Goal: Task Accomplishment & Management: Manage account settings

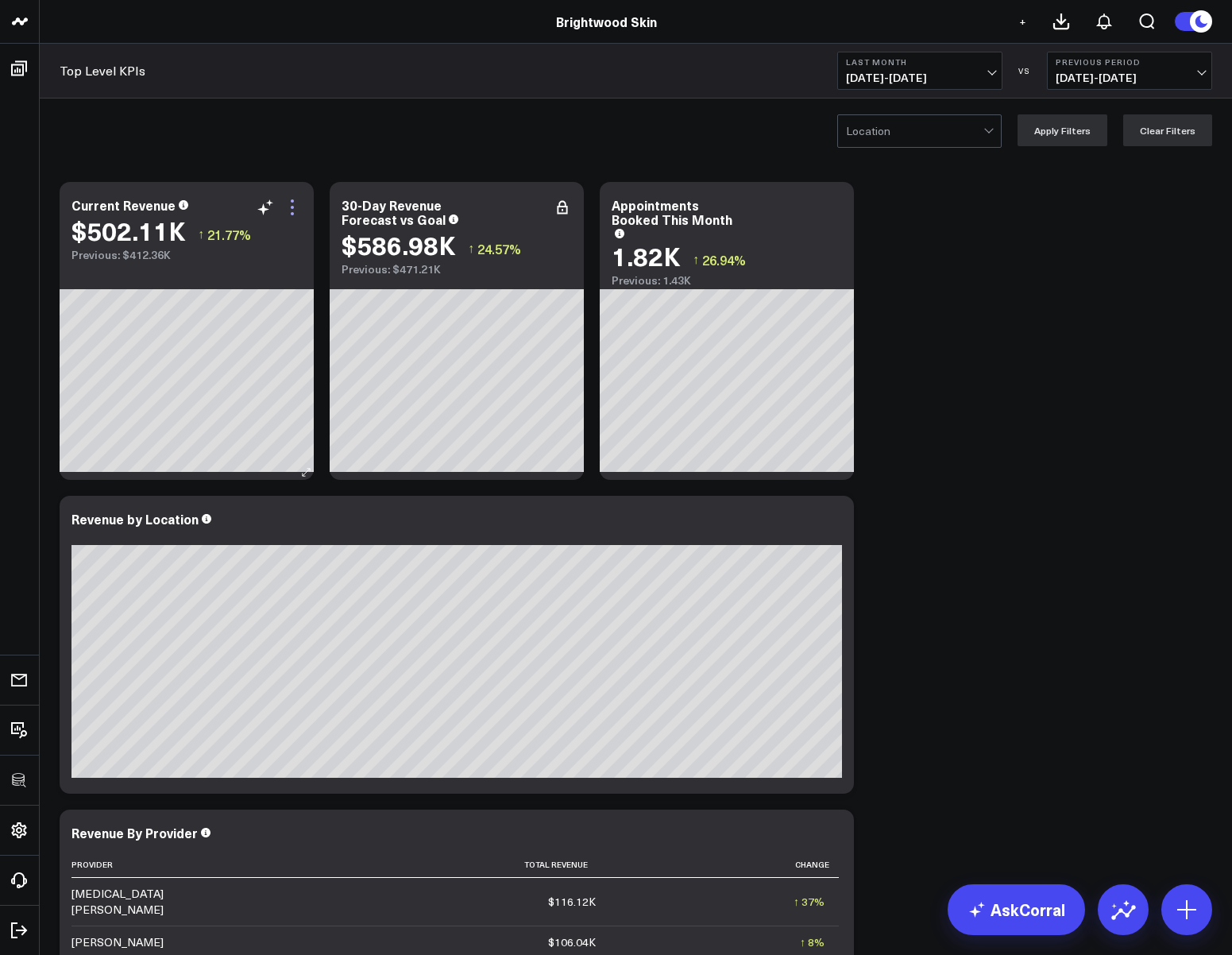
click at [295, 205] on icon at bounding box center [291, 207] width 19 height 19
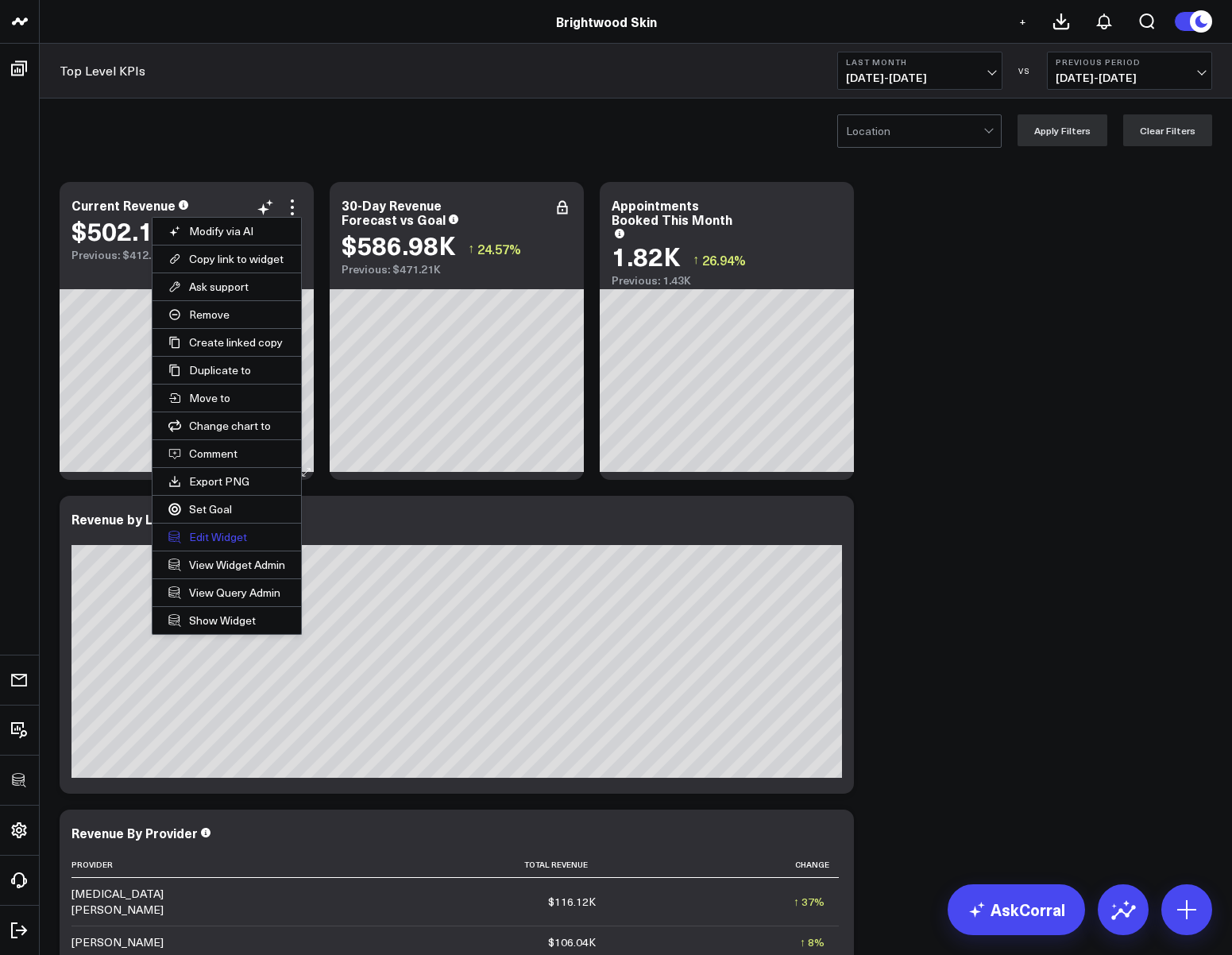
click at [216, 530] on button "Edit Widget" at bounding box center [226, 537] width 149 height 27
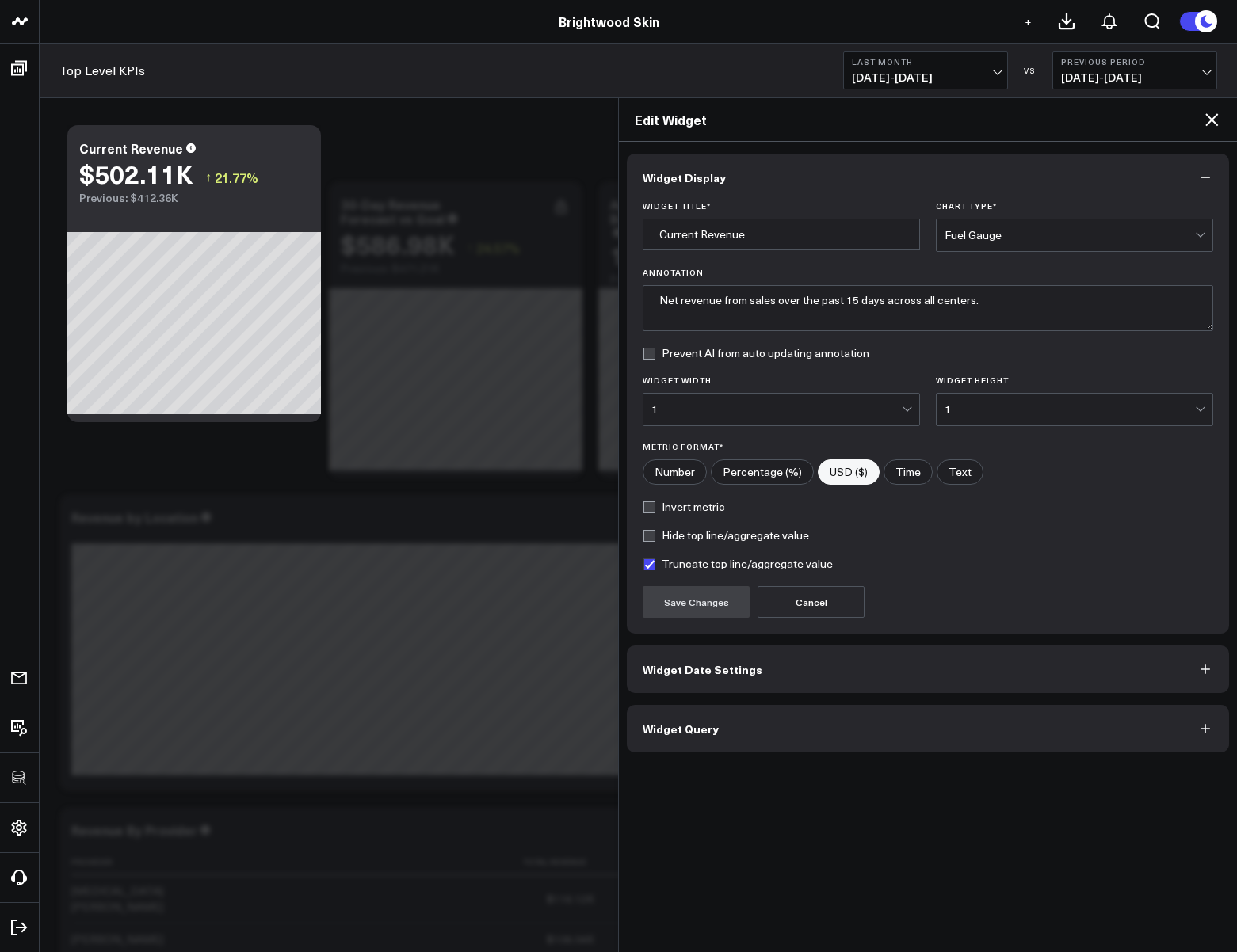
click at [674, 736] on button "Widget Query" at bounding box center [927, 728] width 602 height 47
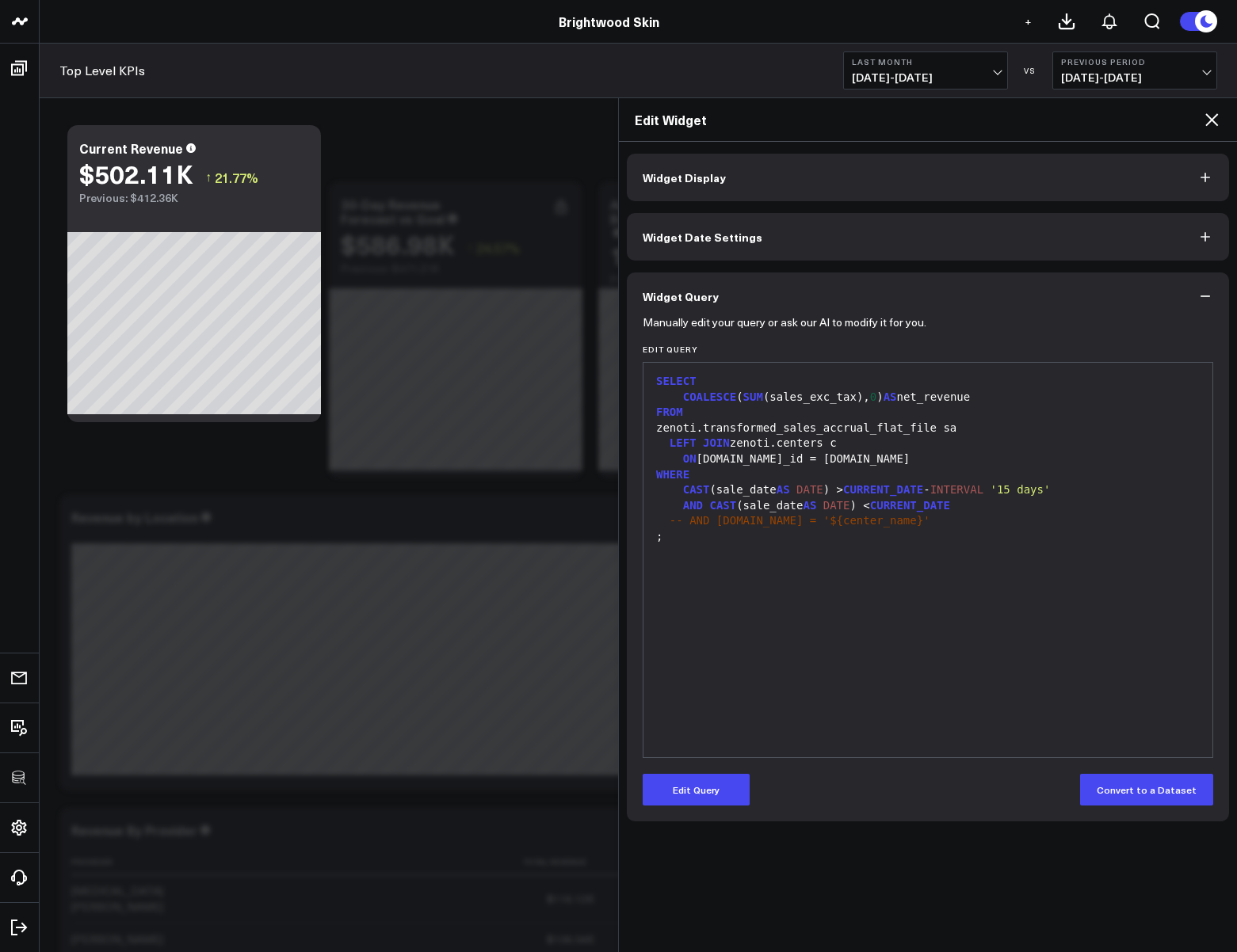
click at [1211, 120] on icon at bounding box center [1211, 119] width 13 height 13
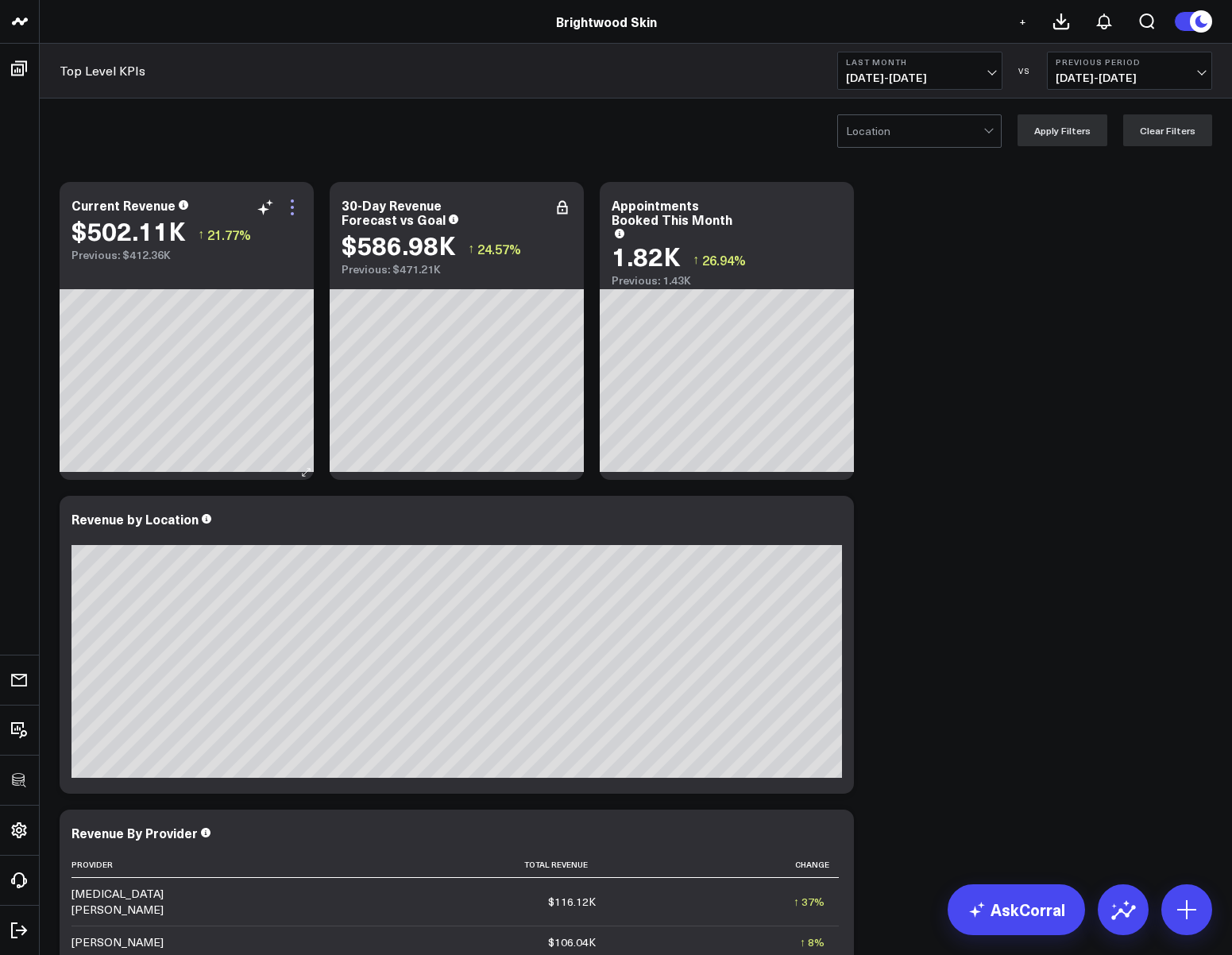
click at [293, 208] on icon at bounding box center [291, 207] width 19 height 19
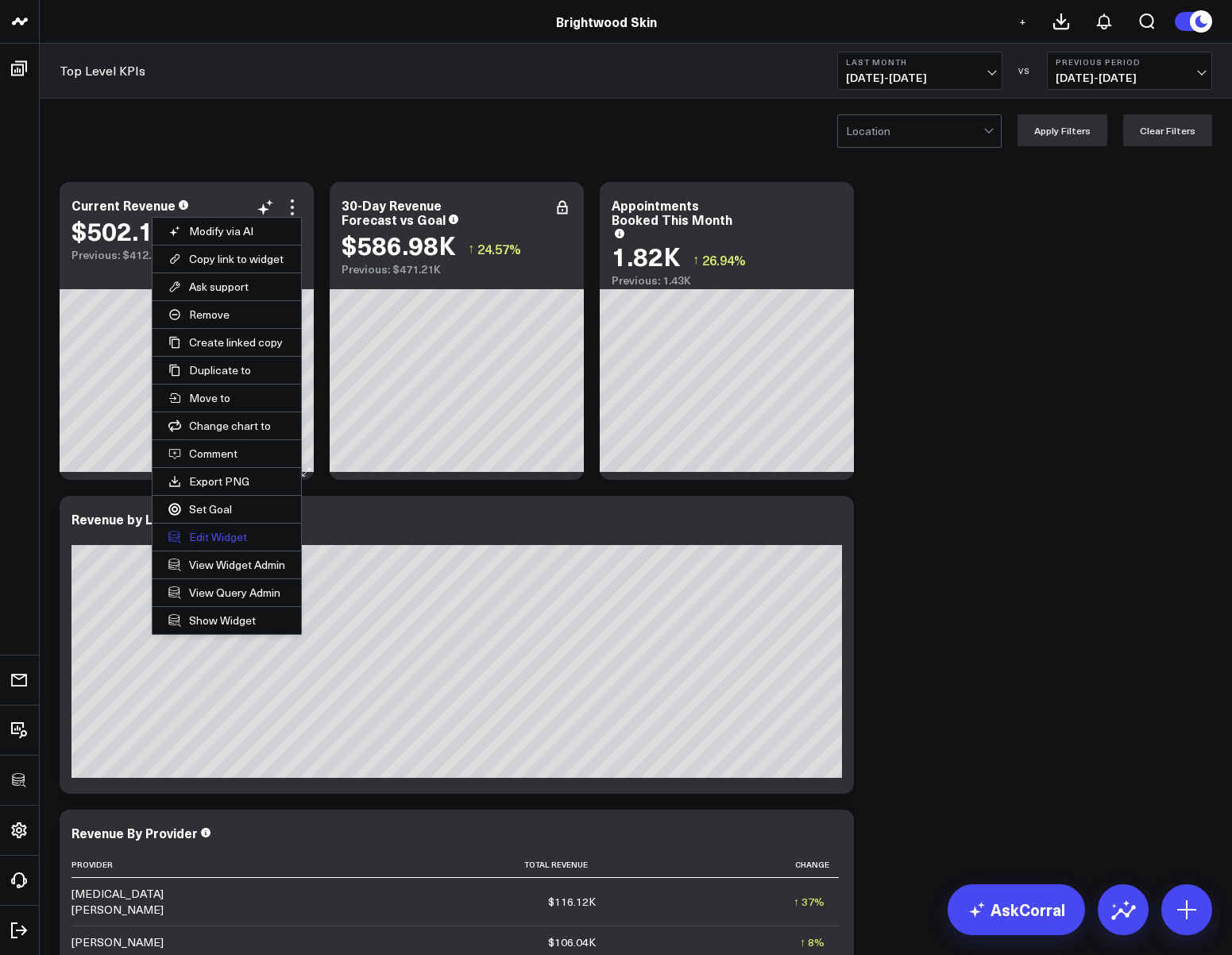
click at [217, 536] on button "Edit Widget" at bounding box center [226, 537] width 149 height 27
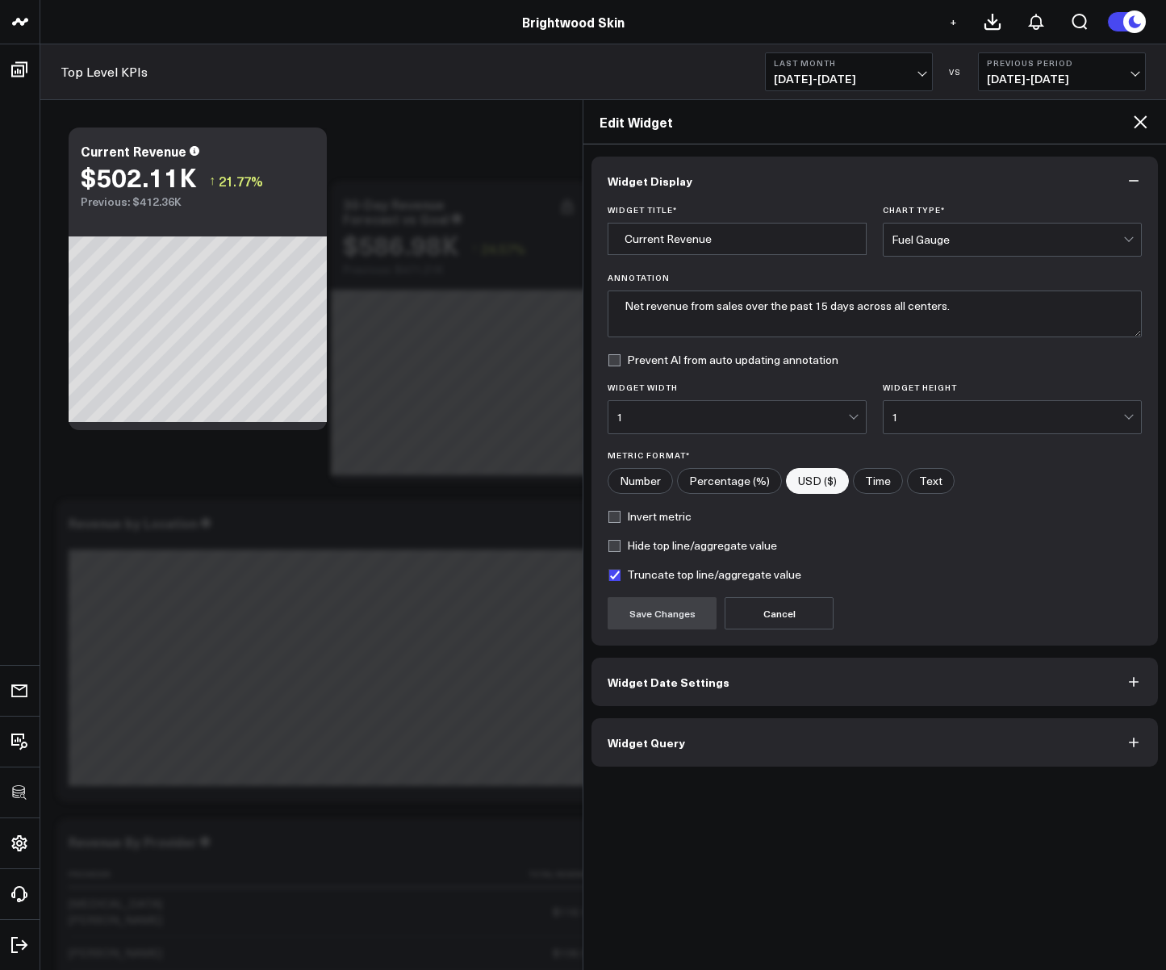
click at [646, 742] on span "Widget Query" at bounding box center [646, 742] width 77 height 13
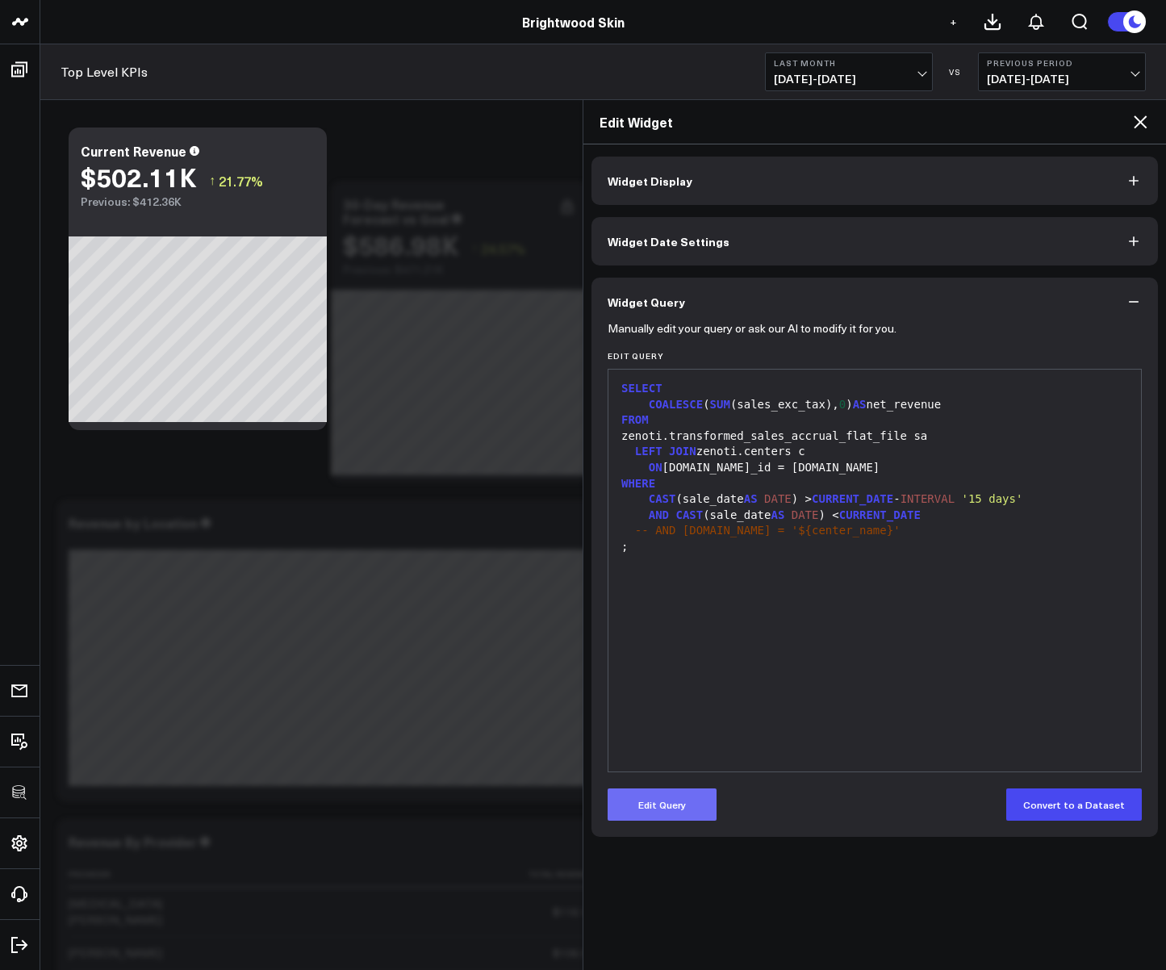
click at [685, 801] on button "Edit Query" at bounding box center [662, 805] width 109 height 32
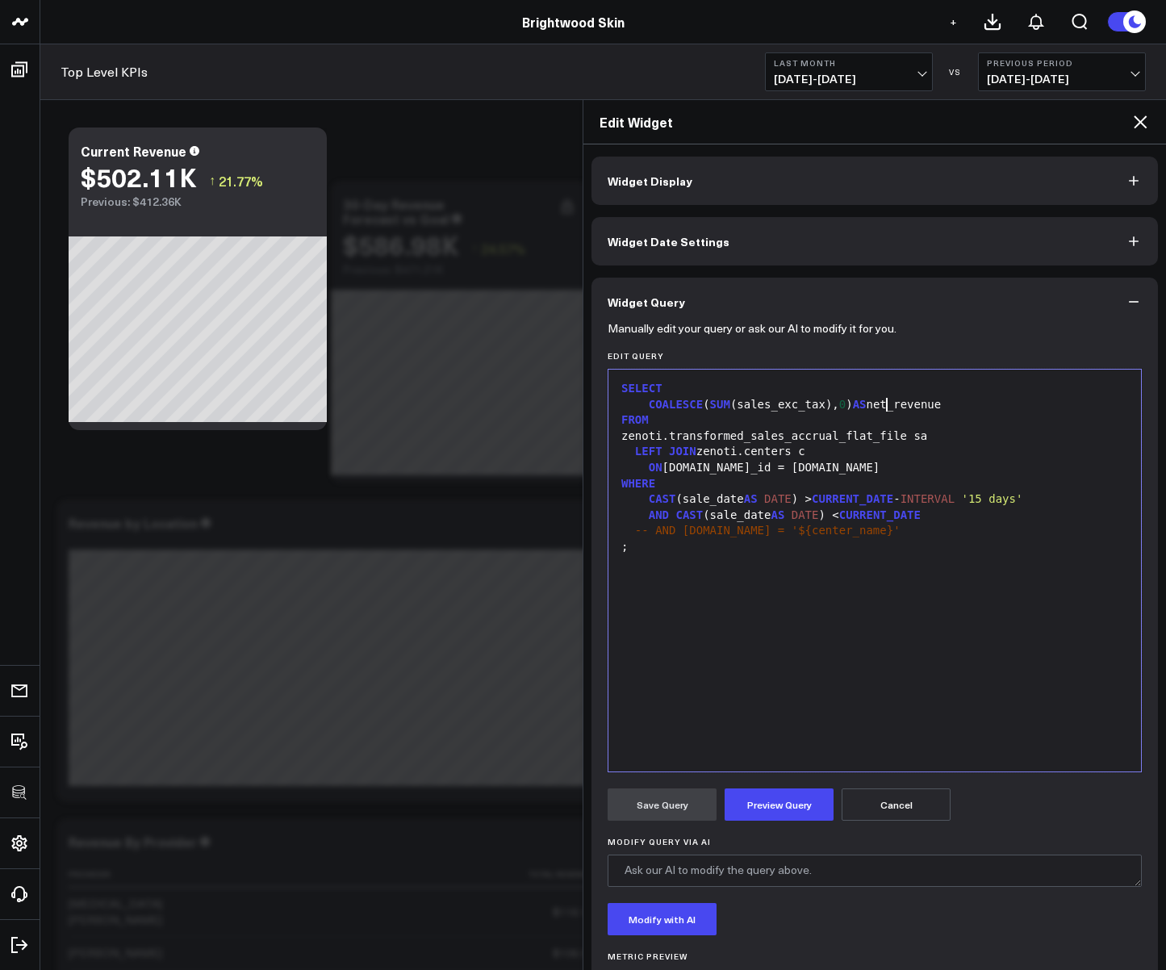
click at [888, 407] on div "COALESCE ( SUM (sales_exc_tax), 0 ) AS net_revenue" at bounding box center [875, 405] width 517 height 16
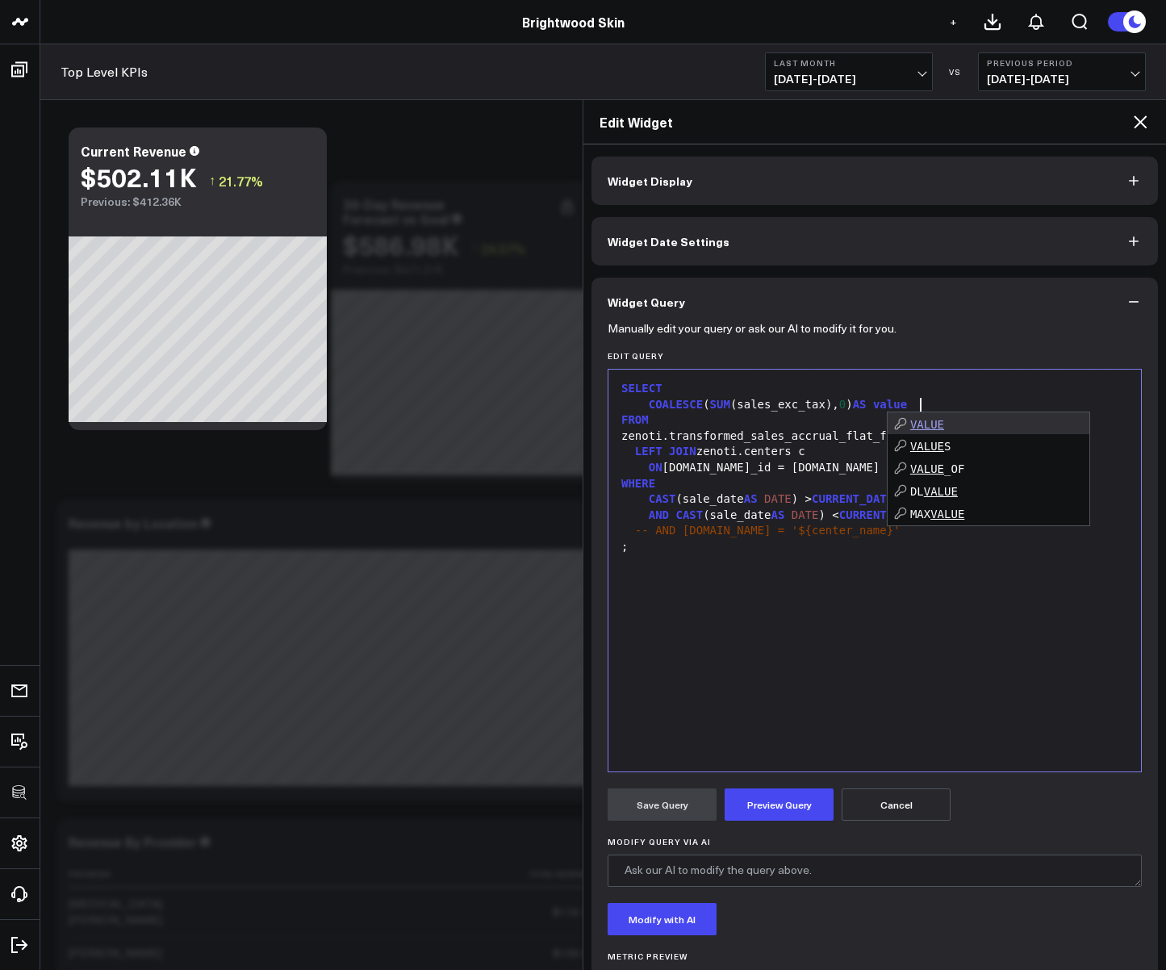
click at [872, 598] on div "SELECT COALESCE ( SUM (sales_exc_tax), 0 ) AS value FROM zenoti.transformed_sal…" at bounding box center [875, 571] width 517 height 386
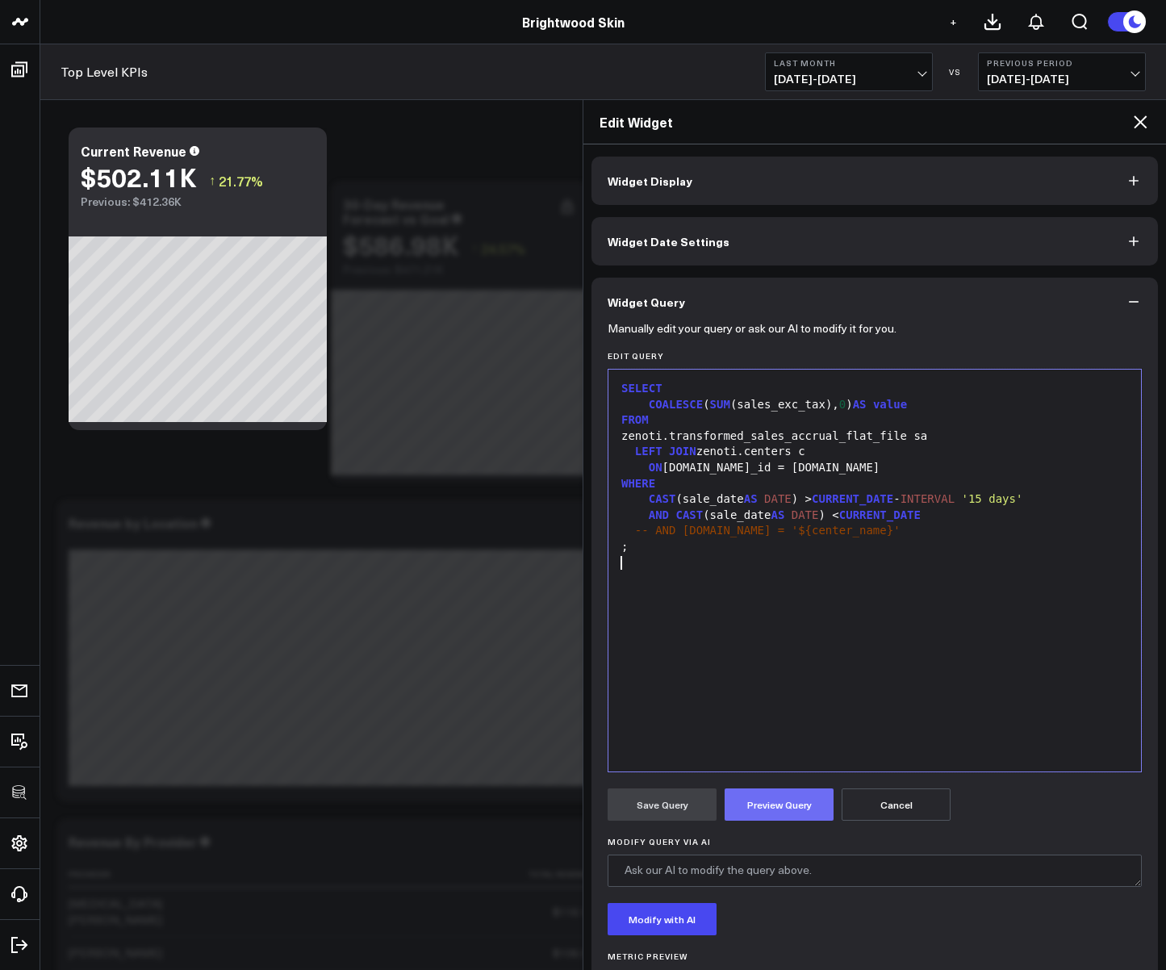
click at [774, 815] on button "Preview Query" at bounding box center [779, 805] width 109 height 32
click at [674, 812] on button "Save Query" at bounding box center [662, 805] width 109 height 32
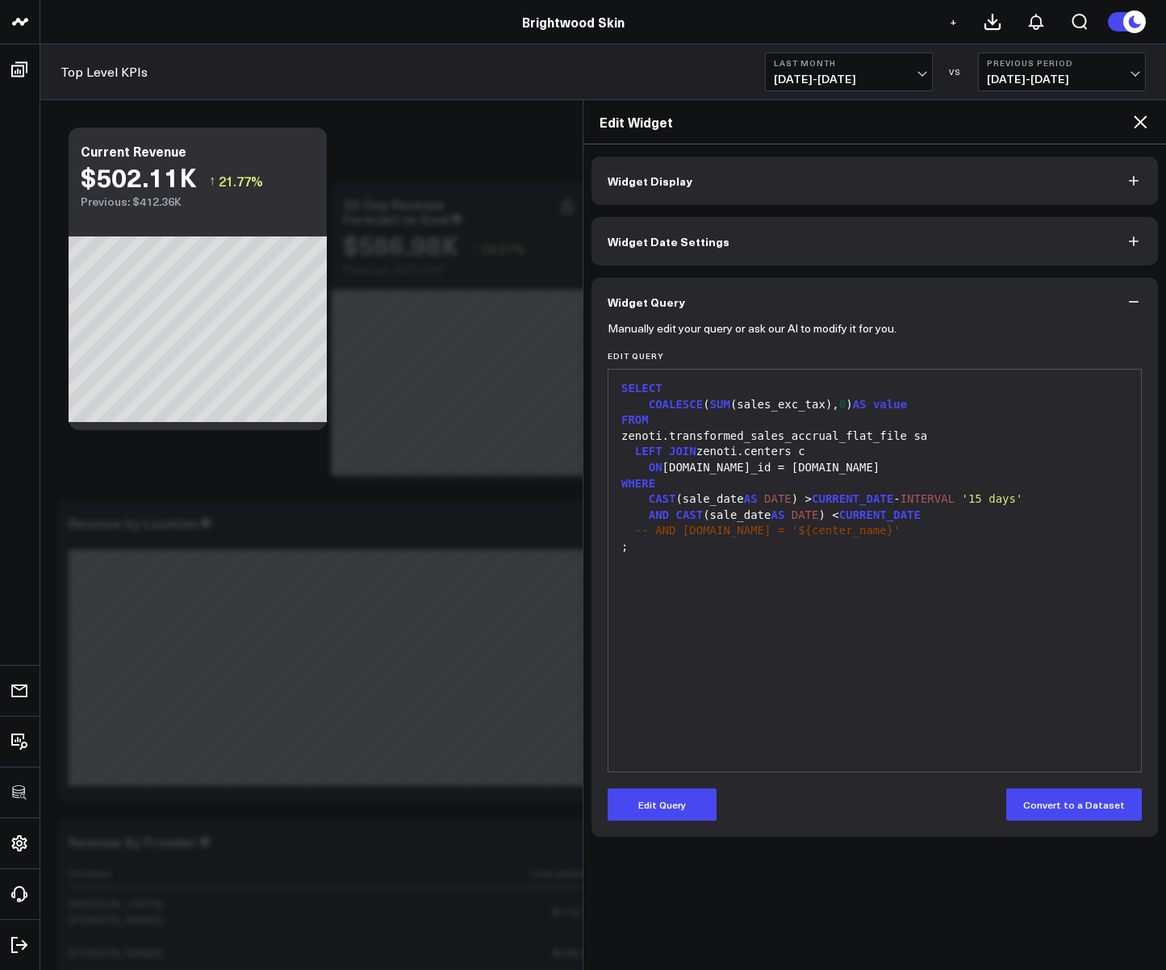
click at [664, 186] on span "Widget Display" at bounding box center [650, 180] width 85 height 13
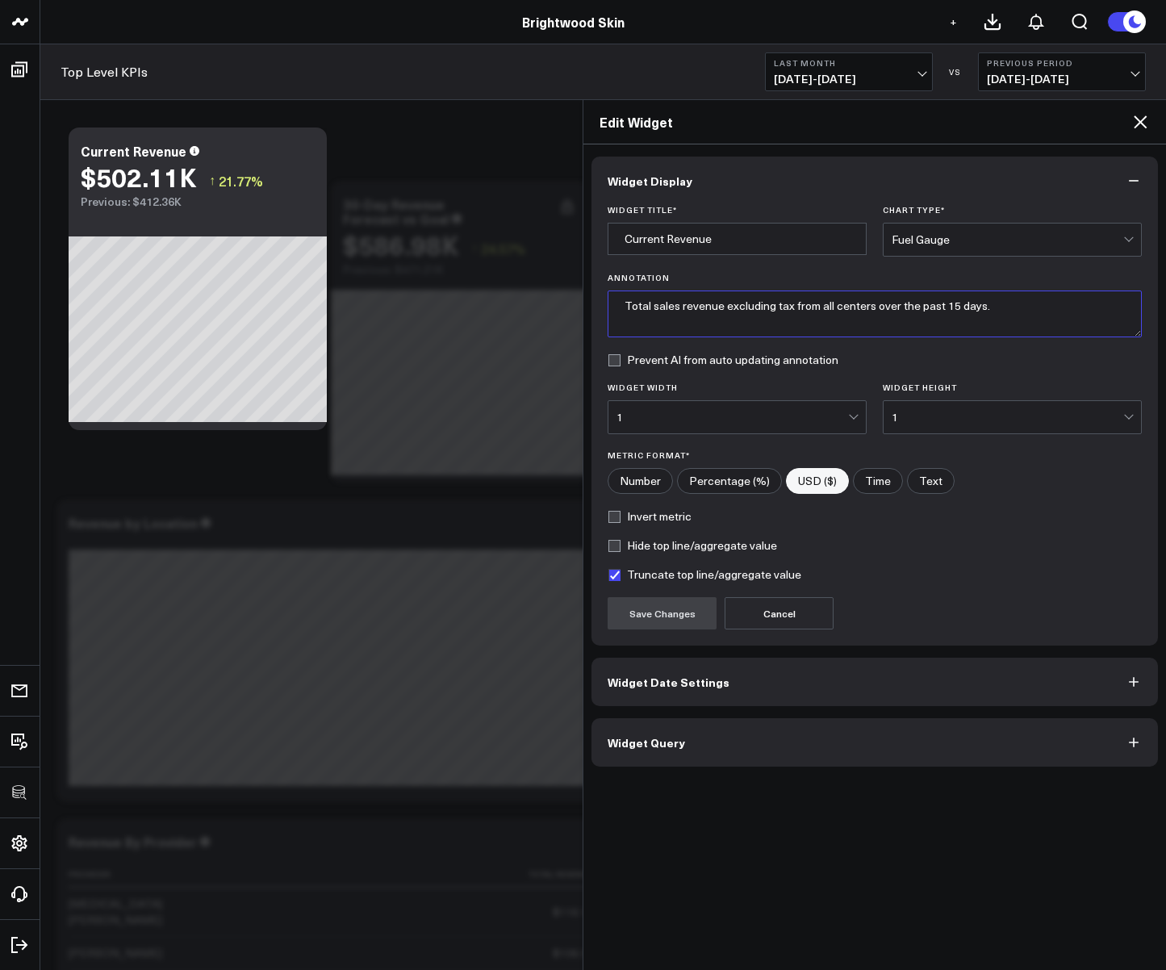
click at [872, 304] on textarea "Total sales revenue excluding tax from all centers over the past 15 days." at bounding box center [875, 314] width 534 height 47
type textarea "Total sales revenue excluding tax from all centers."
click at [665, 605] on button "Save Changes" at bounding box center [662, 613] width 109 height 32
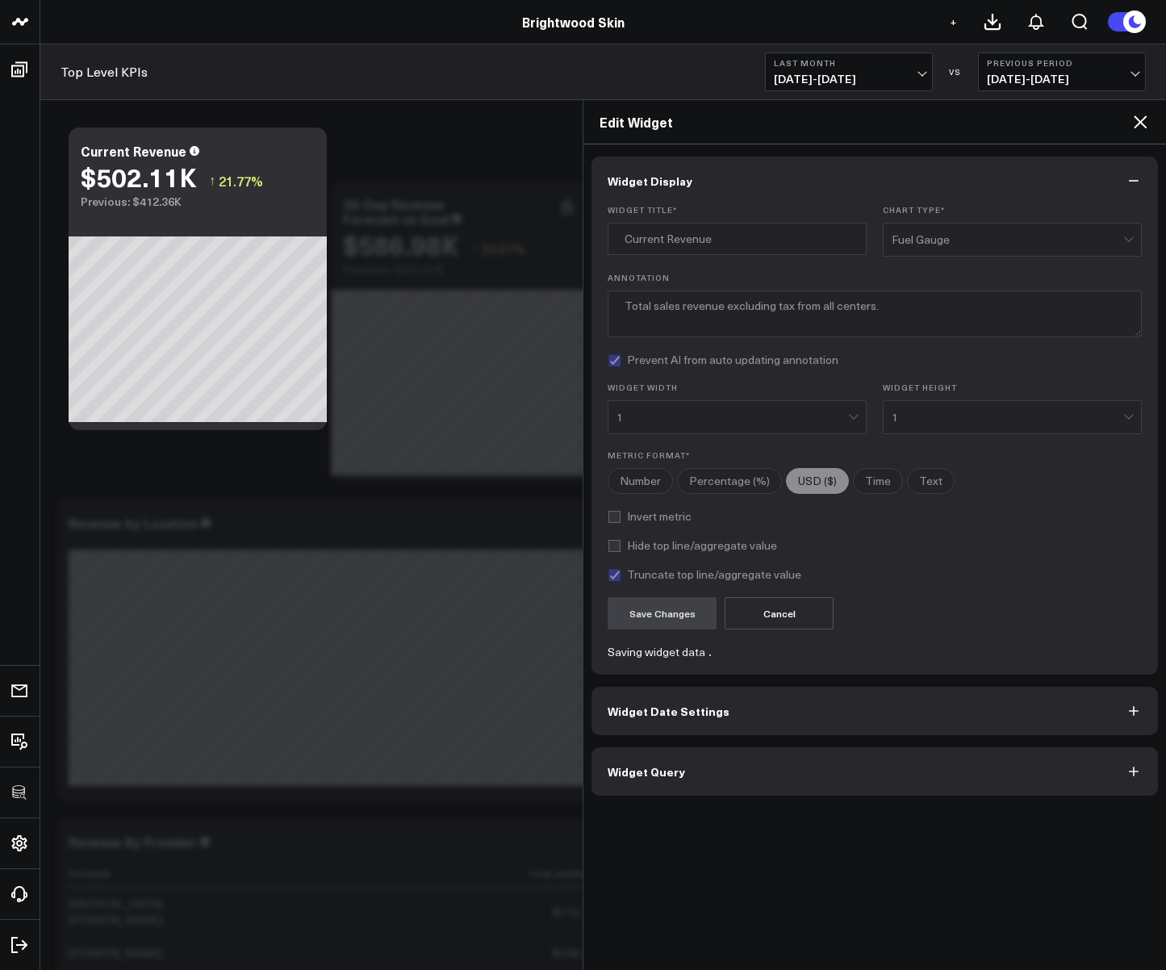
checkbox input "true"
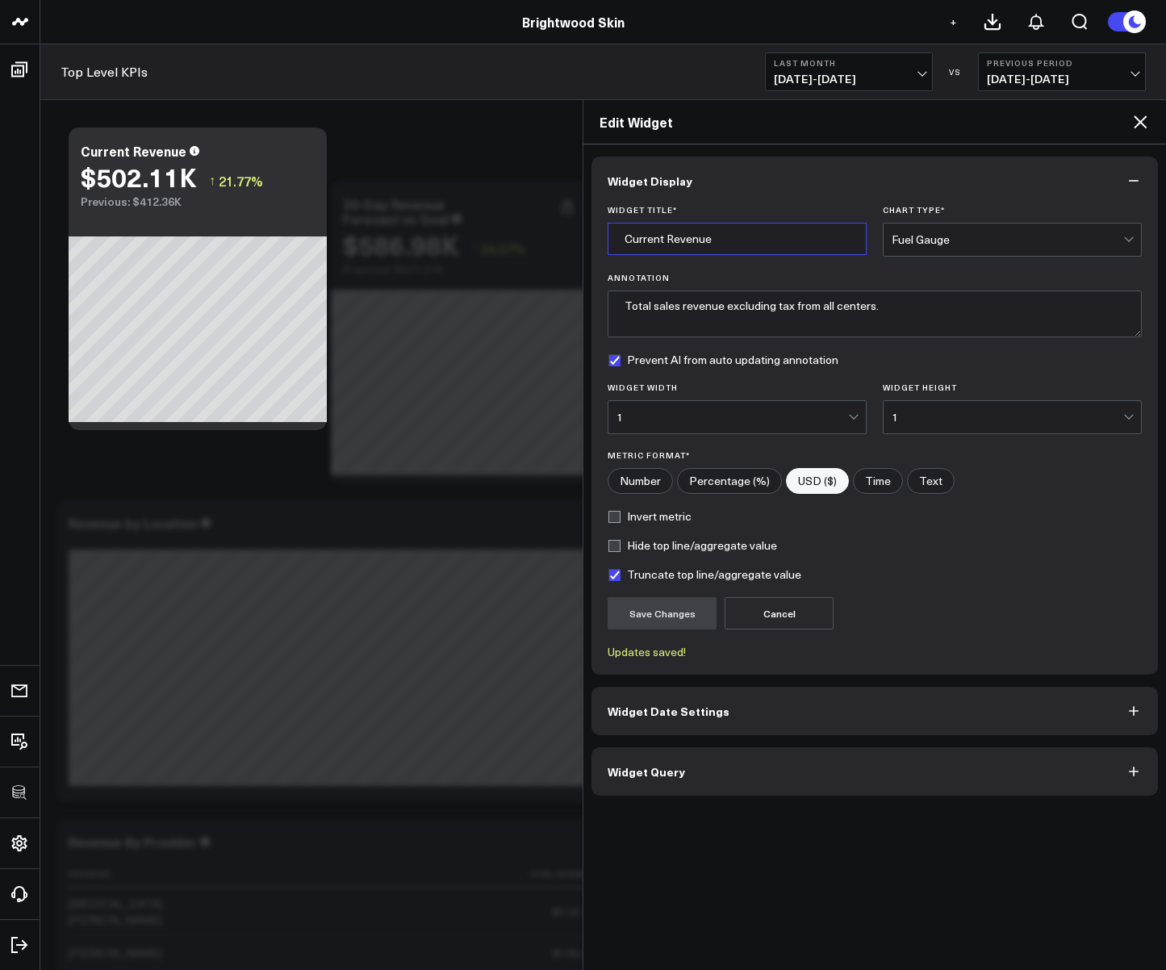
click at [623, 243] on input "Current Revenue" at bounding box center [737, 239] width 259 height 32
click at [666, 241] on input "Current Revenue" at bounding box center [737, 239] width 259 height 32
type input "Current Sales Revenue"
click at [639, 620] on button "Save Changes" at bounding box center [662, 613] width 109 height 32
click at [1140, 128] on icon at bounding box center [1140, 121] width 19 height 19
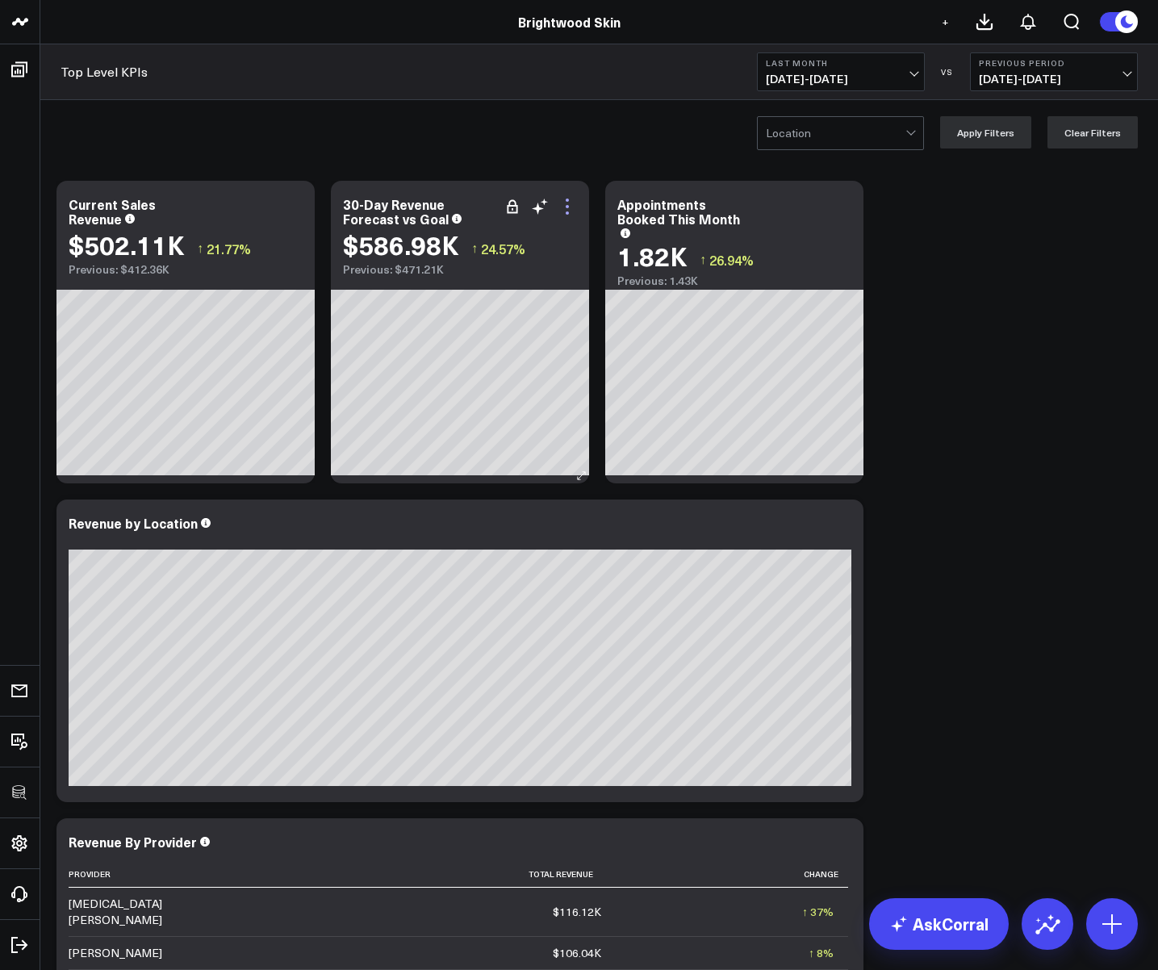
click at [565, 204] on icon at bounding box center [567, 206] width 19 height 19
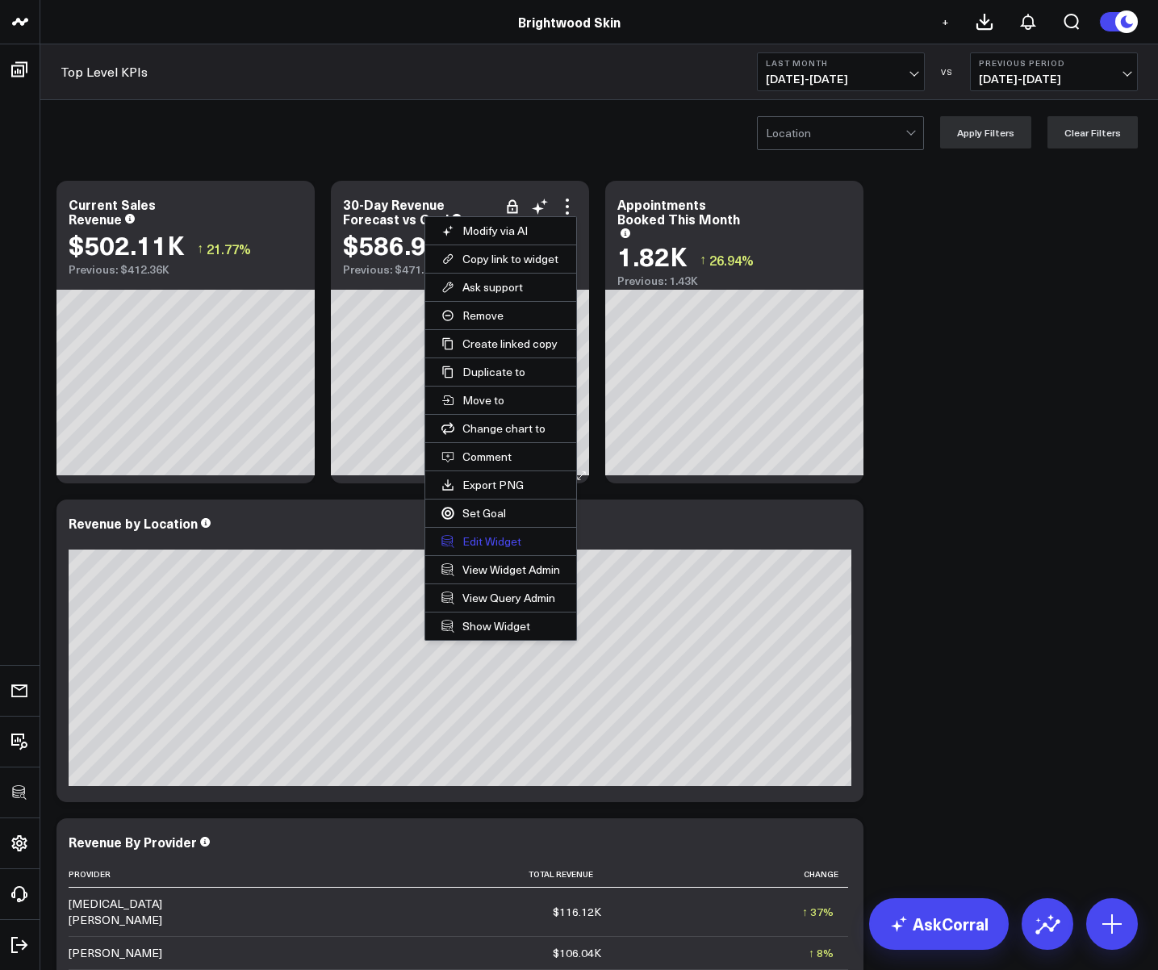
click at [476, 548] on button "Edit Widget" at bounding box center [500, 541] width 151 height 27
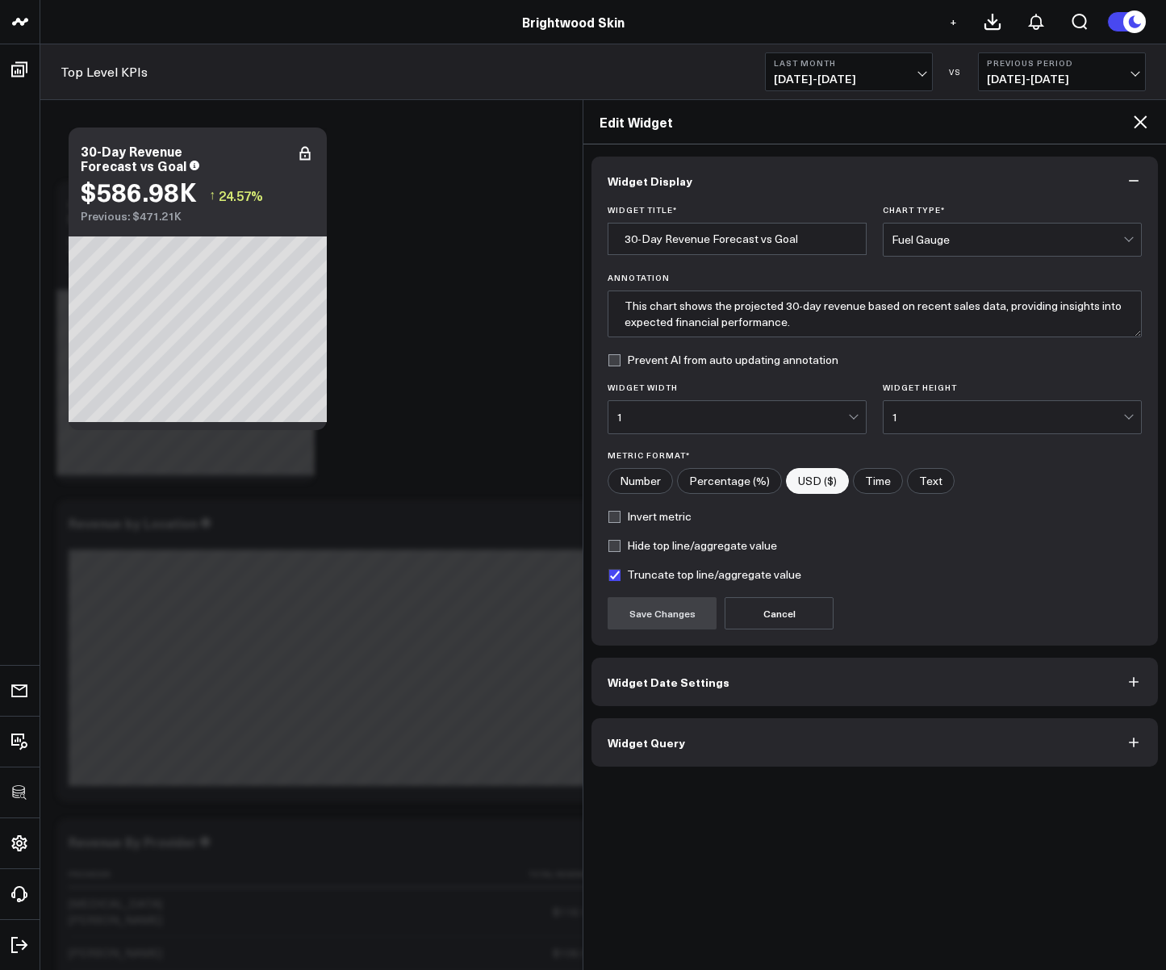
click at [750, 754] on button "Widget Query" at bounding box center [875, 742] width 567 height 48
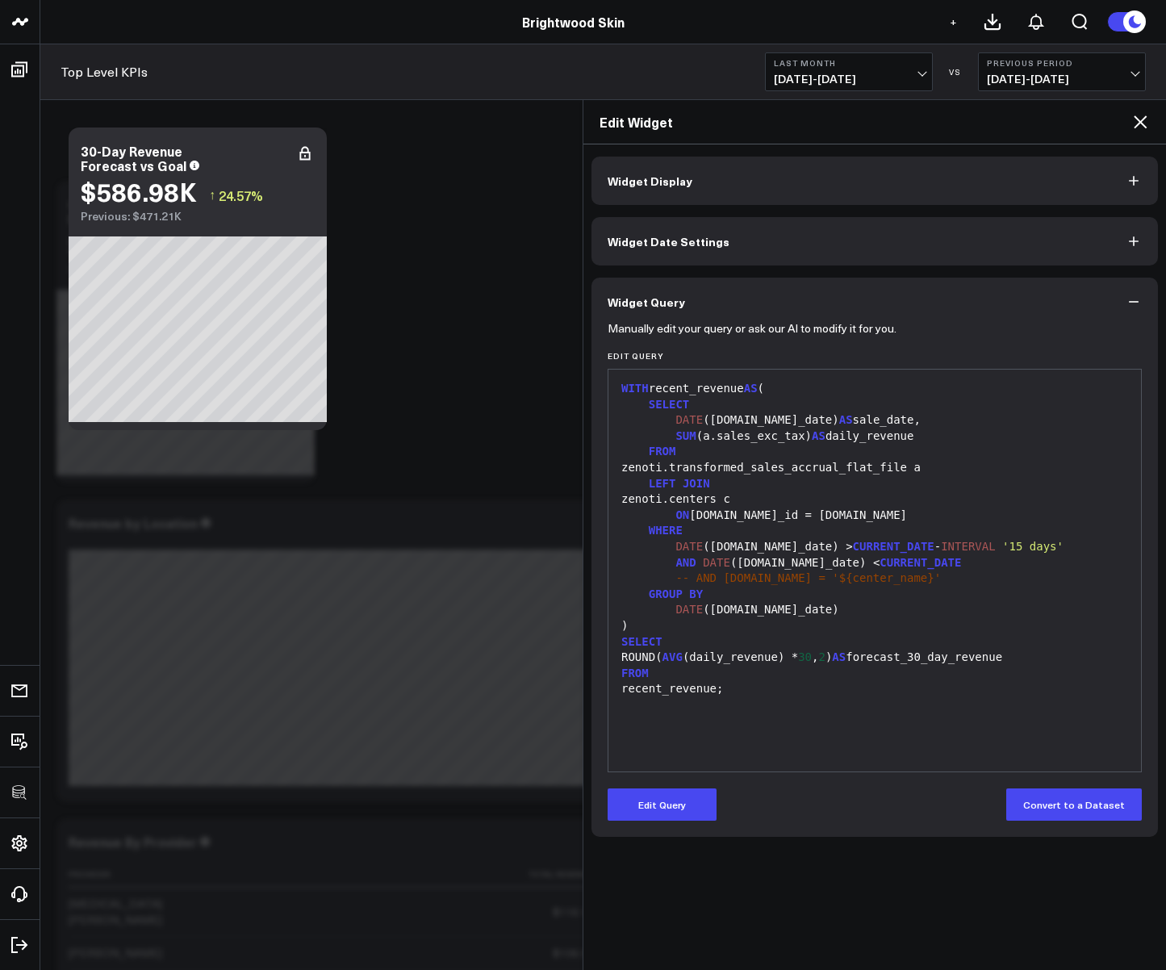
click at [1144, 121] on icon at bounding box center [1140, 121] width 19 height 19
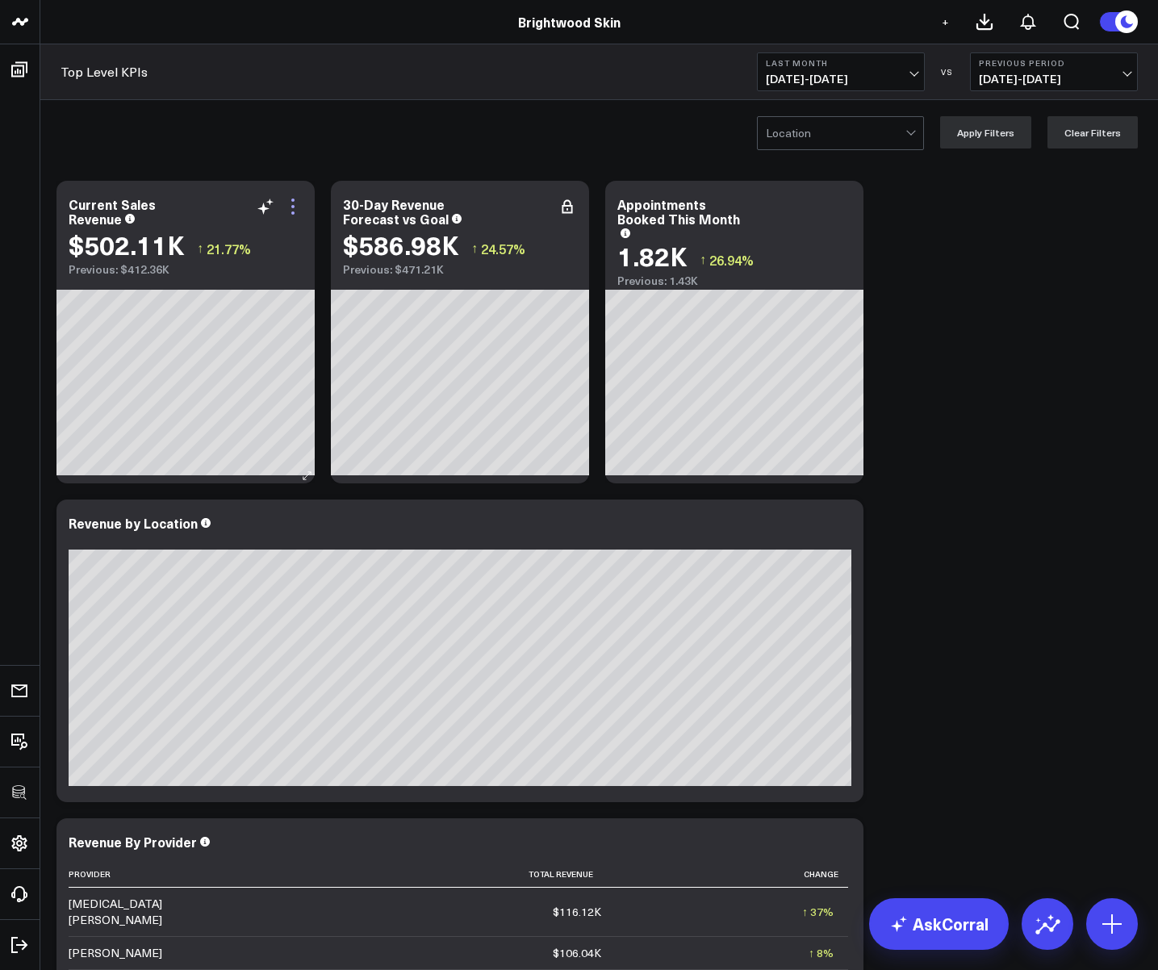
click at [295, 210] on icon at bounding box center [292, 206] width 19 height 19
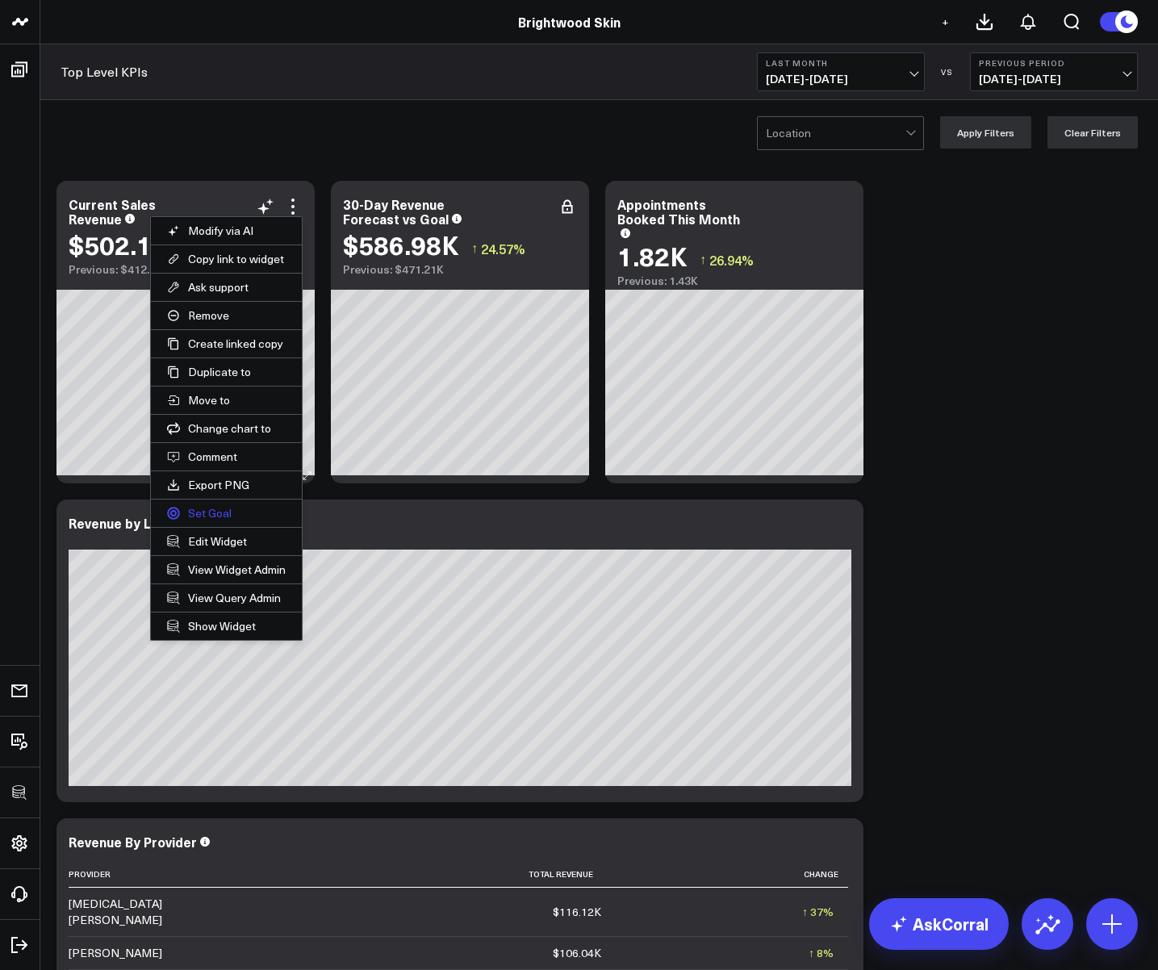
click at [227, 512] on button "Set Goal" at bounding box center [226, 513] width 151 height 27
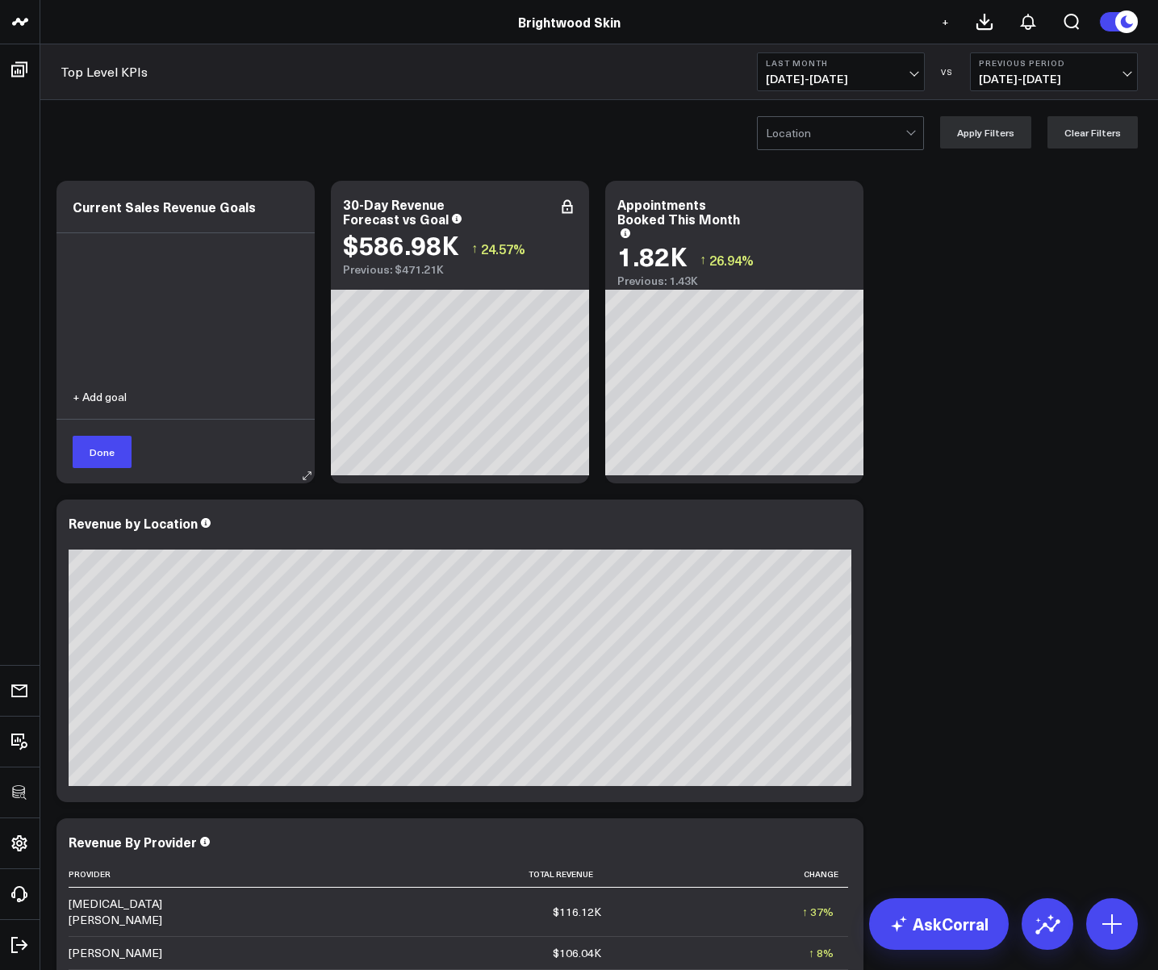
click at [102, 395] on button "+ Add goal" at bounding box center [100, 396] width 54 height 11
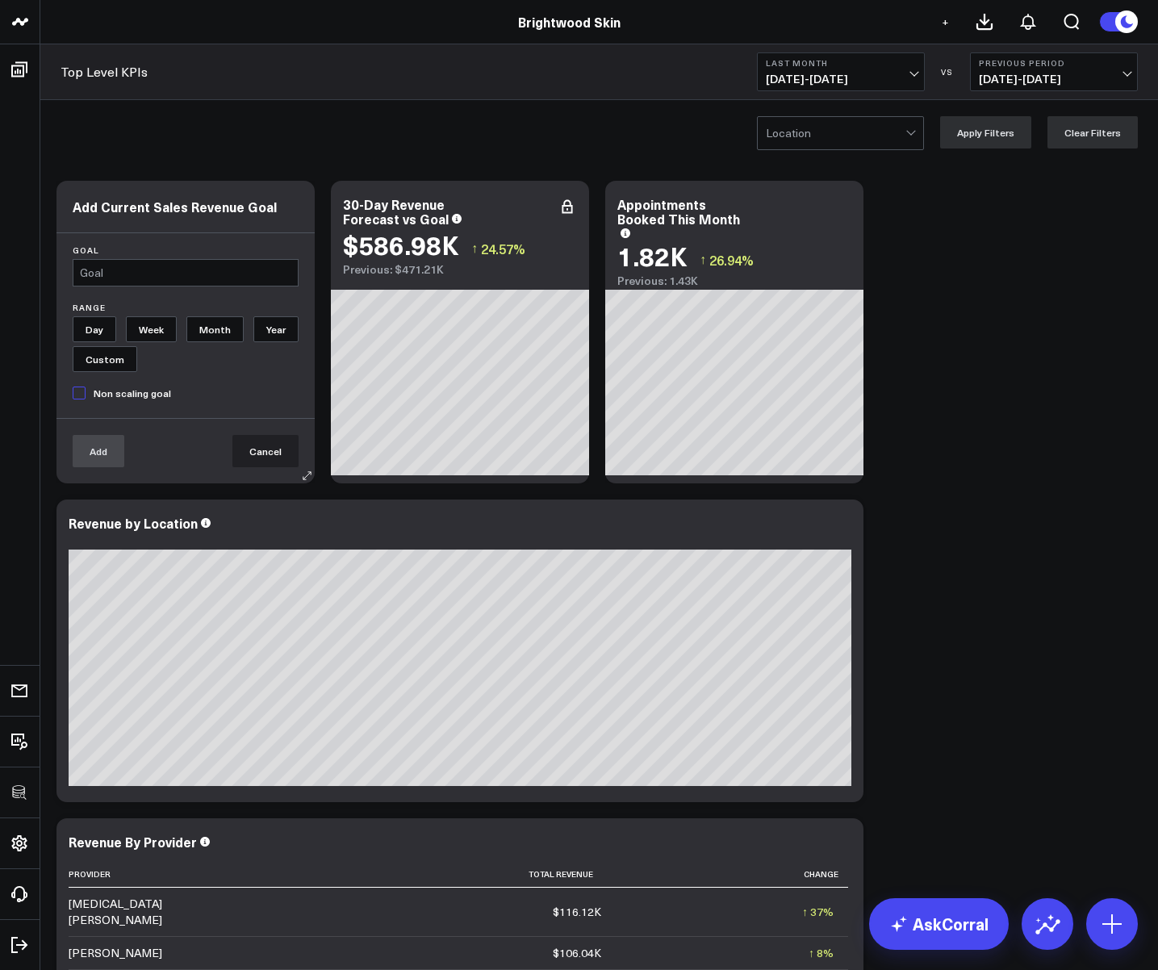
click at [211, 322] on input "Month" at bounding box center [214, 329] width 57 height 26
radio input "true"
click at [126, 279] on input "text" at bounding box center [186, 272] width 226 height 27
type input "600,000"
click at [120, 452] on button "Add" at bounding box center [99, 451] width 52 height 32
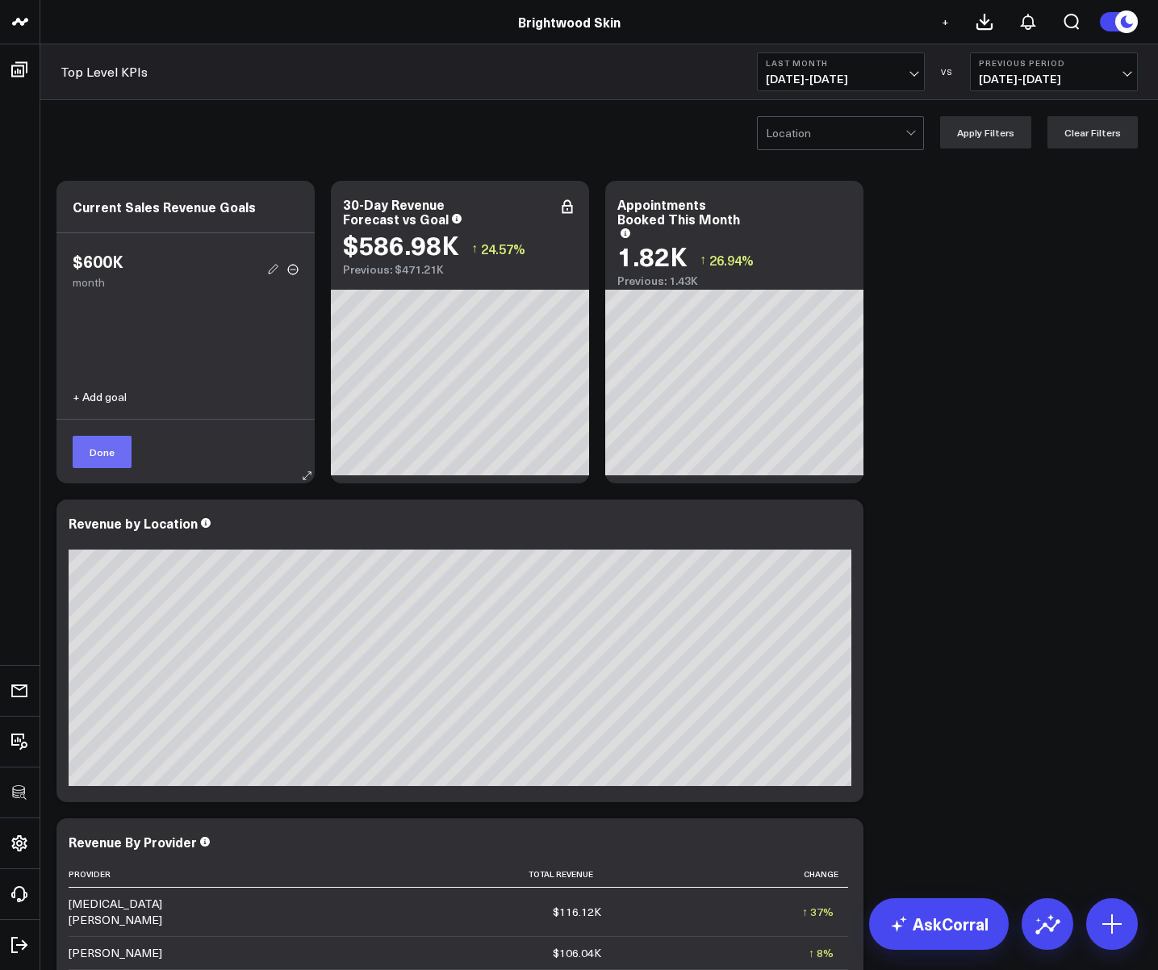
click at [98, 464] on button "Done" at bounding box center [102, 452] width 59 height 32
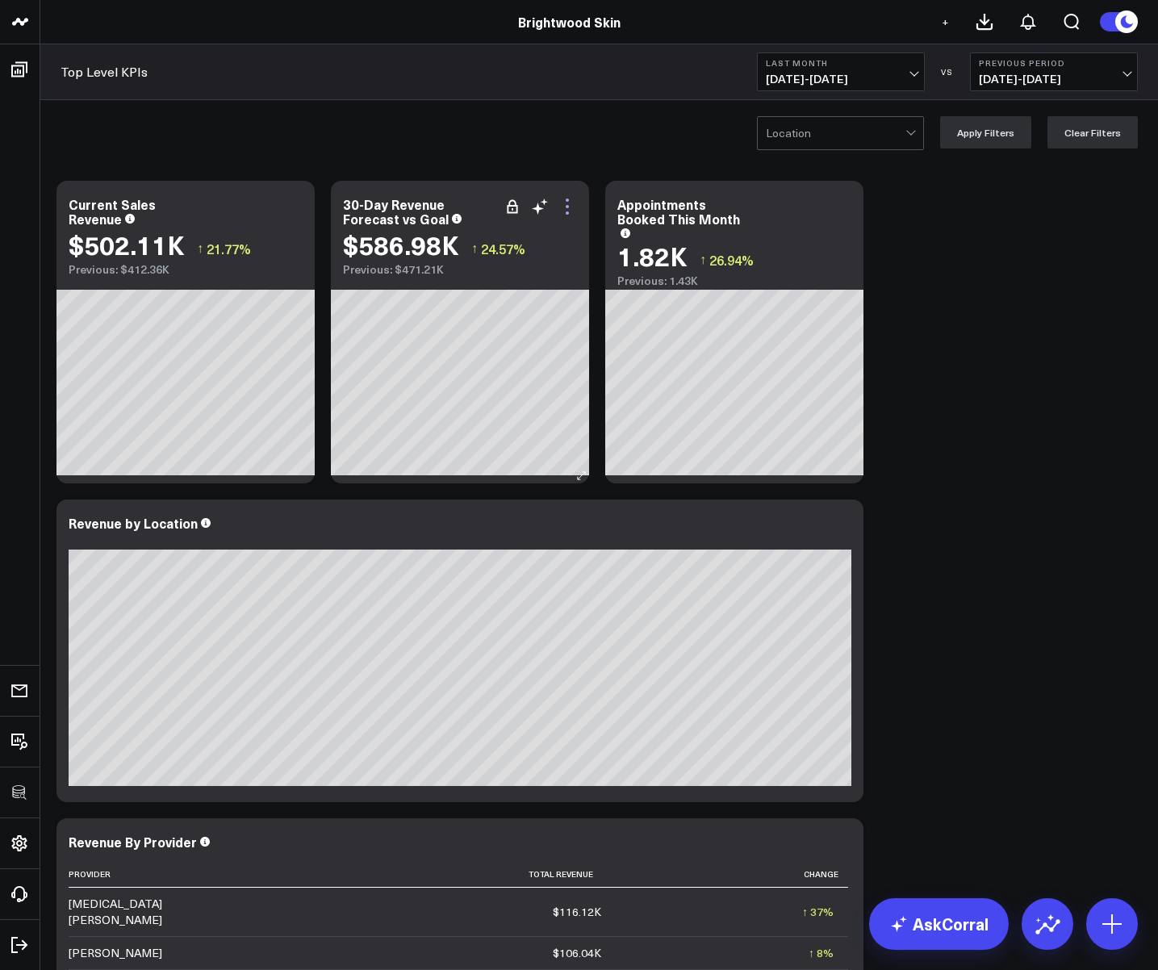
click at [566, 199] on icon at bounding box center [567, 200] width 3 height 3
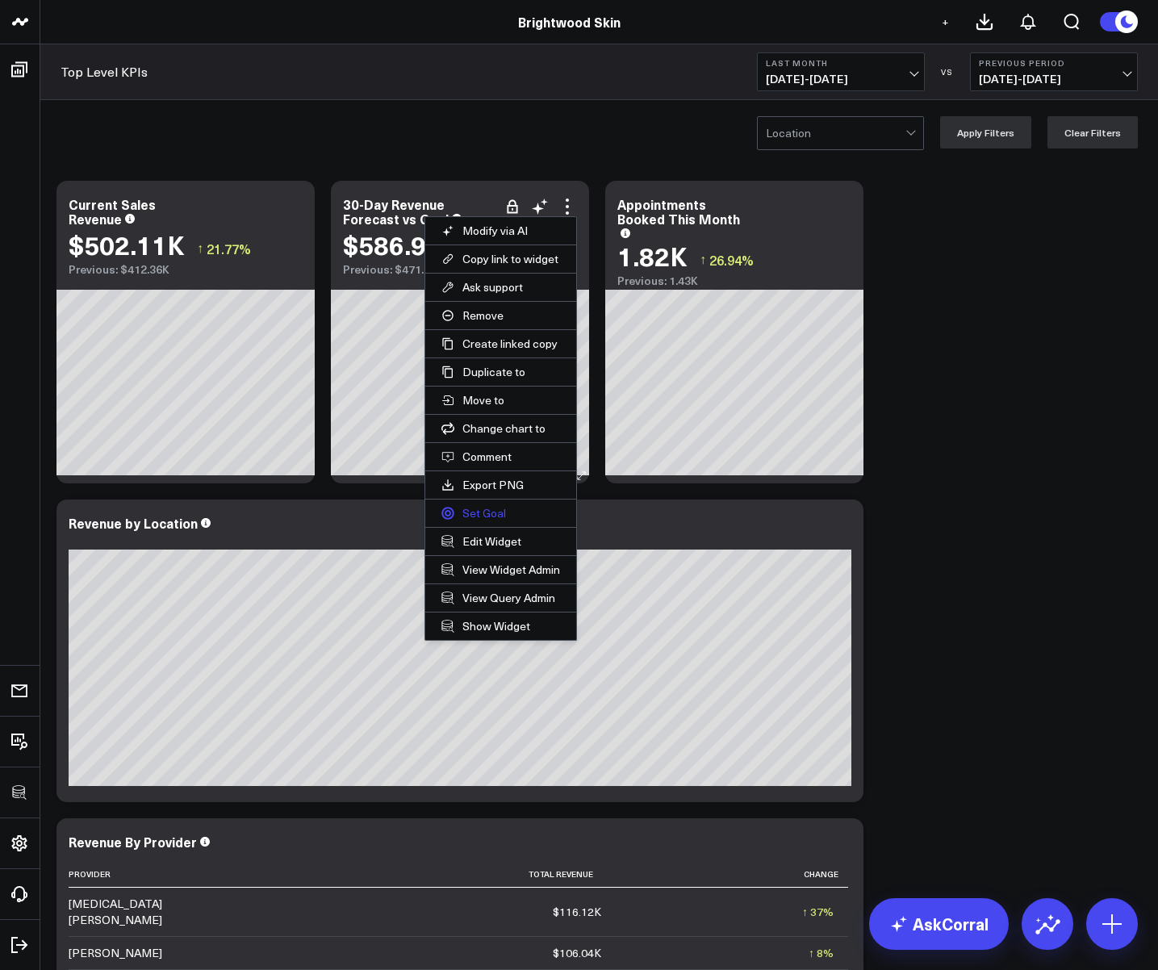
click at [483, 510] on button "Set Goal" at bounding box center [500, 513] width 151 height 27
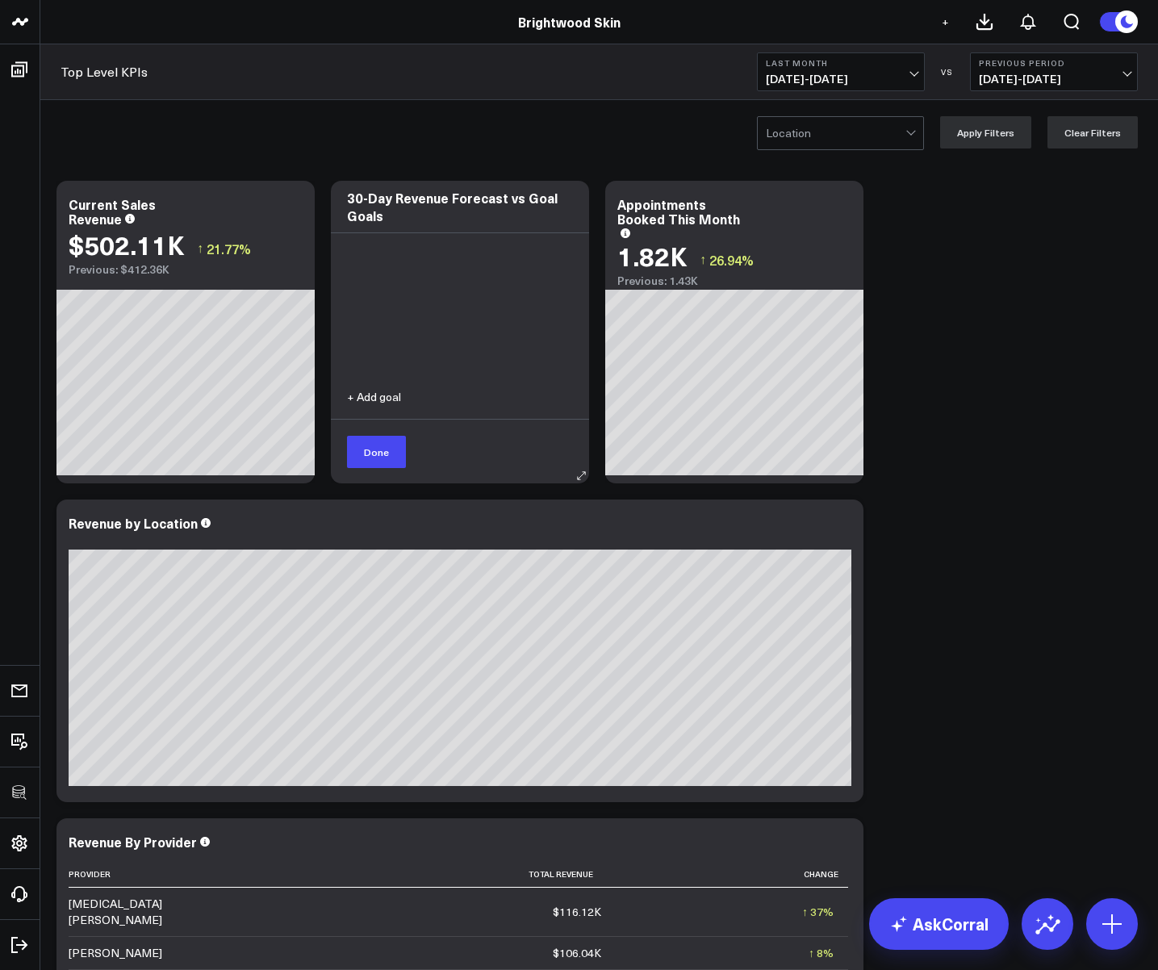
click at [374, 395] on button "+ Add goal" at bounding box center [374, 396] width 54 height 11
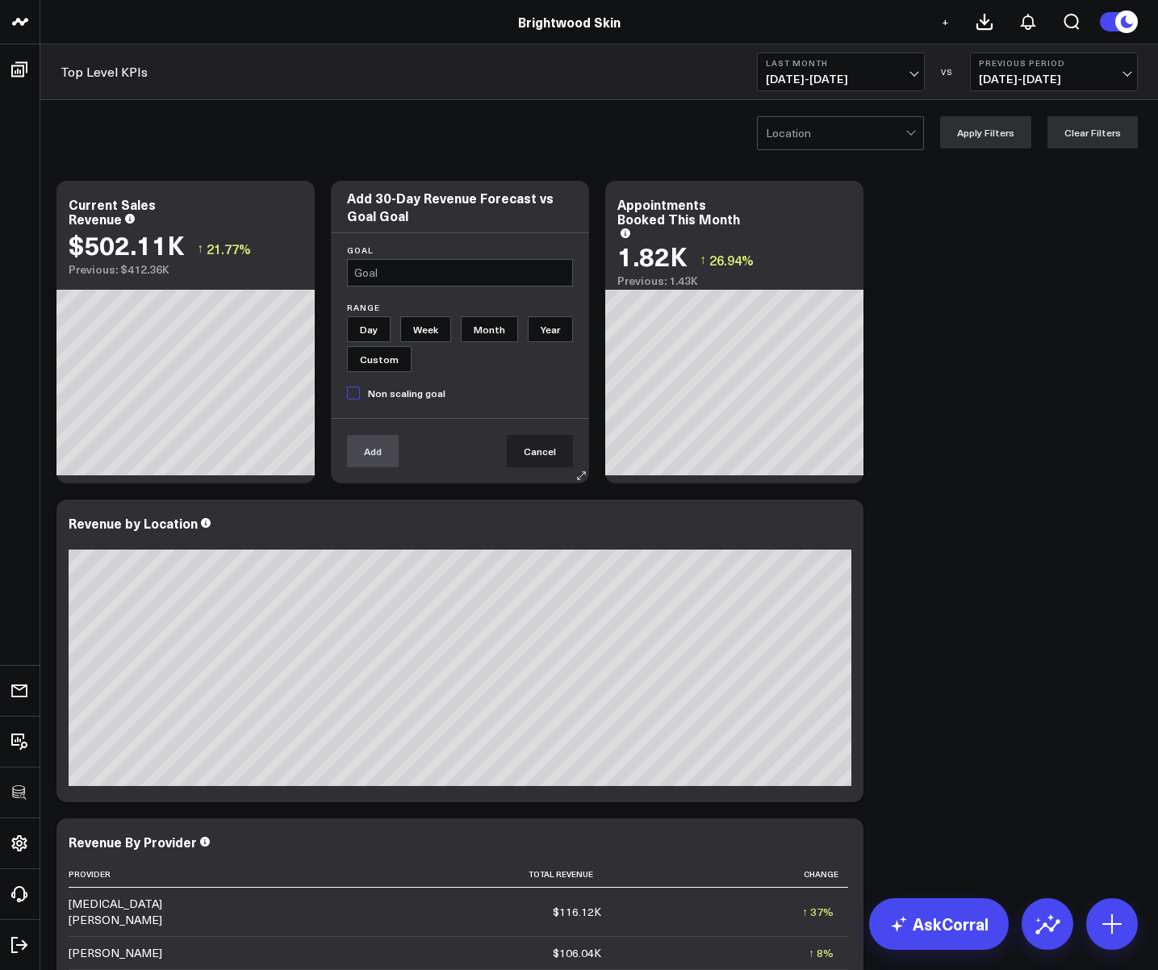
click at [496, 330] on input "Month" at bounding box center [489, 329] width 57 height 26
radio input "true"
click at [382, 272] on input "text" at bounding box center [460, 272] width 226 height 27
type input "600,000"
click at [359, 463] on button "Add" at bounding box center [373, 451] width 52 height 32
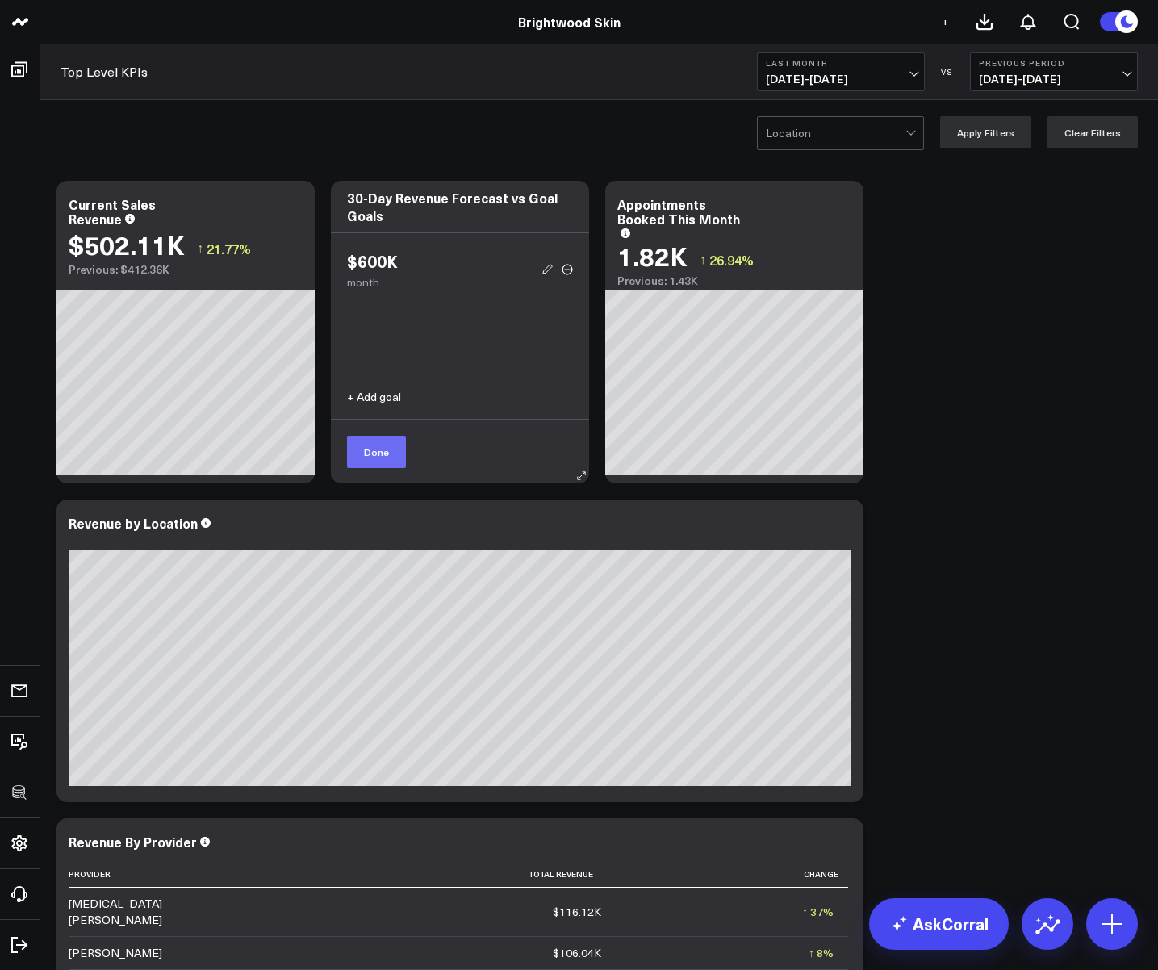
click at [389, 456] on button "Done" at bounding box center [376, 452] width 59 height 32
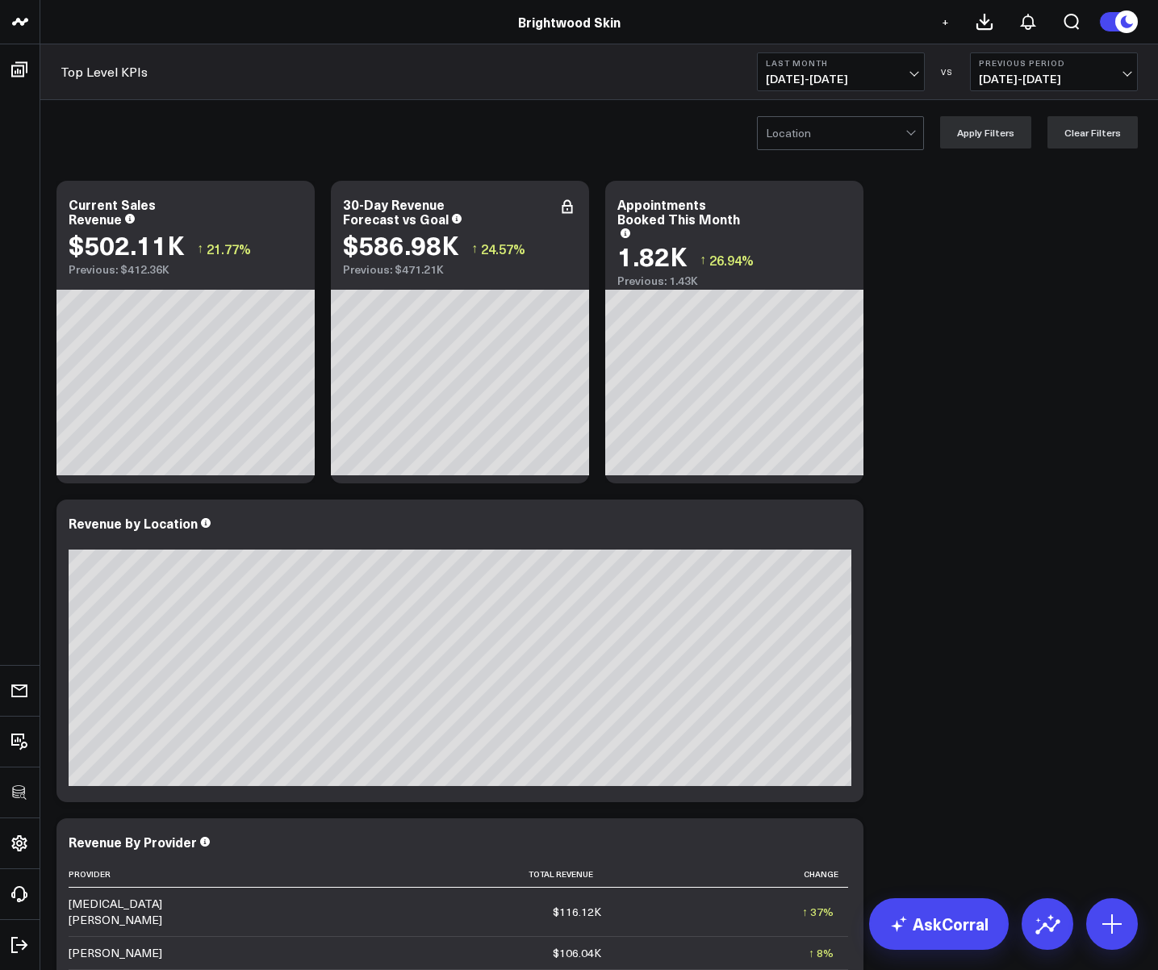
click at [801, 74] on span "09/01/25 - 09/30/25" at bounding box center [841, 79] width 150 height 13
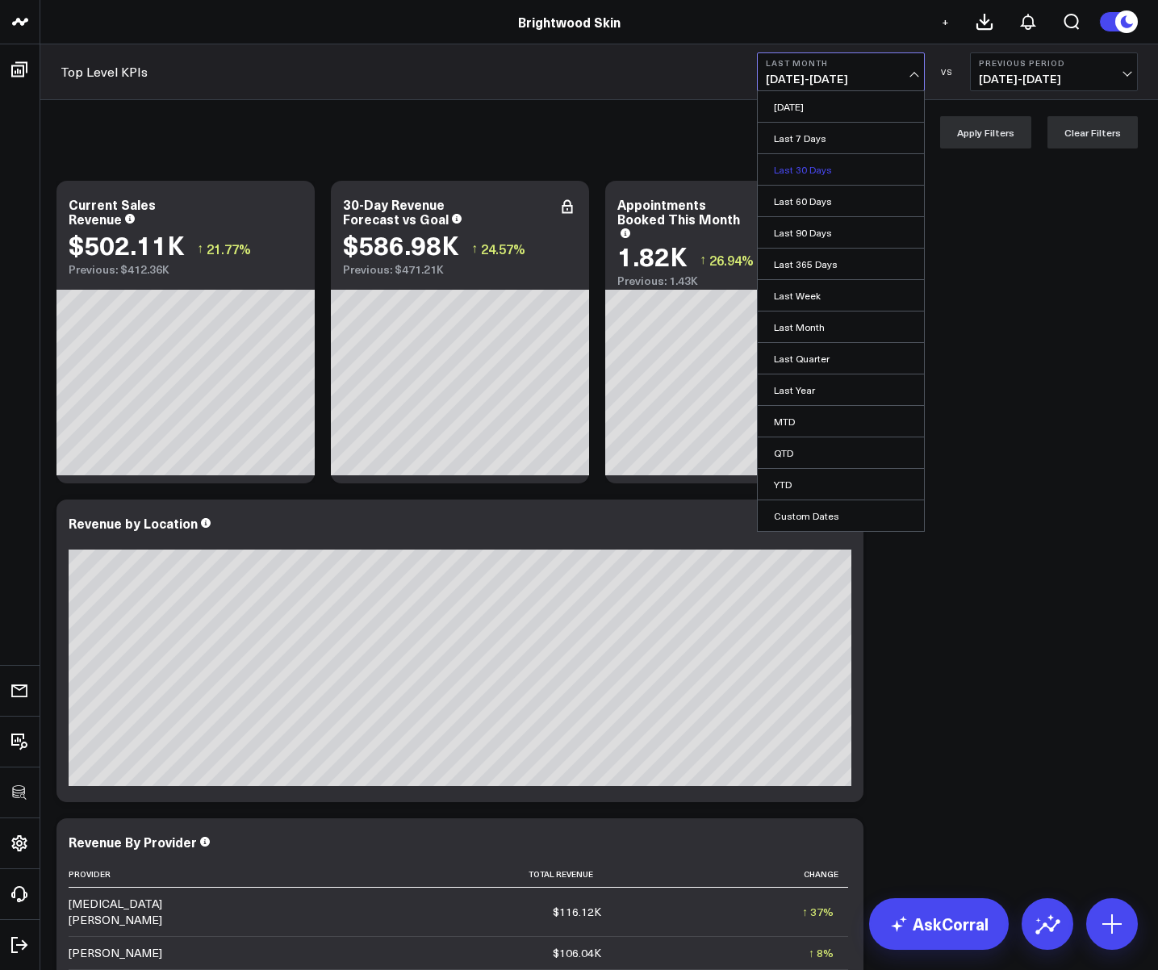
click at [805, 165] on link "Last 30 Days" at bounding box center [841, 169] width 166 height 31
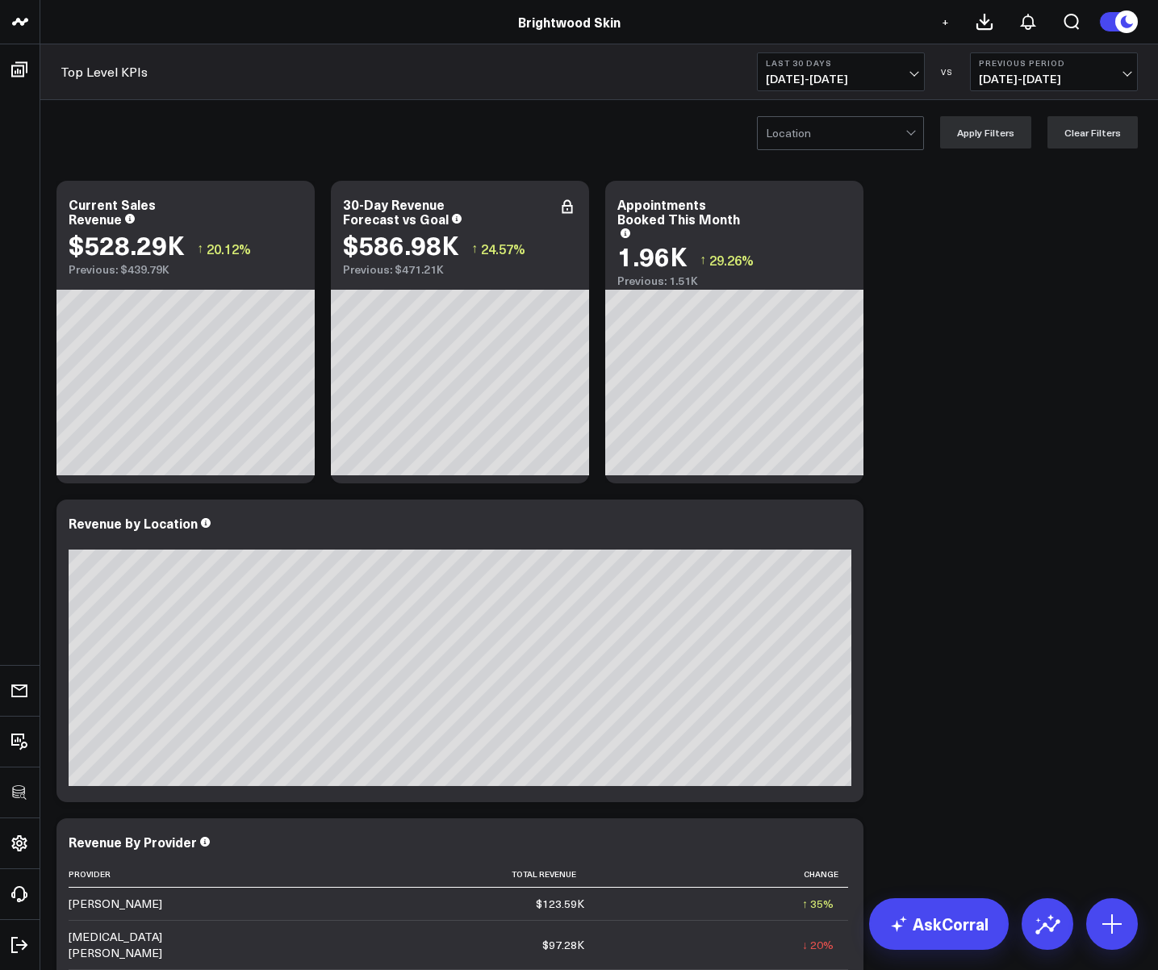
click at [816, 77] on span "09/15/25 - 10/14/25" at bounding box center [841, 79] width 150 height 13
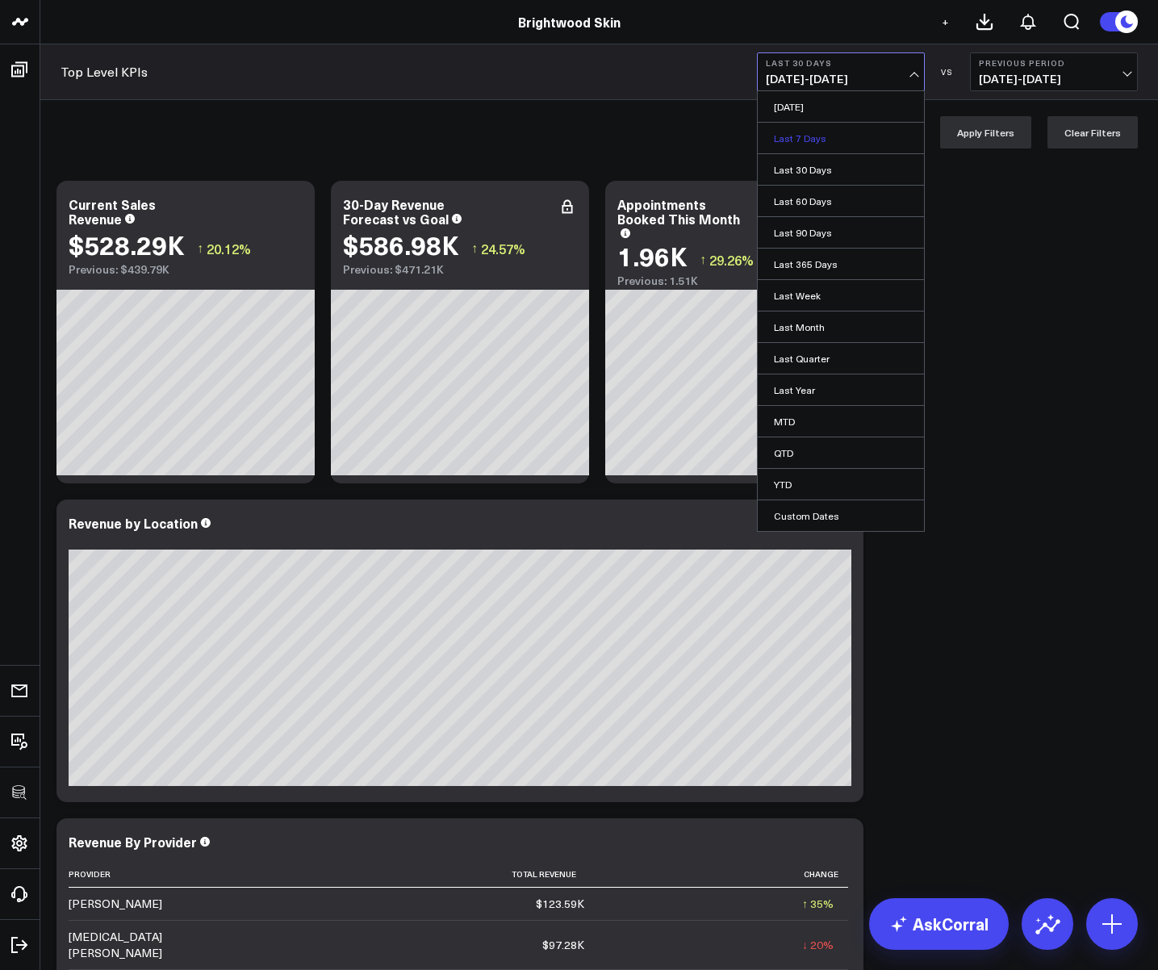
click at [812, 137] on link "Last 7 Days" at bounding box center [841, 138] width 166 height 31
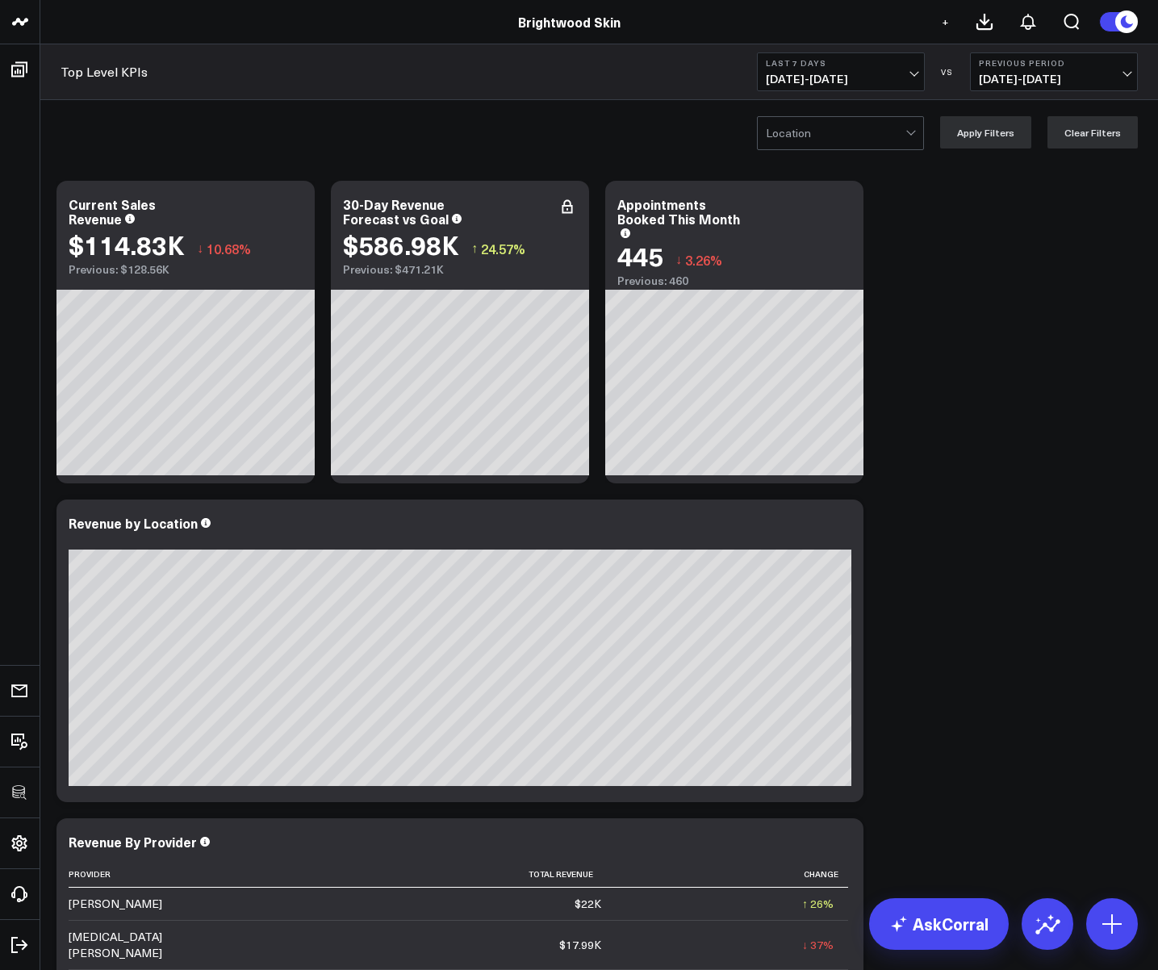
click at [815, 74] on span "10/08/25 - 10/14/25" at bounding box center [841, 79] width 150 height 13
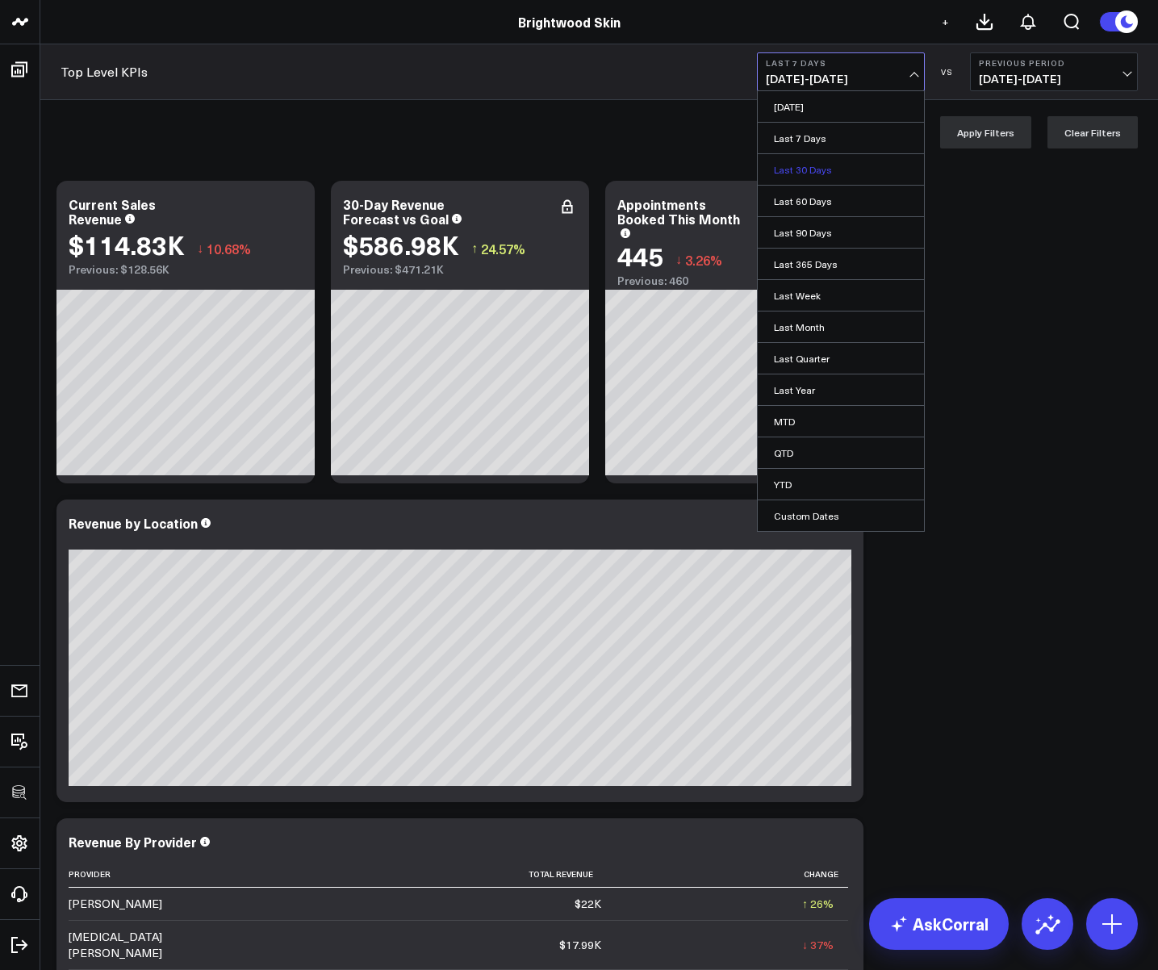
click at [784, 165] on link "Last 30 Days" at bounding box center [841, 169] width 166 height 31
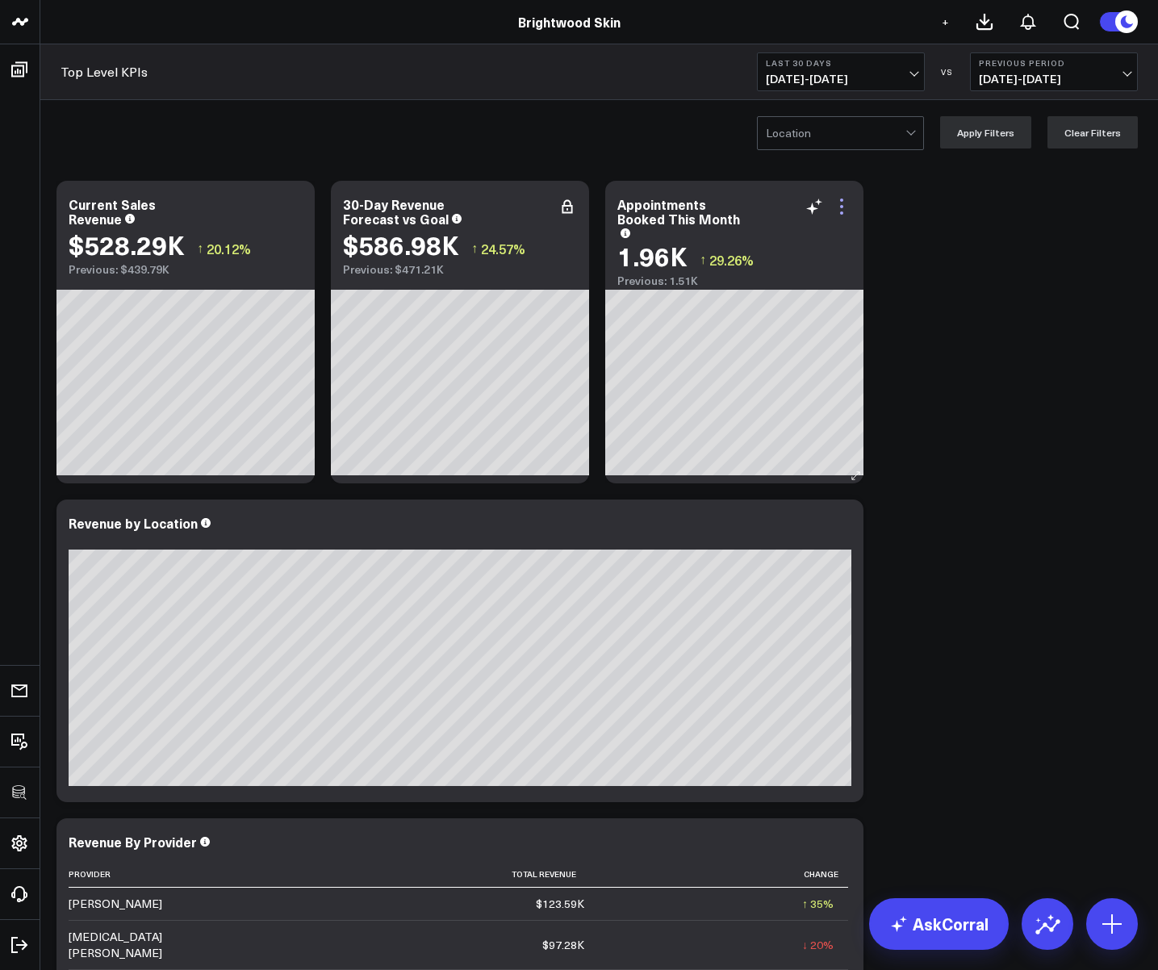
click at [843, 210] on icon at bounding box center [841, 206] width 19 height 19
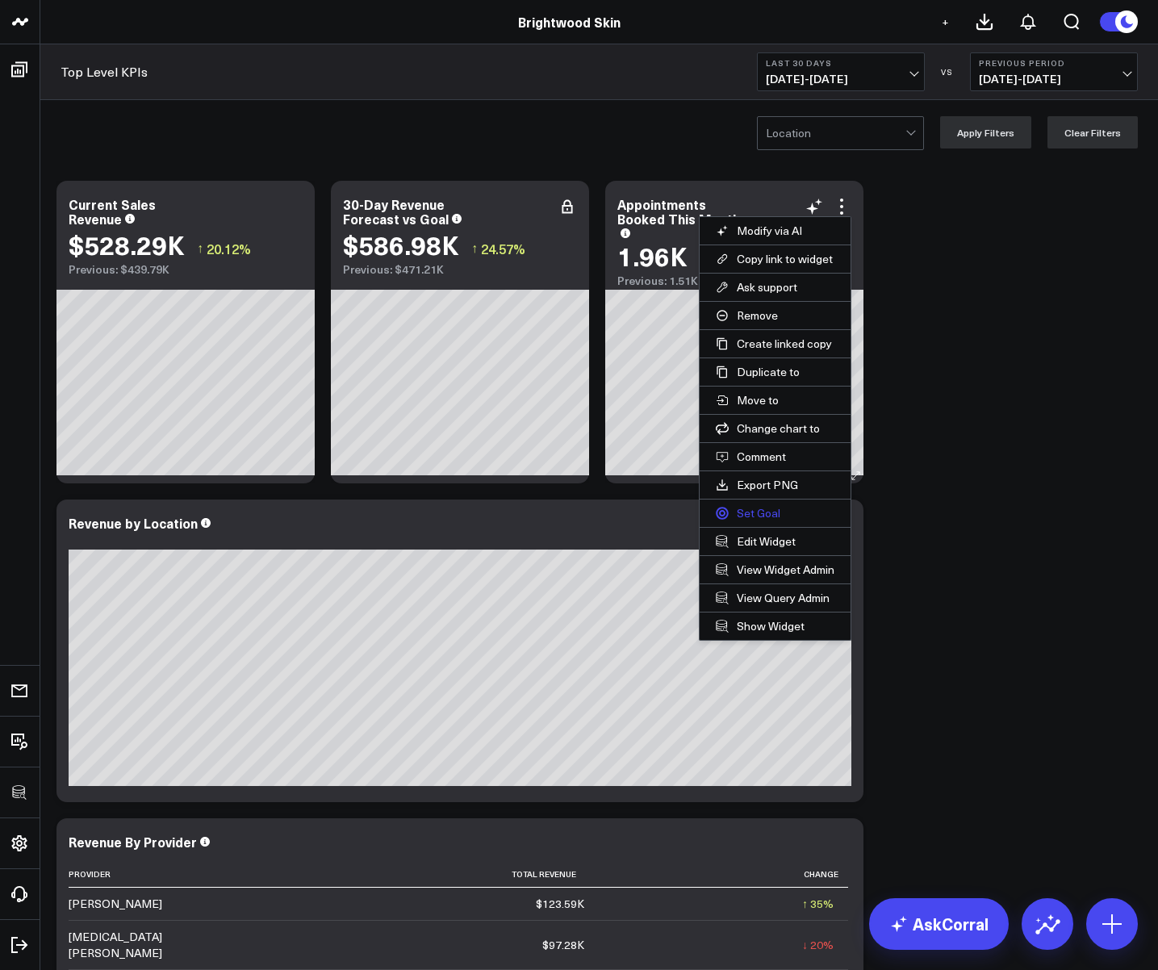
click at [747, 512] on button "Set Goal" at bounding box center [775, 513] width 151 height 27
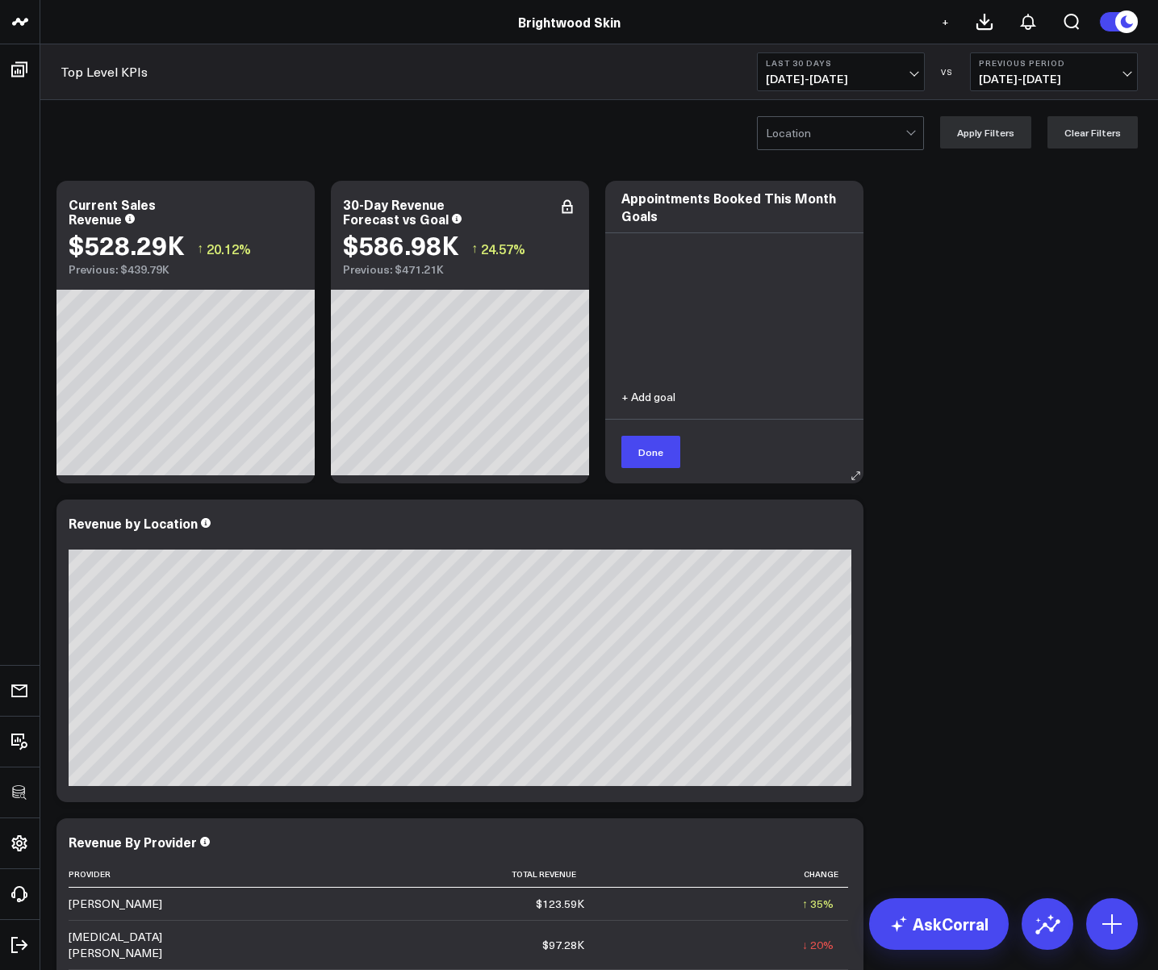
click at [648, 400] on button "+ Add goal" at bounding box center [648, 396] width 54 height 11
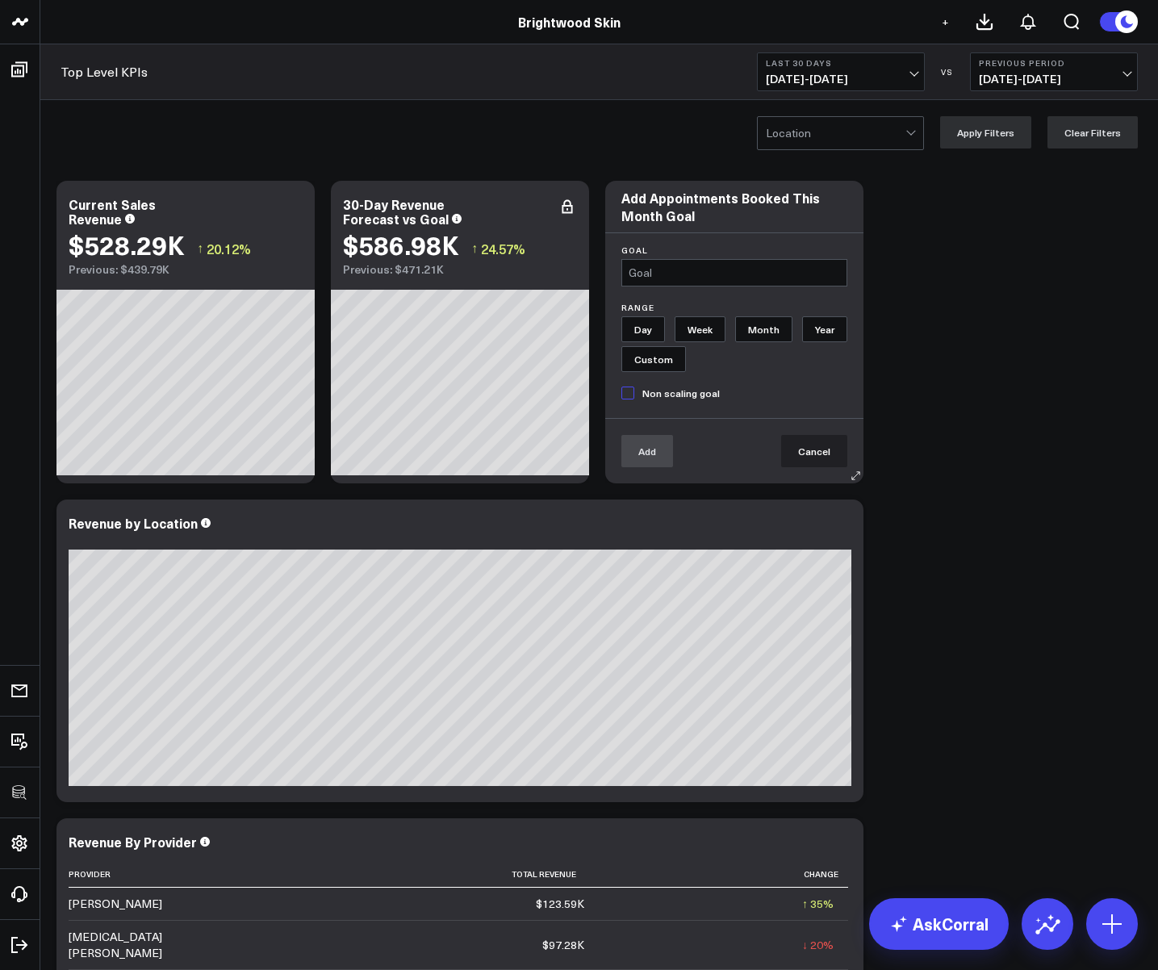
click at [652, 265] on input "text" at bounding box center [734, 272] width 226 height 27
type input "2000"
click at [788, 332] on input "Month" at bounding box center [763, 329] width 57 height 26
radio input "true"
click at [659, 458] on button "Add" at bounding box center [647, 451] width 52 height 32
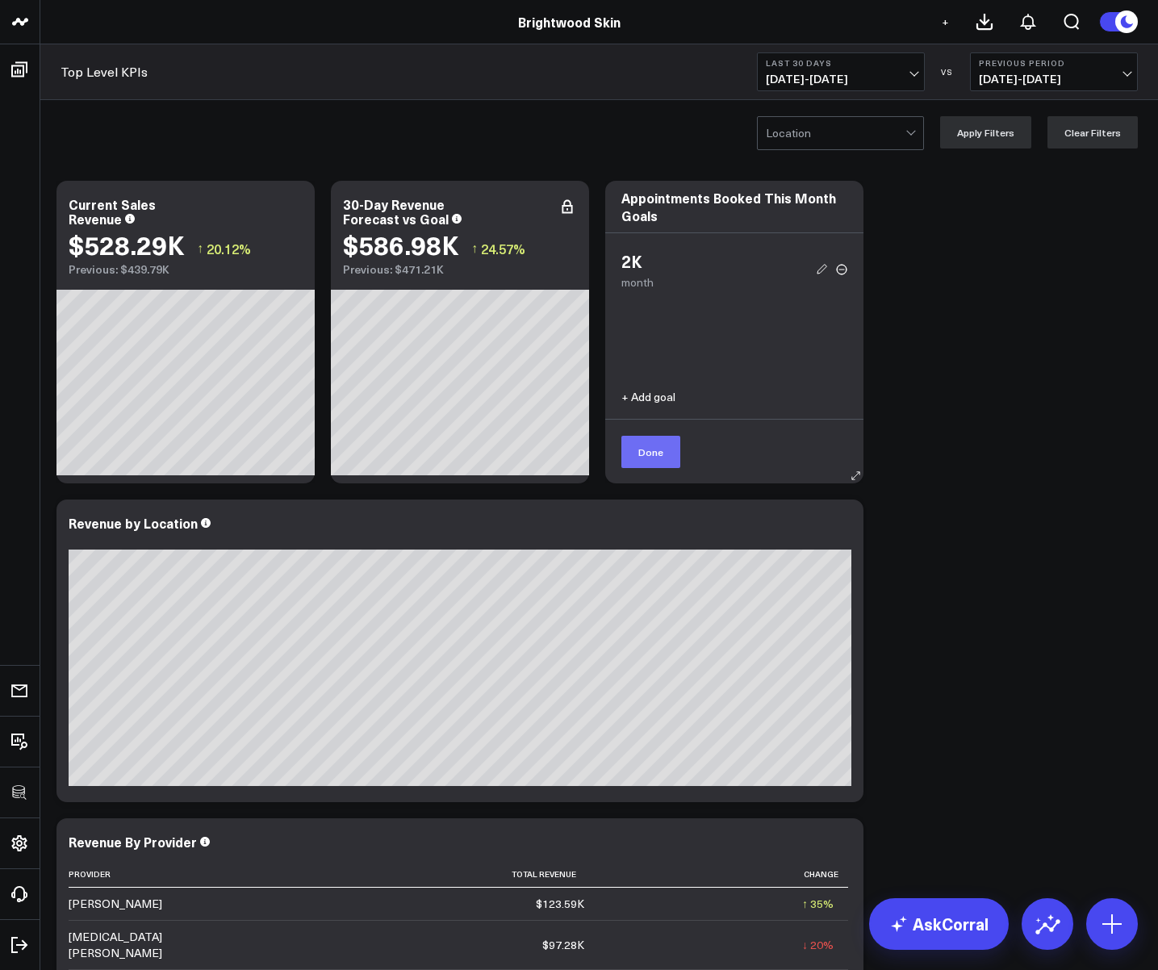
click at [651, 450] on button "Done" at bounding box center [650, 452] width 59 height 32
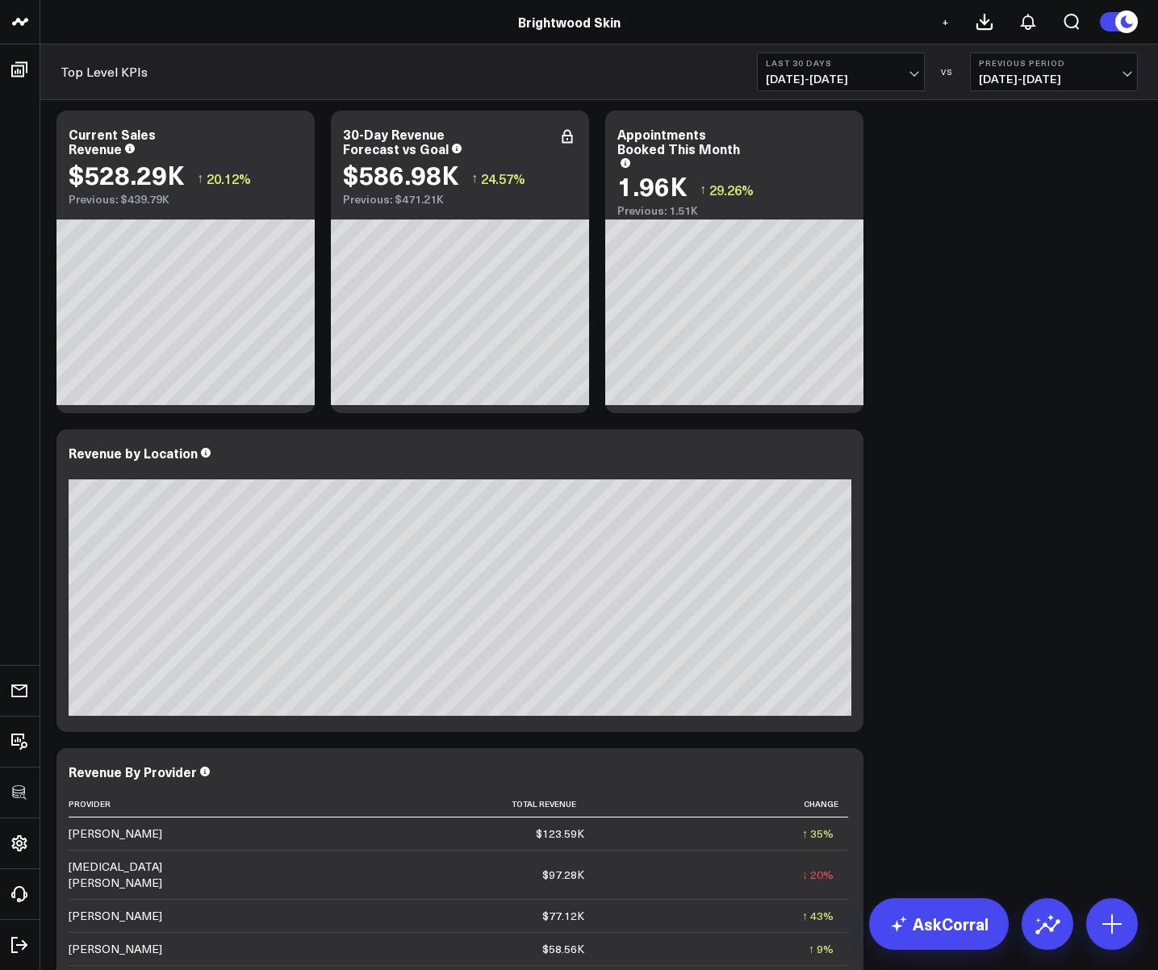
scroll to position [72, 0]
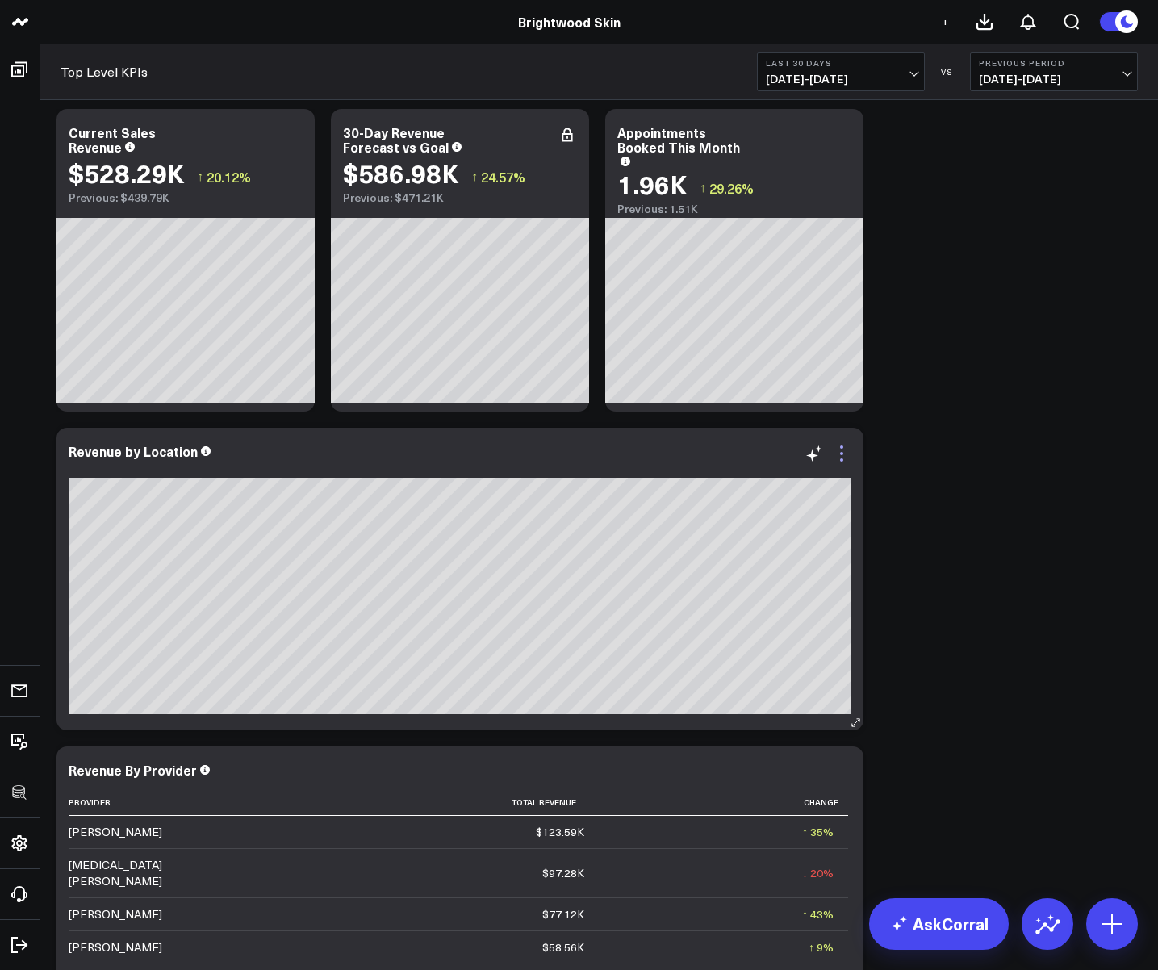
click at [842, 450] on icon at bounding box center [841, 453] width 19 height 19
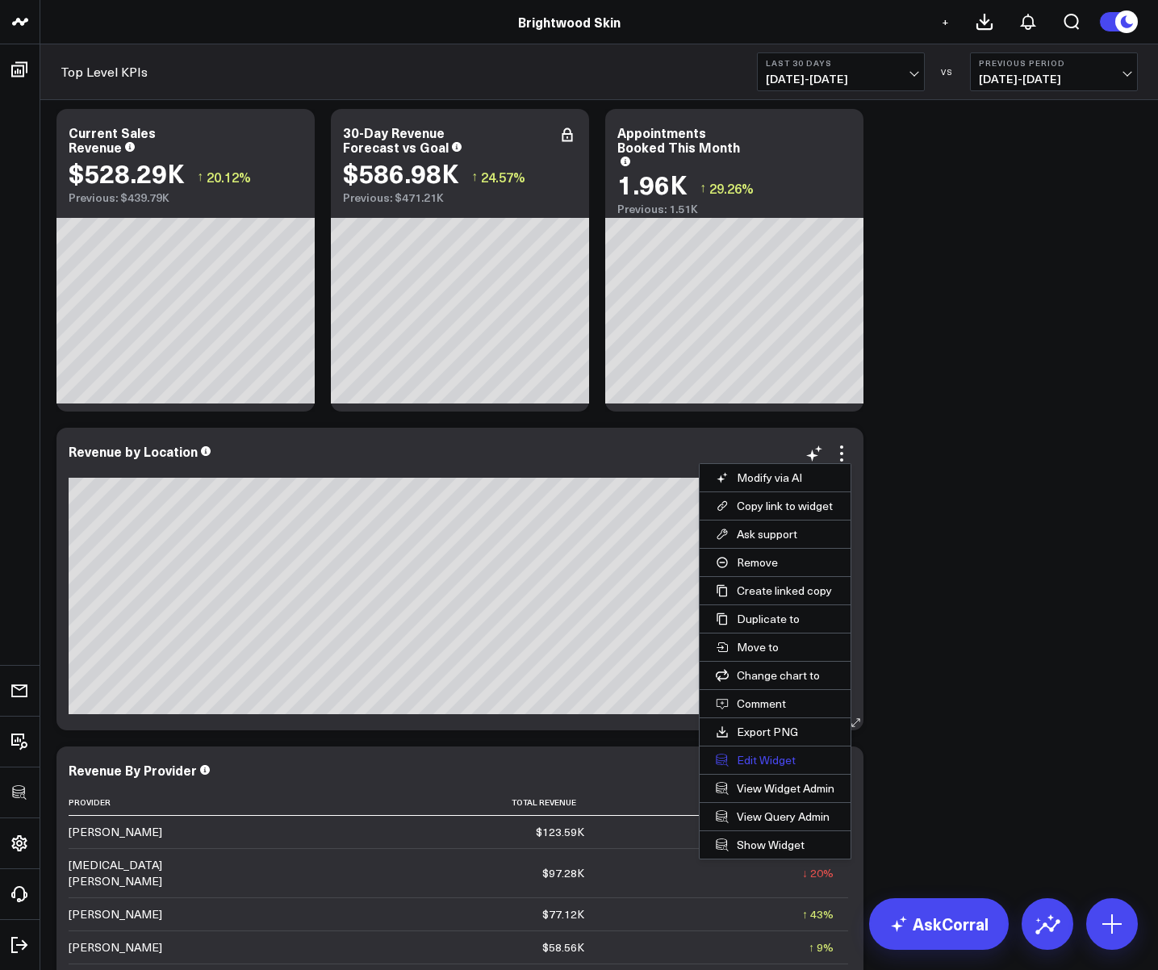
click at [749, 760] on button "Edit Widget" at bounding box center [775, 760] width 151 height 27
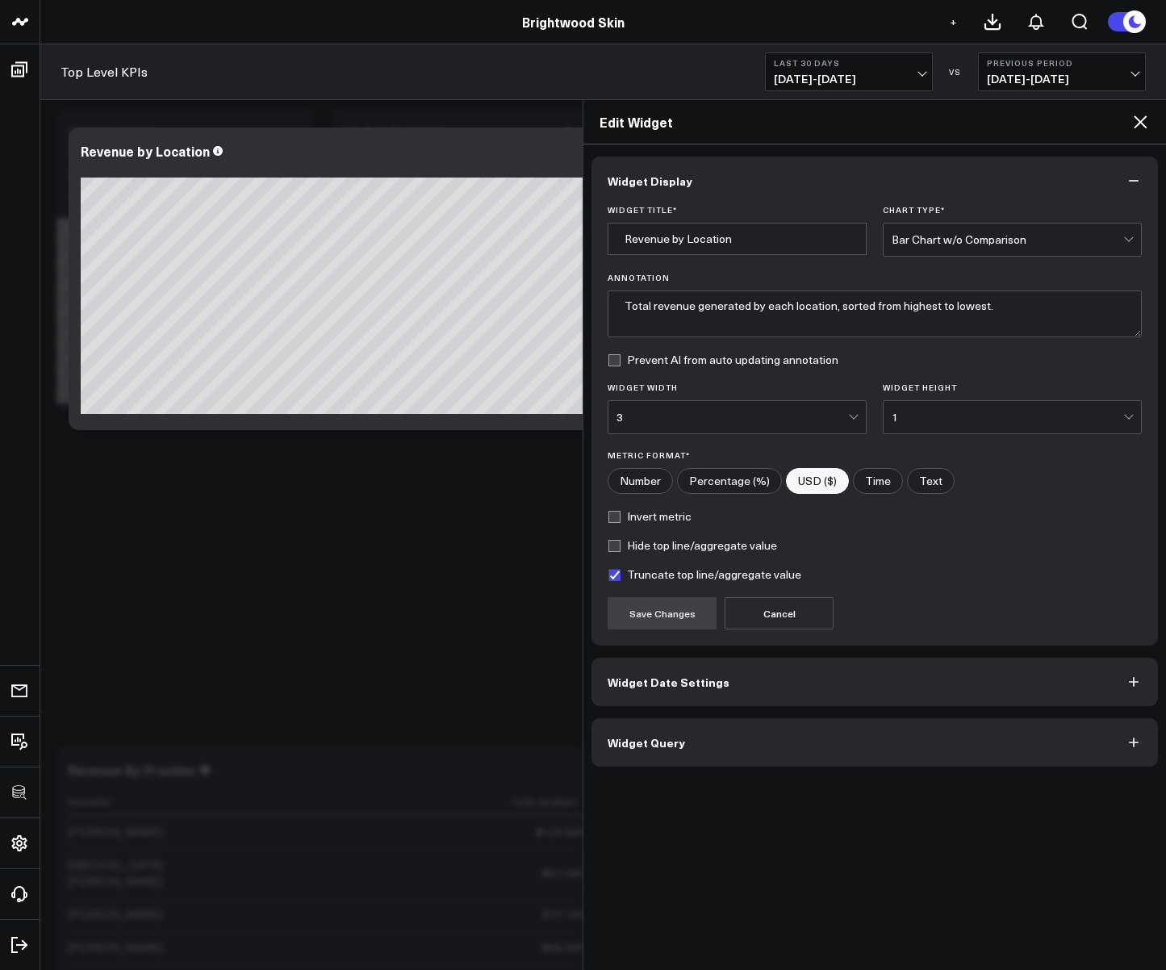
click at [691, 752] on button "Widget Query" at bounding box center [875, 742] width 567 height 48
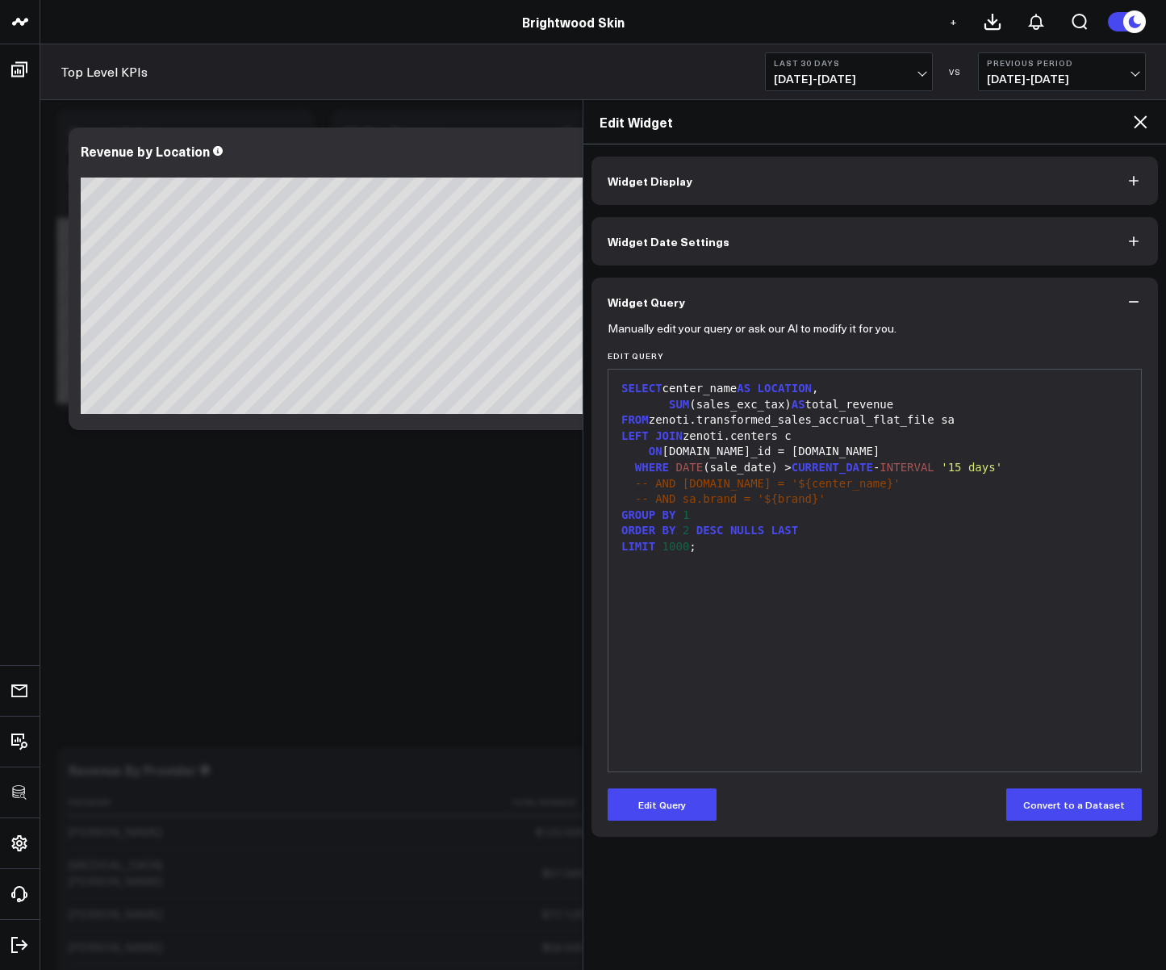
click at [1133, 121] on icon at bounding box center [1140, 121] width 19 height 19
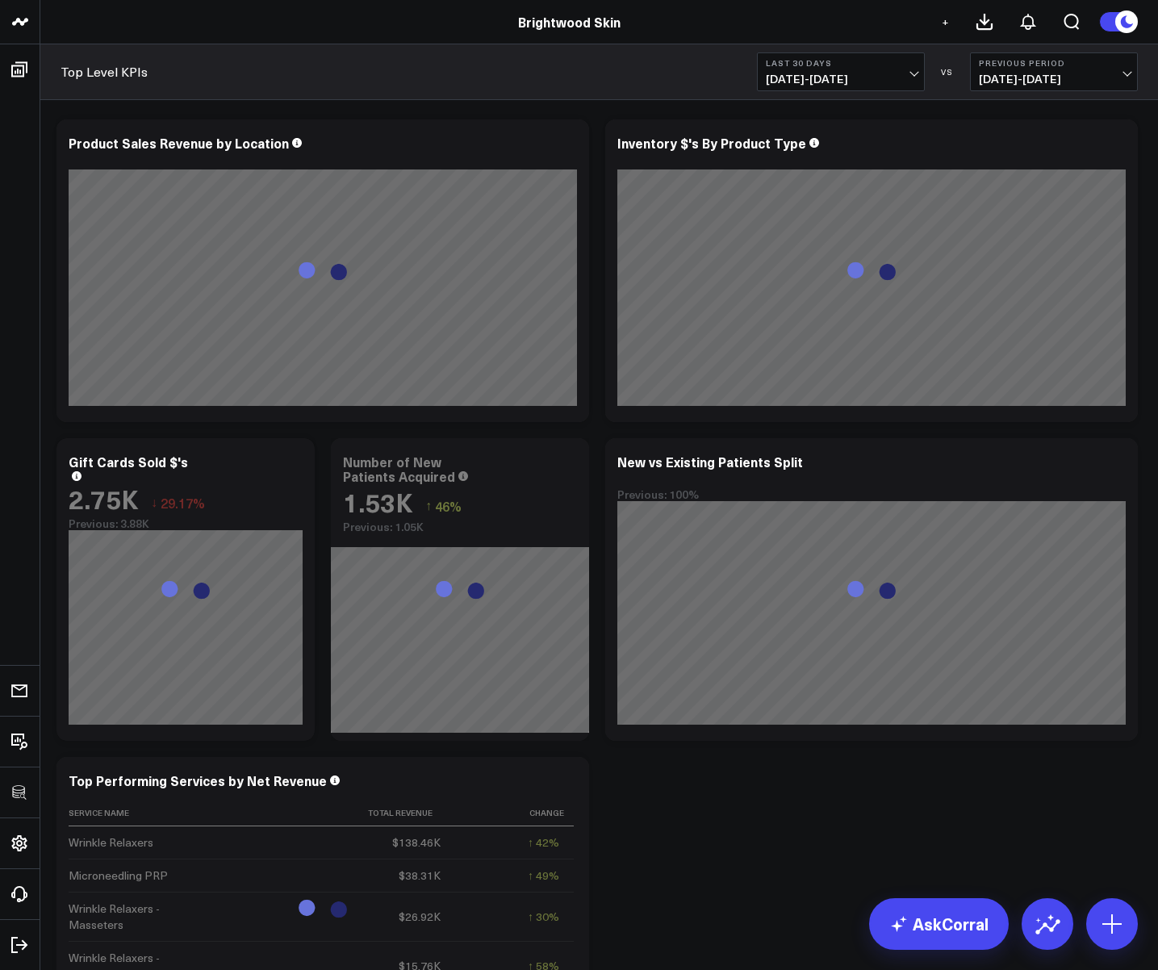
scroll to position [3579, 0]
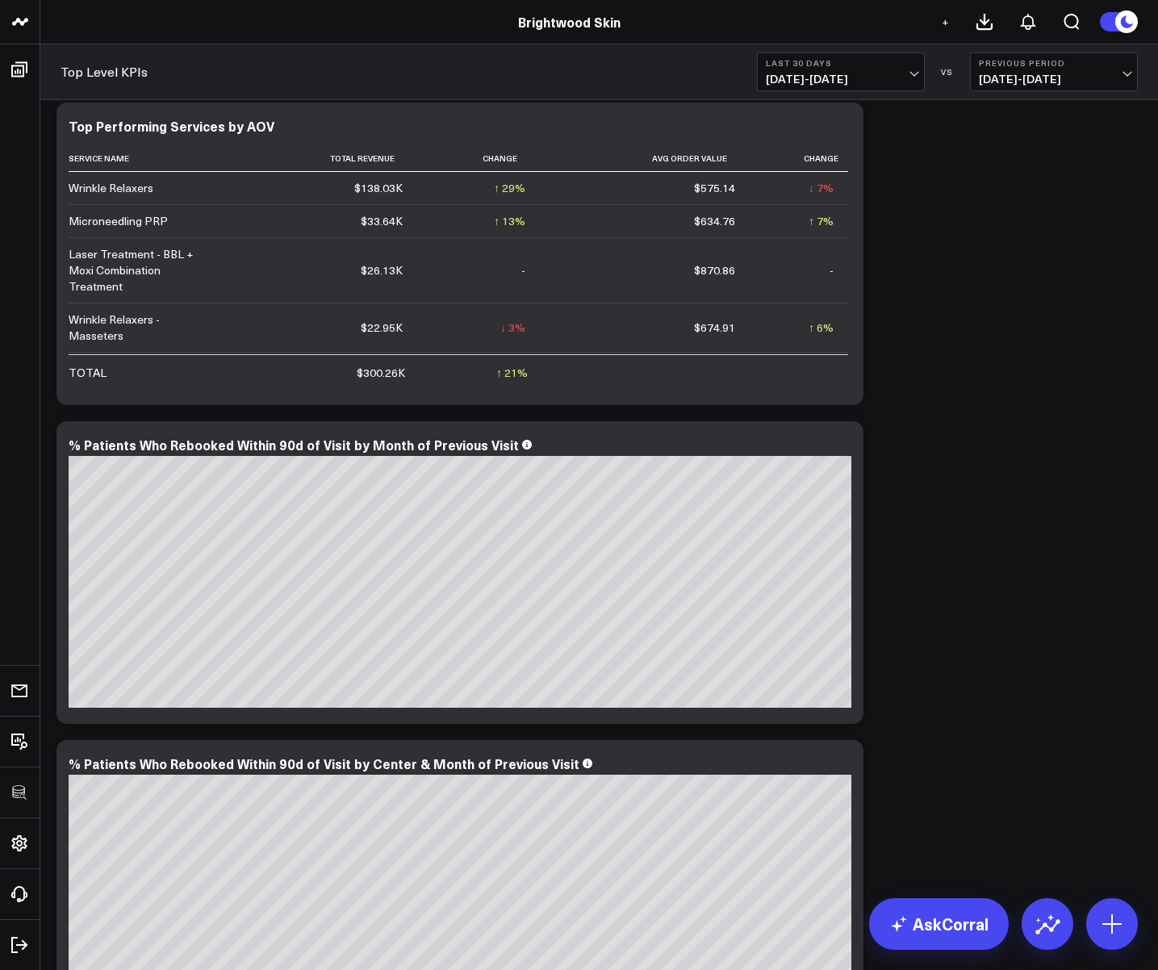
scroll to position [4030, 0]
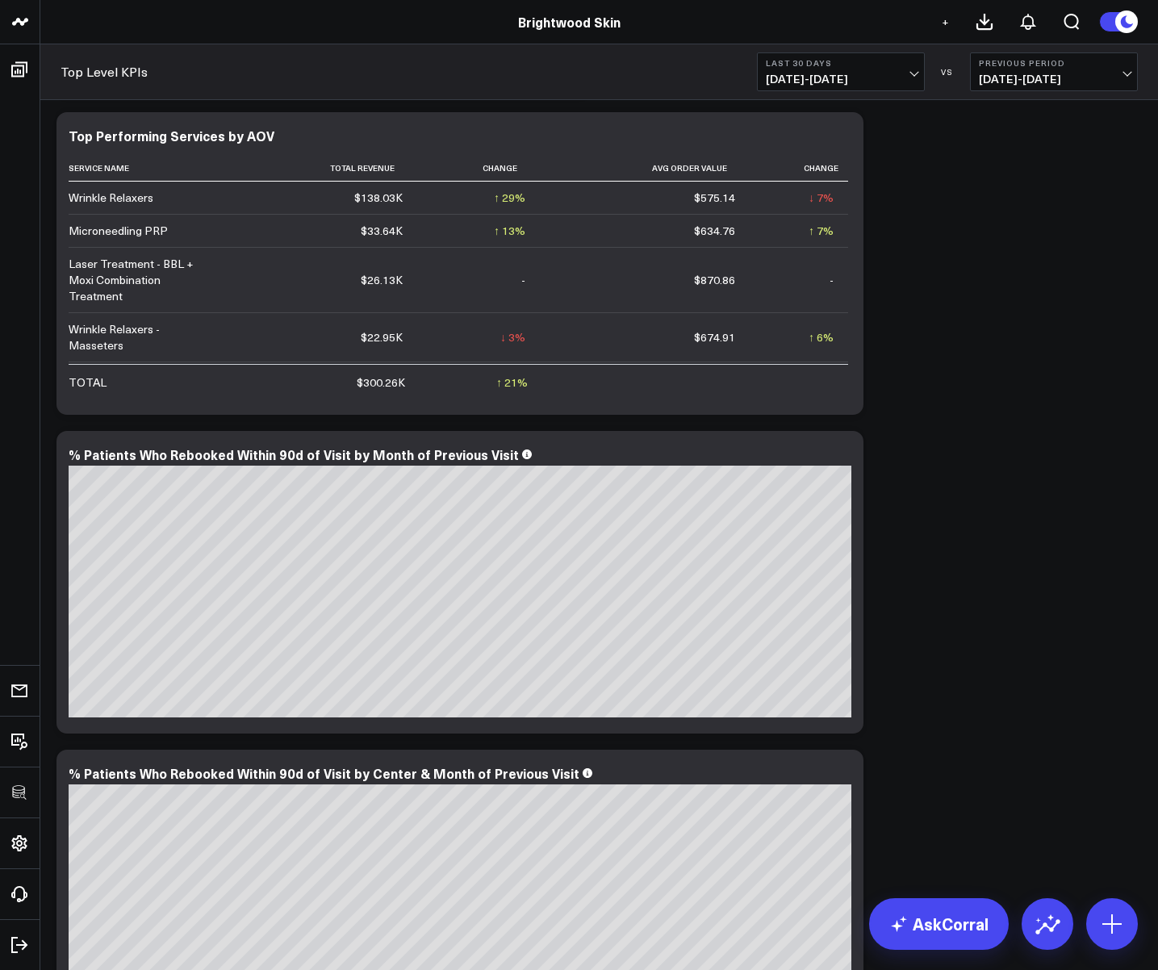
click at [864, 94] on div "Top Level KPIs Last 30 Days 09/15/25 - 10/14/25 VS Previous Period 08/16/25 - 0…" at bounding box center [599, 72] width 1118 height 56
click at [845, 76] on span "09/15/25 - 10/14/25" at bounding box center [841, 79] width 150 height 13
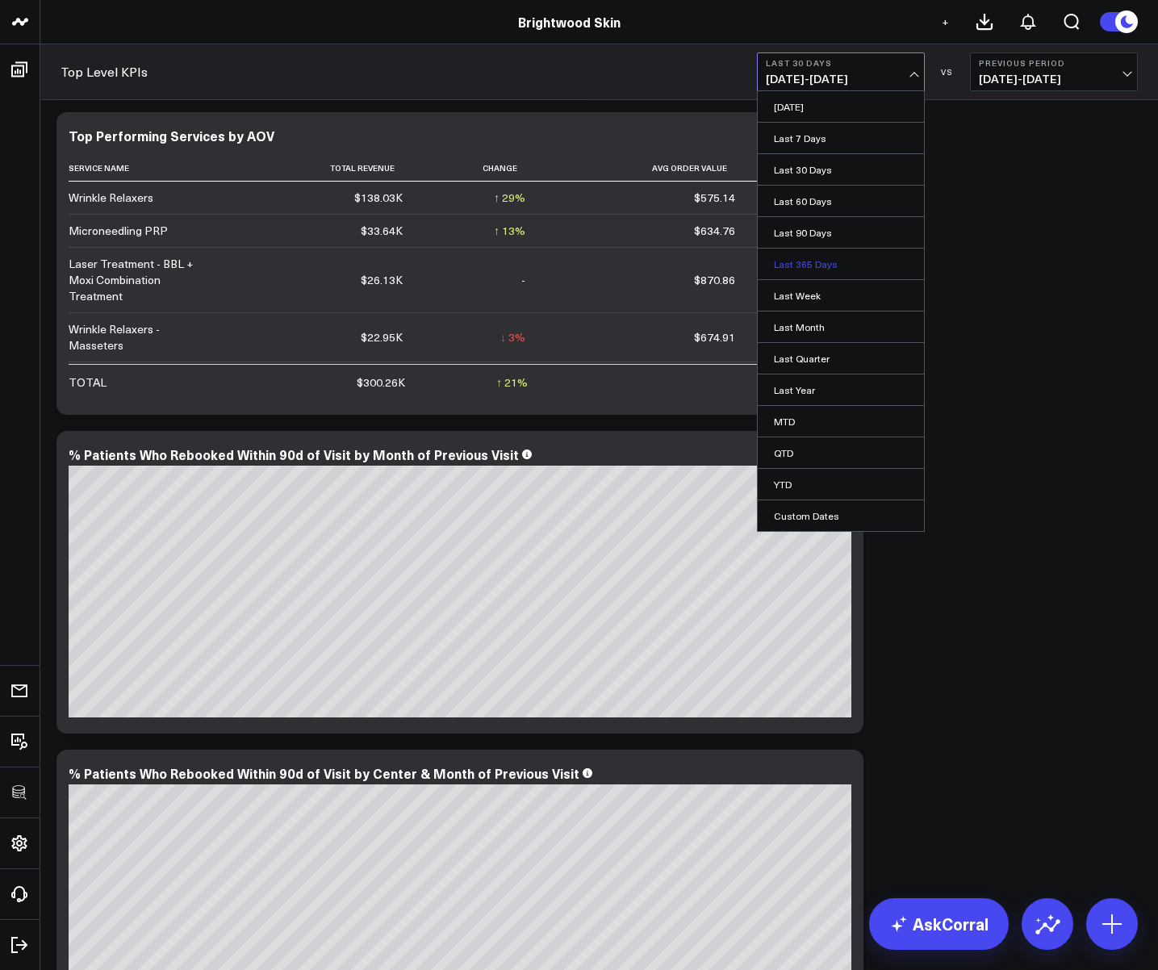
click at [804, 265] on link "Last 365 Days" at bounding box center [841, 264] width 166 height 31
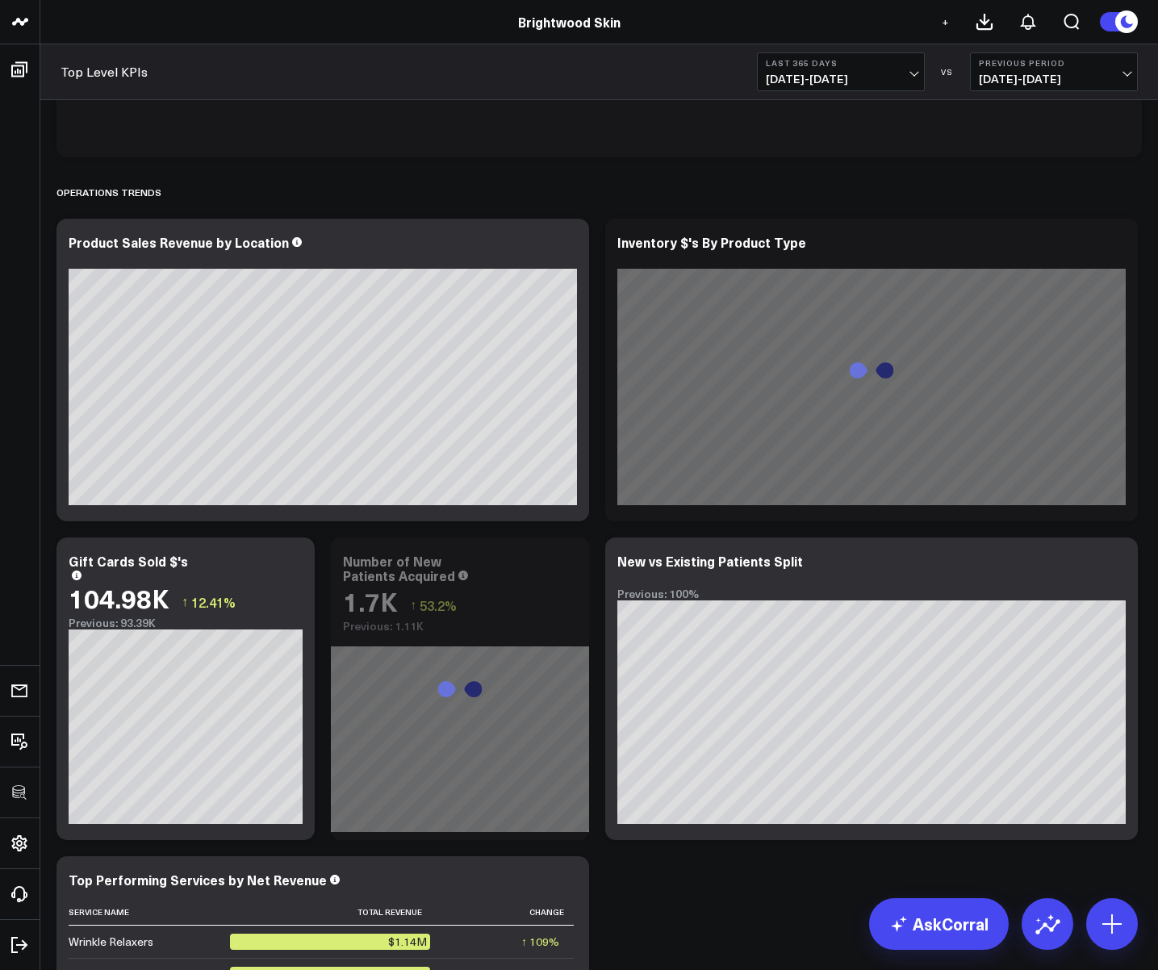
scroll to position [2964, 0]
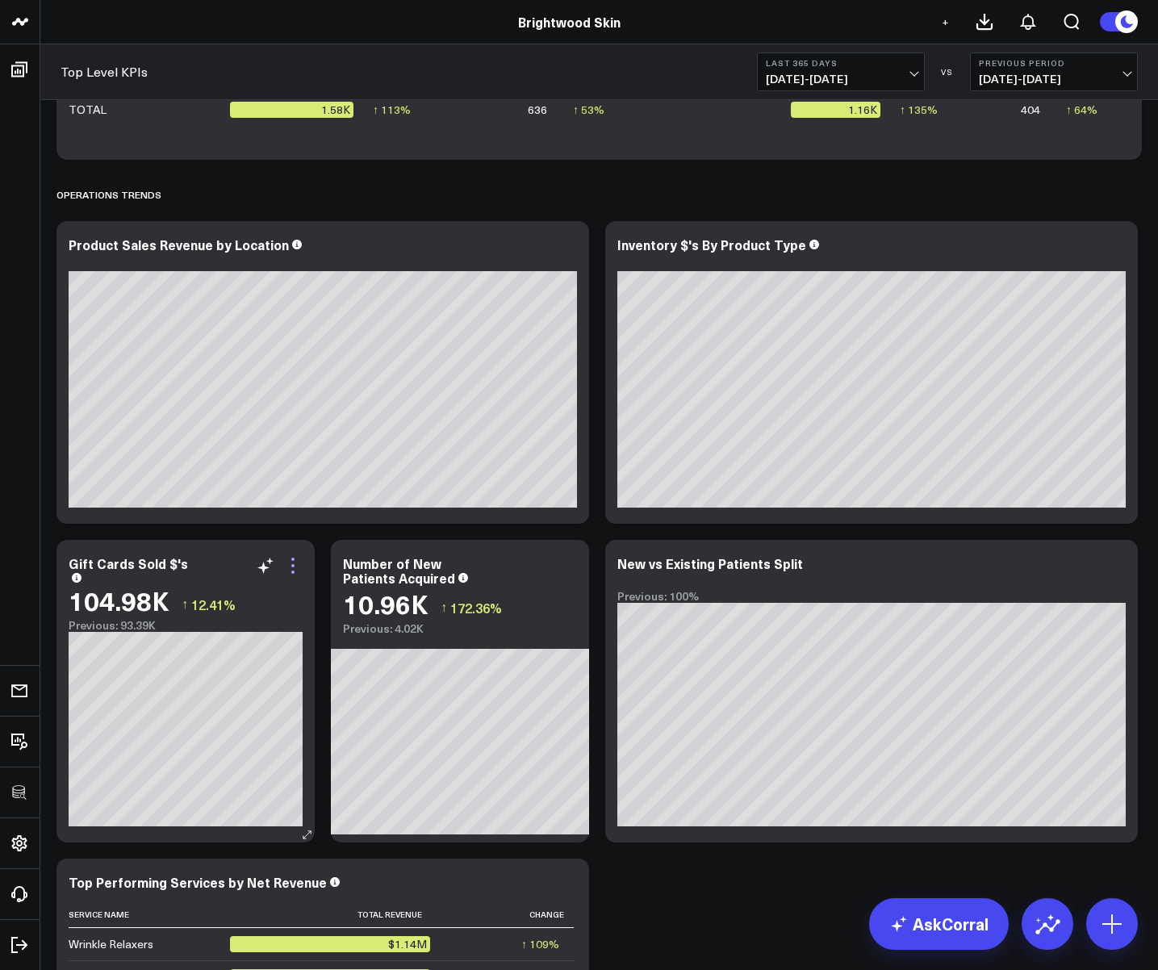
click at [295, 564] on icon at bounding box center [292, 565] width 19 height 19
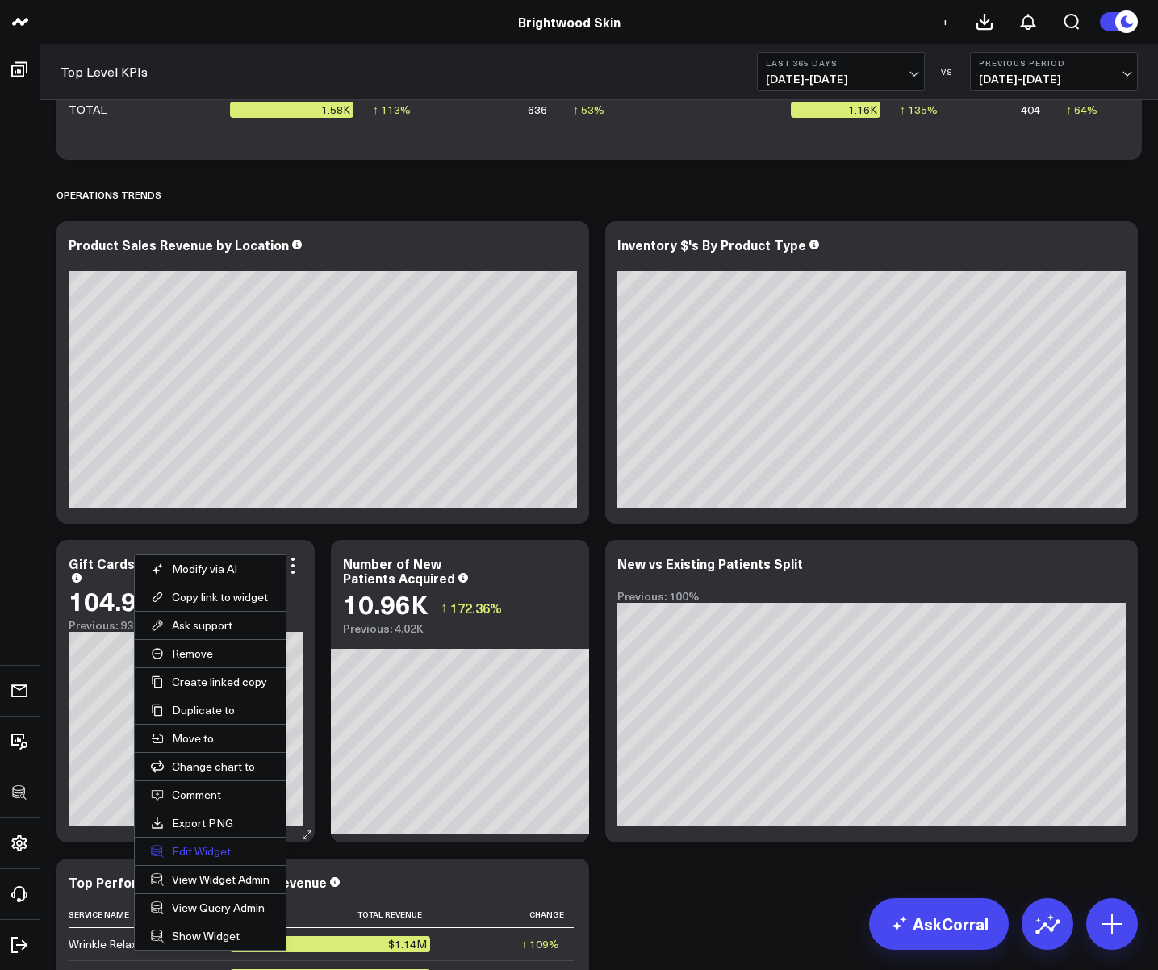
click at [203, 847] on button "Edit Widget" at bounding box center [210, 851] width 151 height 27
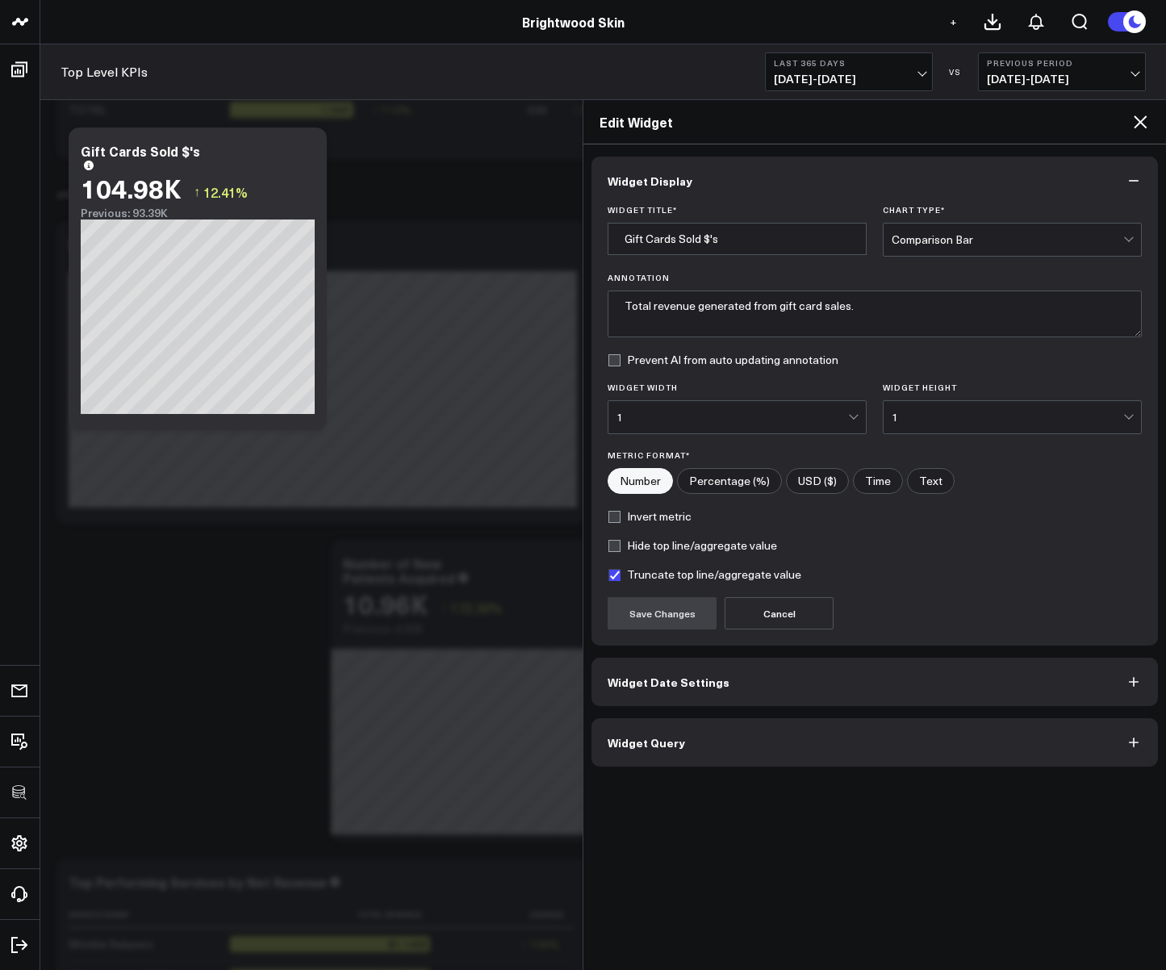
click at [814, 479] on input"] "USD ($)" at bounding box center [817, 481] width 61 height 24
radio input"] "true"
click at [673, 605] on button "Save Changes" at bounding box center [662, 613] width 109 height 32
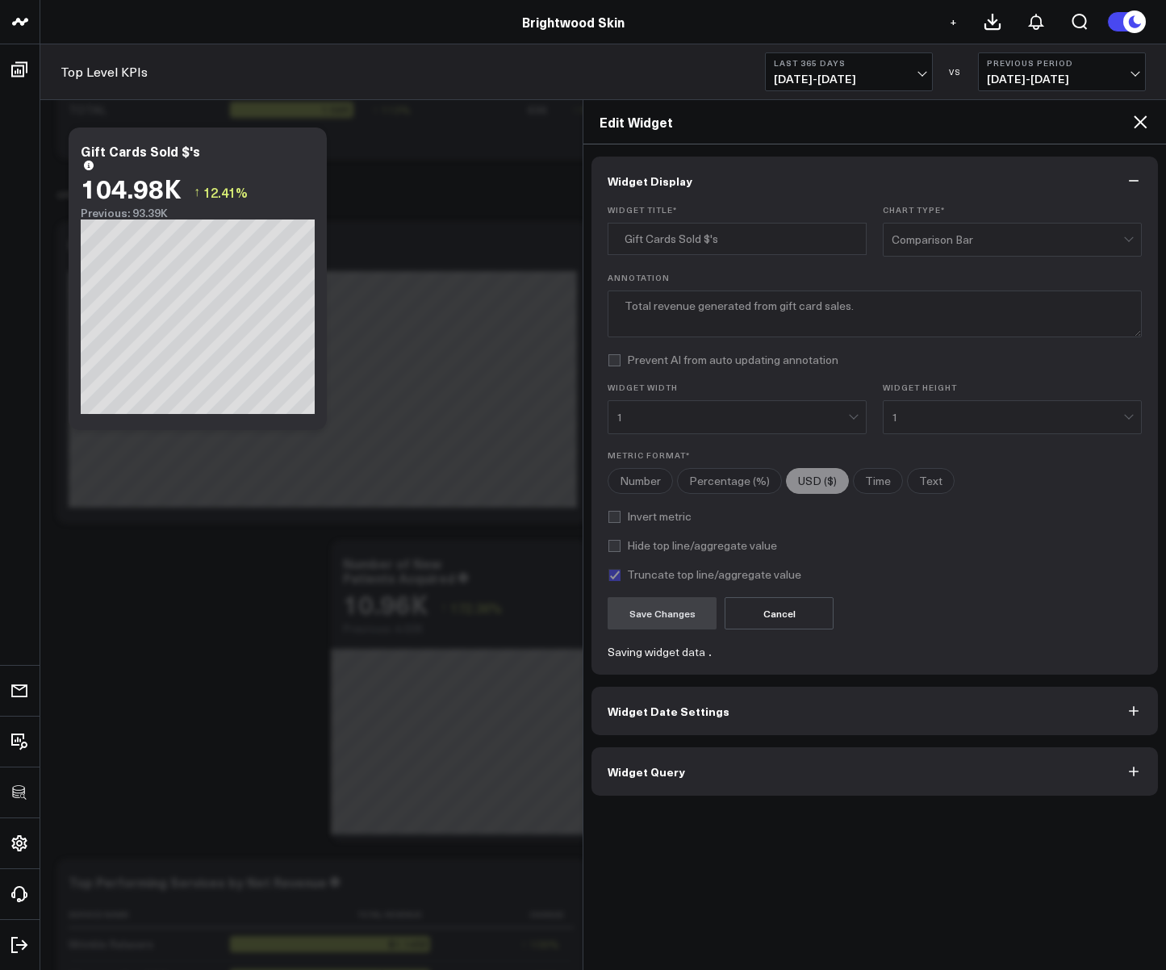
radio input"] "true"
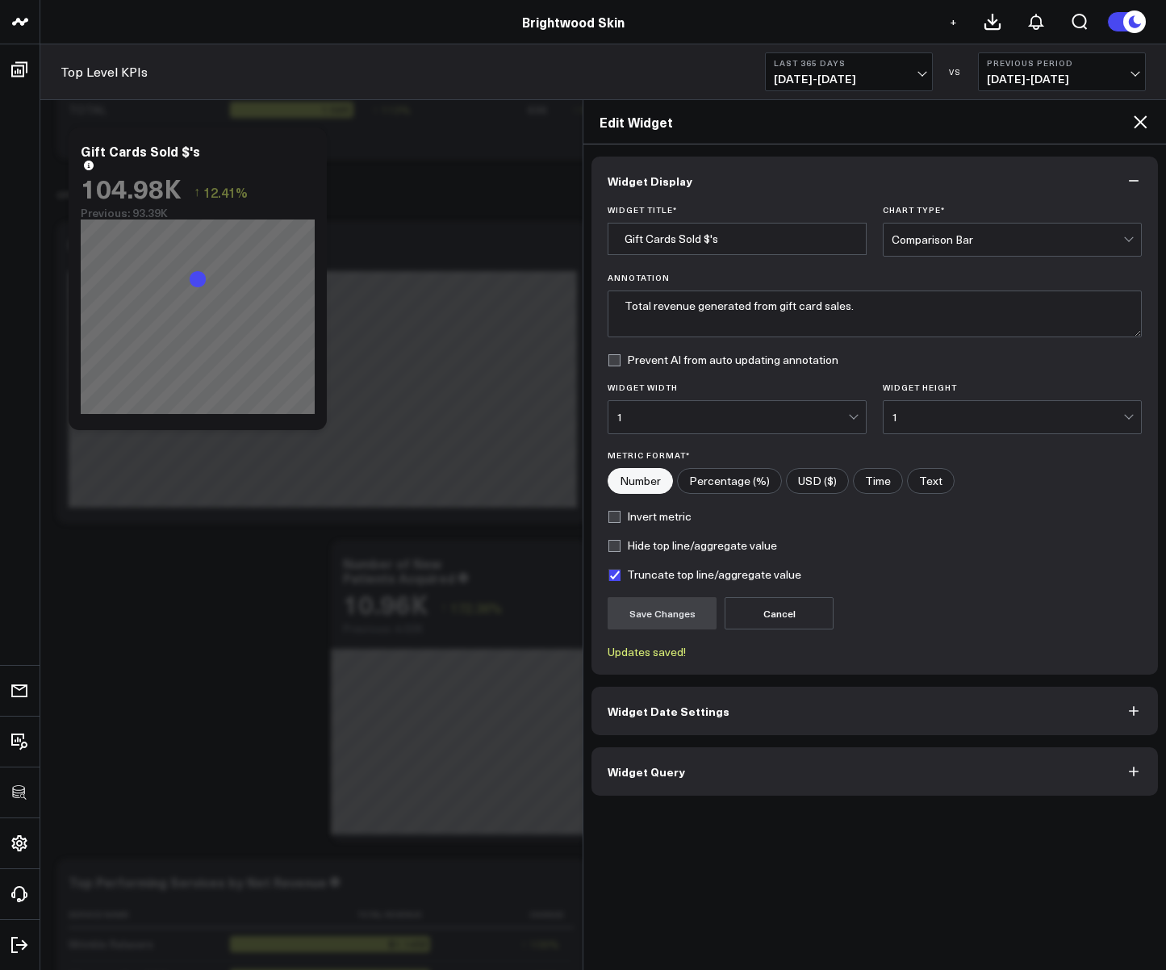
radio input"] "true"
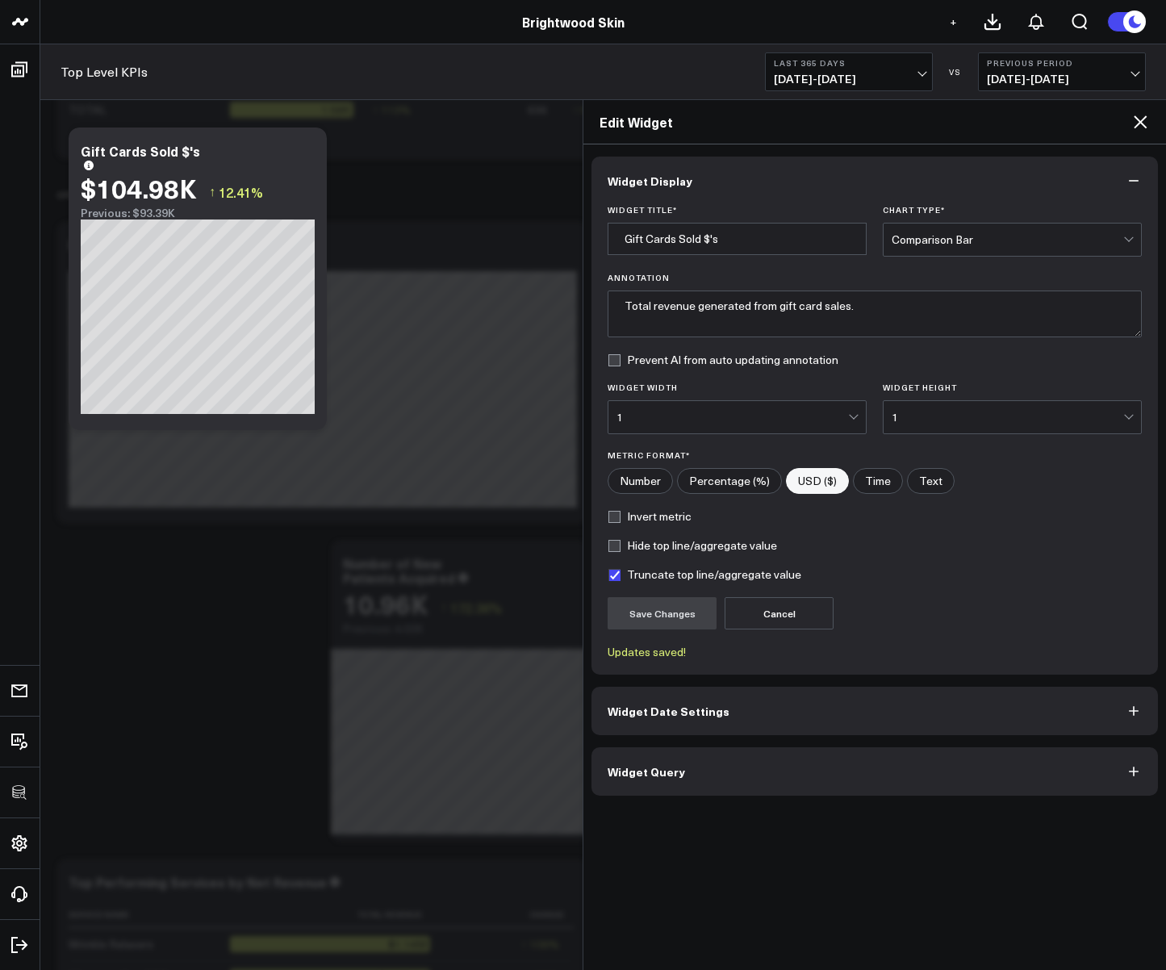
click at [1136, 122] on icon at bounding box center [1140, 121] width 19 height 19
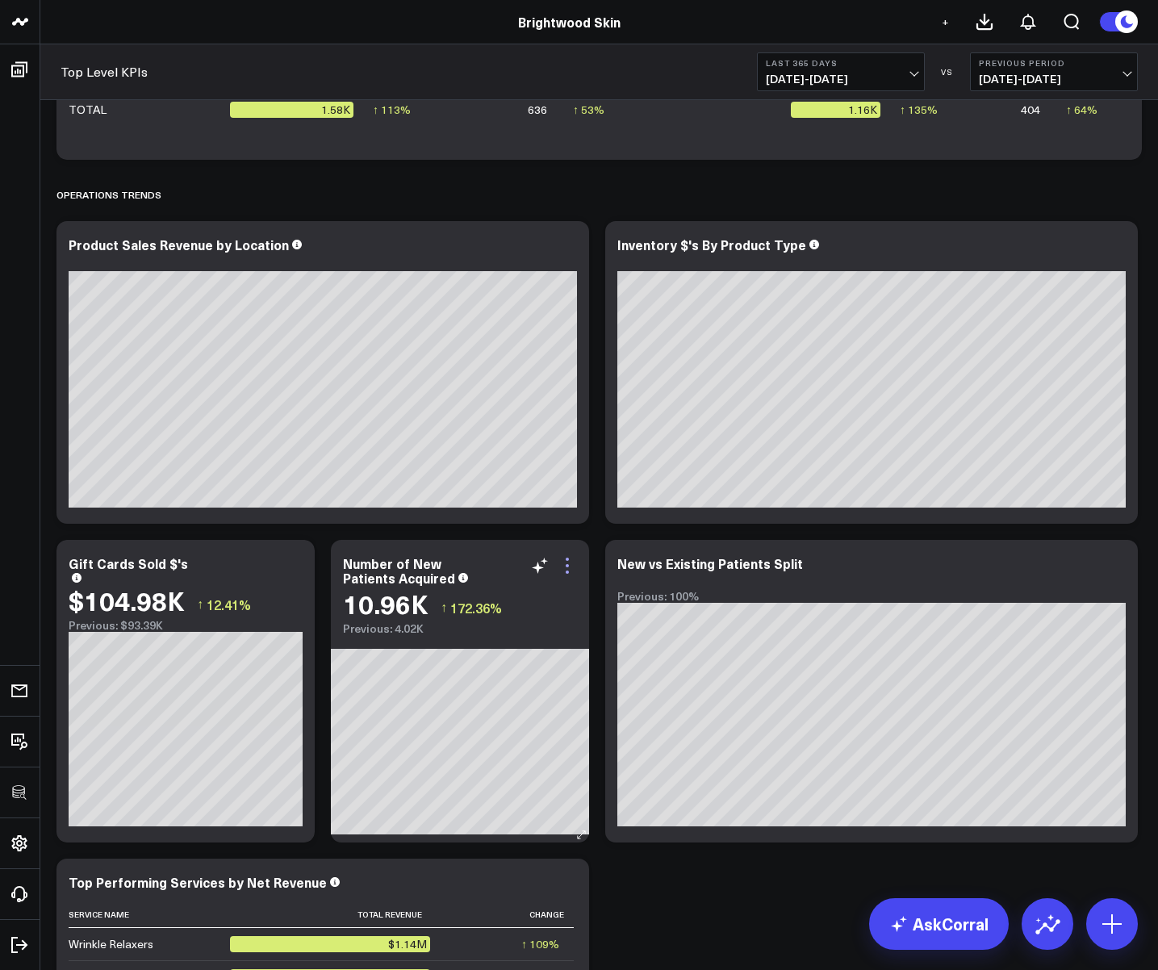
click at [575, 564] on icon at bounding box center [567, 565] width 19 height 19
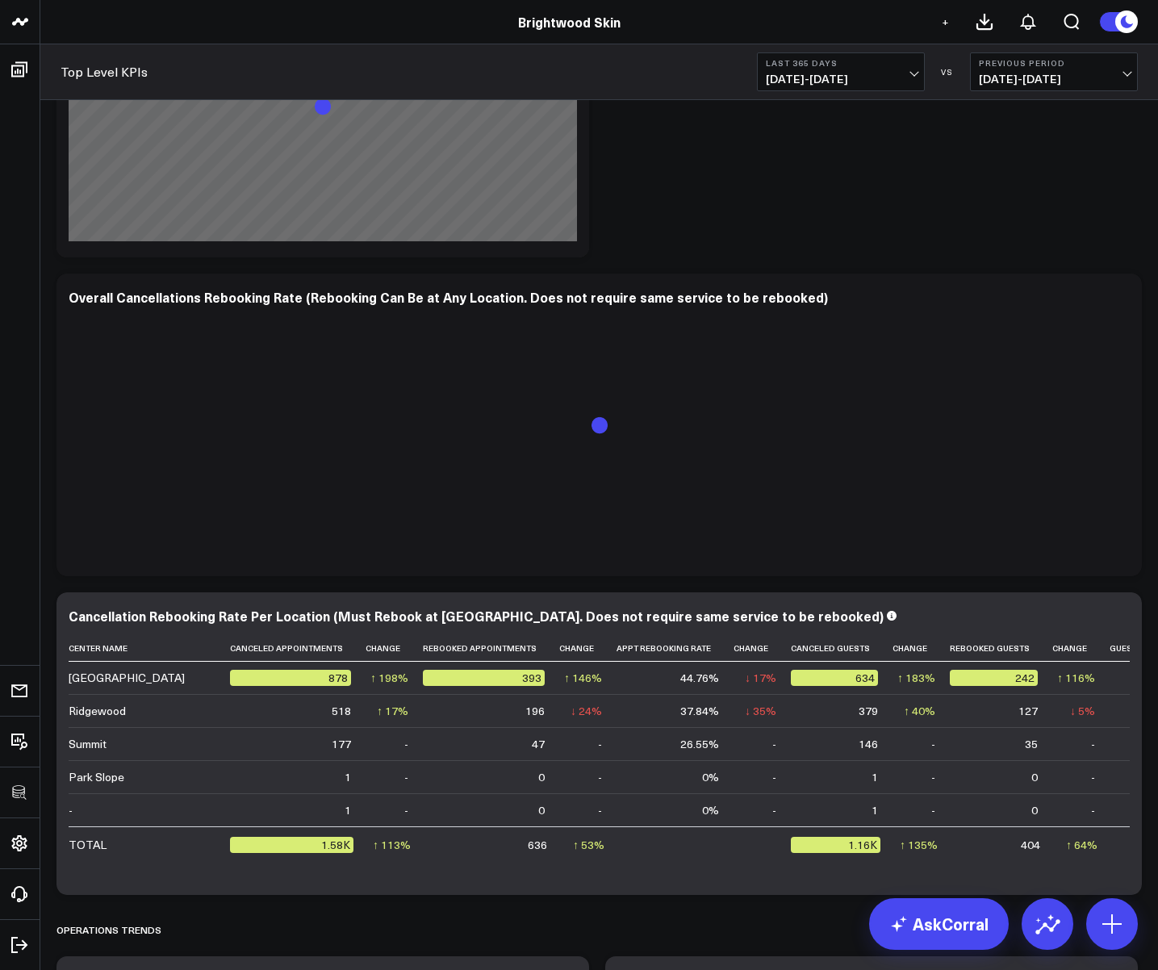
scroll to position [2223, 0]
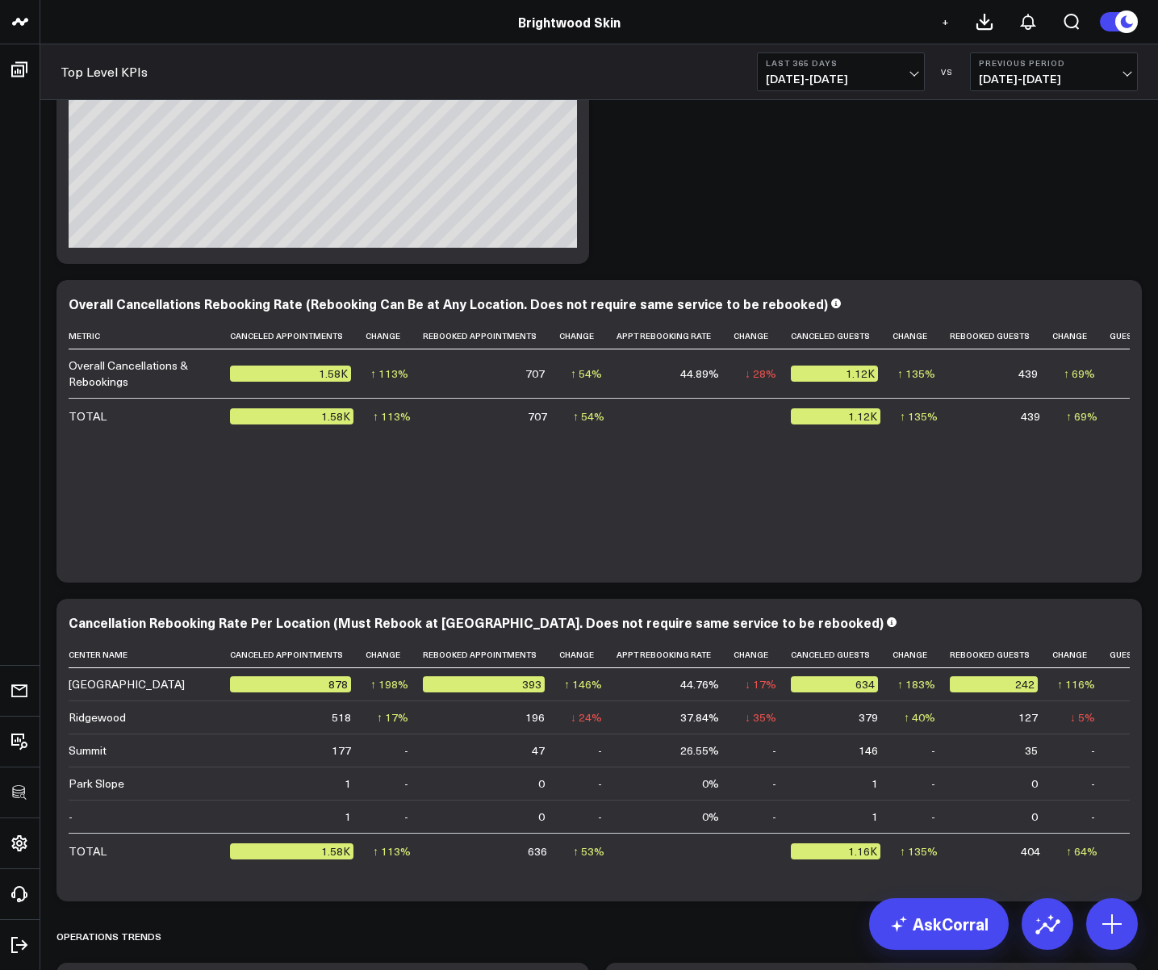
click at [899, 179] on div "Modify via AI Copy link to widget Ask support Remove Create linked copy Executi…" at bounding box center [599, 409] width 1102 height 4918
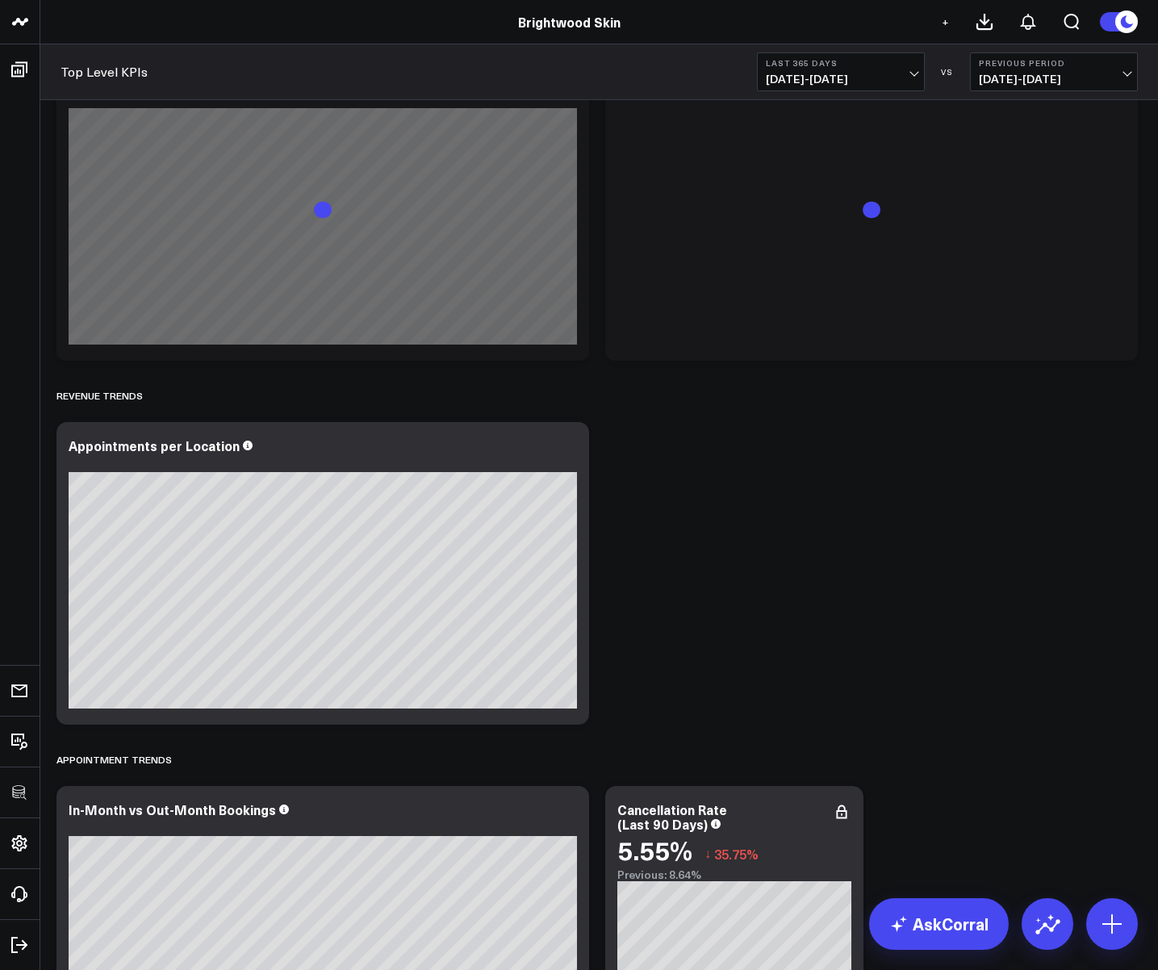
scroll to position [1023, 0]
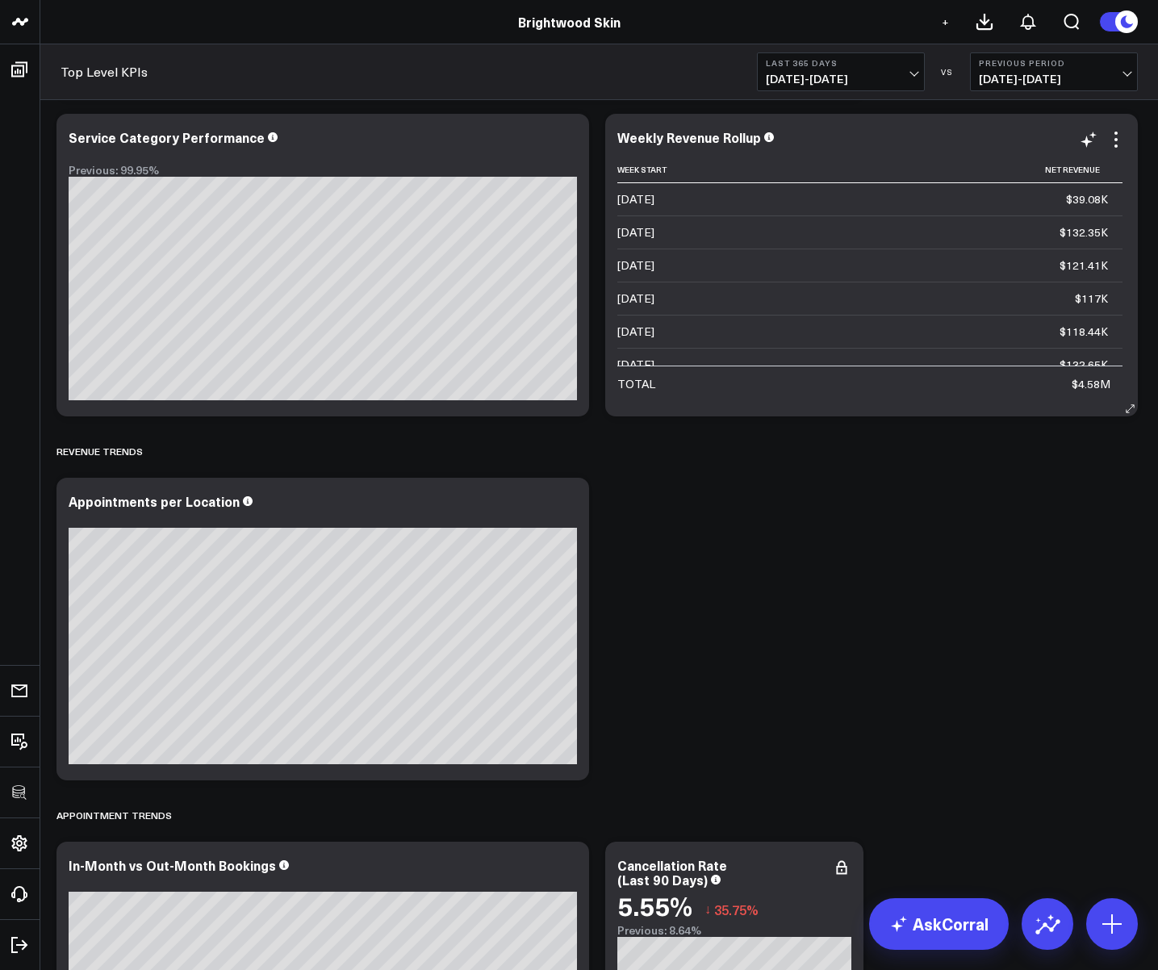
click at [1124, 404] on icon at bounding box center [1130, 409] width 12 height 12
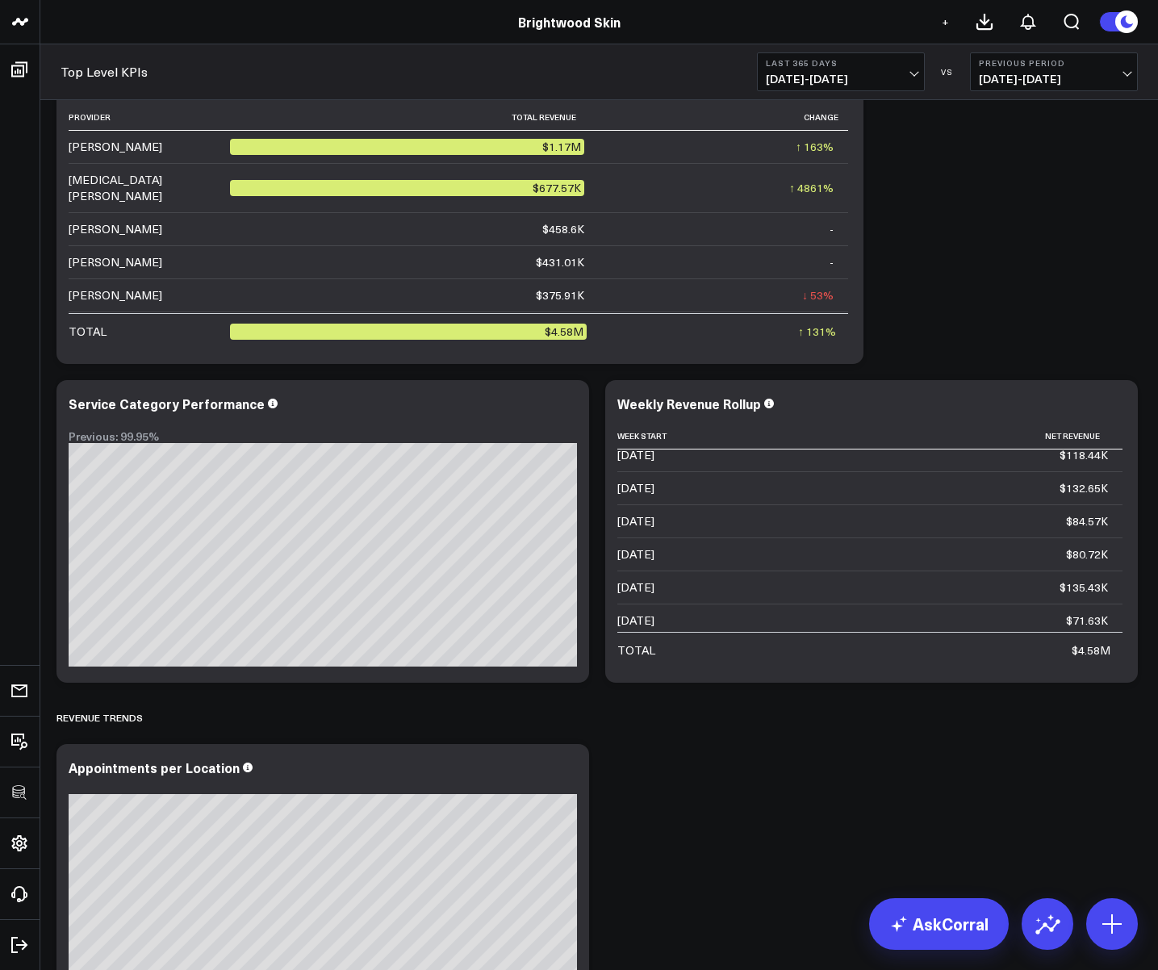
scroll to position [120, 0]
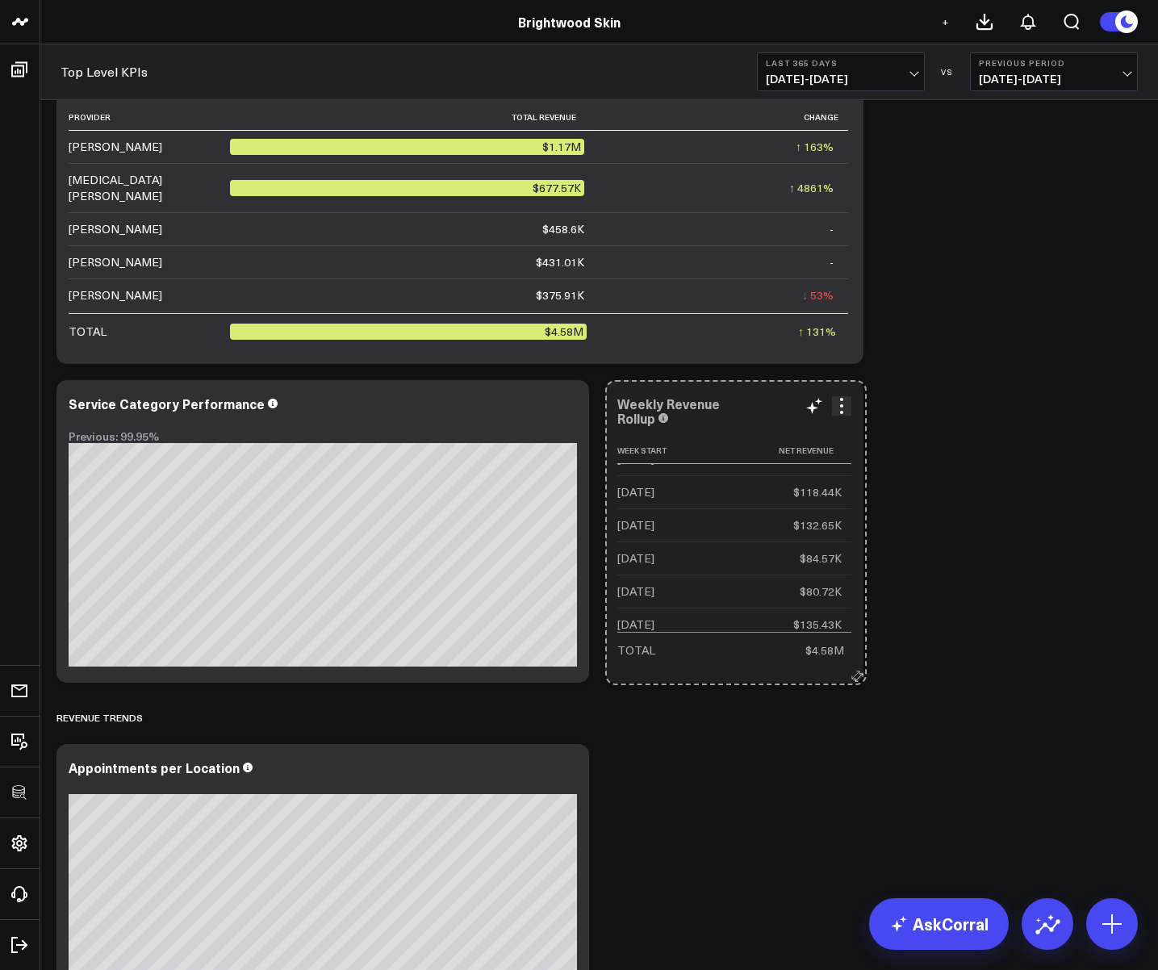
drag, startPoint x: 1127, startPoint y: 676, endPoint x: 856, endPoint y: 678, distance: 271.2
click at [856, 678] on icon at bounding box center [856, 675] width 12 height 12
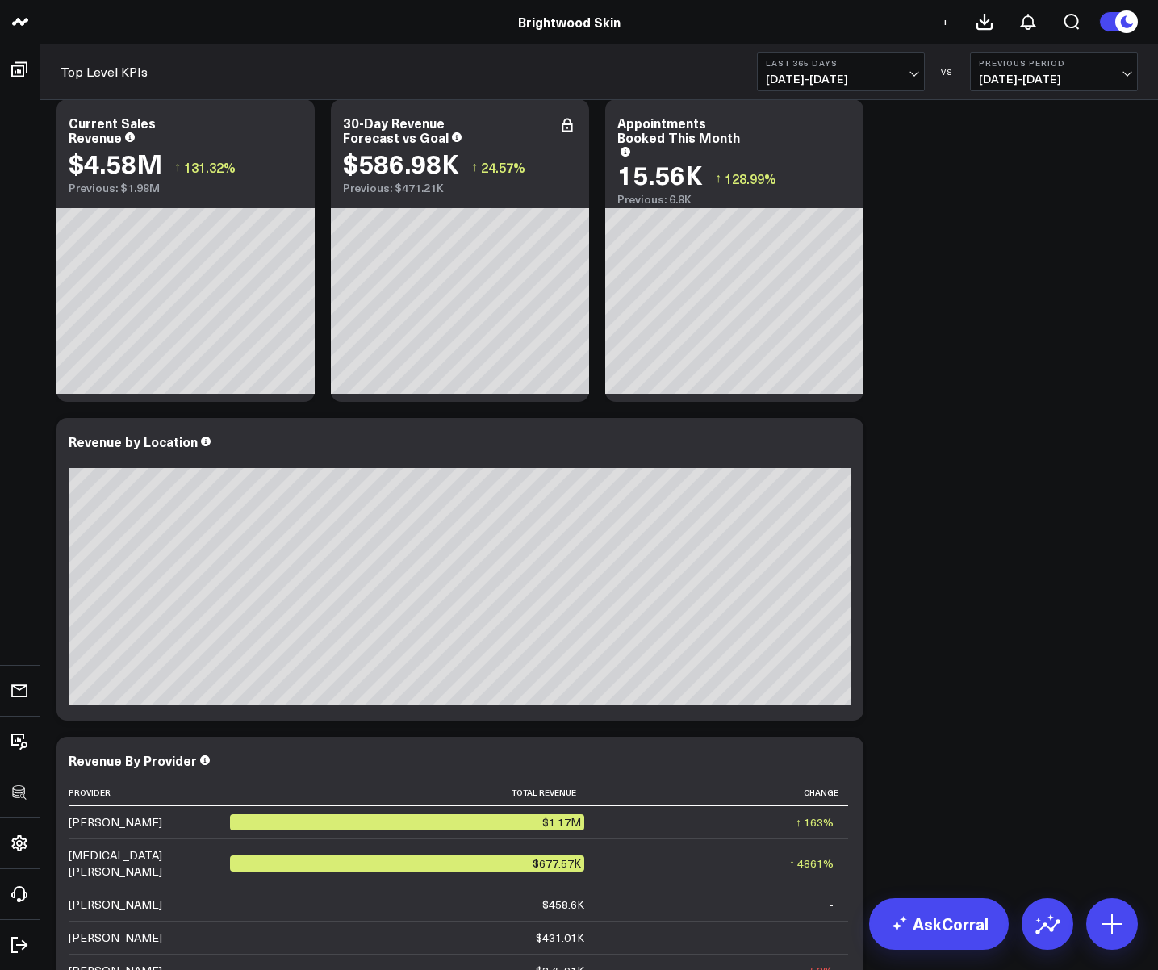
scroll to position [0, 0]
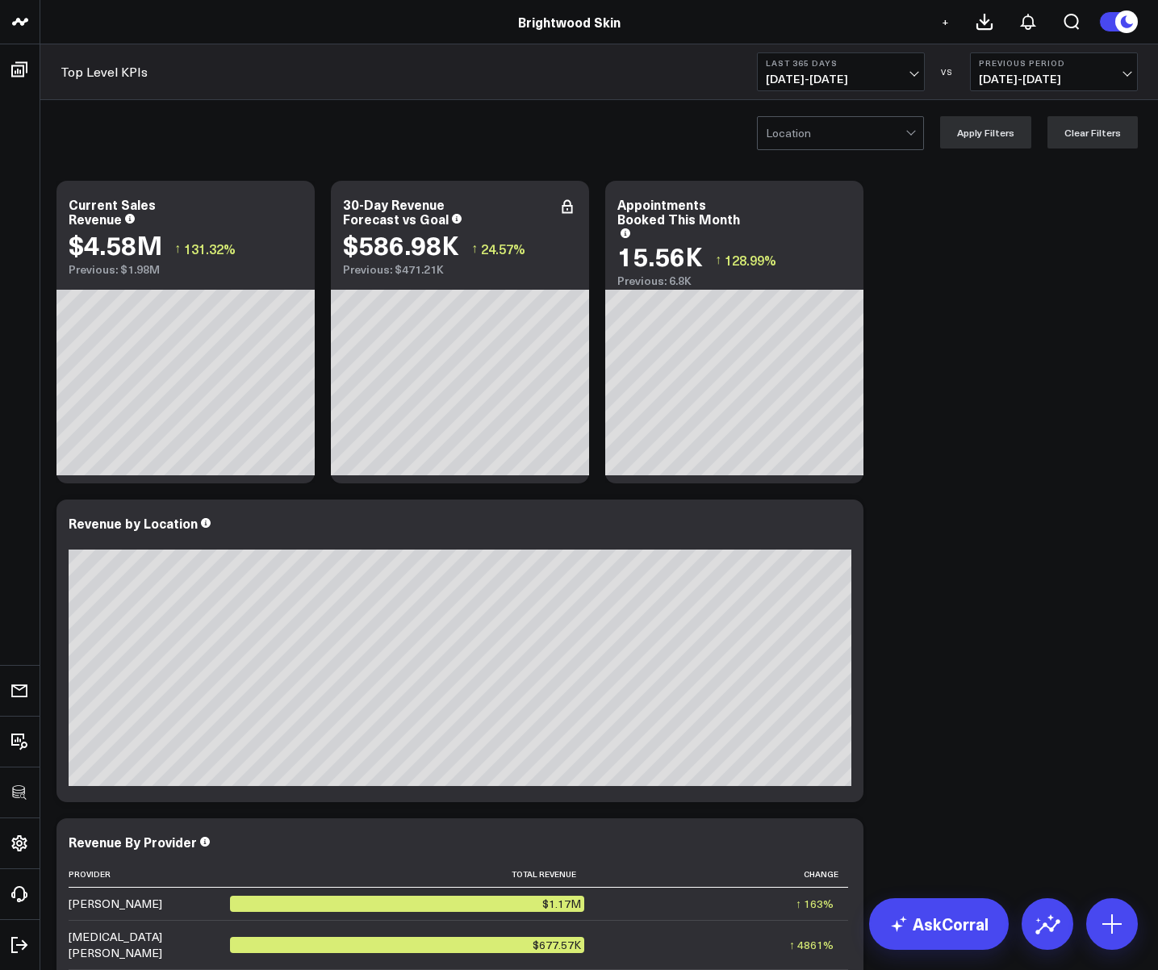
click at [835, 73] on span "10/15/24 - 10/14/25" at bounding box center [841, 79] width 150 height 13
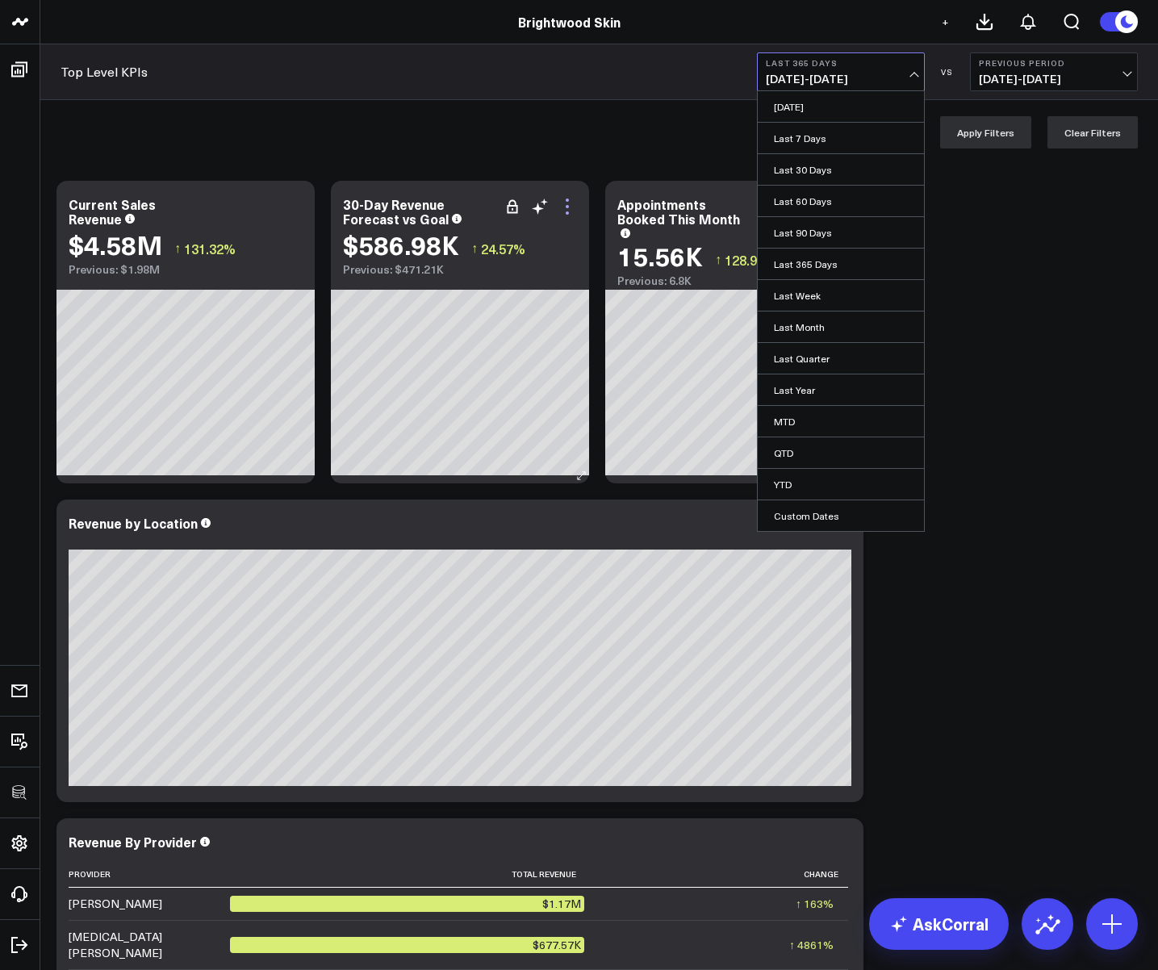
click at [563, 209] on icon at bounding box center [567, 206] width 19 height 19
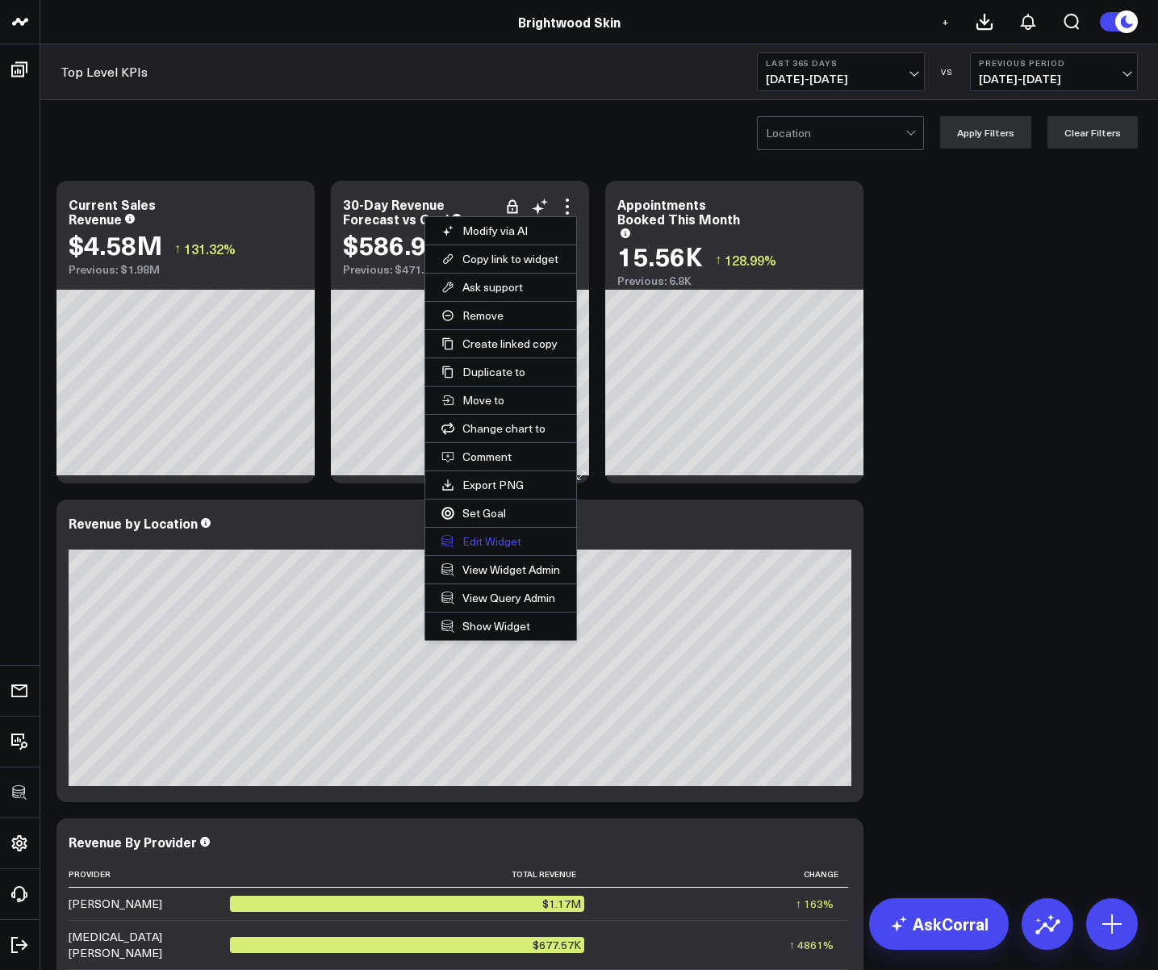
click at [507, 538] on button "Edit Widget" at bounding box center [500, 541] width 151 height 27
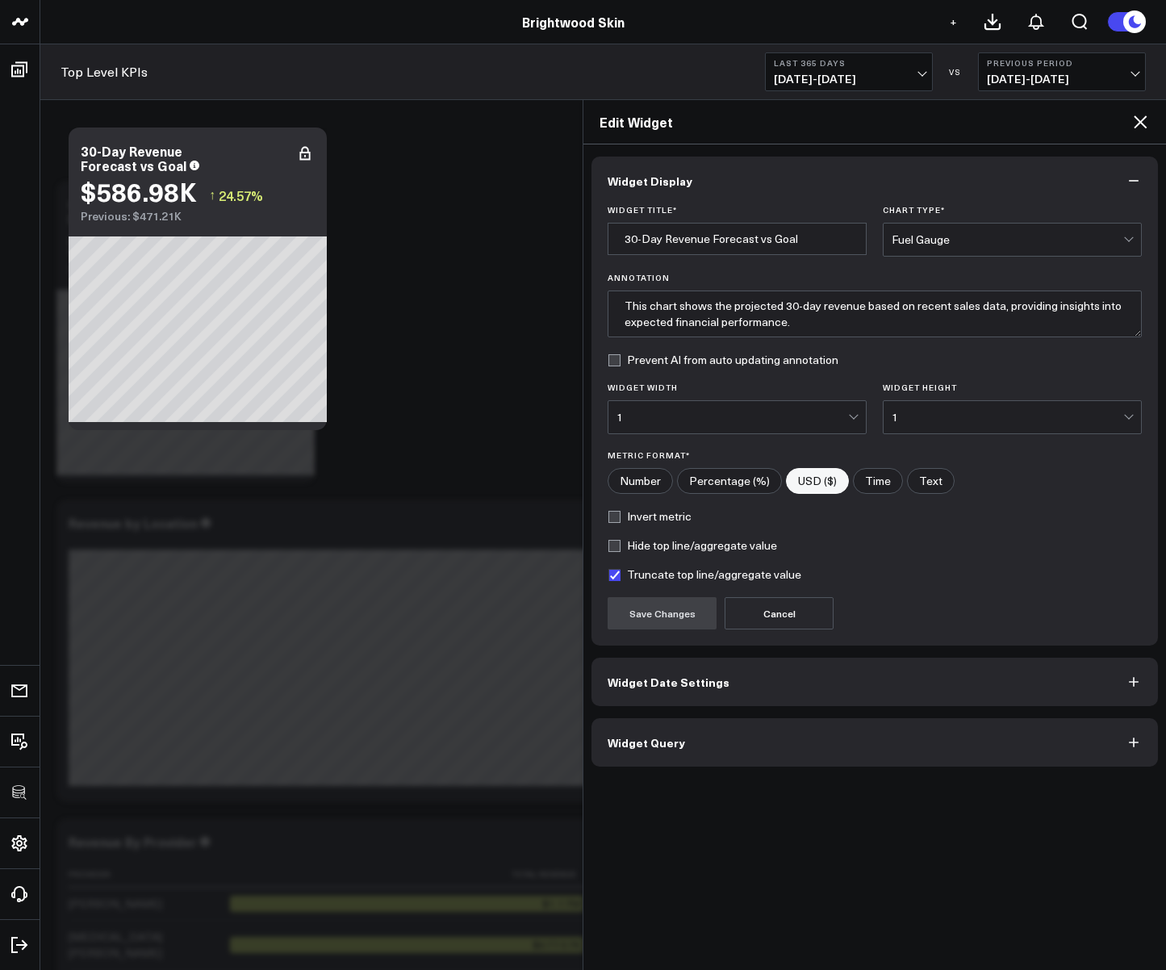
click at [639, 695] on button "Widget Date Settings" at bounding box center [875, 682] width 567 height 48
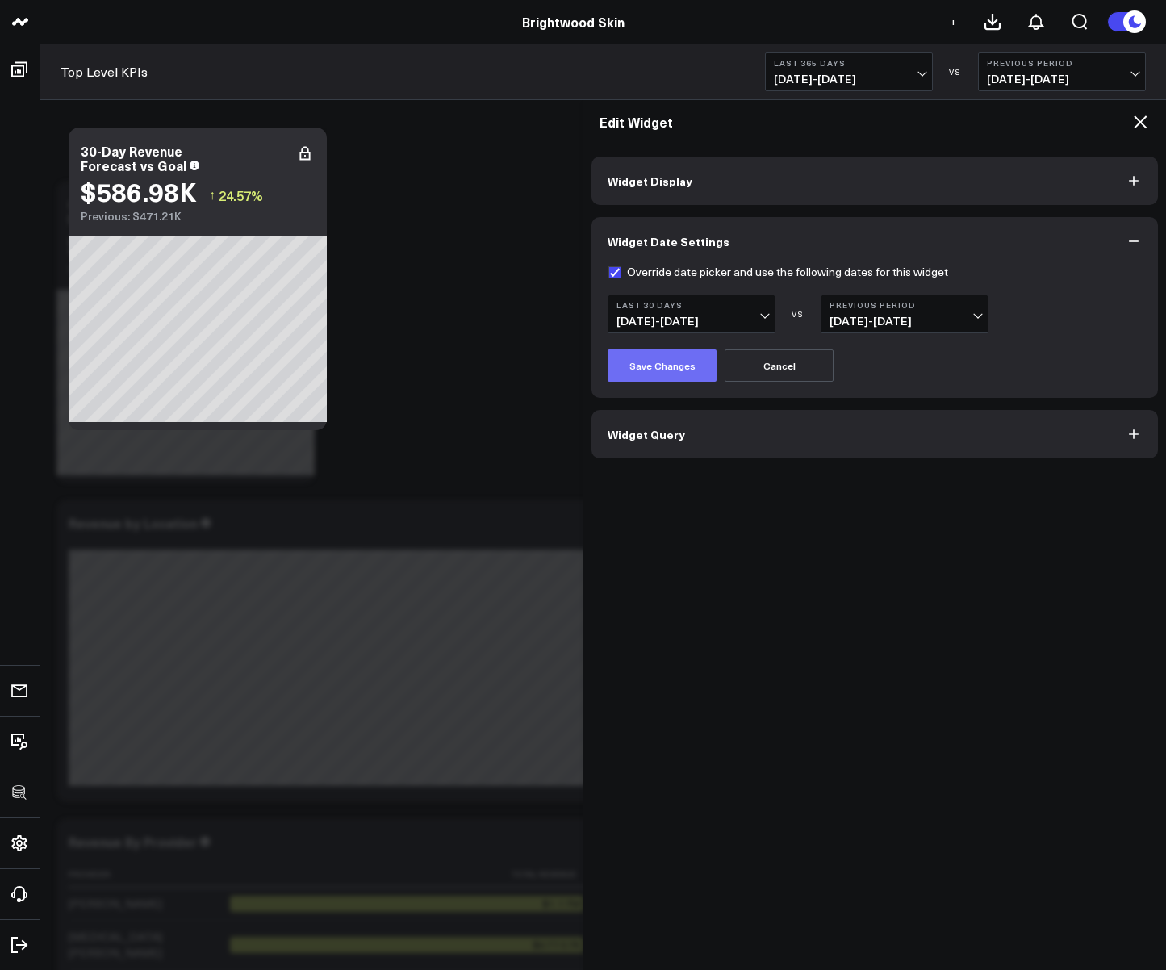
click at [660, 357] on button "Save Changes" at bounding box center [662, 365] width 109 height 32
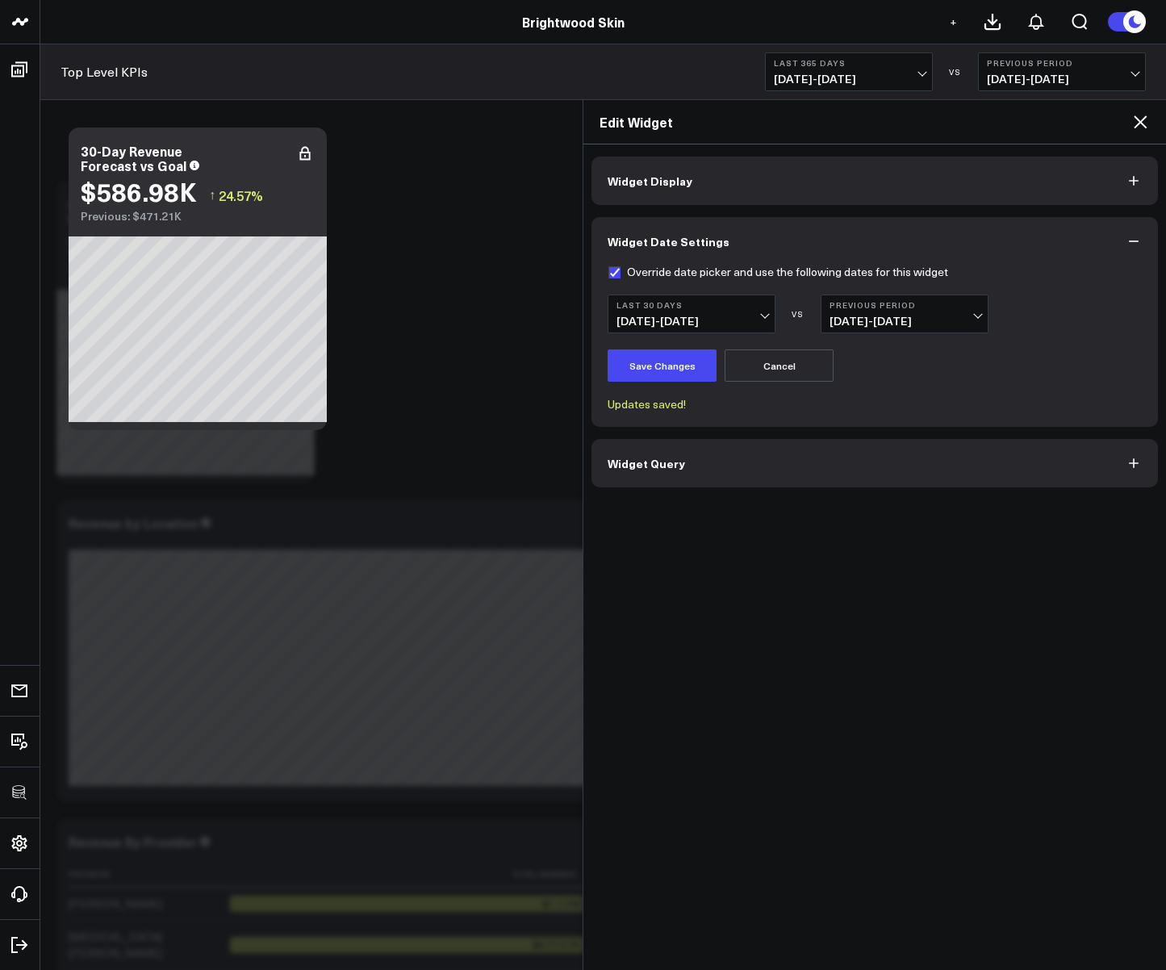
click at [673, 322] on span "09/15/25 - 10/14/25" at bounding box center [692, 321] width 150 height 13
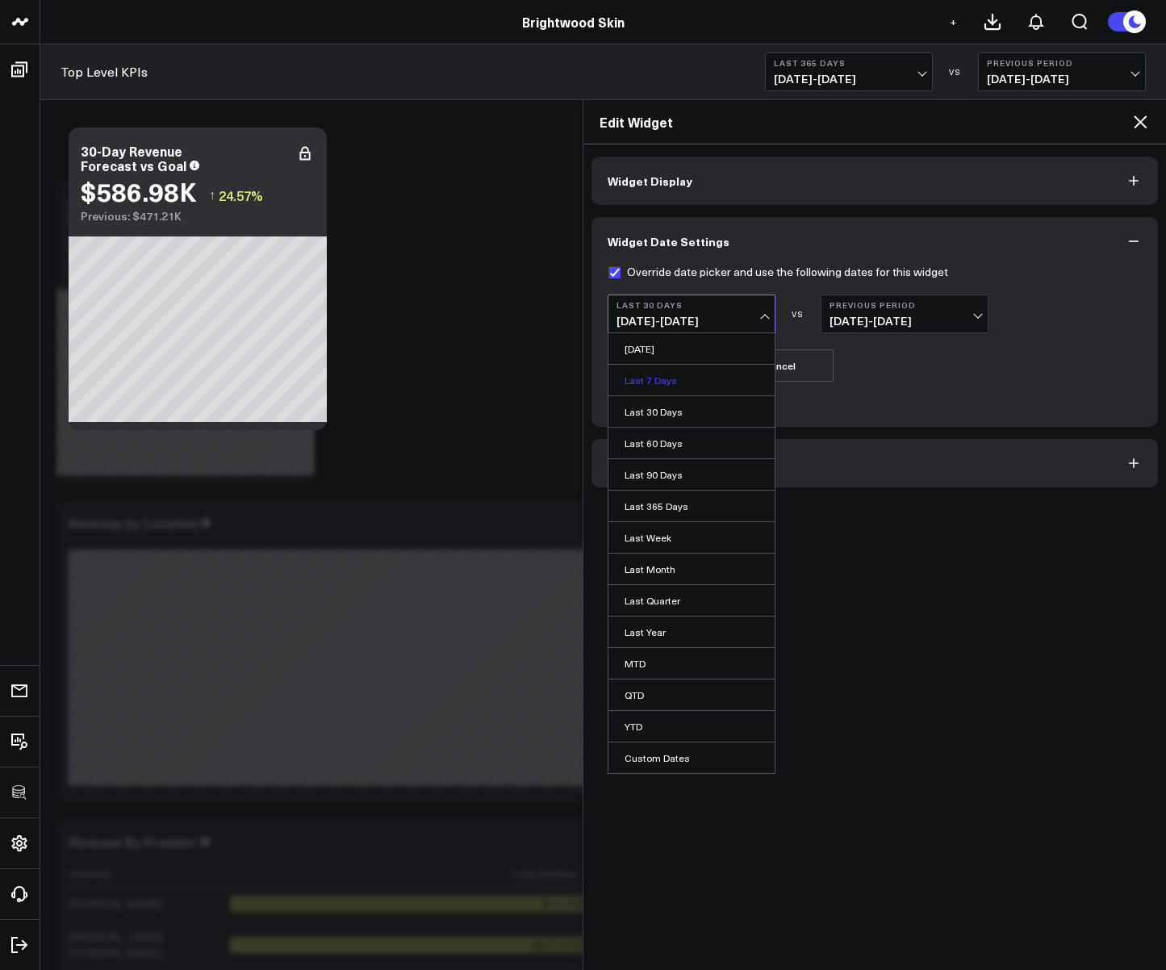
click at [671, 374] on link "Last 7 Days" at bounding box center [692, 380] width 166 height 31
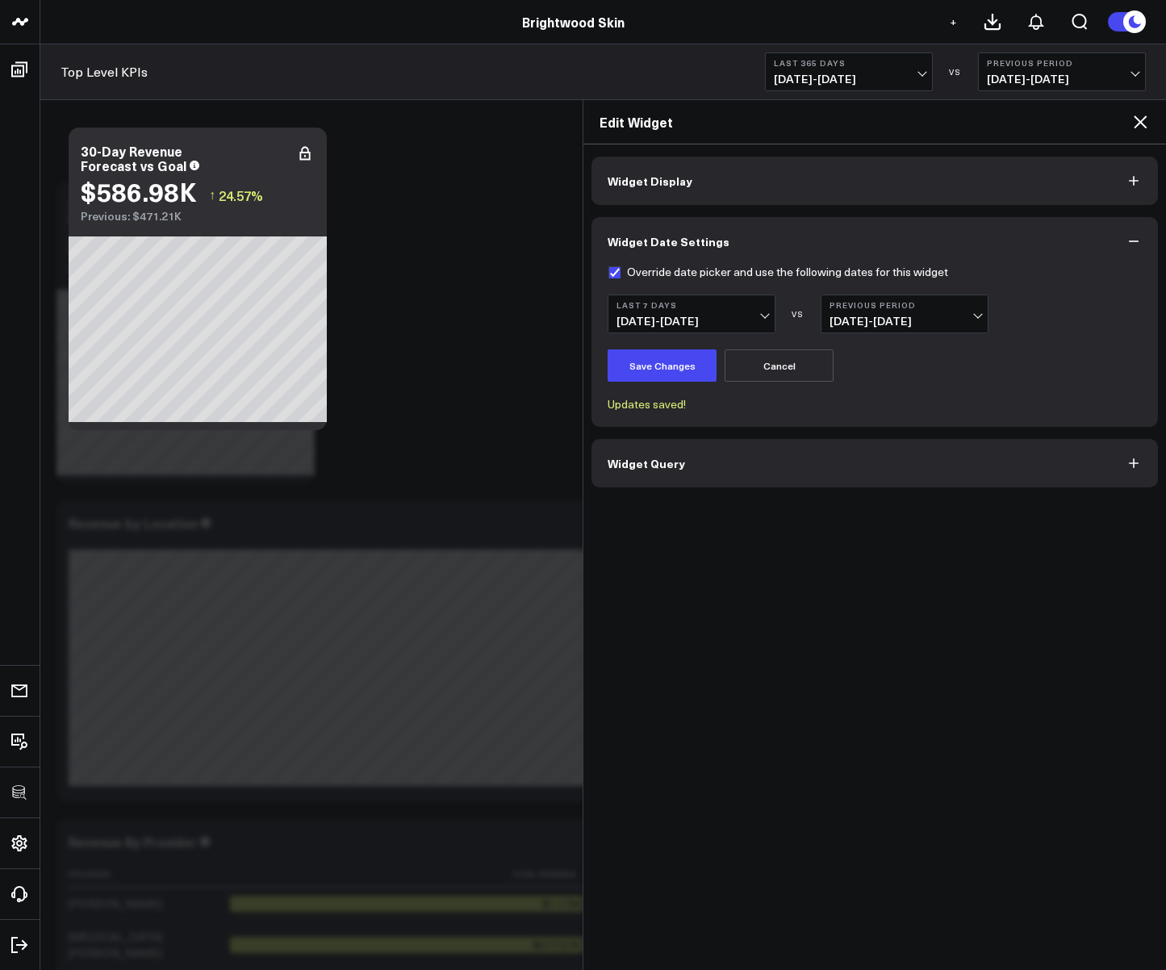
click at [671, 374] on button "Save Changes" at bounding box center [662, 365] width 109 height 32
click at [669, 329] on button "Last 7 Days 10/08/25 - 10/14/25" at bounding box center [692, 314] width 168 height 39
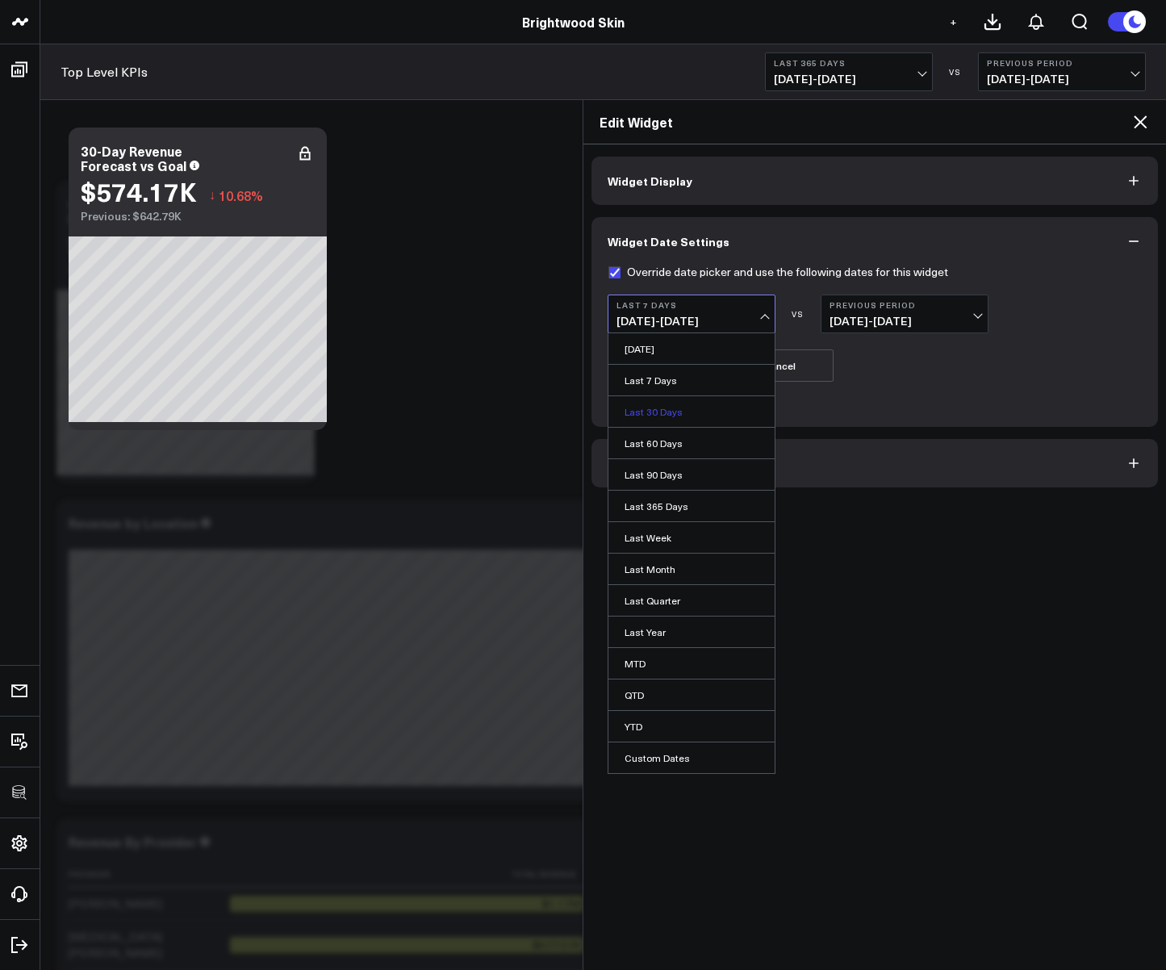
click at [659, 408] on link "Last 30 Days" at bounding box center [692, 411] width 166 height 31
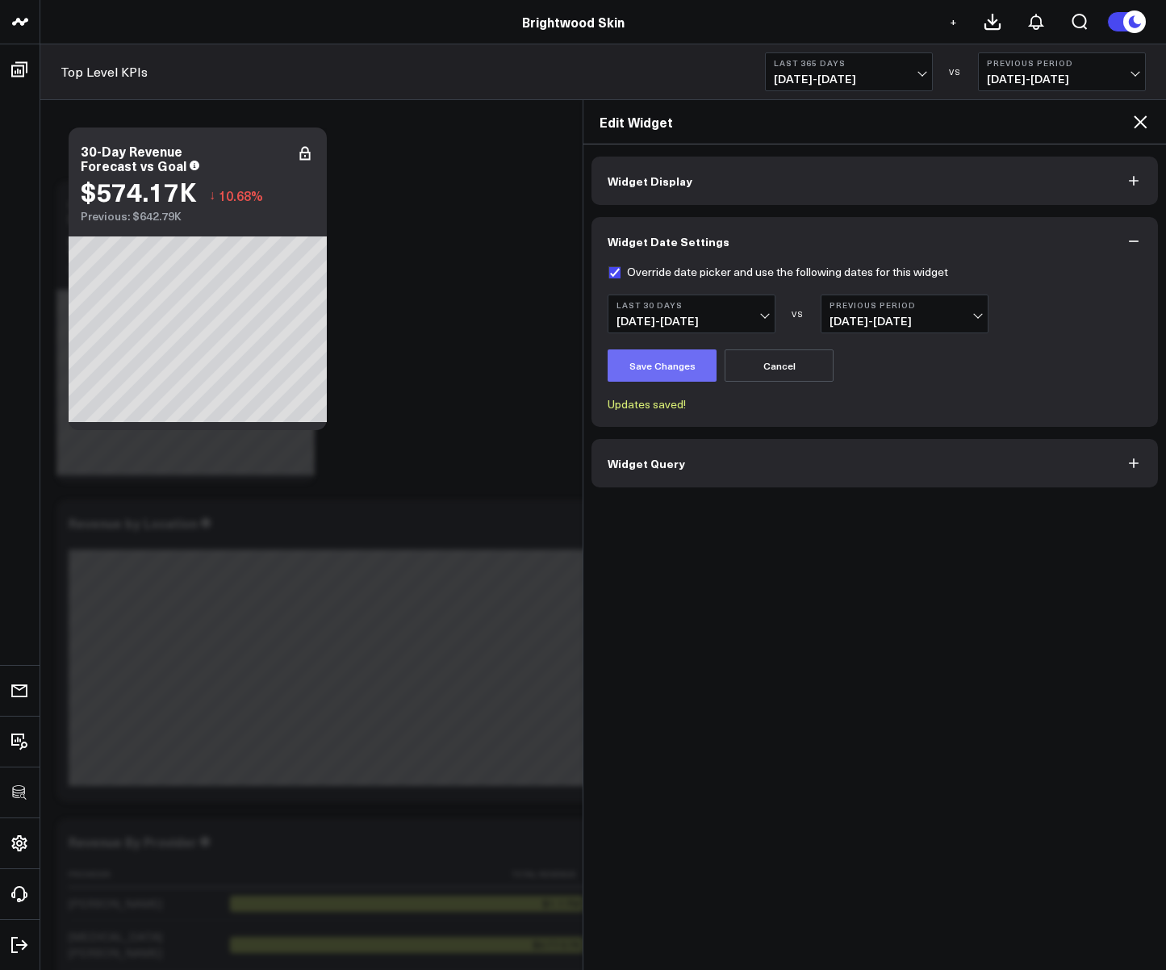
click at [648, 369] on button "Save Changes" at bounding box center [662, 365] width 109 height 32
click at [616, 268] on label "Override date picker and use the following dates for this widget" at bounding box center [778, 272] width 341 height 13
click at [616, 268] on input "Override date picker and use the following dates for this widget" at bounding box center [614, 272] width 13 height 13
checkbox input "false"
click at [644, 376] on button "Save Changes" at bounding box center [662, 365] width 109 height 32
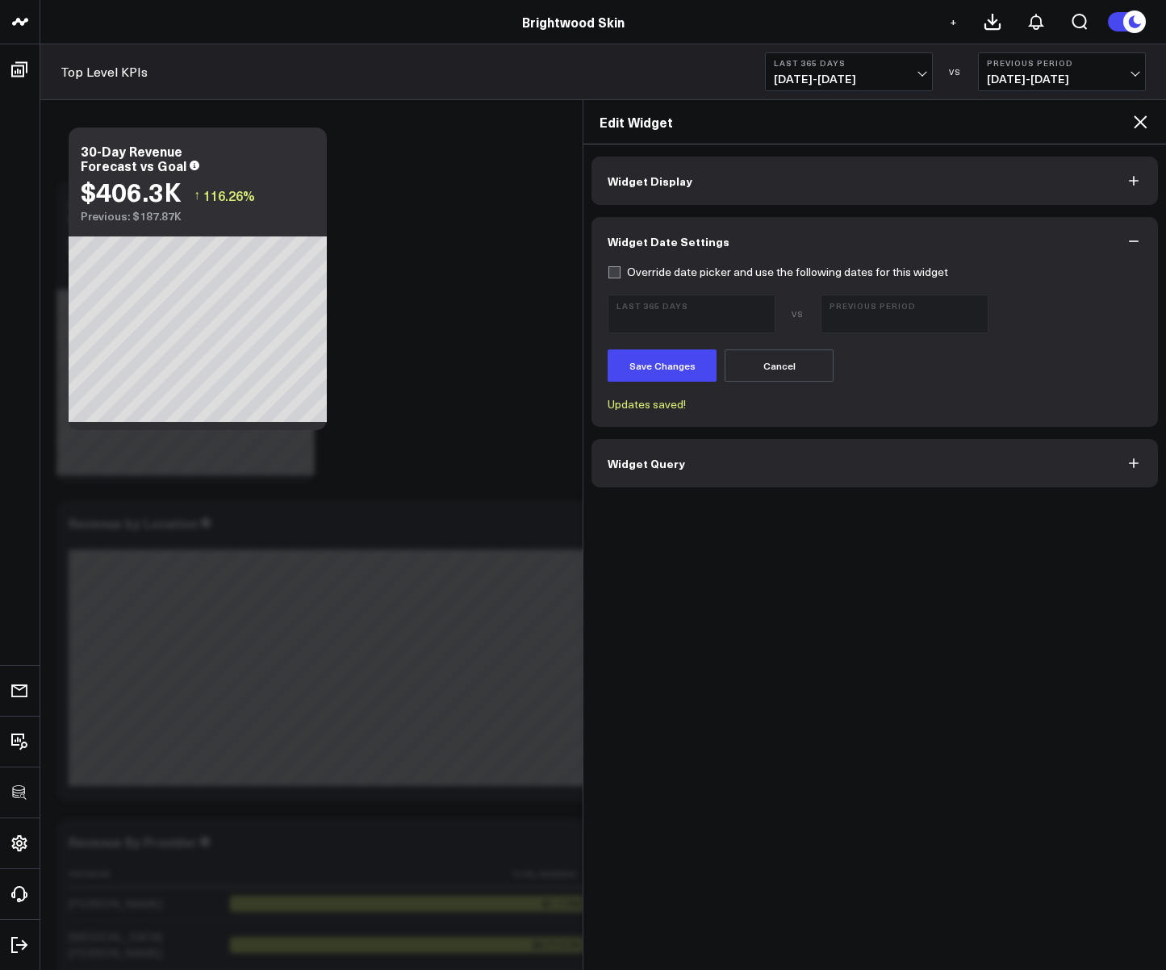
click at [730, 182] on button "Widget Display" at bounding box center [875, 181] width 567 height 48
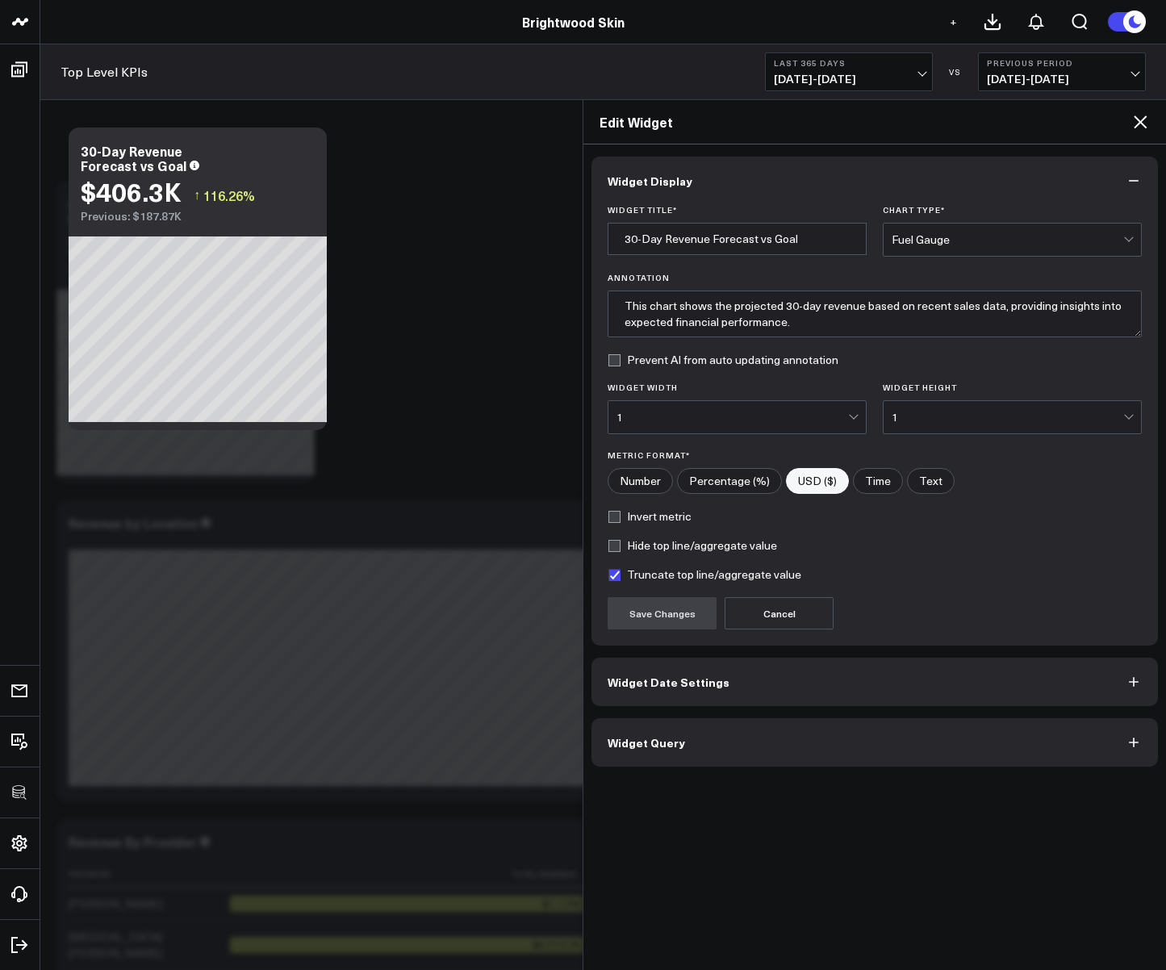
click at [701, 748] on button "Widget Query" at bounding box center [875, 742] width 567 height 48
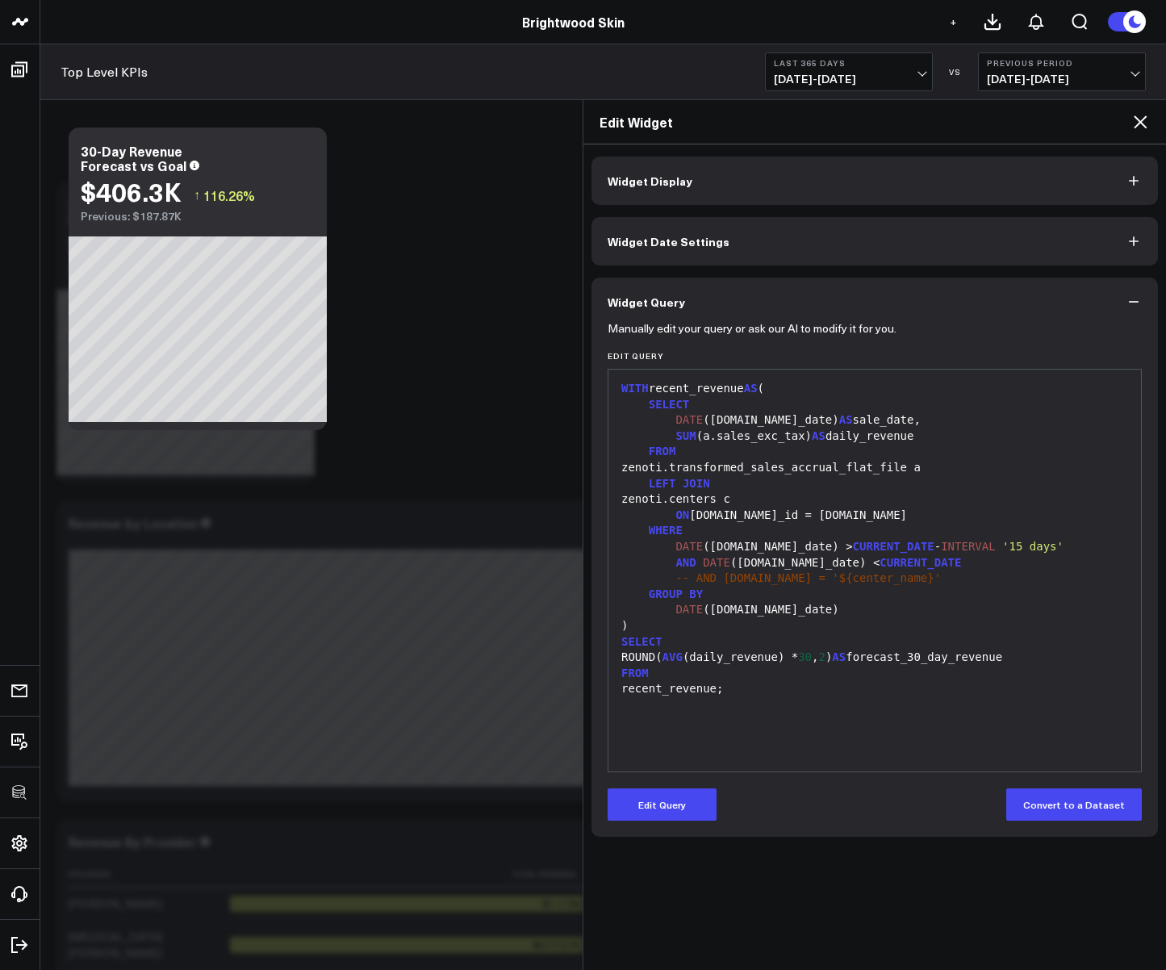
click at [1139, 122] on icon at bounding box center [1140, 121] width 19 height 19
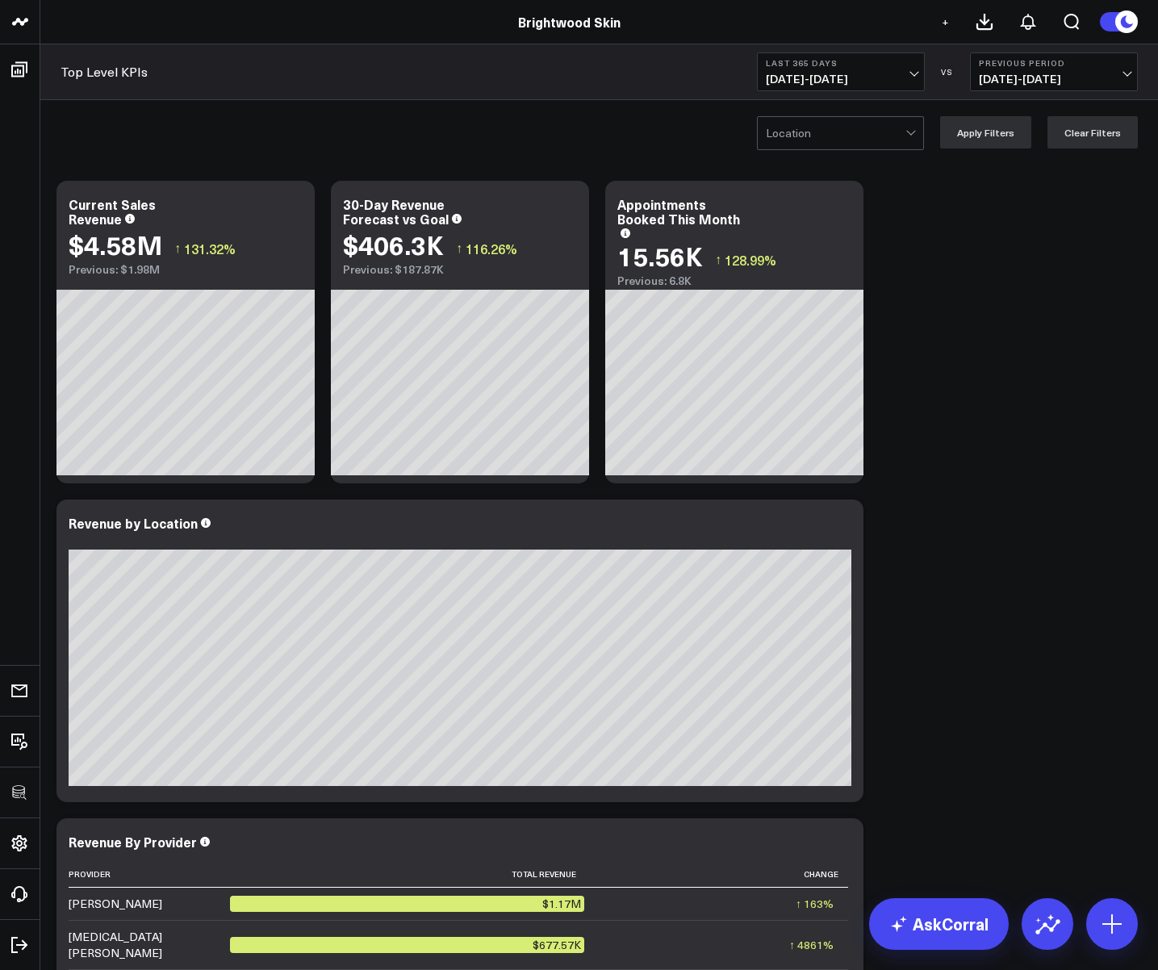
click at [834, 75] on span "10/15/24 - 10/14/25" at bounding box center [841, 79] width 150 height 13
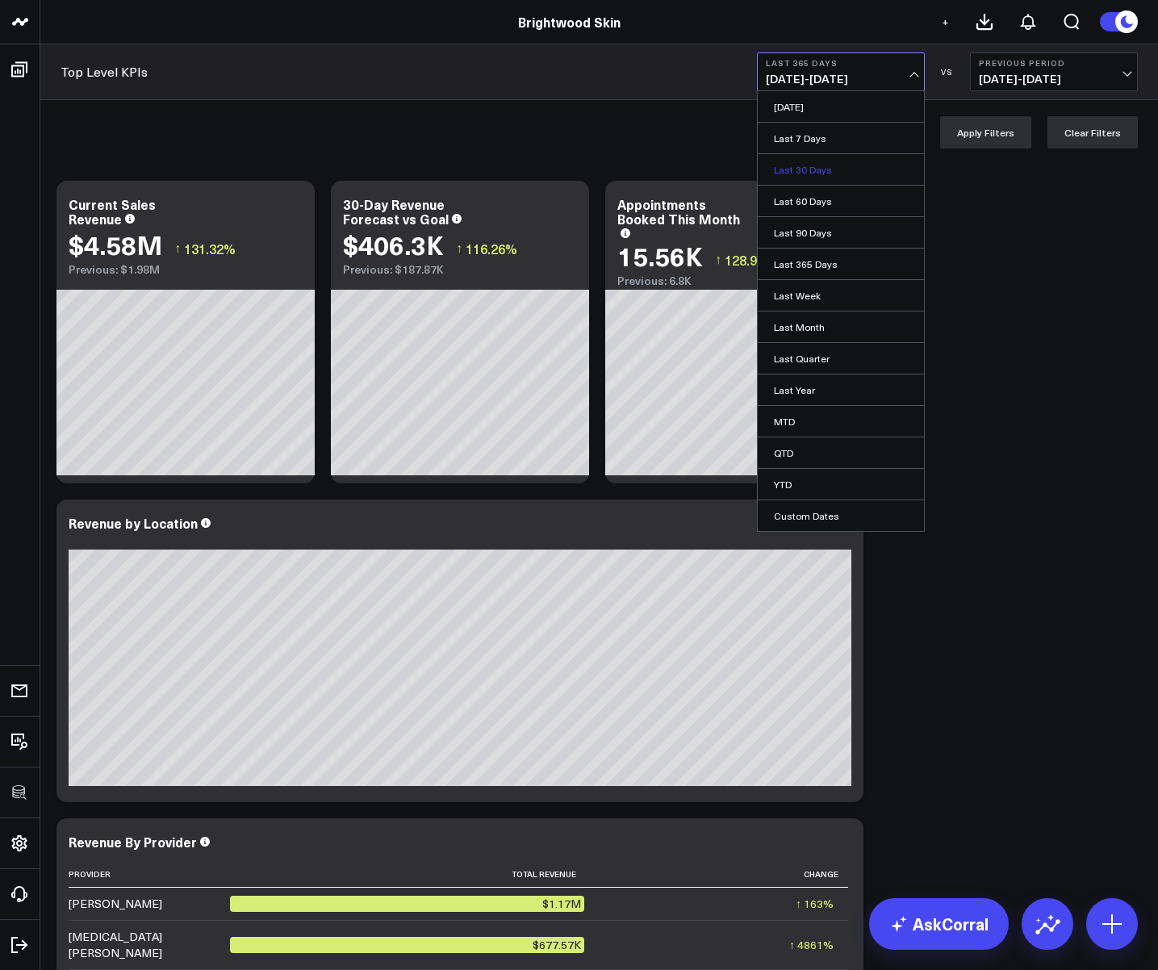
click at [799, 170] on link "Last 30 Days" at bounding box center [841, 169] width 166 height 31
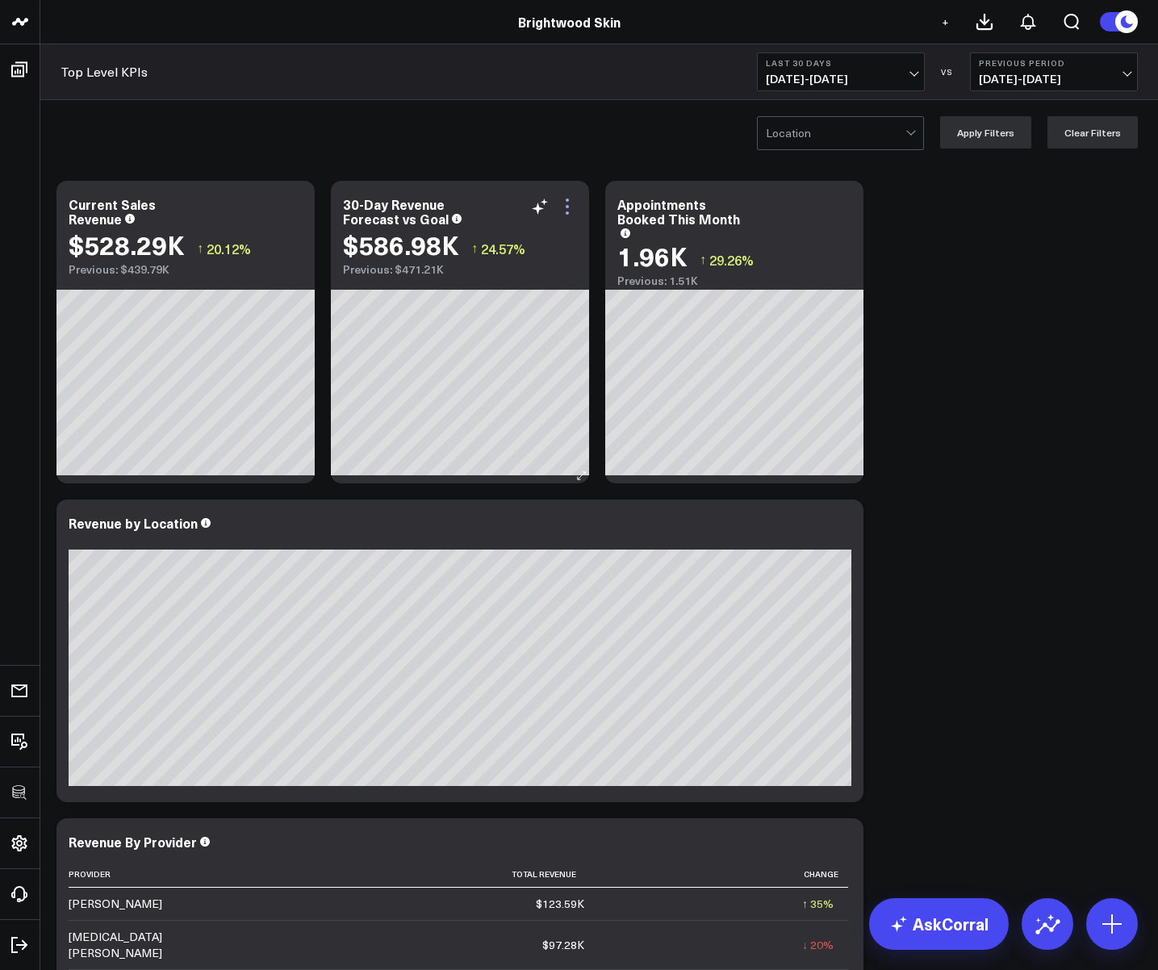
click at [572, 205] on icon at bounding box center [567, 206] width 19 height 19
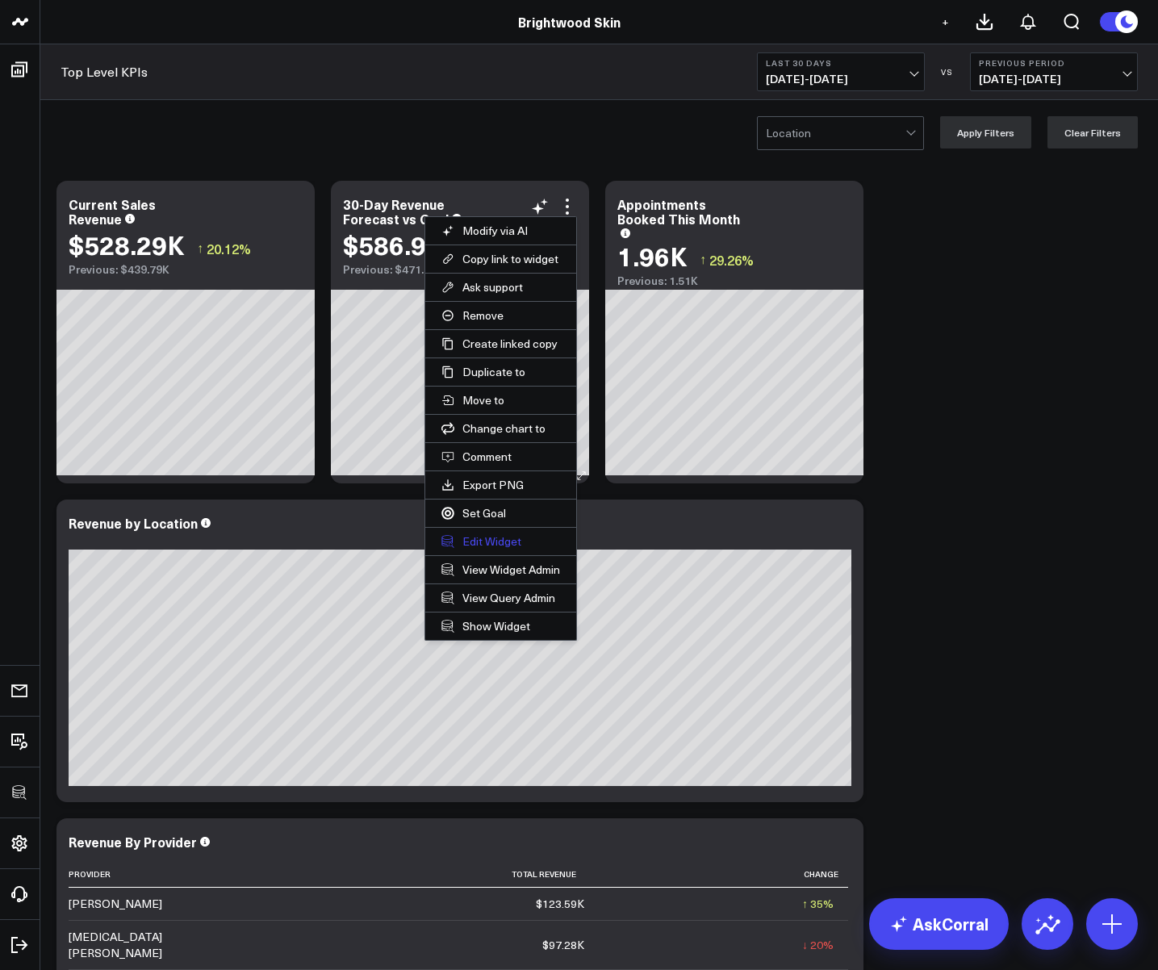
click at [489, 538] on button "Edit Widget" at bounding box center [500, 541] width 151 height 27
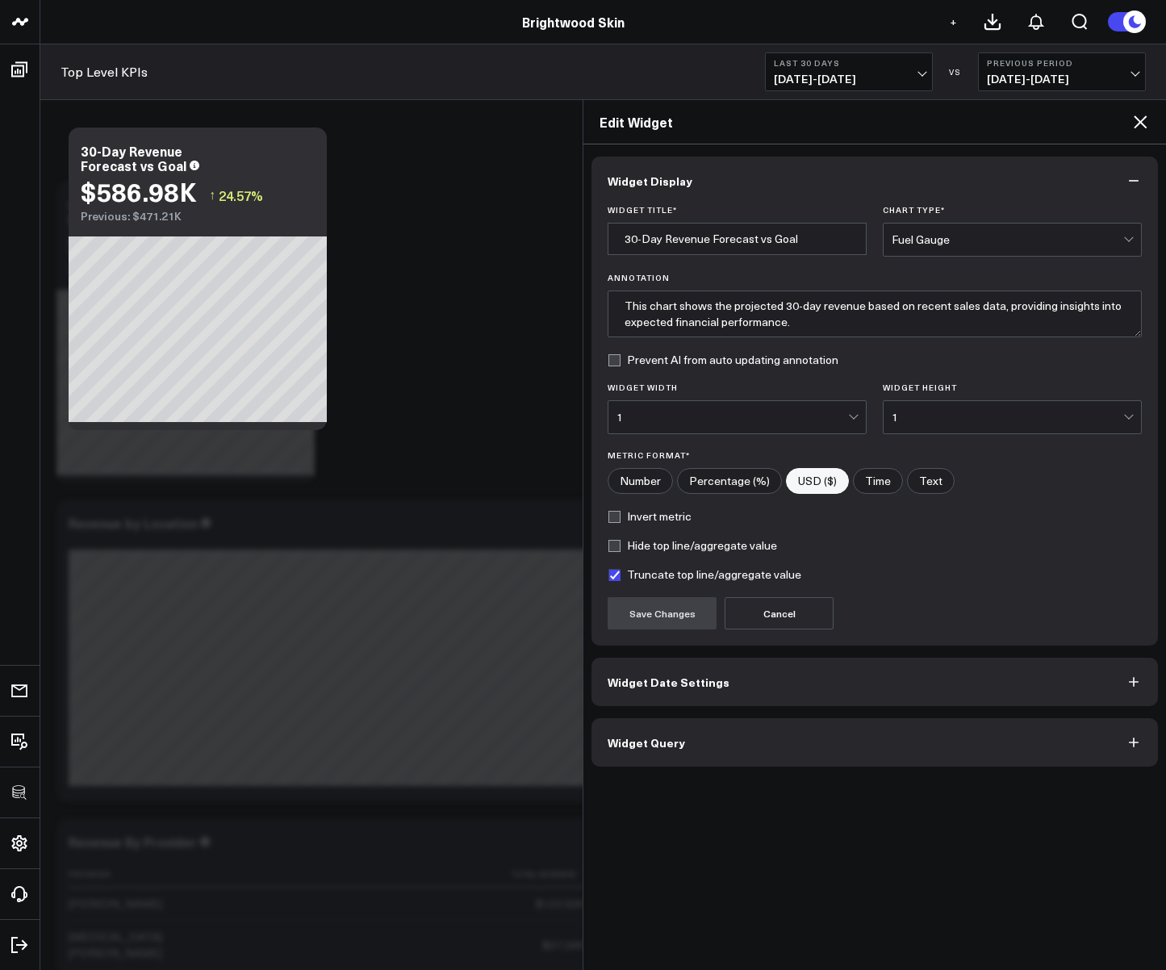
click at [641, 678] on span "Widget Date Settings" at bounding box center [669, 682] width 122 height 13
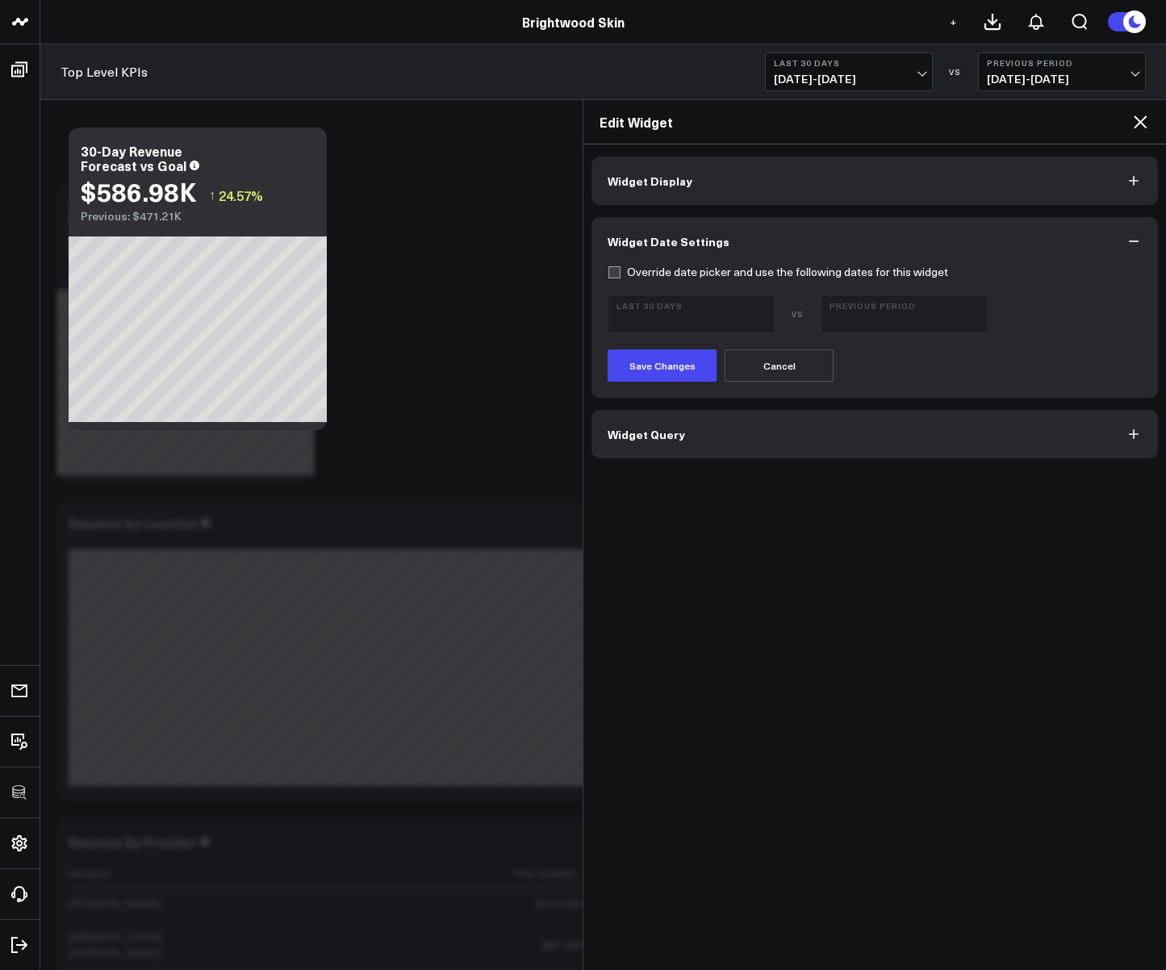
click at [626, 277] on label "Override date picker and use the following dates for this widget" at bounding box center [778, 272] width 341 height 13
click at [621, 277] on input "Override date picker and use the following dates for this widget" at bounding box center [614, 272] width 13 height 13
checkbox input "true"
click at [659, 308] on b "Last 30 Days" at bounding box center [692, 305] width 150 height 10
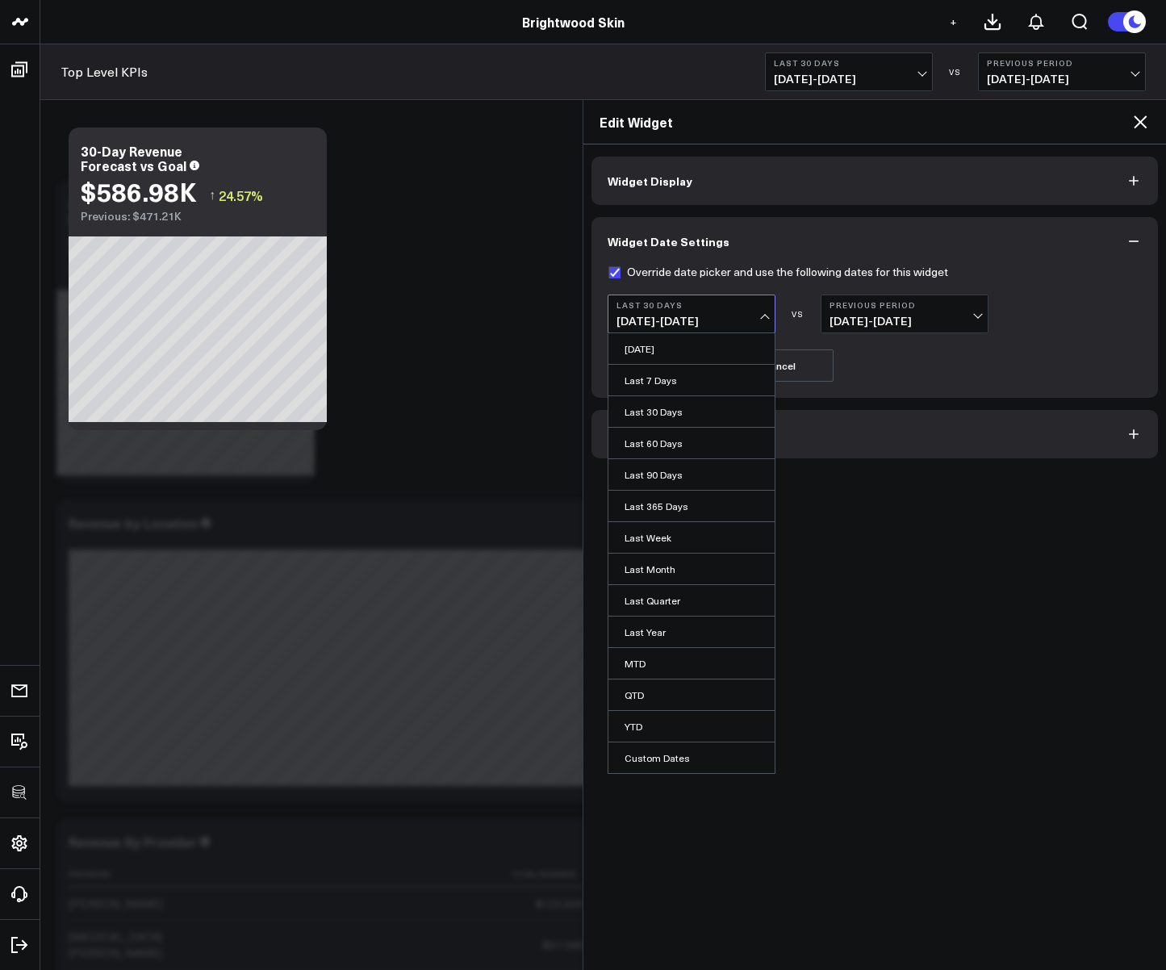
click at [659, 308] on b "Last 30 Days" at bounding box center [692, 305] width 150 height 10
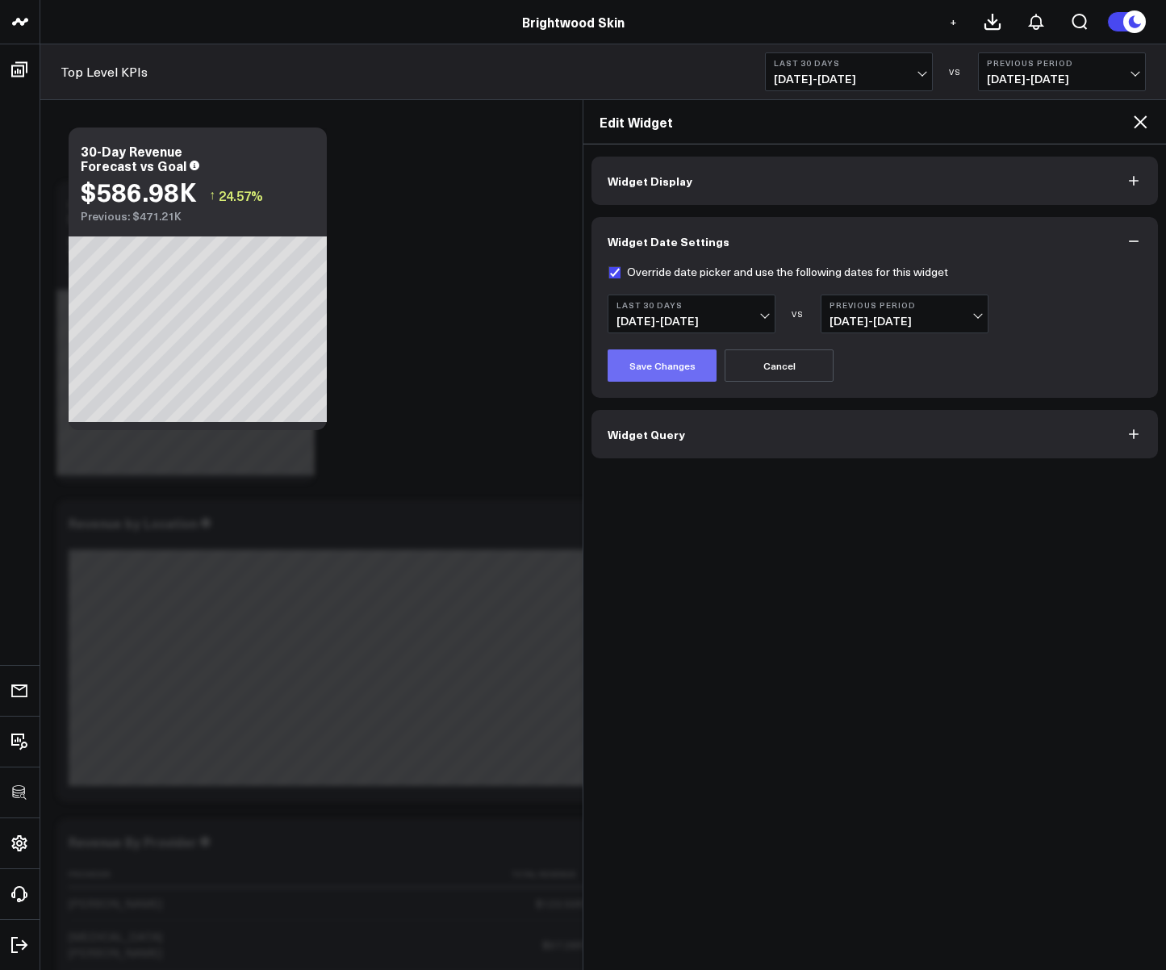
click at [655, 354] on button "Save Changes" at bounding box center [662, 365] width 109 height 32
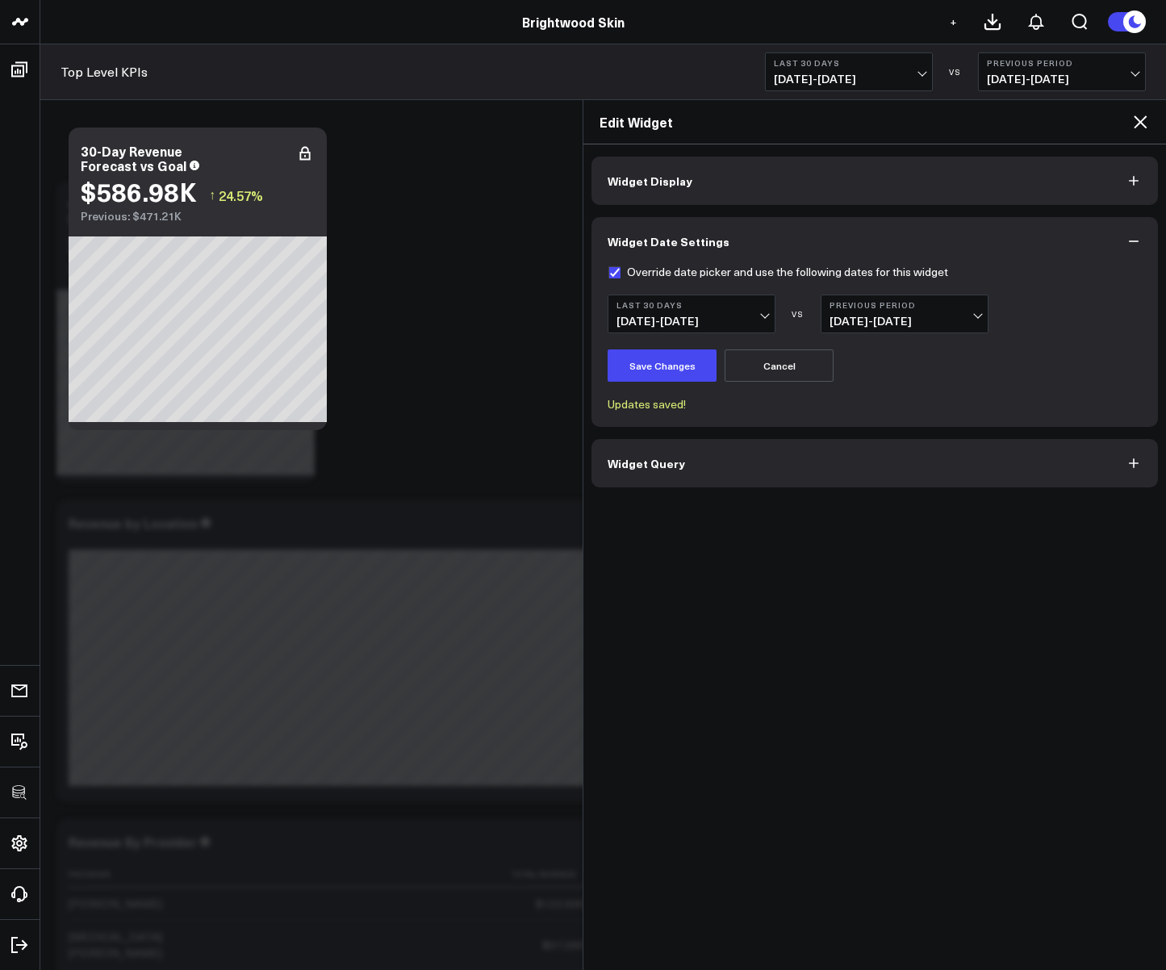
click at [1133, 125] on icon at bounding box center [1140, 121] width 19 height 19
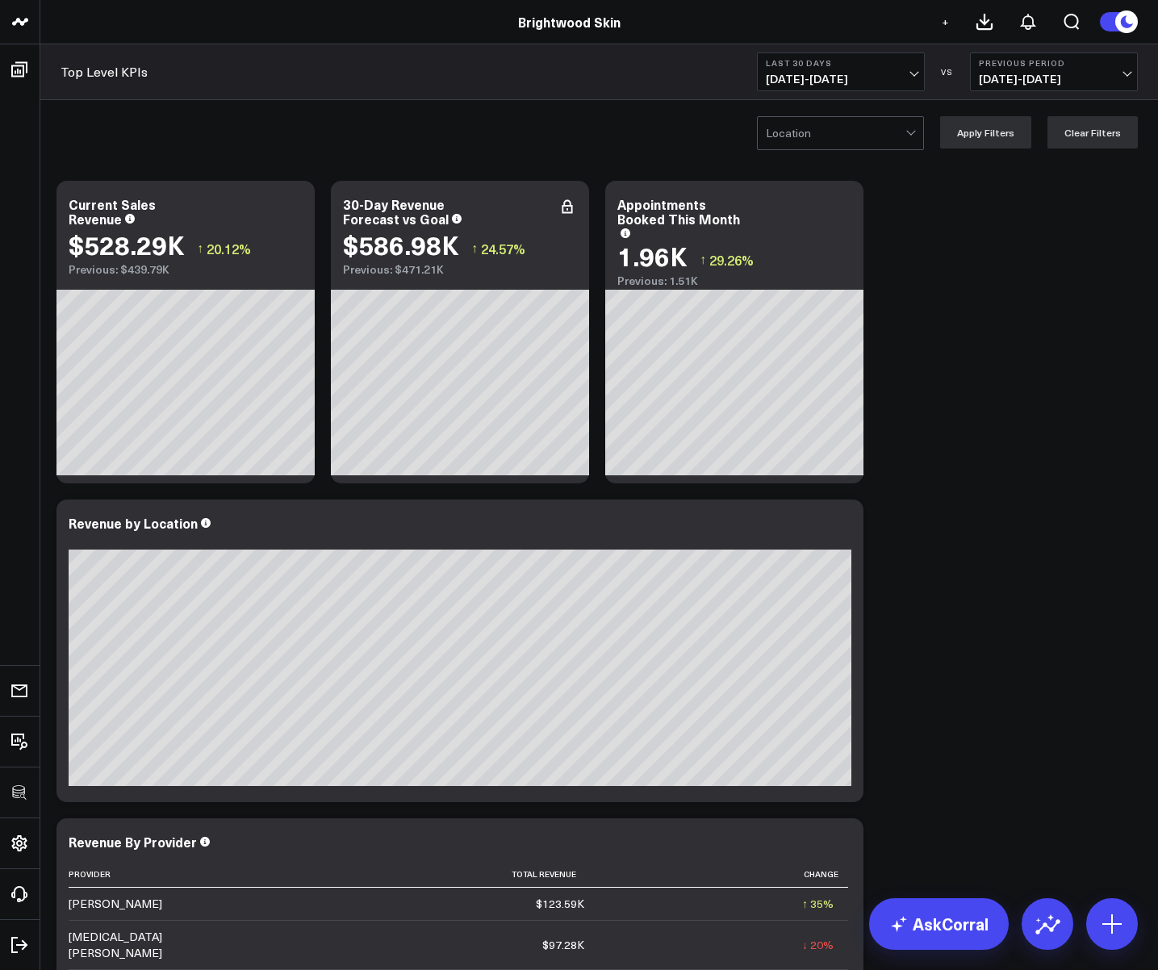
click at [860, 83] on span "09/15/25 - 10/14/25" at bounding box center [841, 79] width 150 height 13
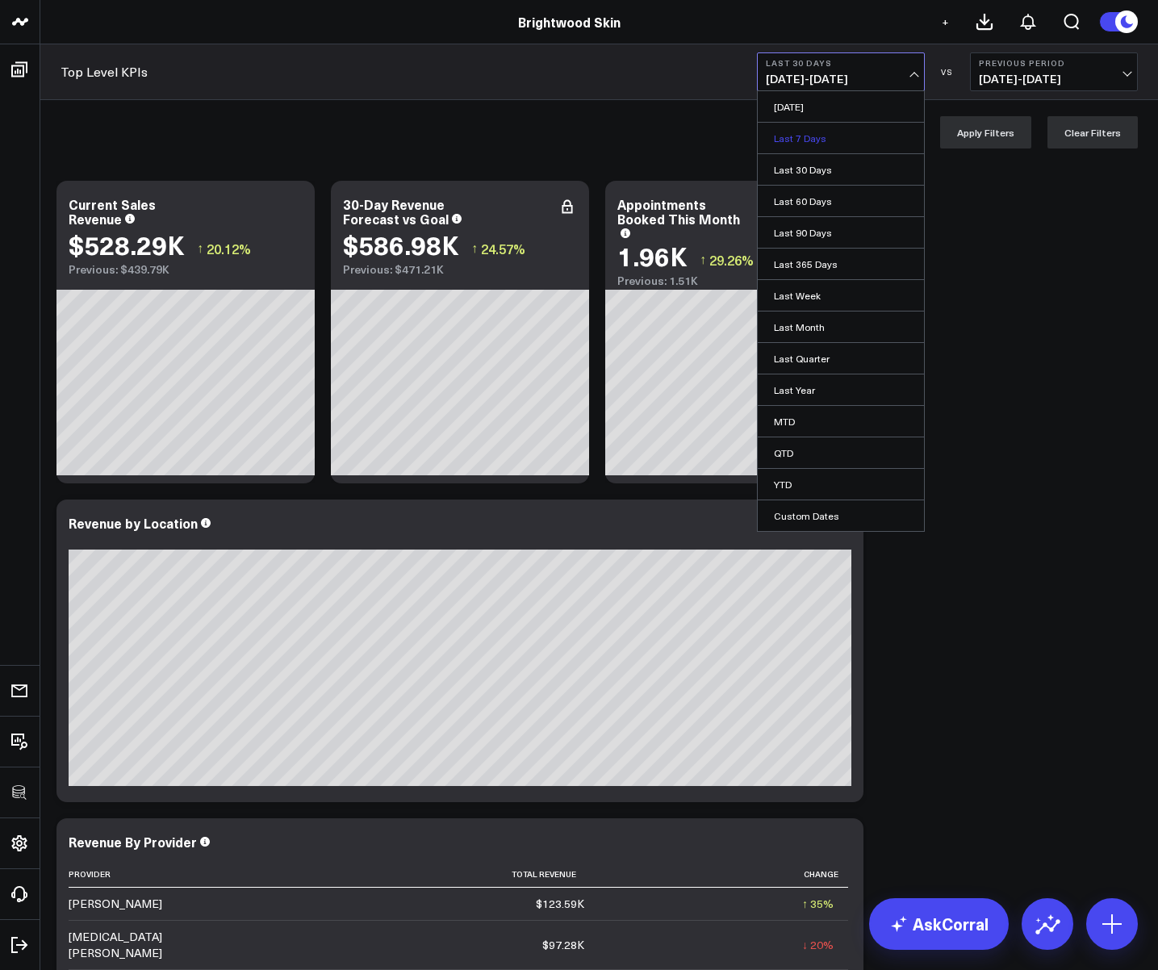
click at [826, 144] on link "Last 7 Days" at bounding box center [841, 138] width 166 height 31
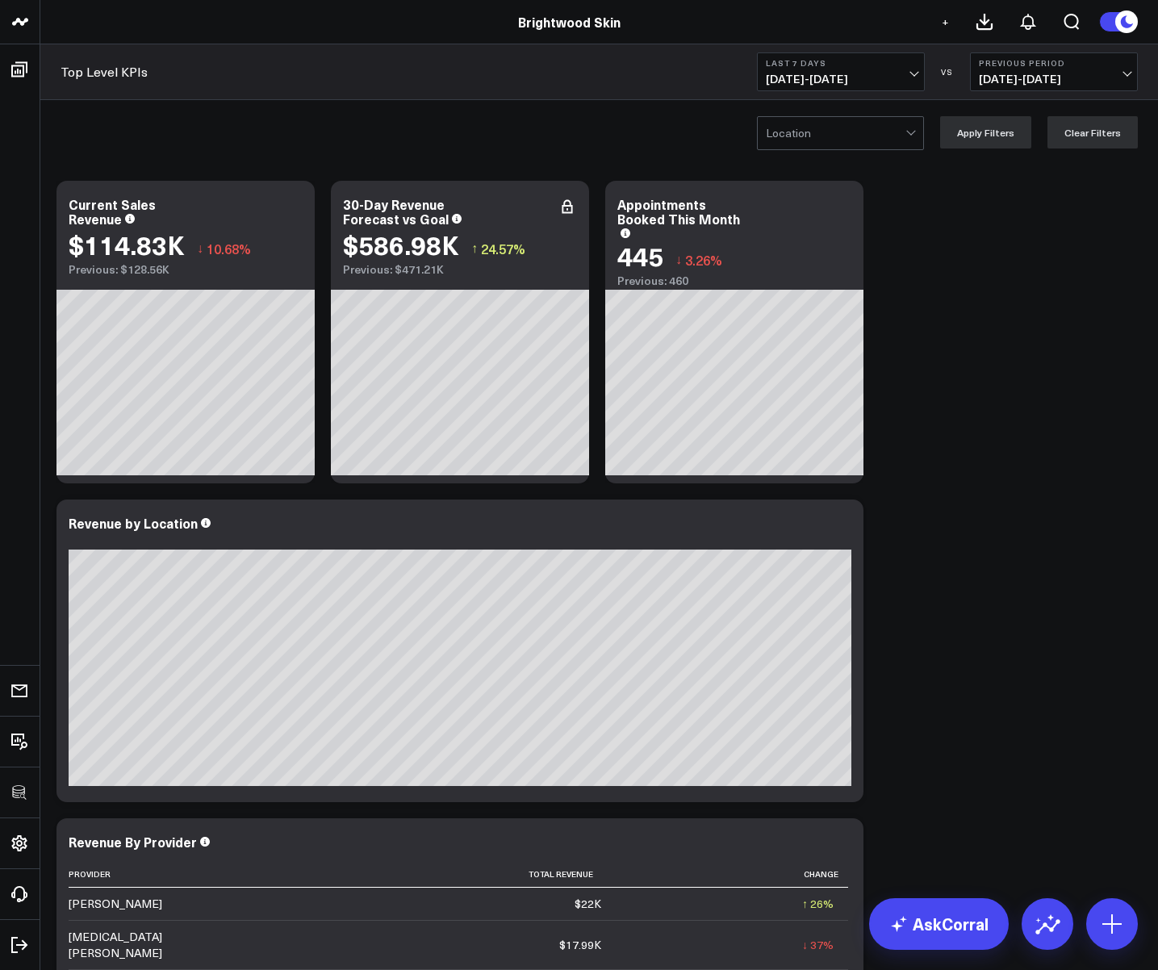
click at [805, 82] on span "10/08/25 - 10/14/25" at bounding box center [841, 79] width 150 height 13
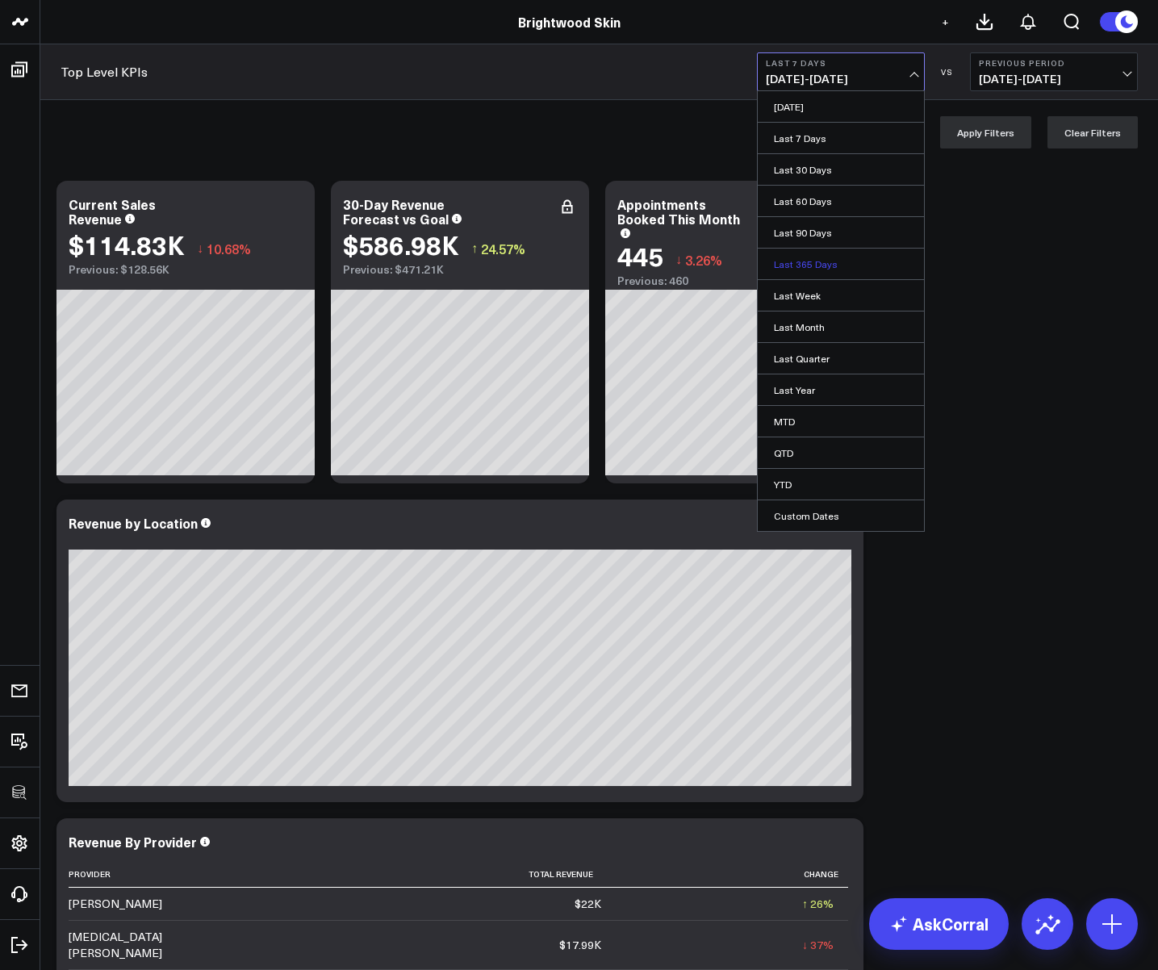
click at [801, 253] on link "Last 365 Days" at bounding box center [841, 264] width 166 height 31
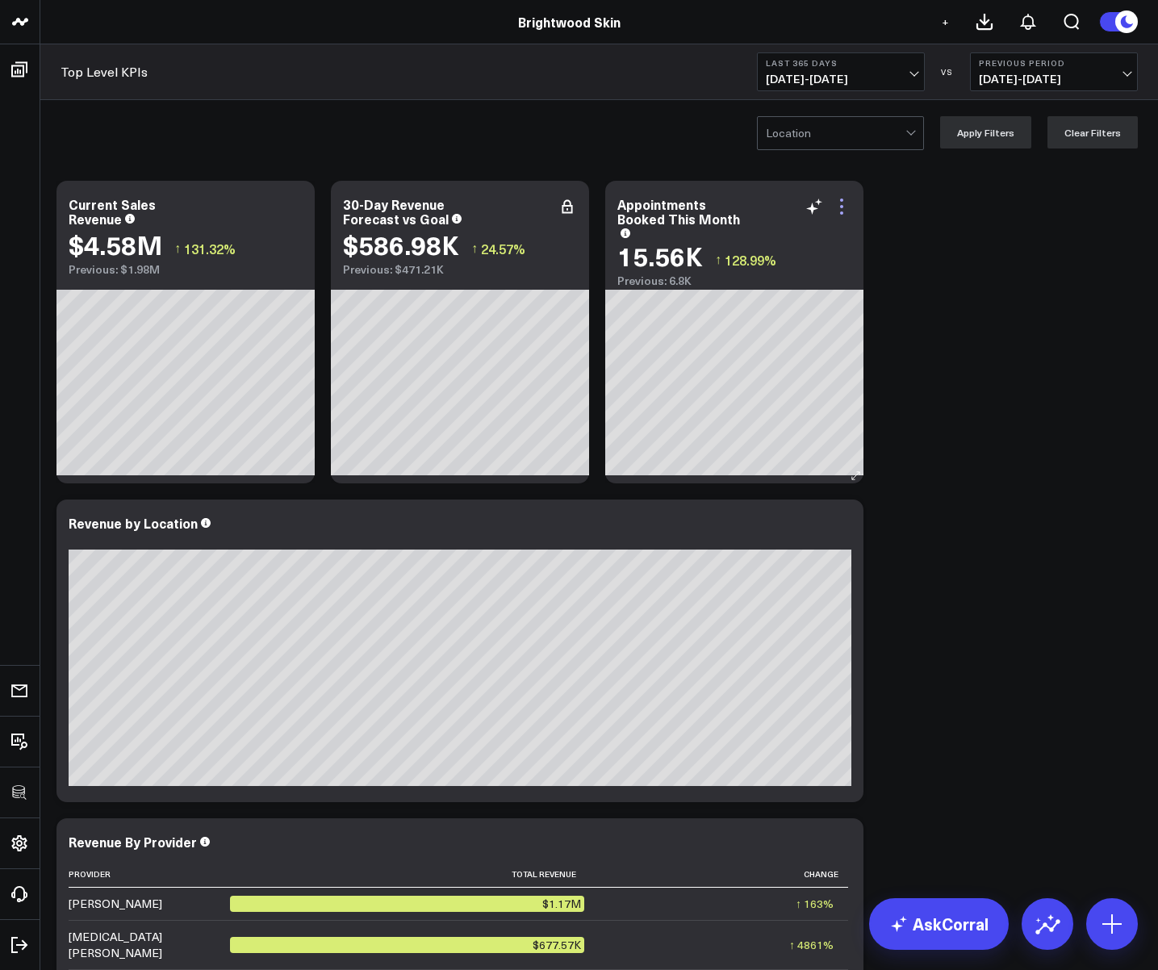
click at [837, 203] on icon at bounding box center [841, 206] width 19 height 19
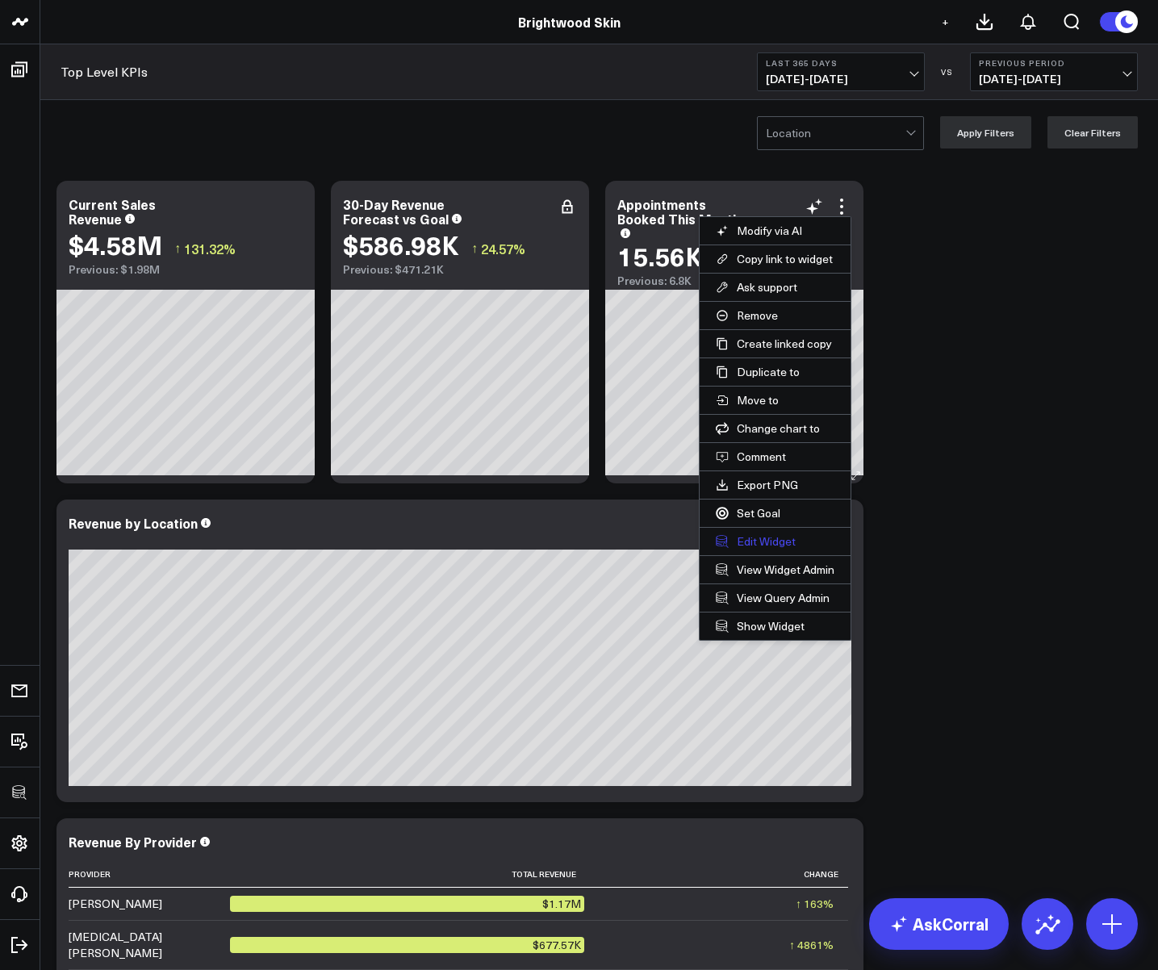
click at [755, 532] on button "Edit Widget" at bounding box center [775, 541] width 151 height 27
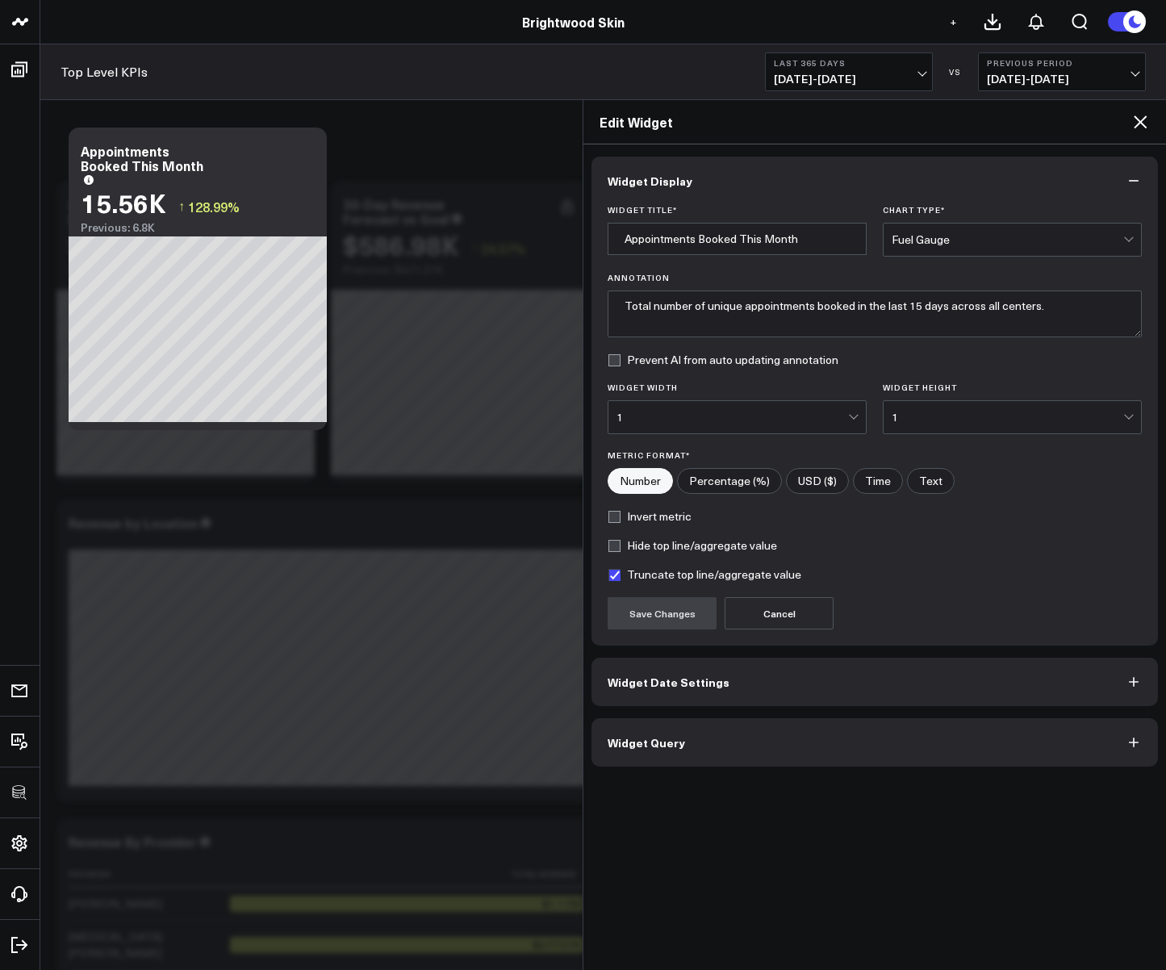
click at [674, 668] on button "Widget Date Settings" at bounding box center [875, 682] width 567 height 48
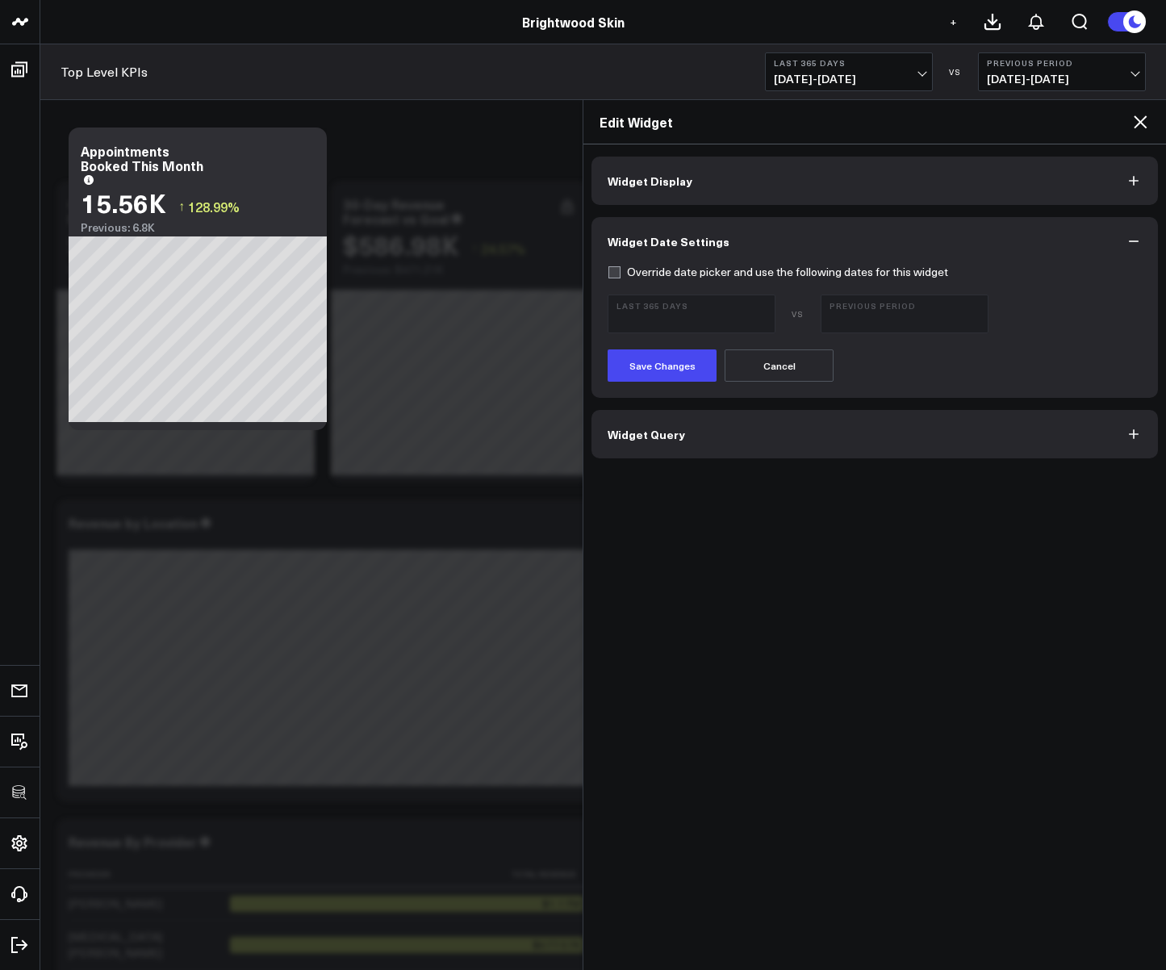
click at [617, 264] on button "Widget Date Settings" at bounding box center [875, 241] width 567 height 48
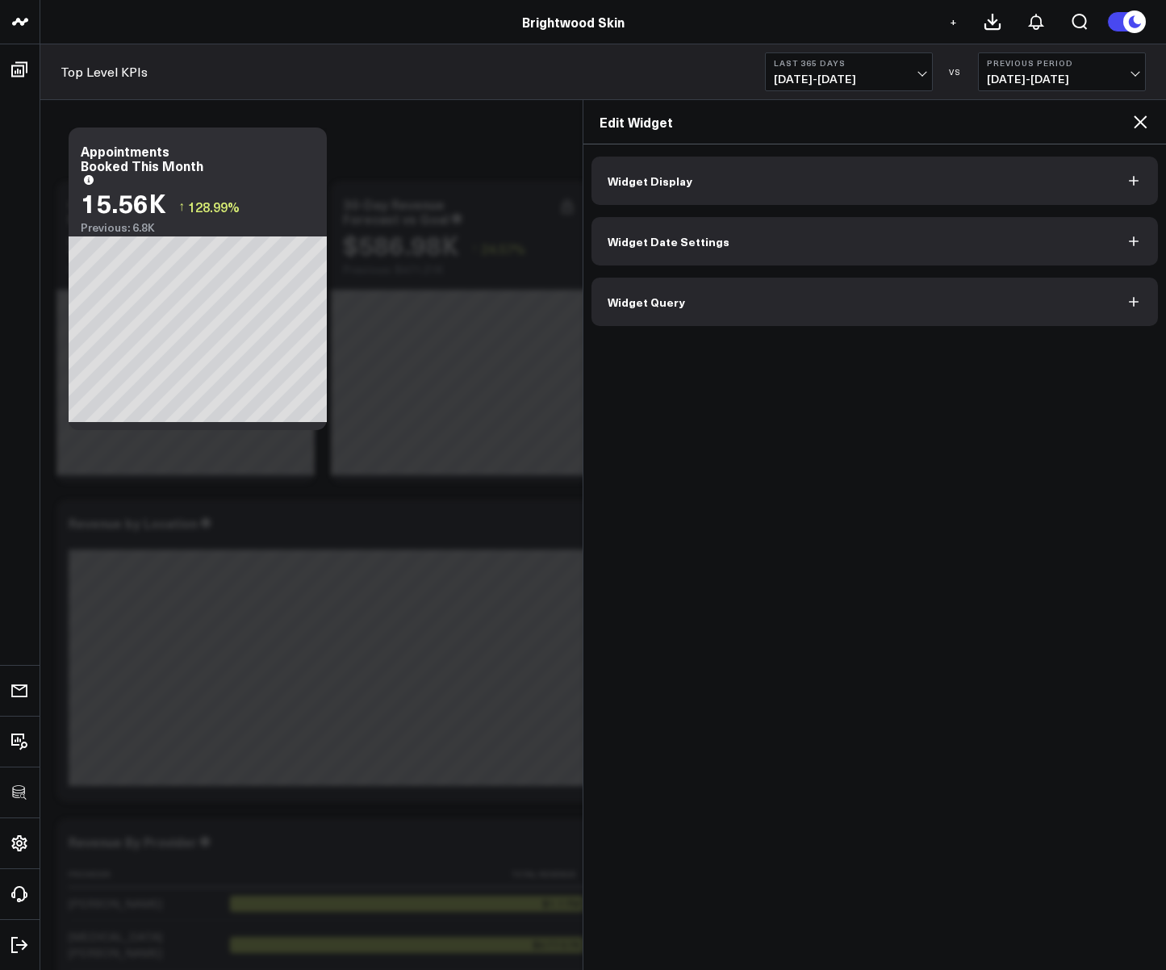
click at [629, 245] on span "Widget Date Settings" at bounding box center [669, 241] width 122 height 13
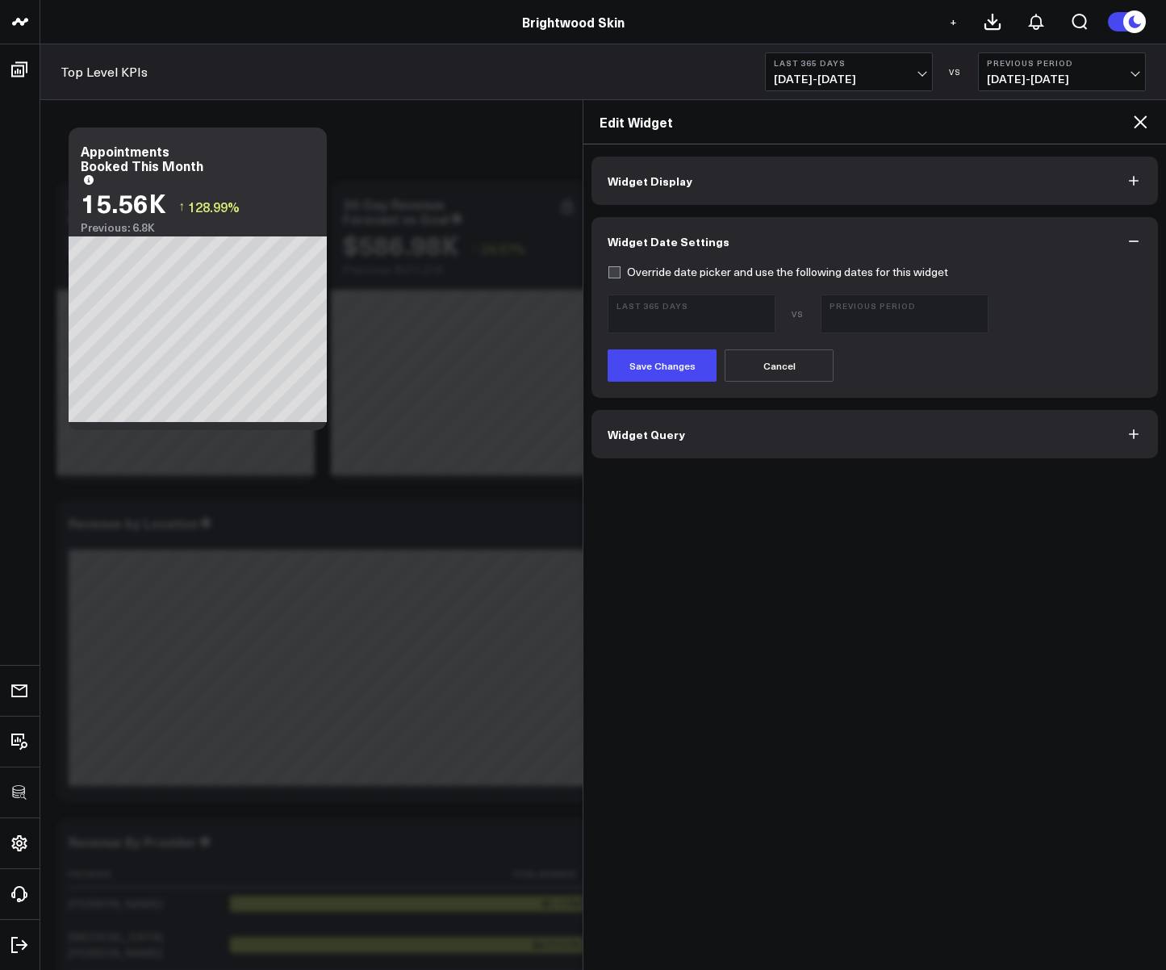
click at [613, 267] on label "Override date picker and use the following dates for this widget" at bounding box center [778, 272] width 341 height 13
click at [613, 267] on input "Override date picker and use the following dates for this widget" at bounding box center [614, 272] width 13 height 13
checkbox input "true"
click at [648, 315] on span "10/15/24 - 10/14/25" at bounding box center [692, 321] width 150 height 13
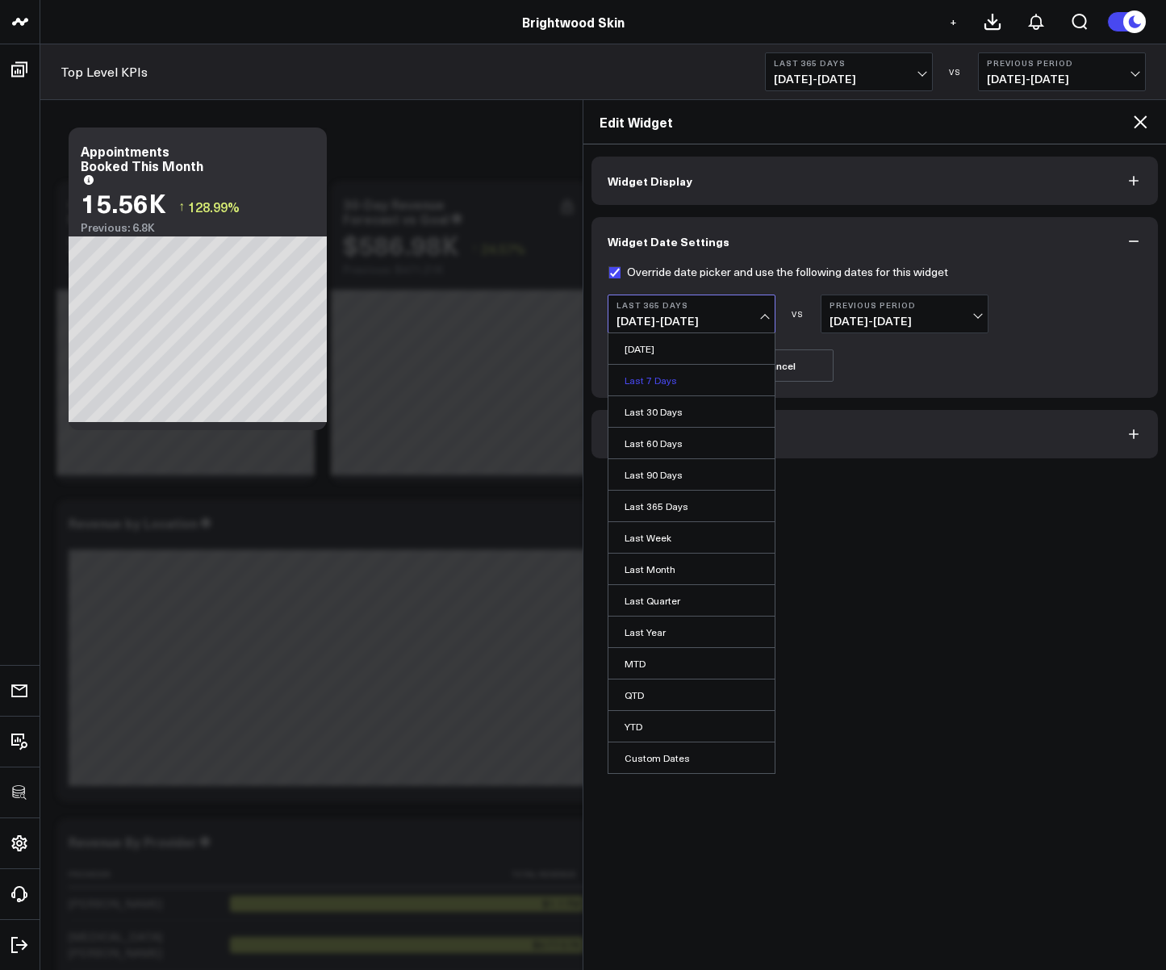
click at [648, 387] on link "Last 7 Days" at bounding box center [692, 380] width 166 height 31
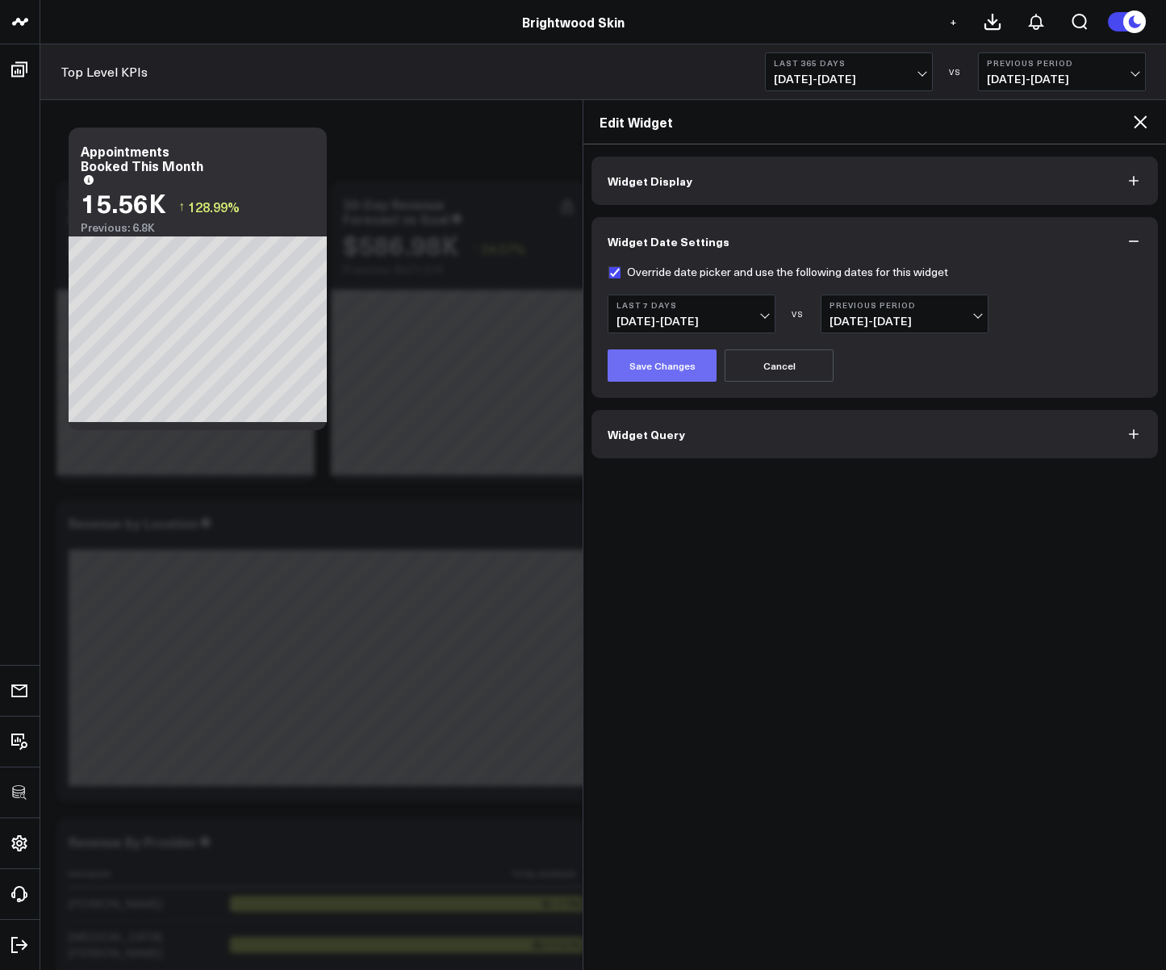
click at [665, 377] on button "Save Changes" at bounding box center [662, 365] width 109 height 32
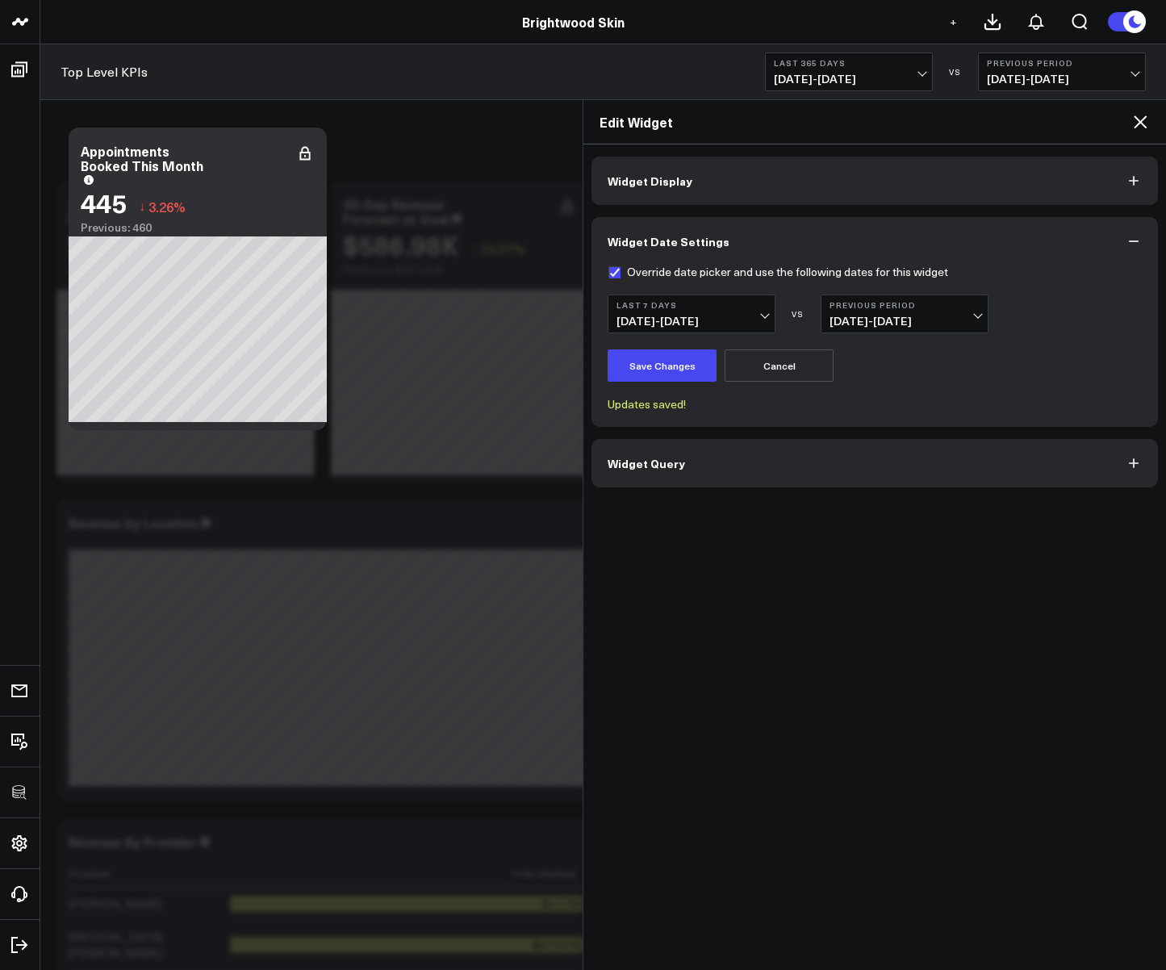
click at [1131, 119] on icon at bounding box center [1140, 121] width 19 height 19
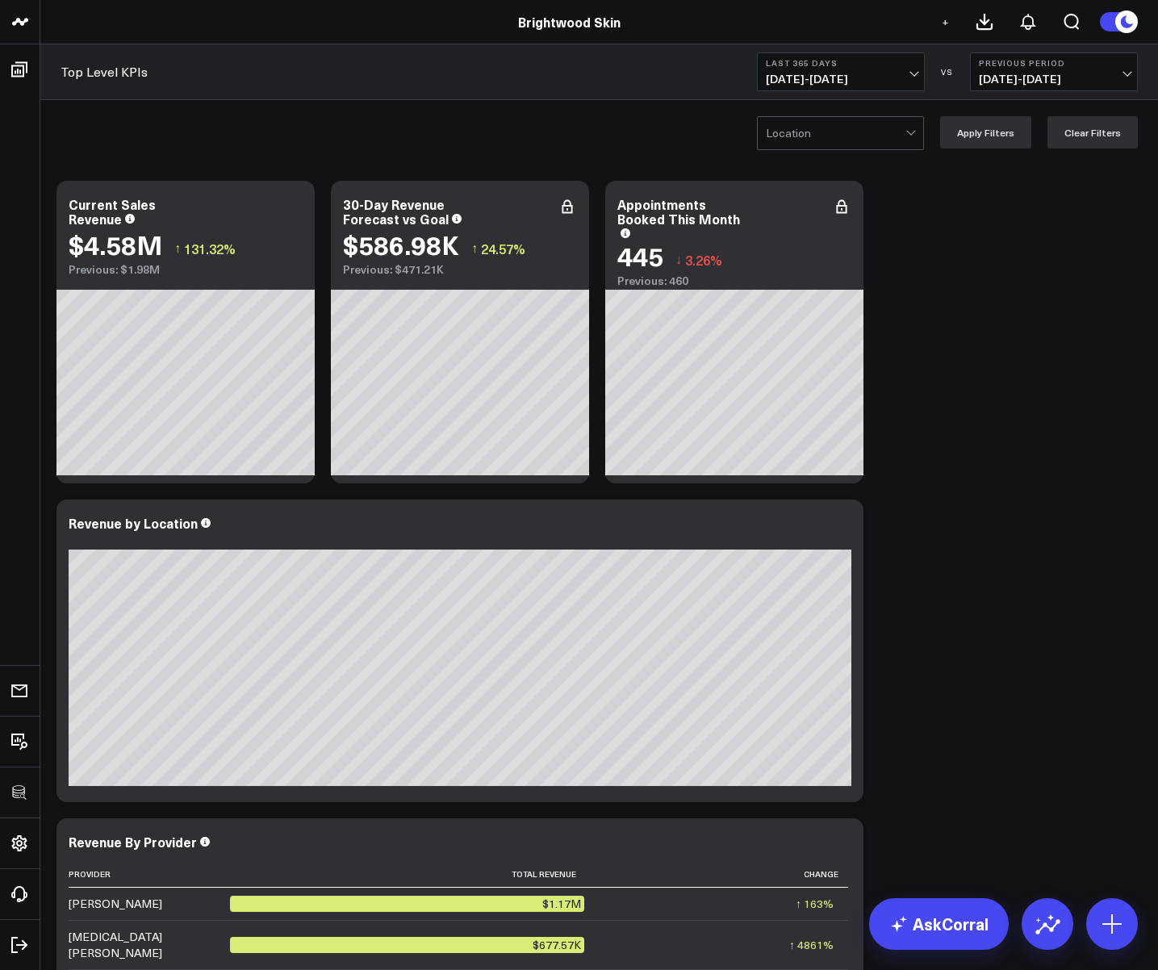
click at [818, 83] on span "10/15/24 - 10/14/25" at bounding box center [841, 79] width 150 height 13
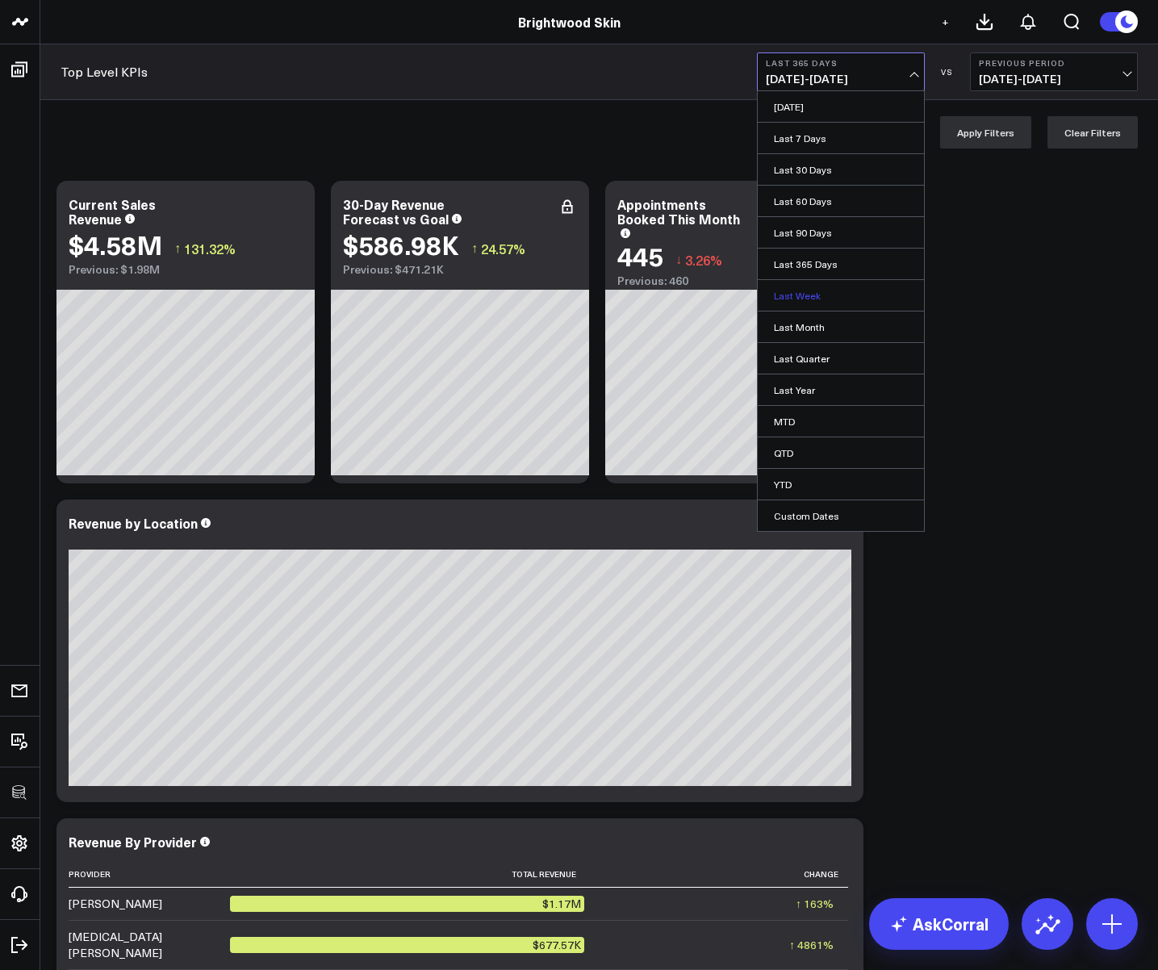
click at [812, 300] on link "Last Week" at bounding box center [841, 295] width 166 height 31
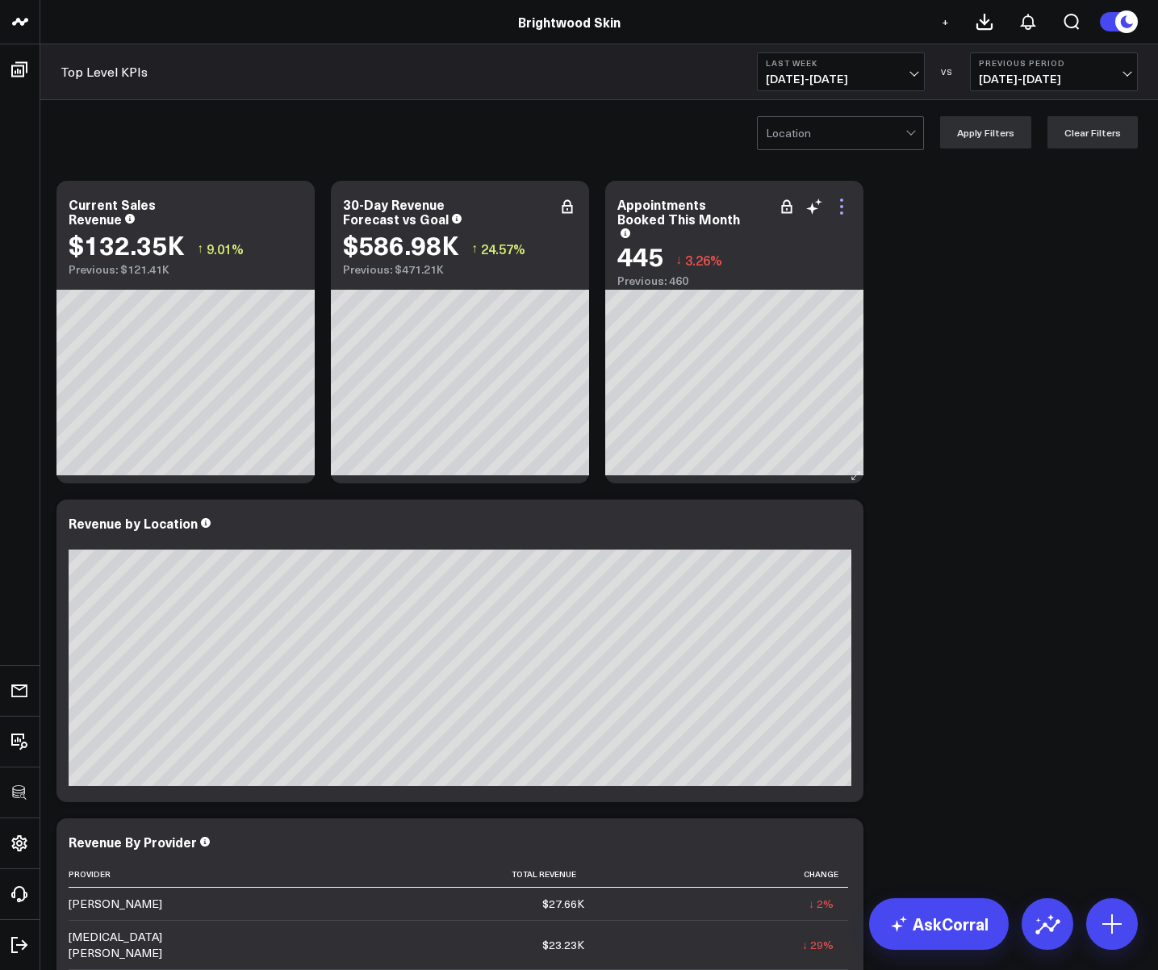
click at [841, 203] on icon at bounding box center [841, 206] width 19 height 19
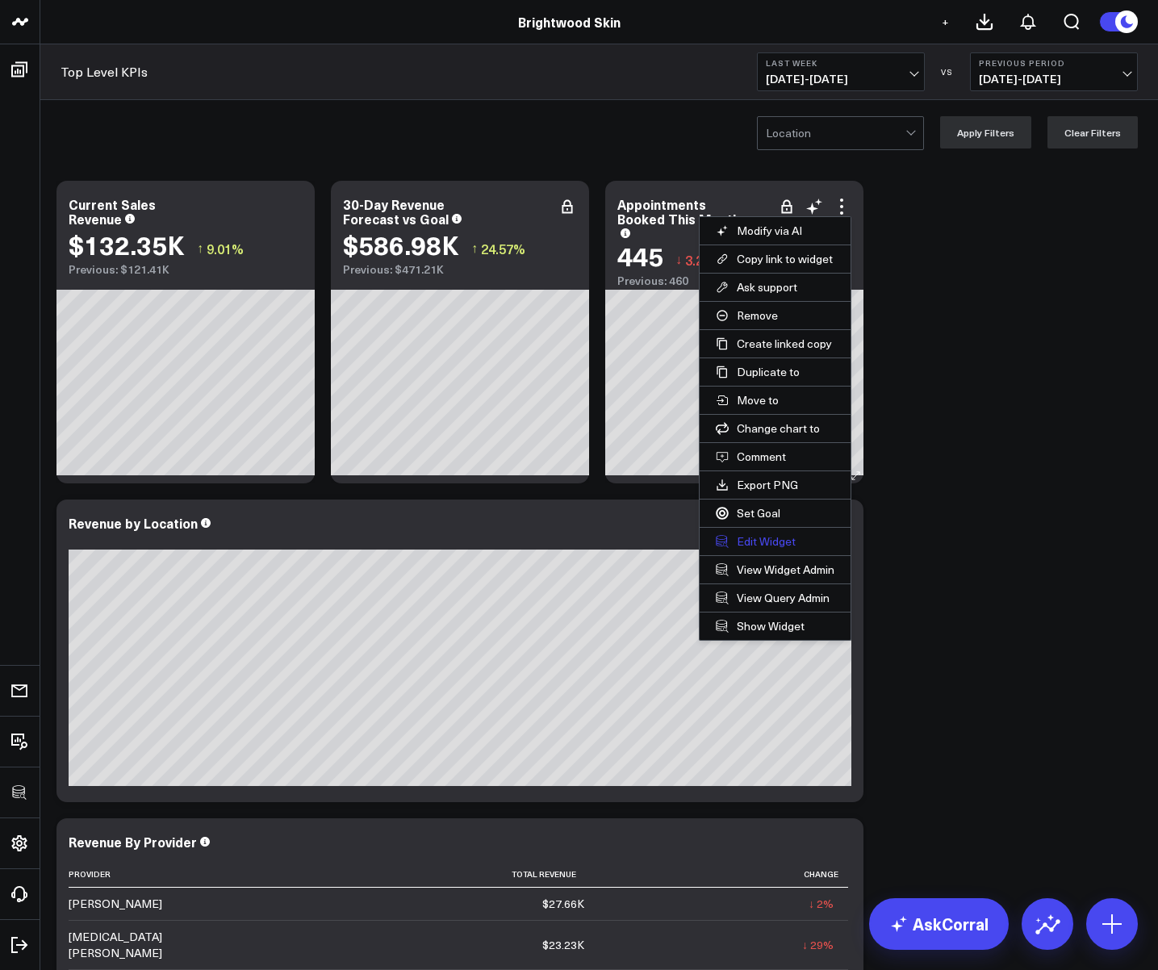
click at [747, 546] on button "Edit Widget" at bounding box center [775, 541] width 151 height 27
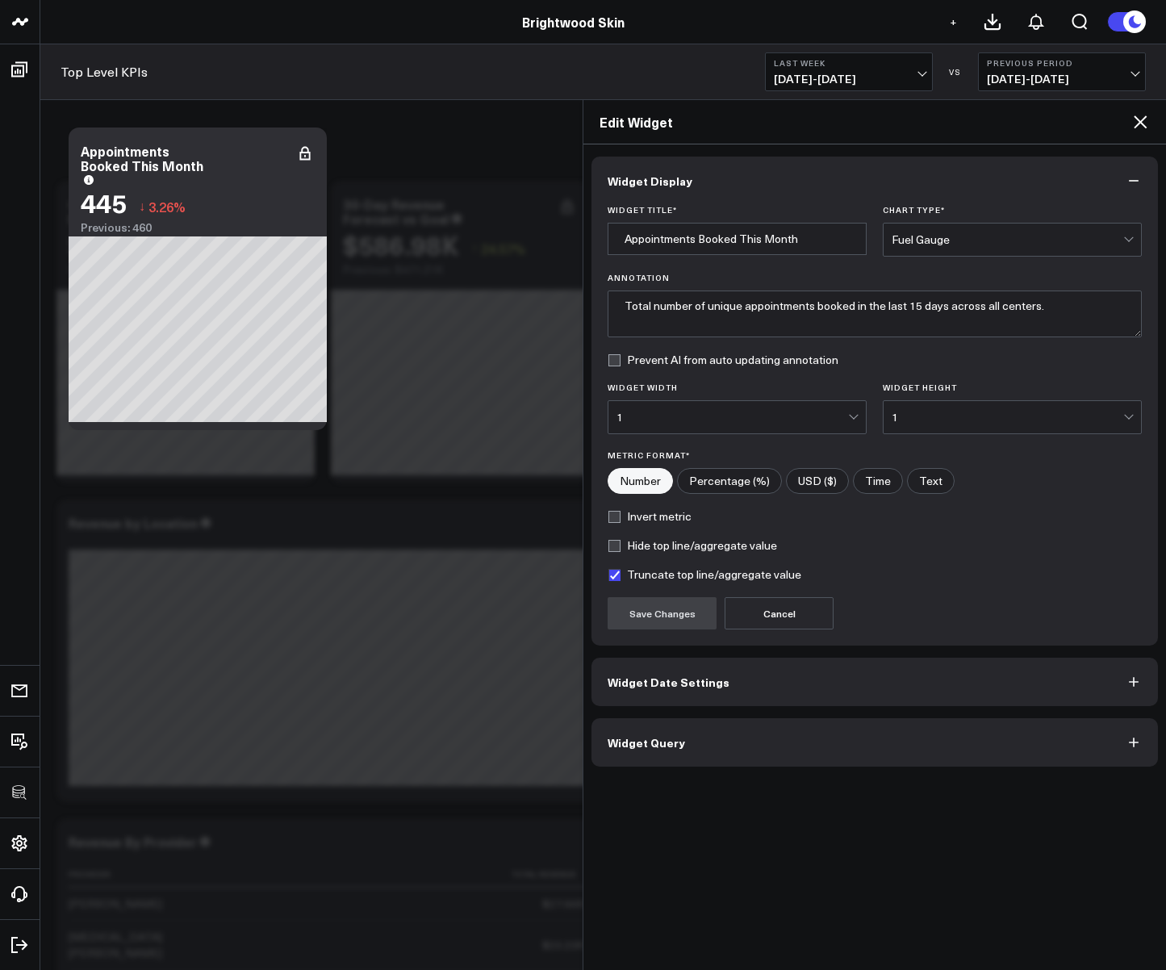
click at [643, 672] on button "Widget Date Settings" at bounding box center [875, 682] width 567 height 48
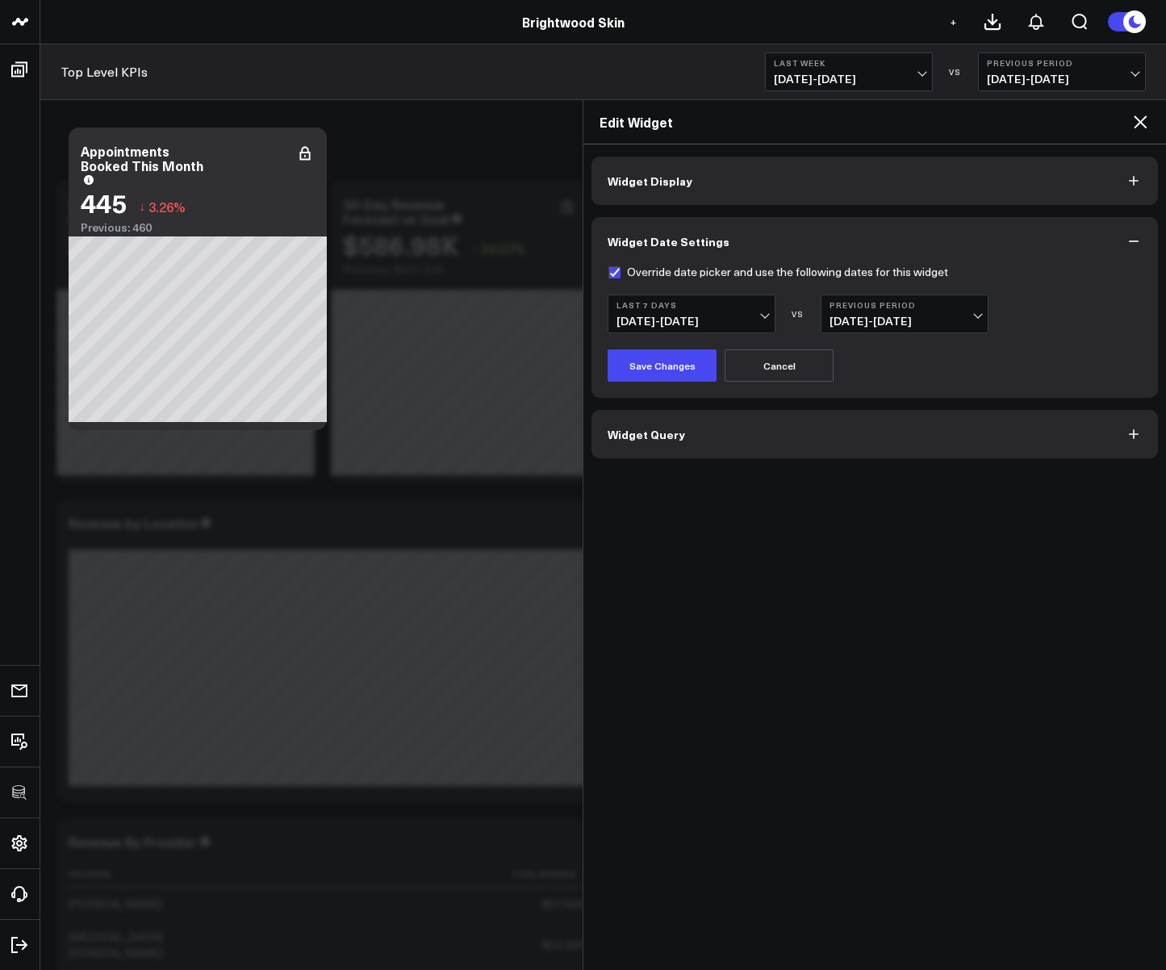
click at [616, 278] on form "Override date picker and use the following dates for this widget Last 7 Days 10…" at bounding box center [875, 324] width 534 height 116
click at [613, 276] on label "Override date picker and use the following dates for this widget" at bounding box center [778, 272] width 341 height 13
click at [613, 276] on input "Override date picker and use the following dates for this widget" at bounding box center [614, 272] width 13 height 13
checkbox input "false"
click at [663, 376] on button "Save Changes" at bounding box center [662, 365] width 109 height 32
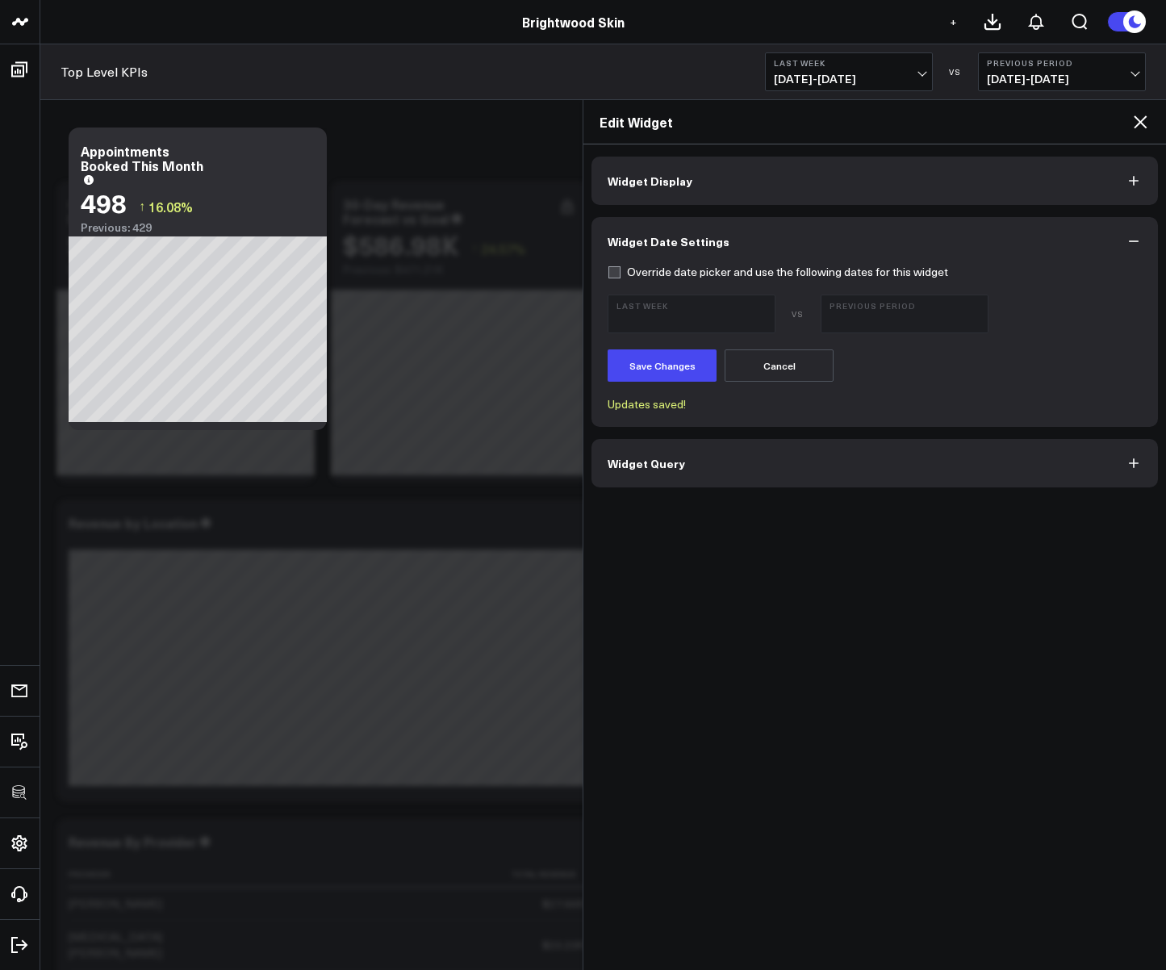
click at [1146, 123] on icon at bounding box center [1140, 121] width 19 height 19
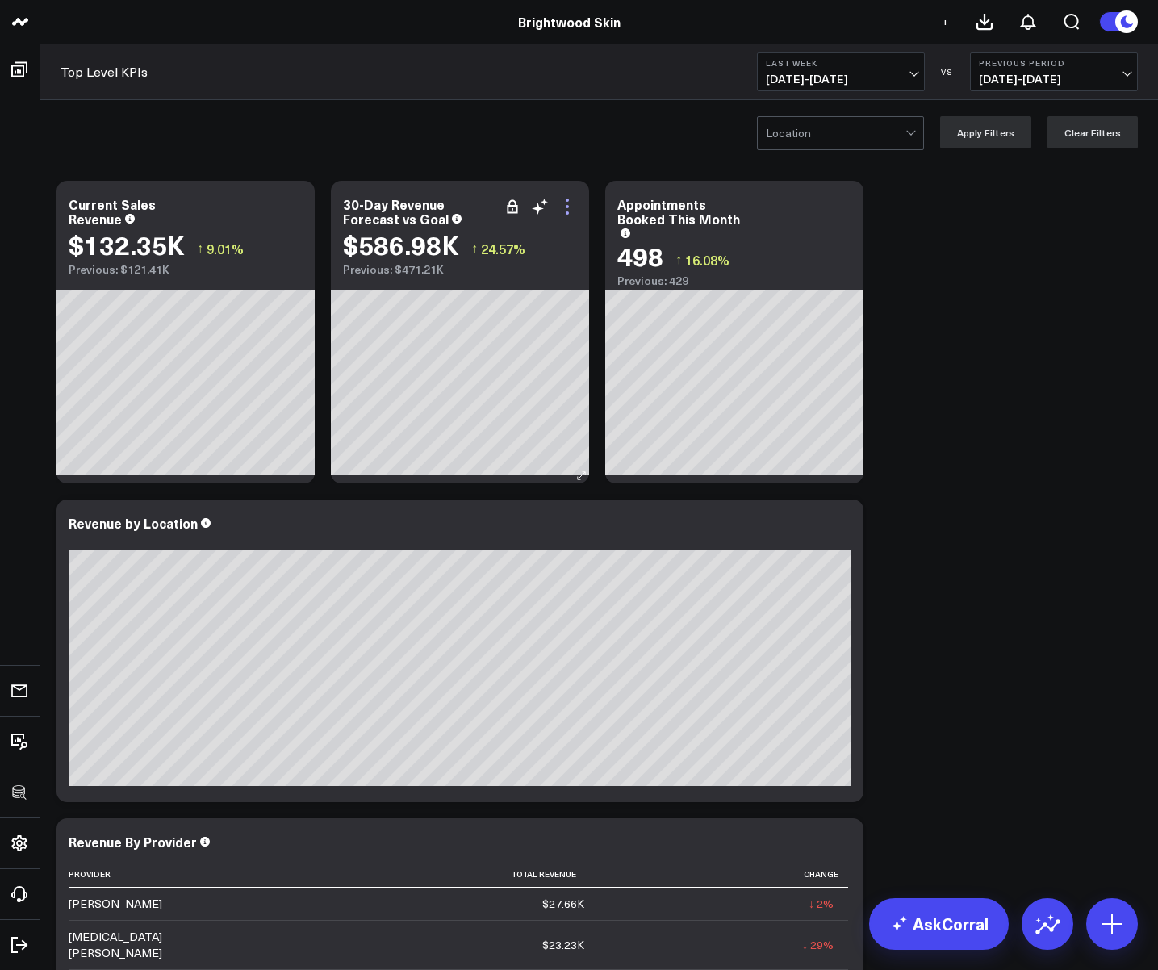
click at [568, 199] on icon at bounding box center [567, 200] width 3 height 3
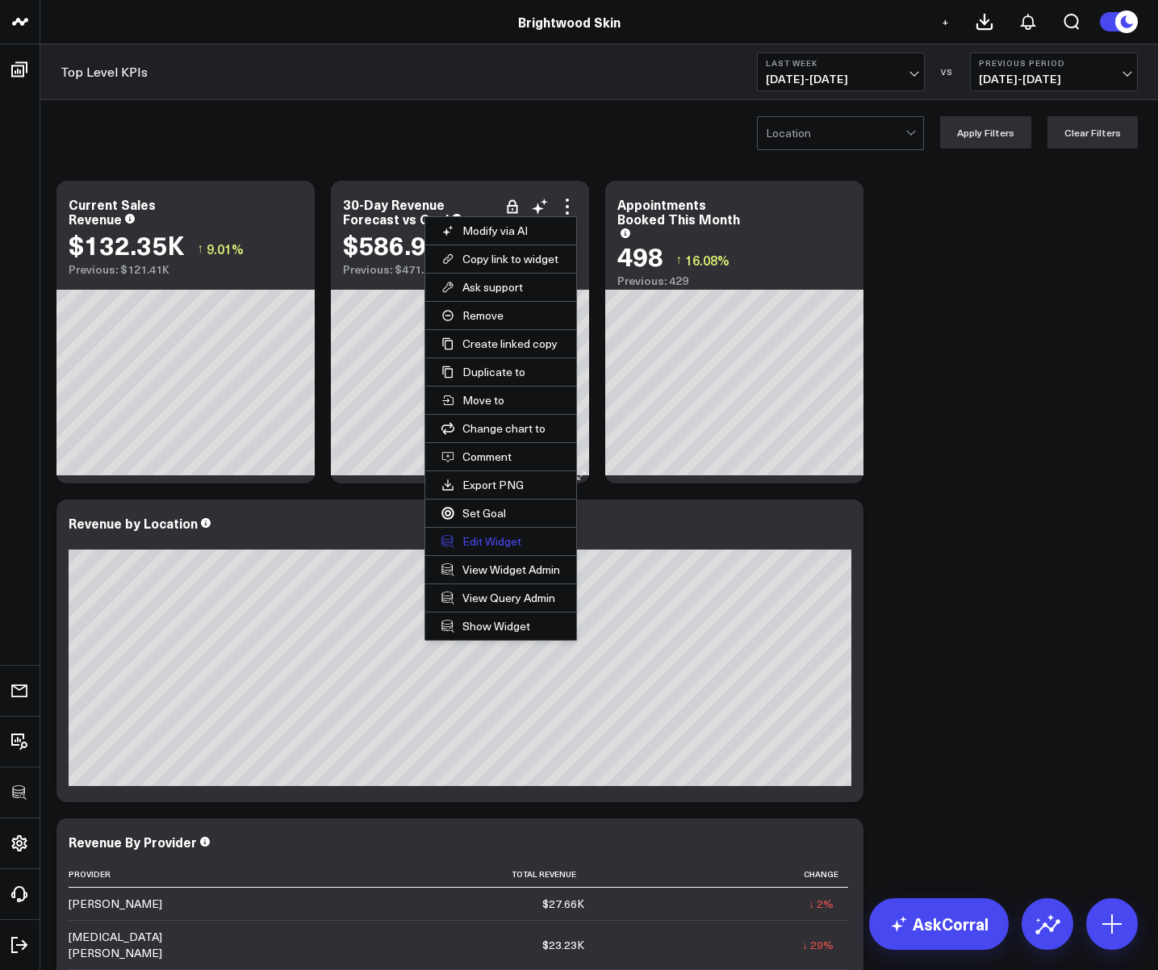
click at [479, 535] on button "Edit Widget" at bounding box center [500, 541] width 151 height 27
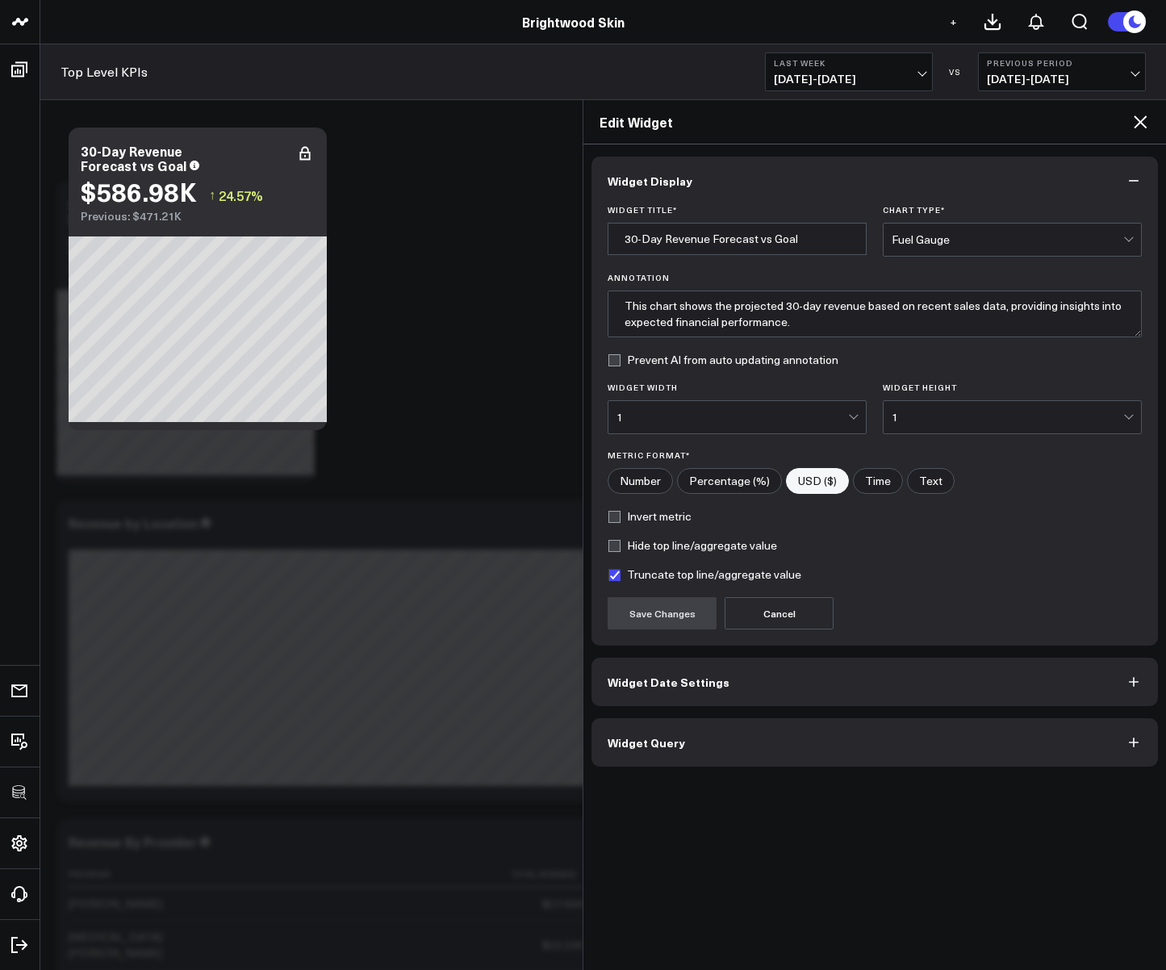
click at [1145, 122] on icon at bounding box center [1140, 121] width 19 height 19
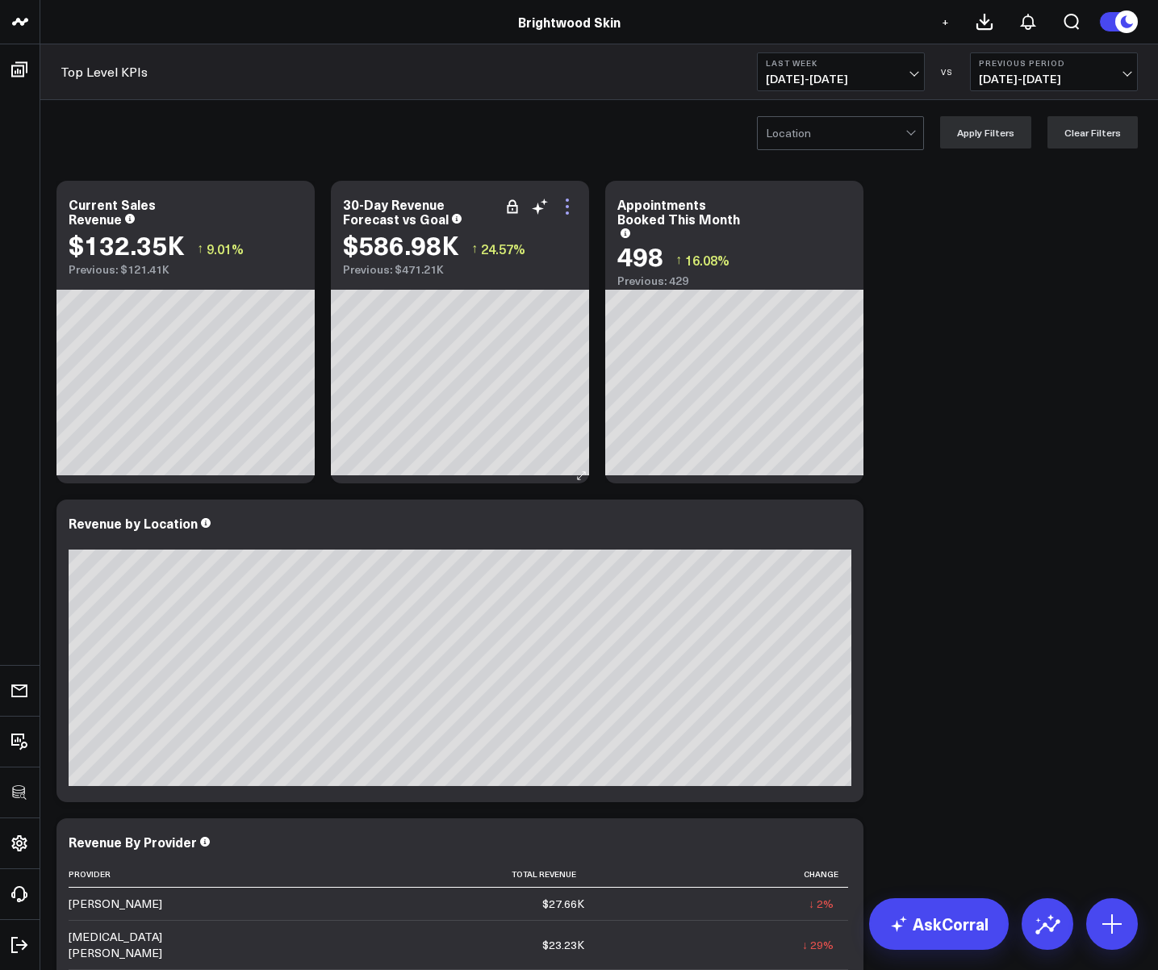
click at [561, 205] on icon at bounding box center [567, 206] width 19 height 19
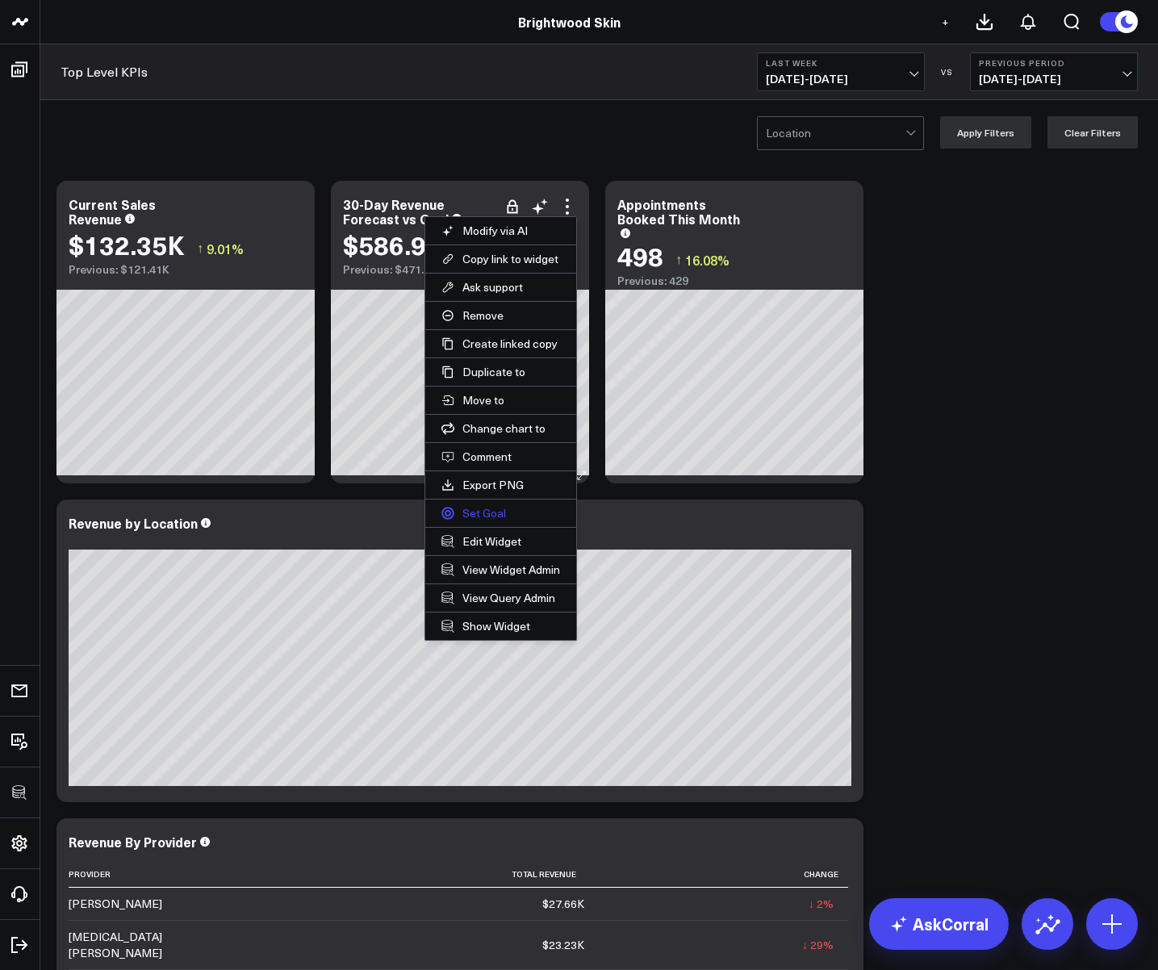
click at [467, 513] on button "Set Goal" at bounding box center [500, 513] width 151 height 27
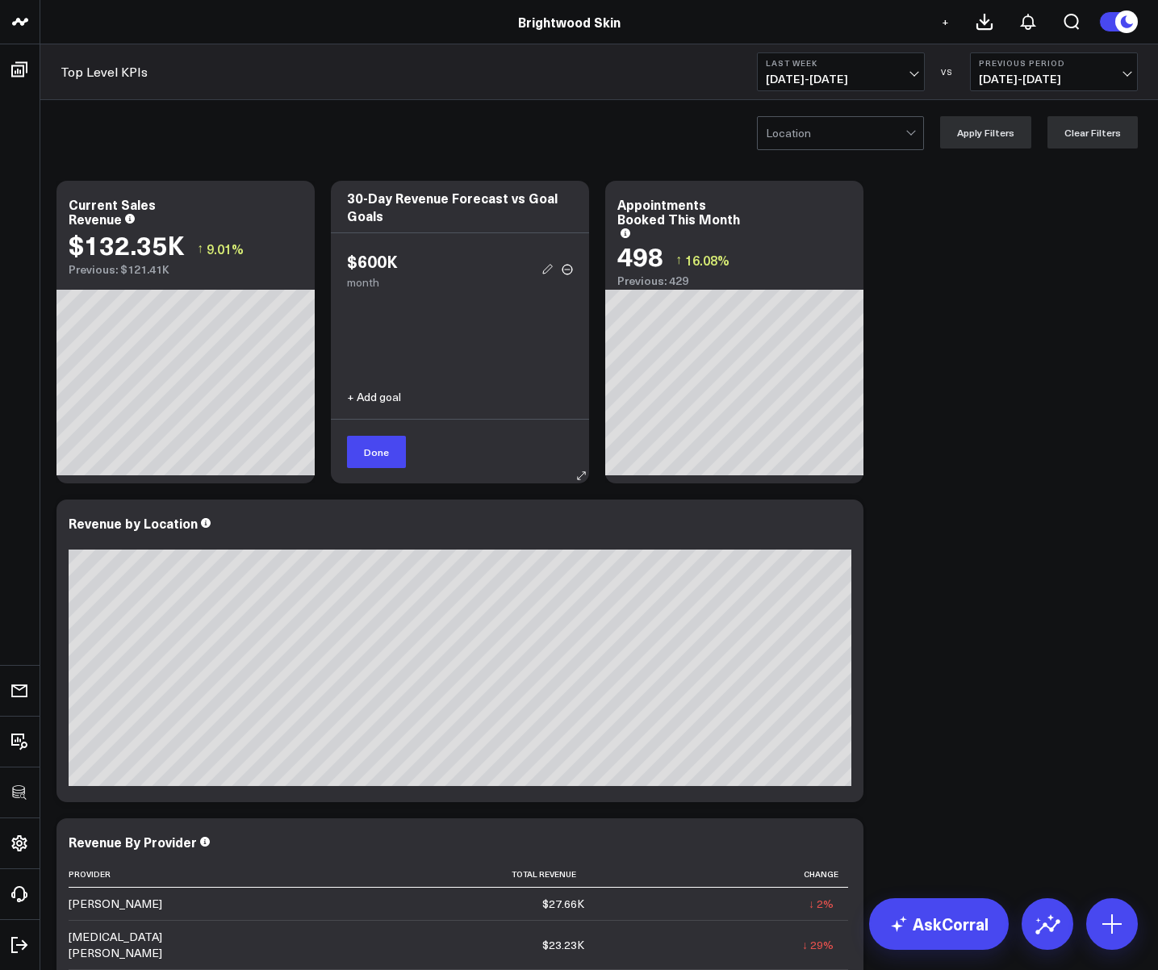
click at [543, 274] on use at bounding box center [547, 269] width 9 height 9
type input "$600K"
radio input "true"
click at [353, 398] on span "Non scaling goal" at bounding box center [396, 393] width 98 height 13
click at [353, 398] on input "Non scaling goal" at bounding box center [396, 389] width 98 height 26
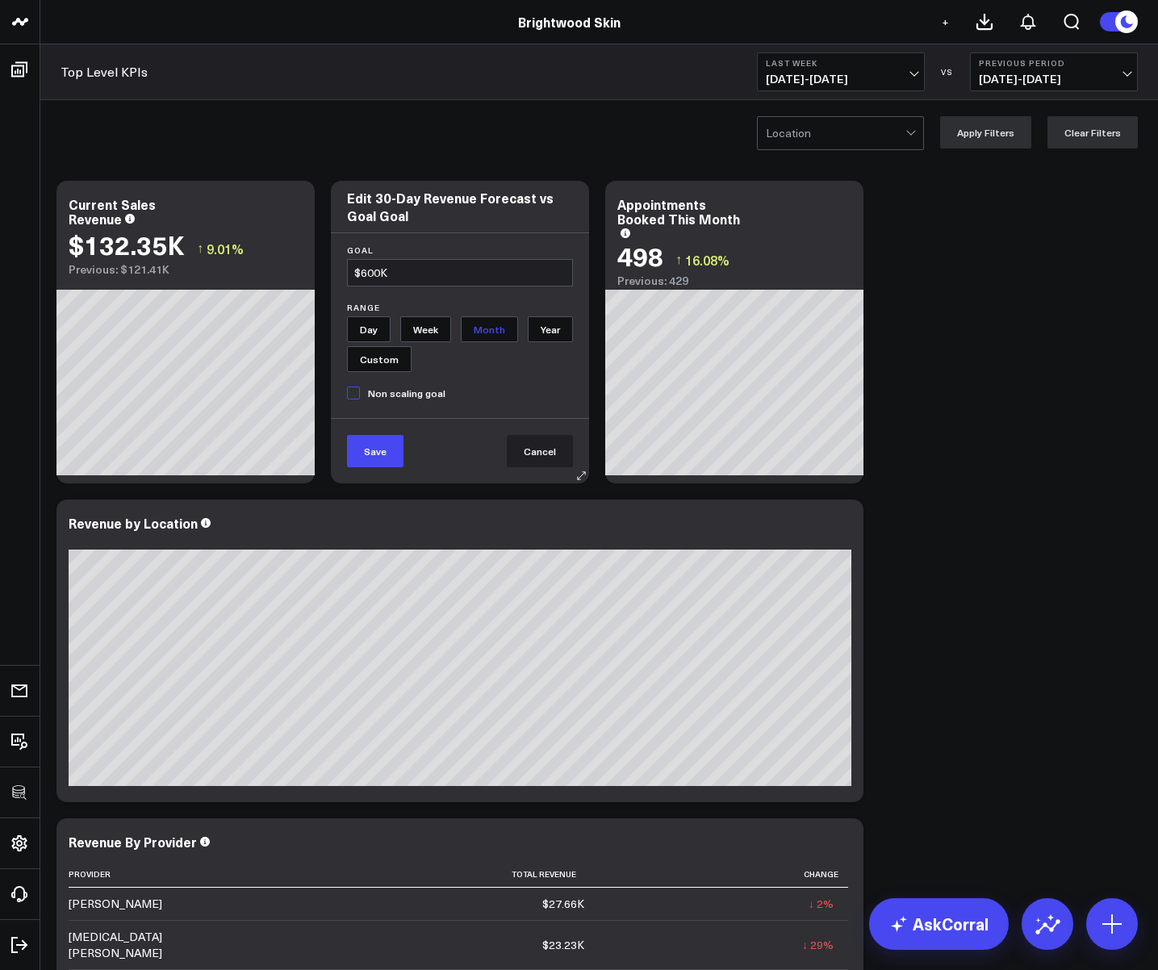
checkbox input "true"
click at [368, 439] on button "Save" at bounding box center [375, 451] width 56 height 32
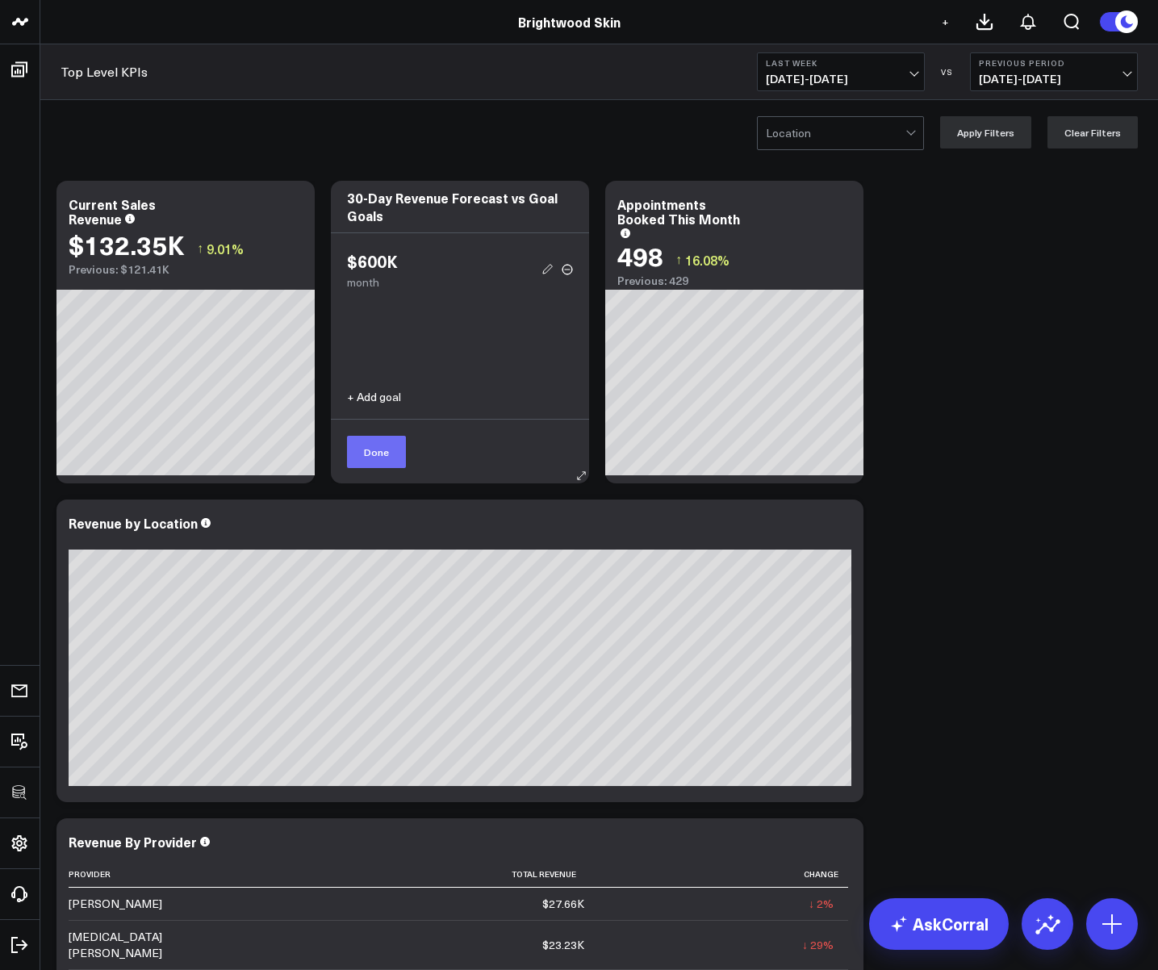
click at [375, 447] on button "Done" at bounding box center [376, 452] width 59 height 32
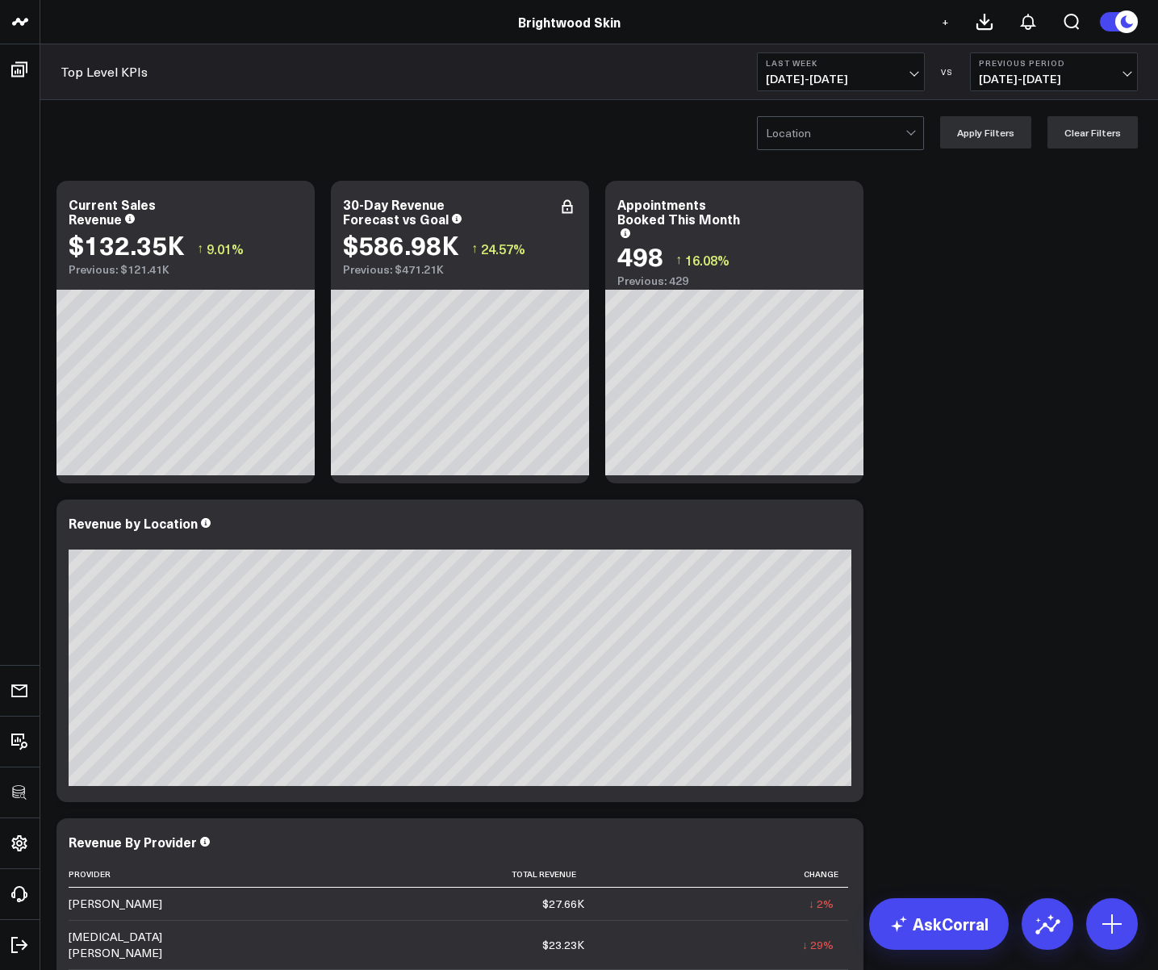
click at [834, 79] on span "10/05/25 - 10/11/25" at bounding box center [841, 79] width 150 height 13
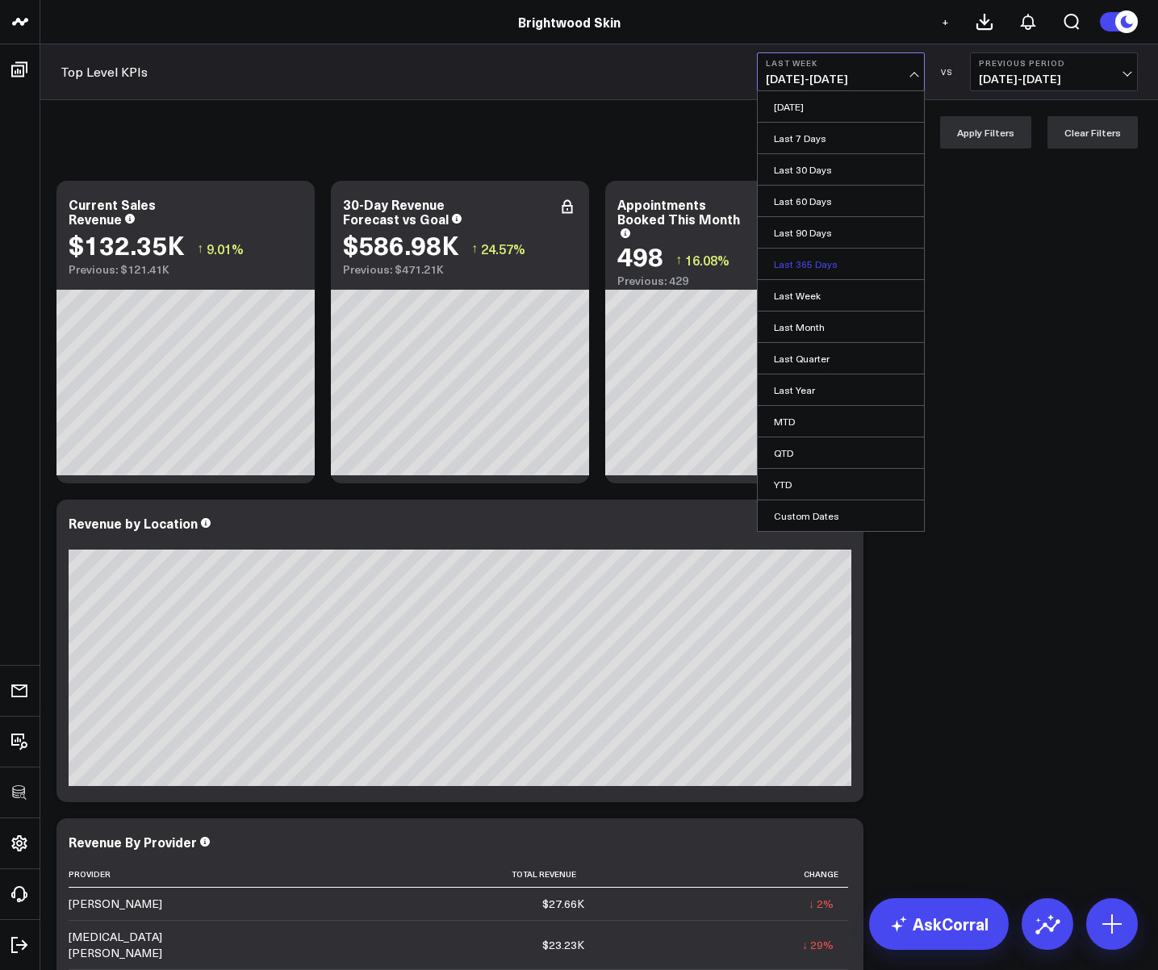
click at [801, 262] on link "Last 365 Days" at bounding box center [841, 264] width 166 height 31
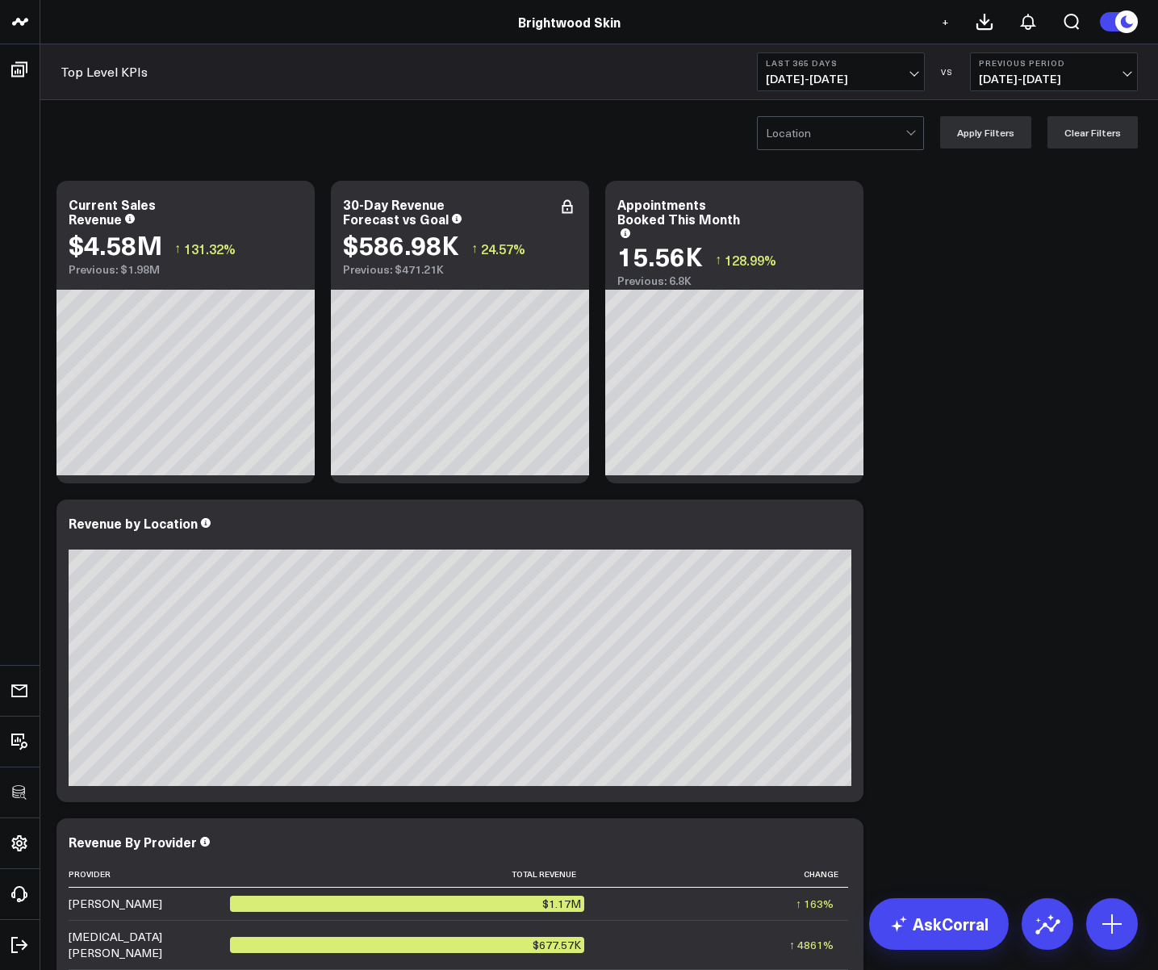
click at [801, 73] on span "10/15/24 - 10/14/25" at bounding box center [841, 79] width 150 height 13
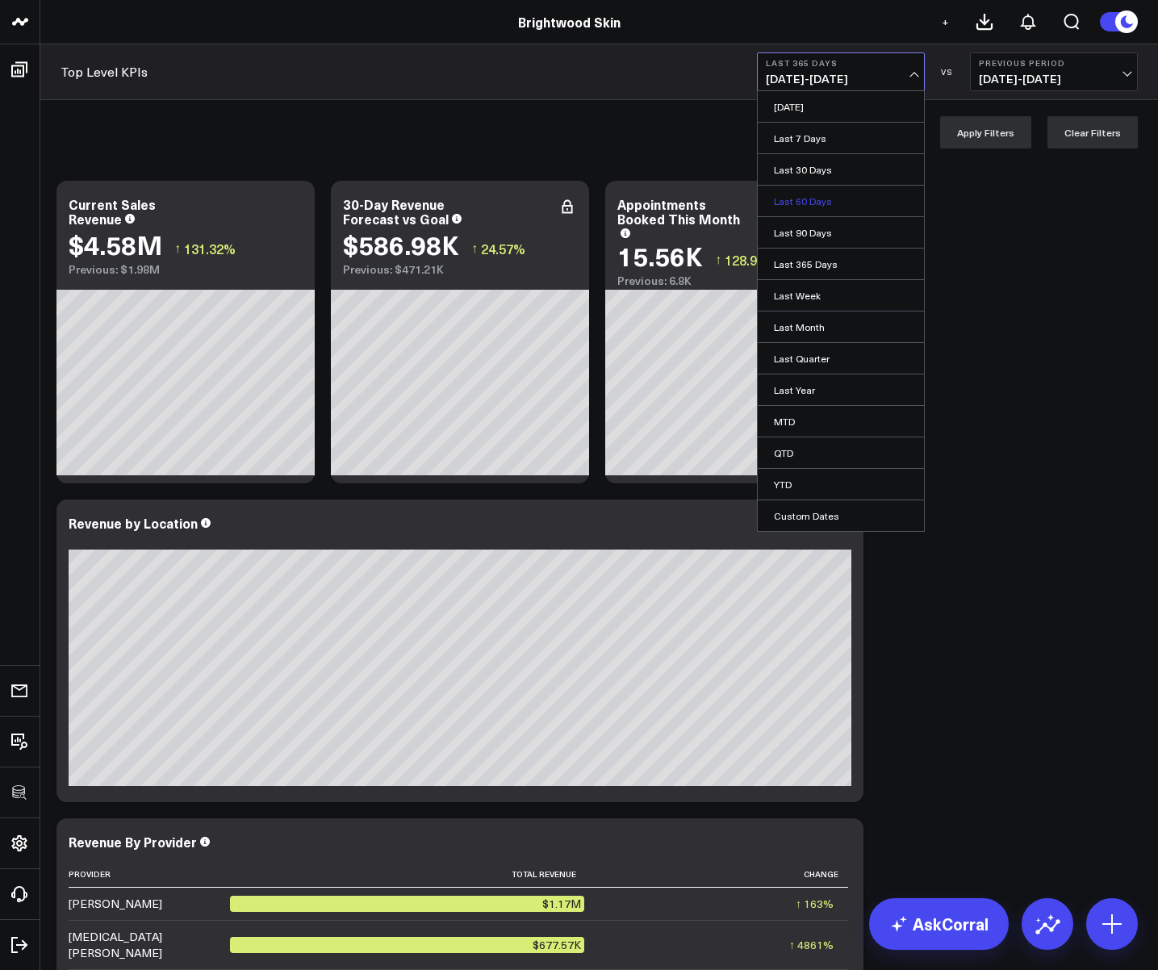
click at [793, 203] on link "Last 60 Days" at bounding box center [841, 201] width 166 height 31
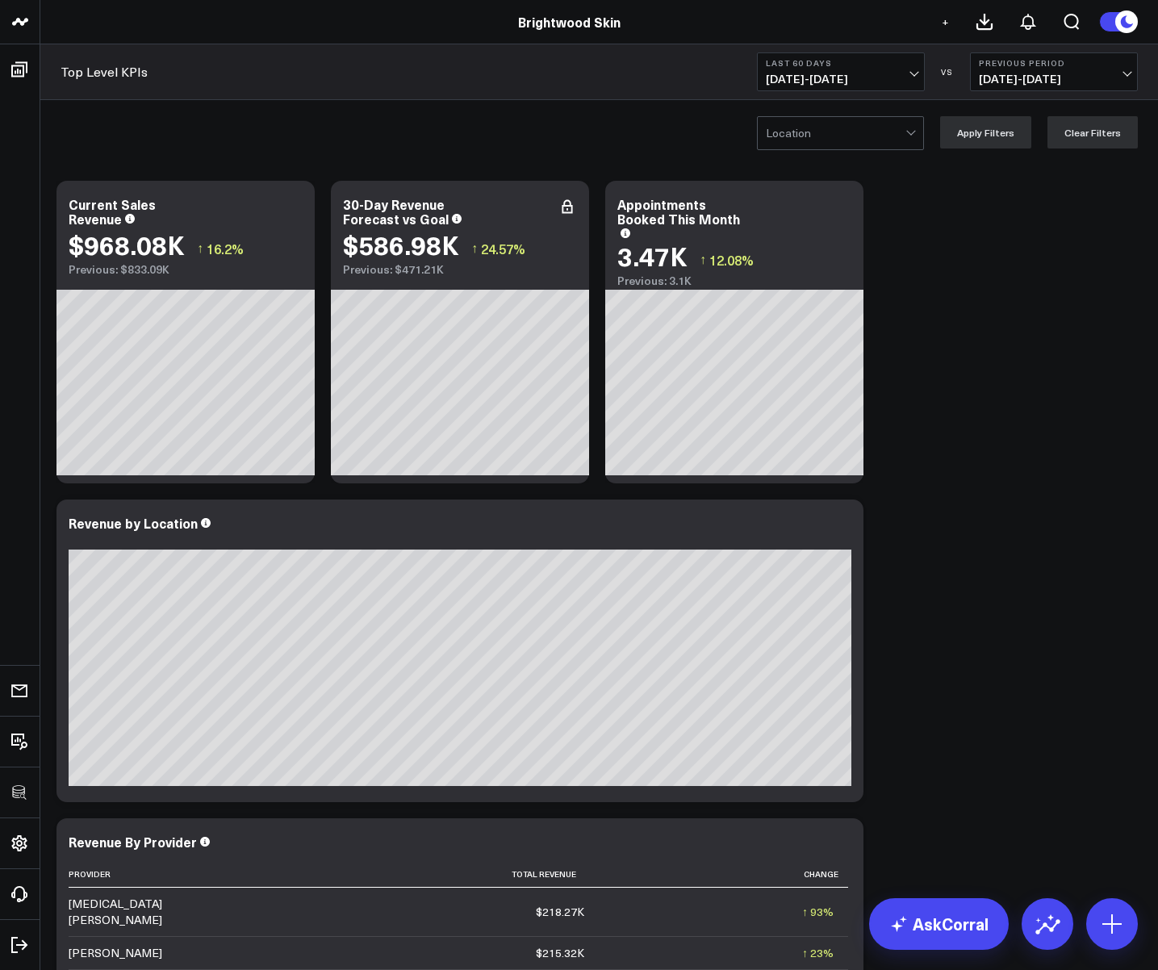
click at [802, 82] on span "08/16/25 - 10/14/25" at bounding box center [841, 79] width 150 height 13
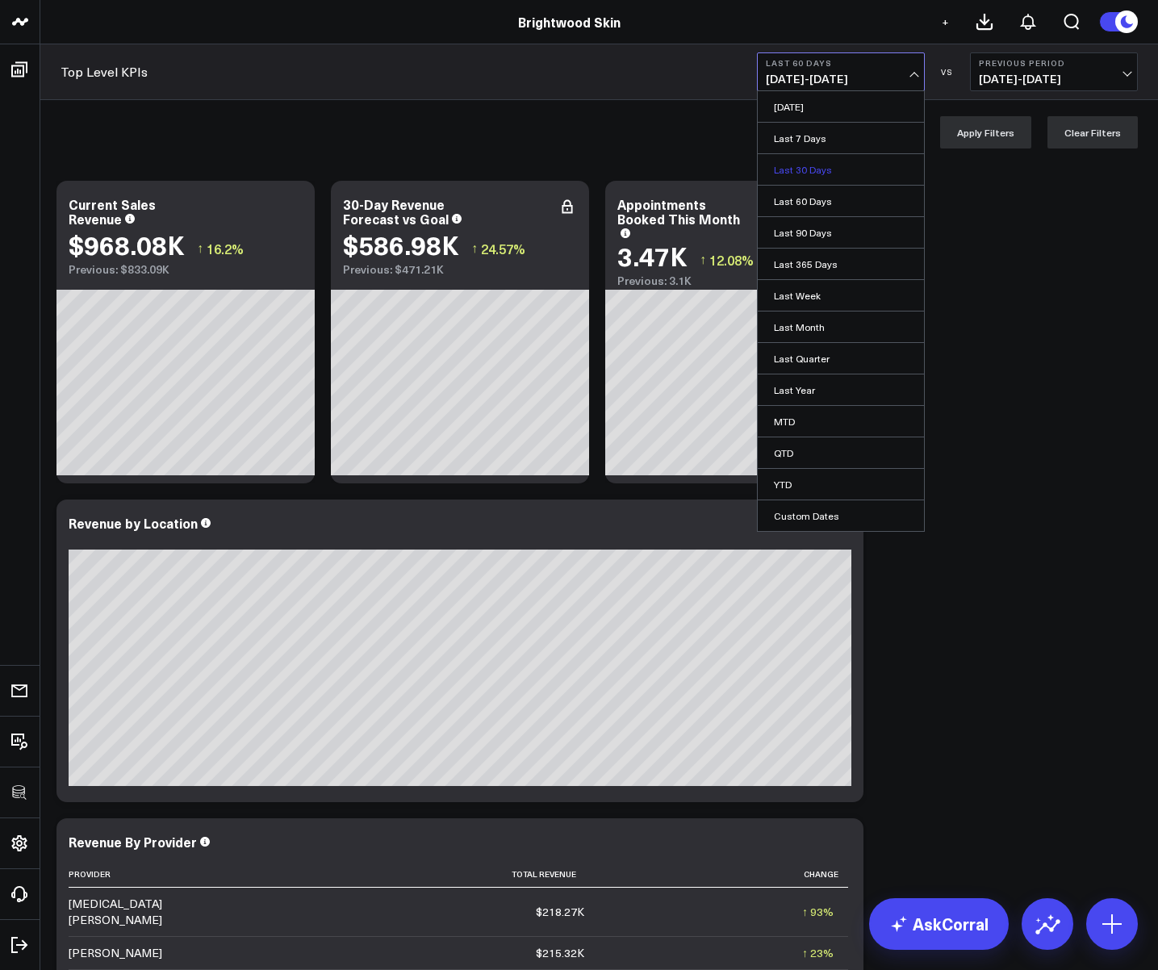
click at [783, 169] on link "Last 30 Days" at bounding box center [841, 169] width 166 height 31
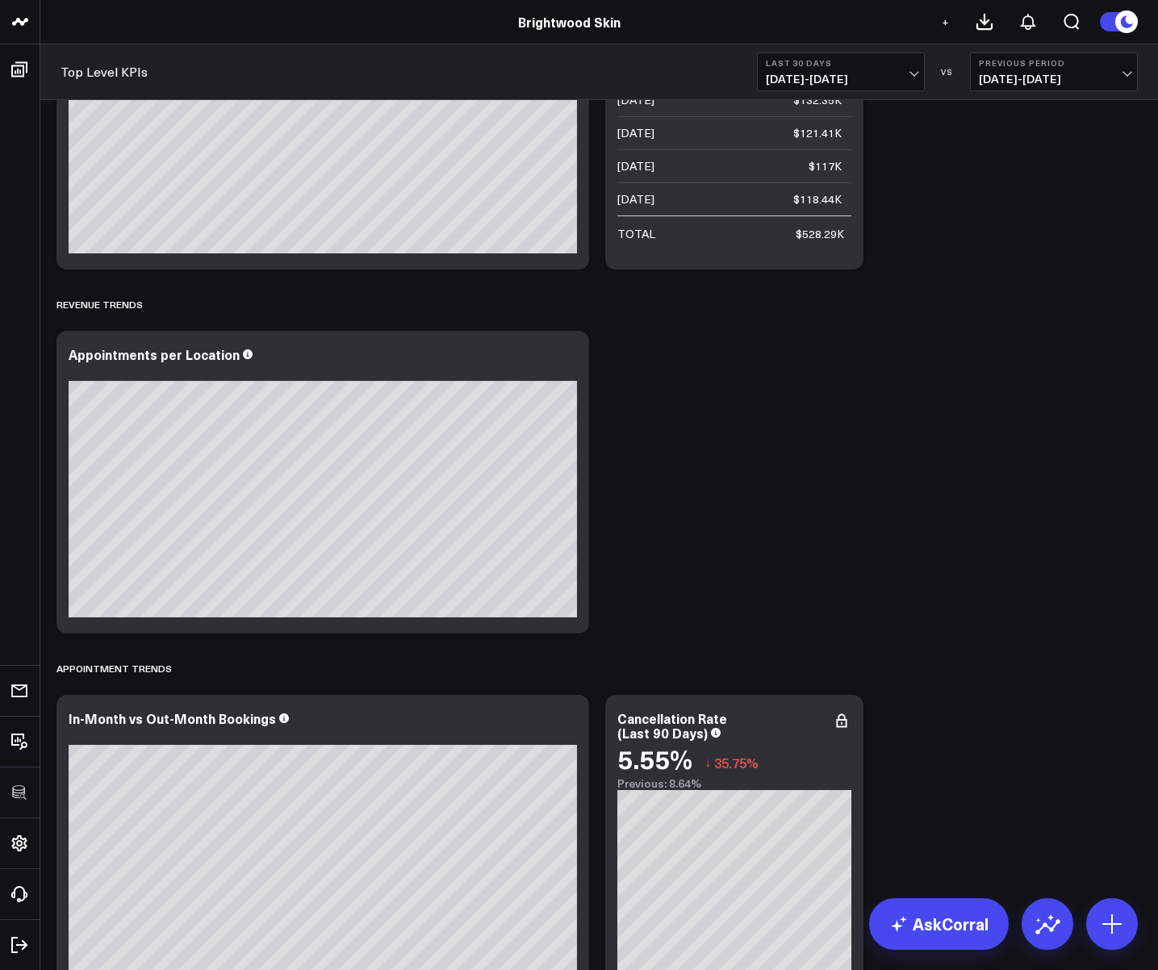
scroll to position [1161, 0]
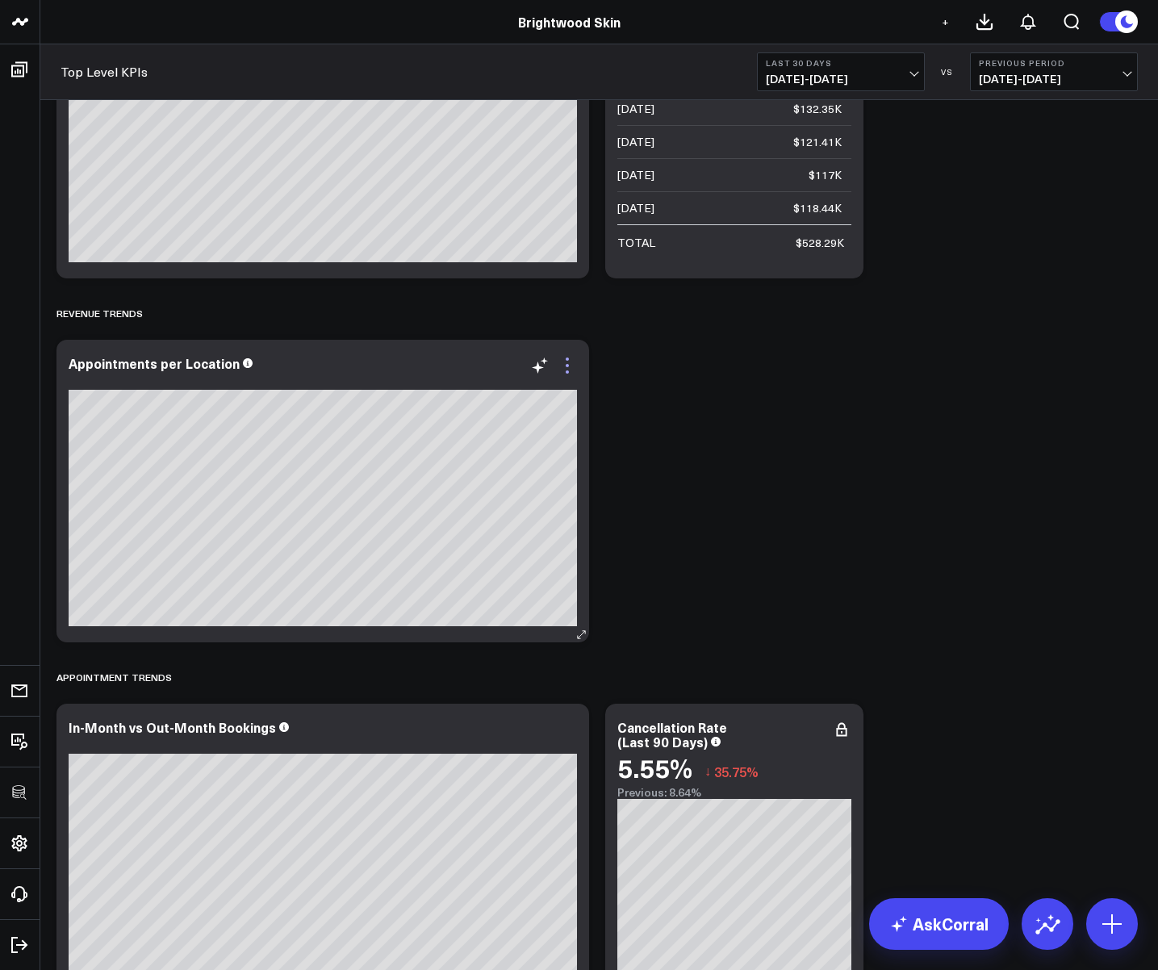
click at [564, 368] on icon at bounding box center [567, 365] width 19 height 19
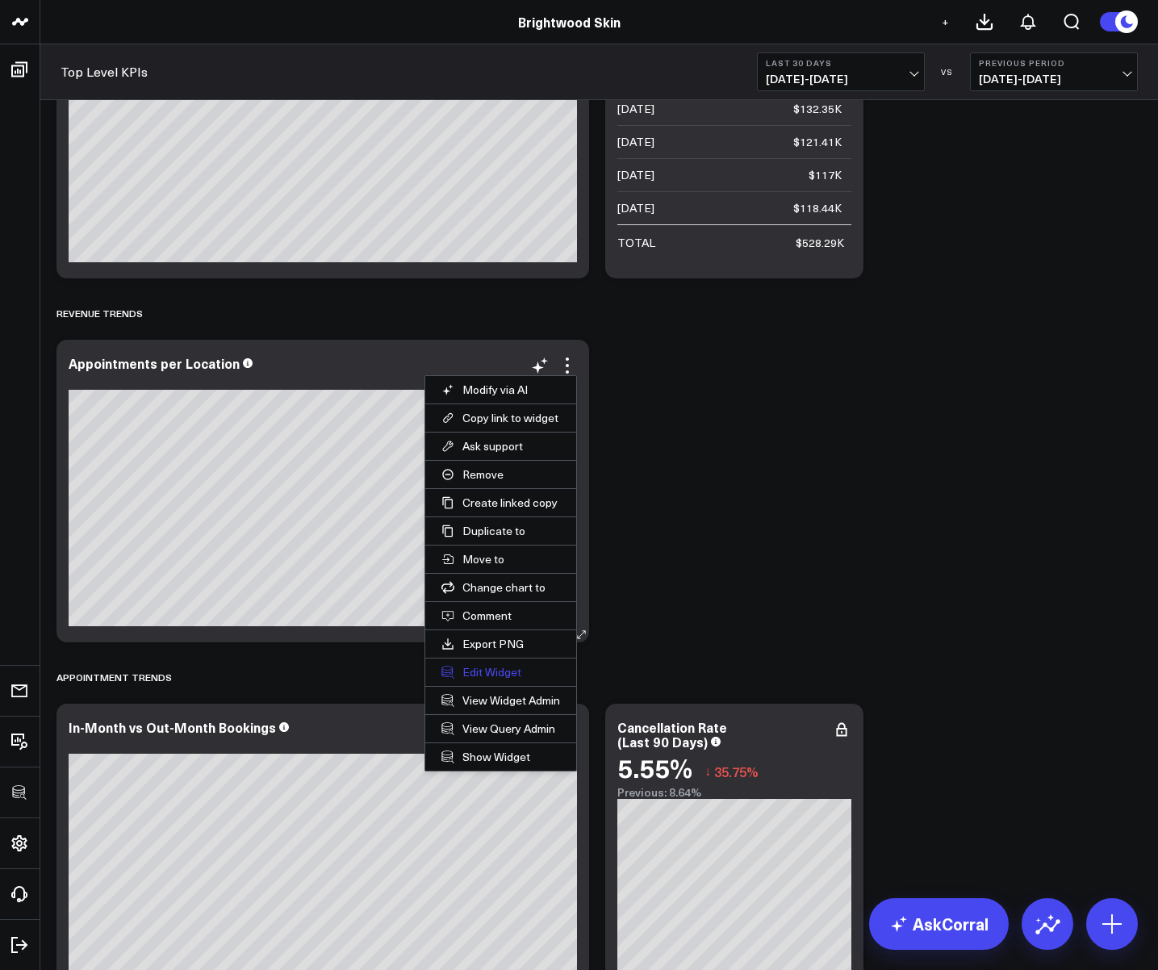
click at [482, 675] on button "Edit Widget" at bounding box center [500, 672] width 151 height 27
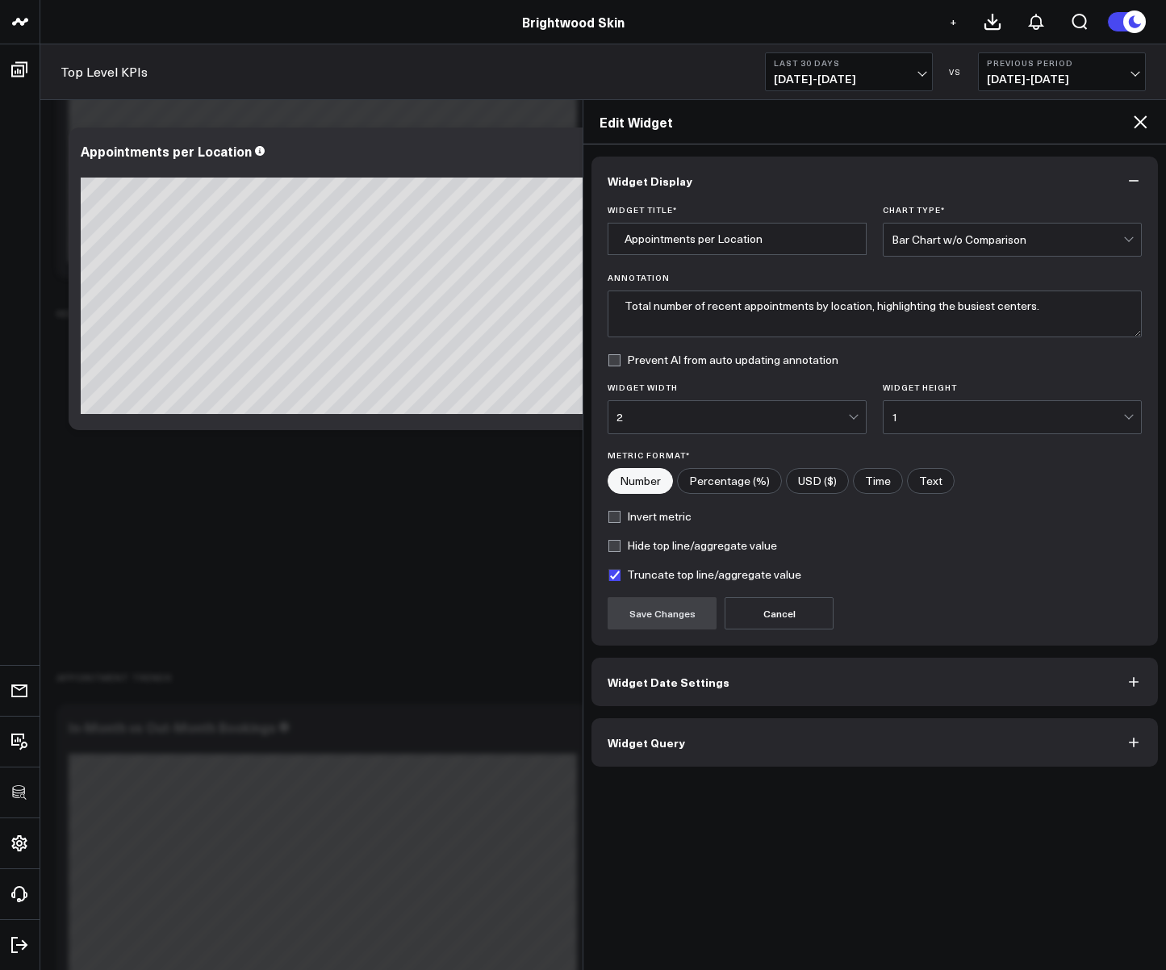
click at [625, 757] on button "Widget Query" at bounding box center [875, 742] width 567 height 48
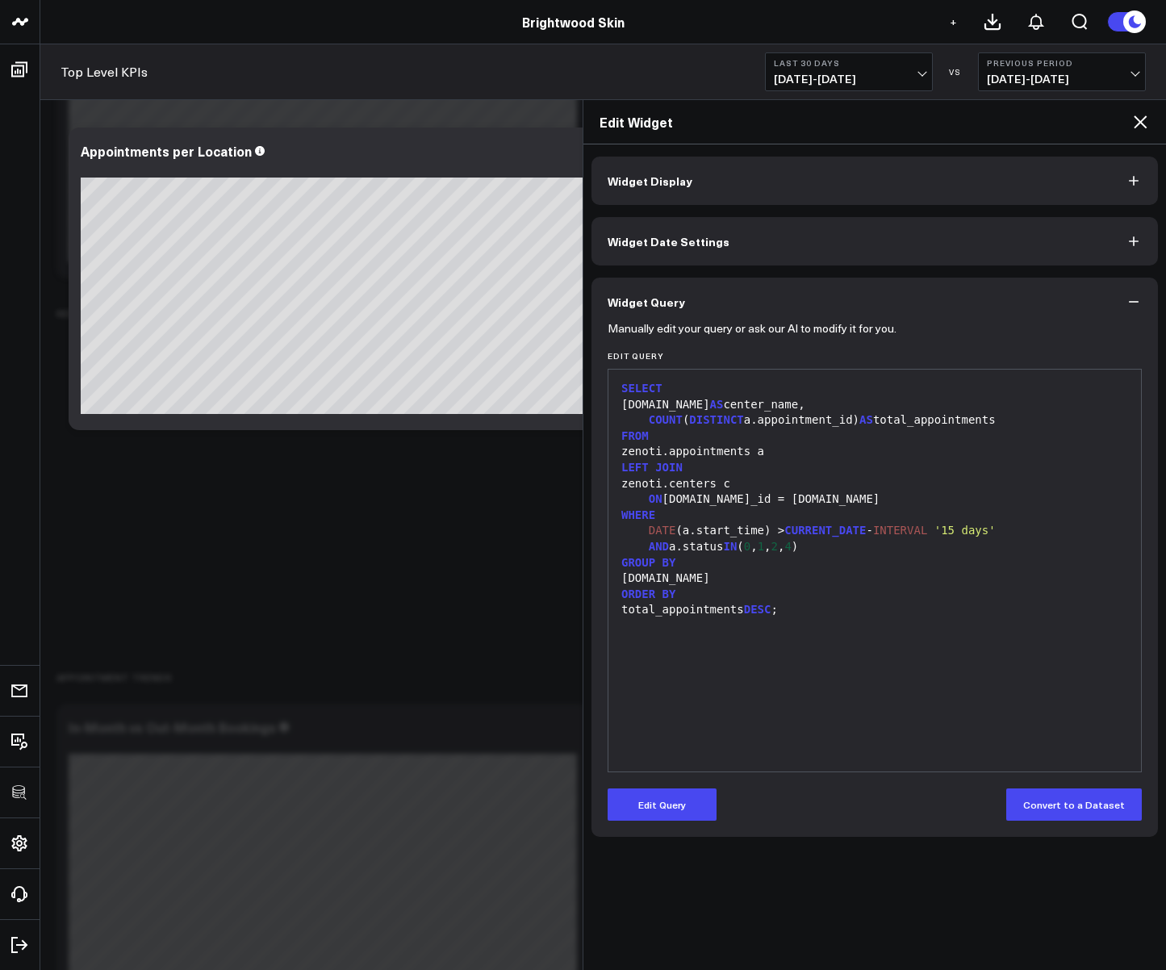
click at [1140, 121] on icon at bounding box center [1140, 121] width 13 height 13
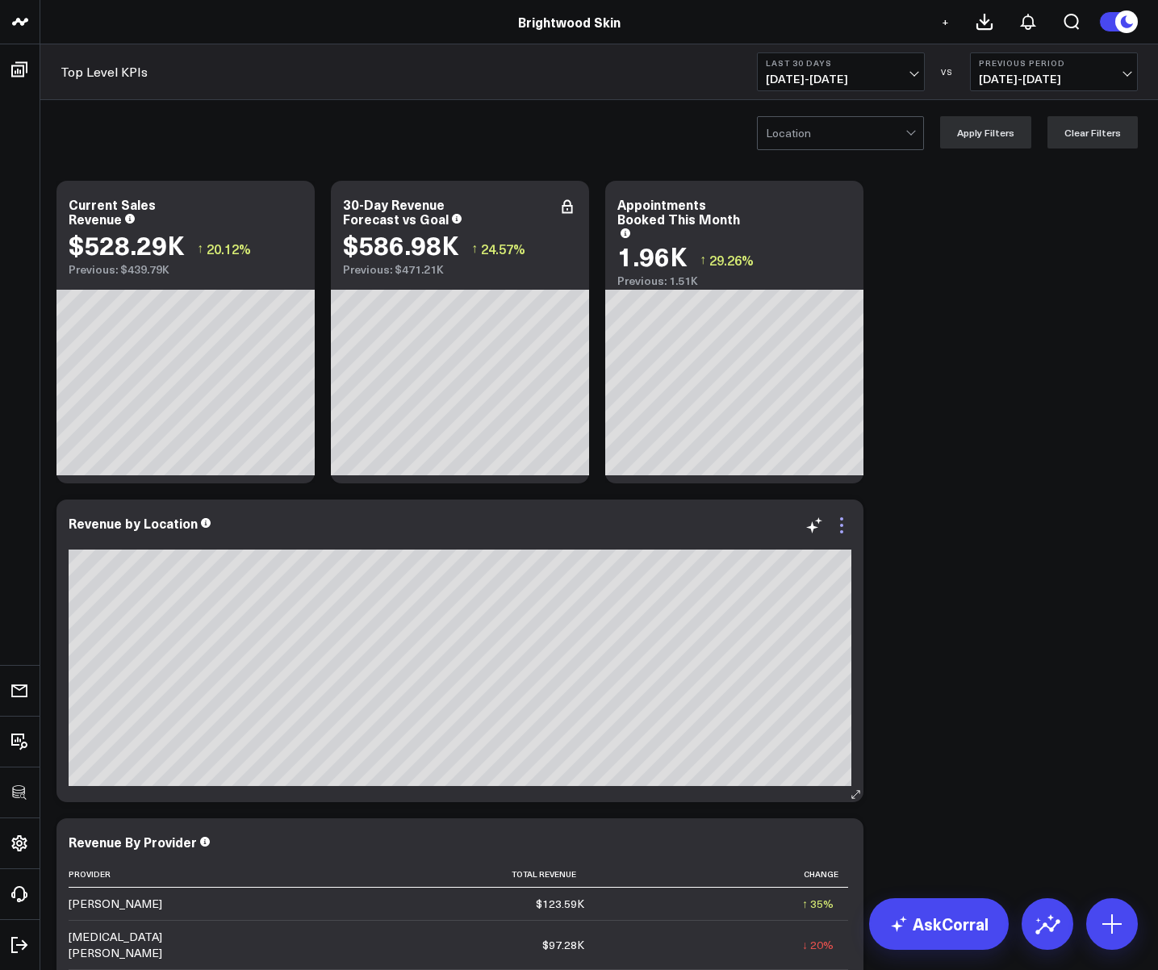
click at [847, 529] on icon at bounding box center [841, 525] width 19 height 19
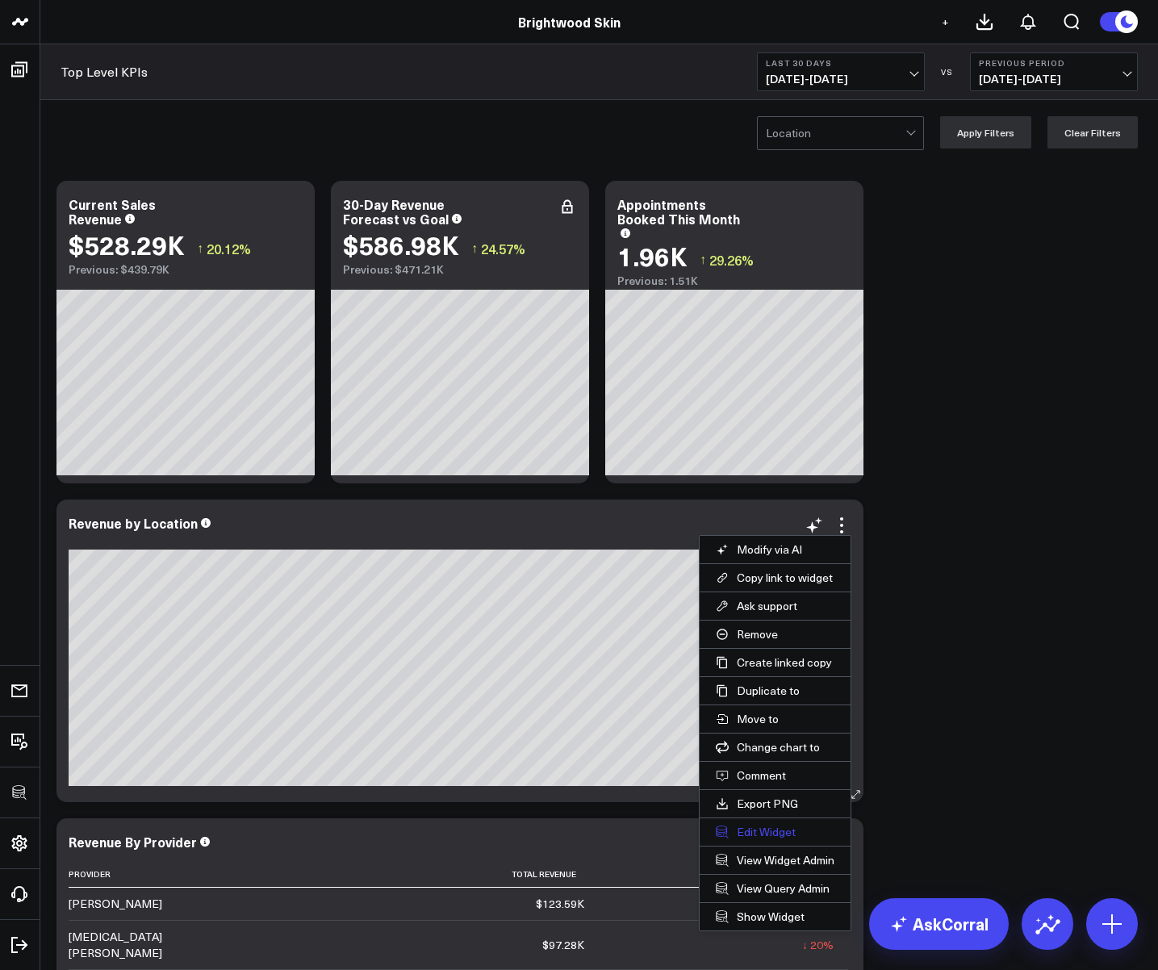
click at [775, 830] on button "Edit Widget" at bounding box center [775, 831] width 151 height 27
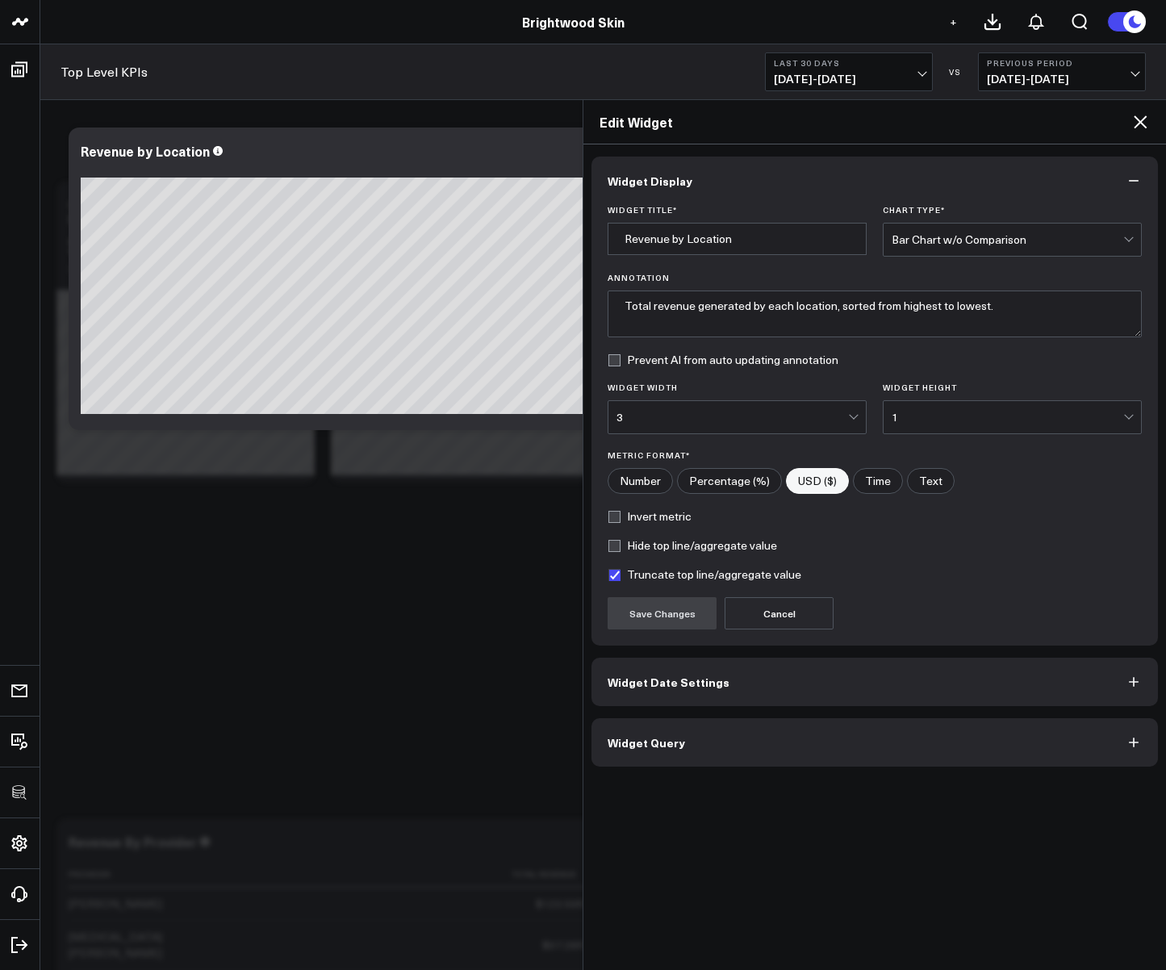
click at [694, 743] on button "Widget Query" at bounding box center [875, 742] width 567 height 48
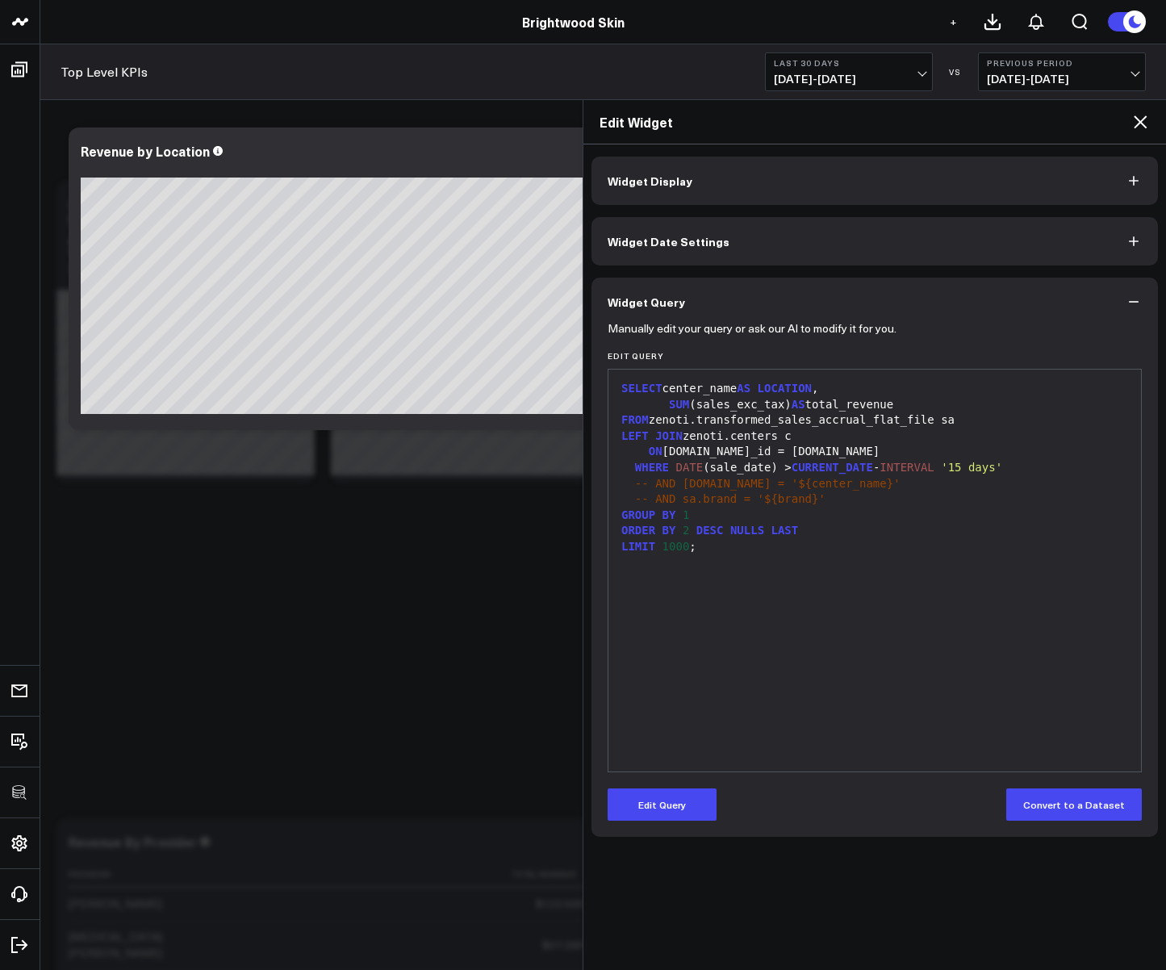
click at [1138, 119] on icon at bounding box center [1140, 121] width 13 height 13
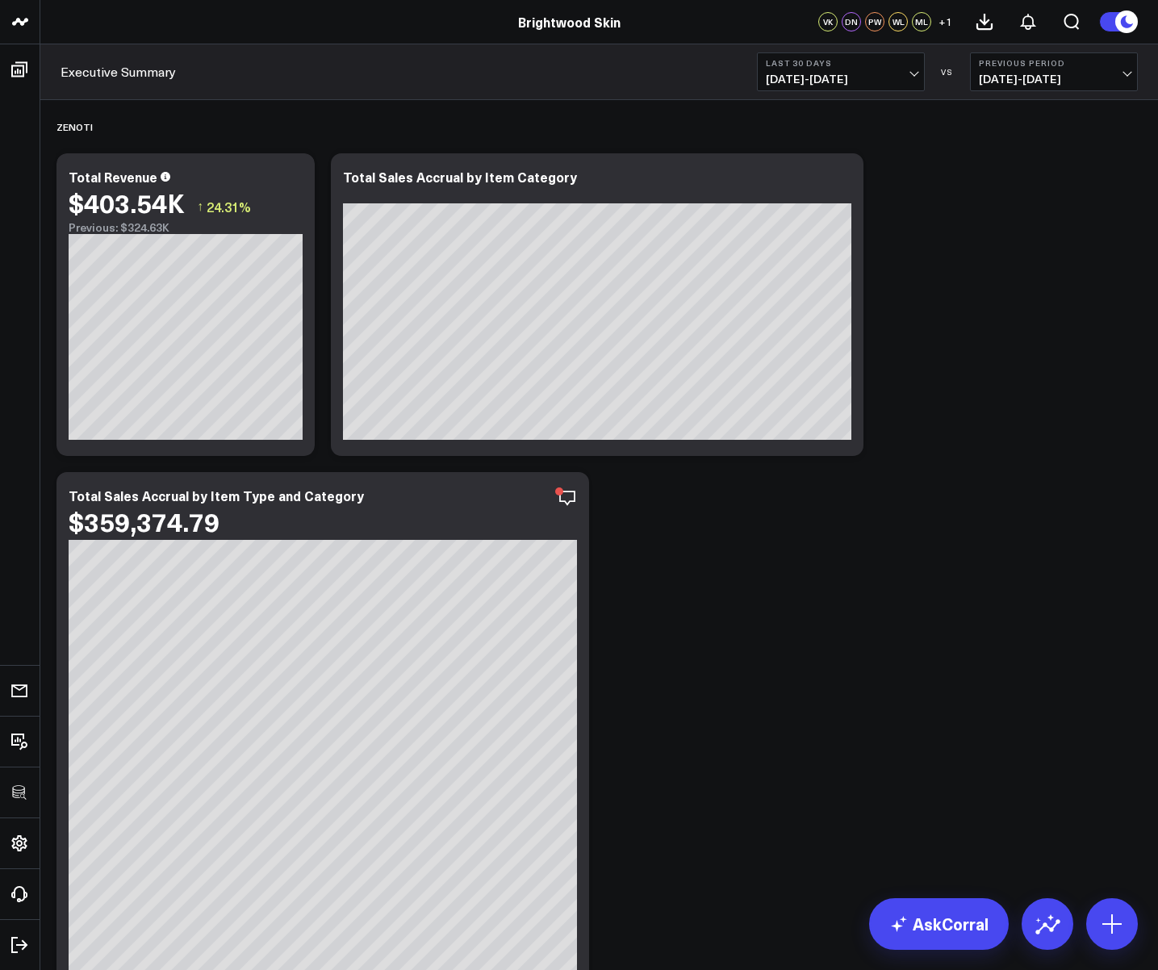
click at [924, 328] on div "Zenoti Modify via AI Copy link to widget Ask support Remove Create linked copy …" at bounding box center [599, 942] width 1102 height 1684
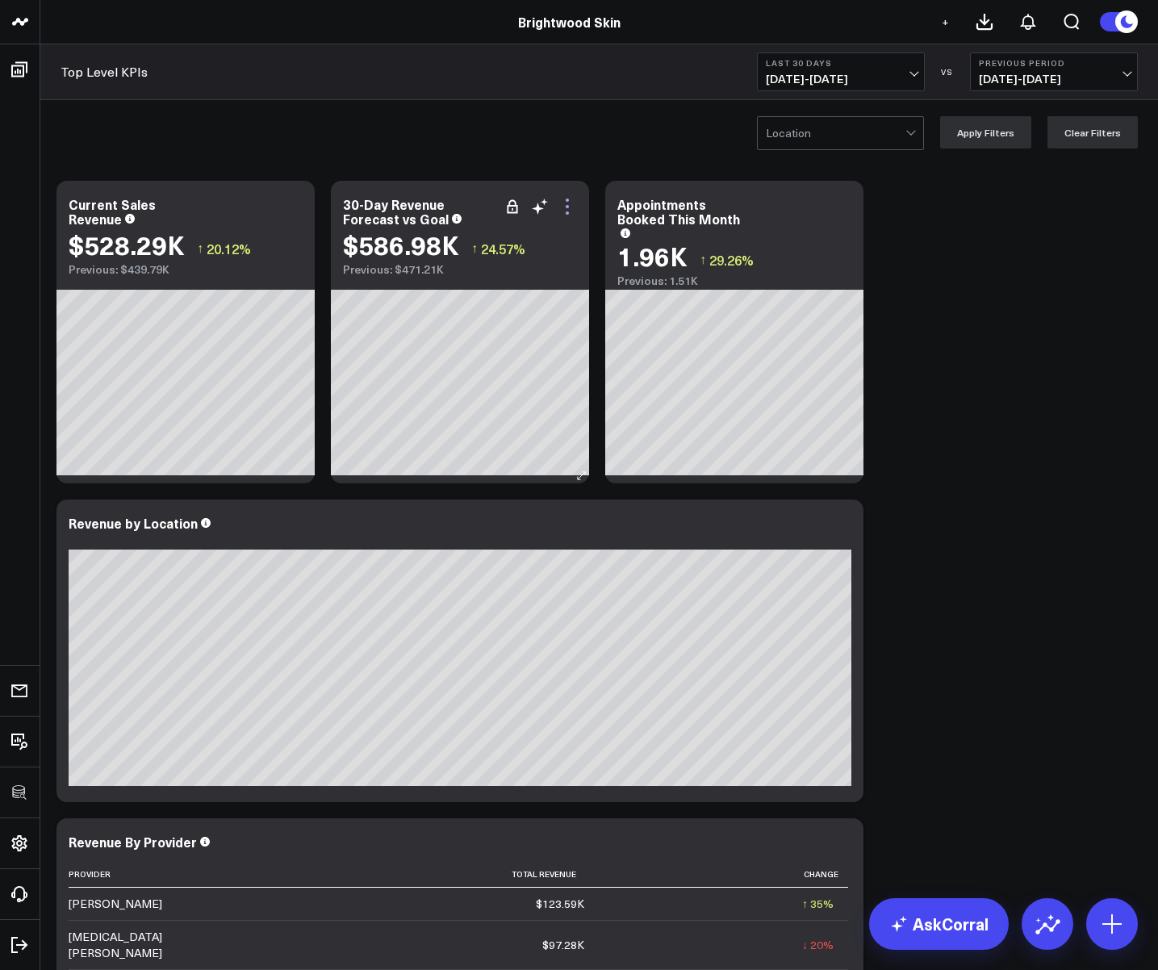
click at [569, 202] on icon at bounding box center [567, 206] width 19 height 19
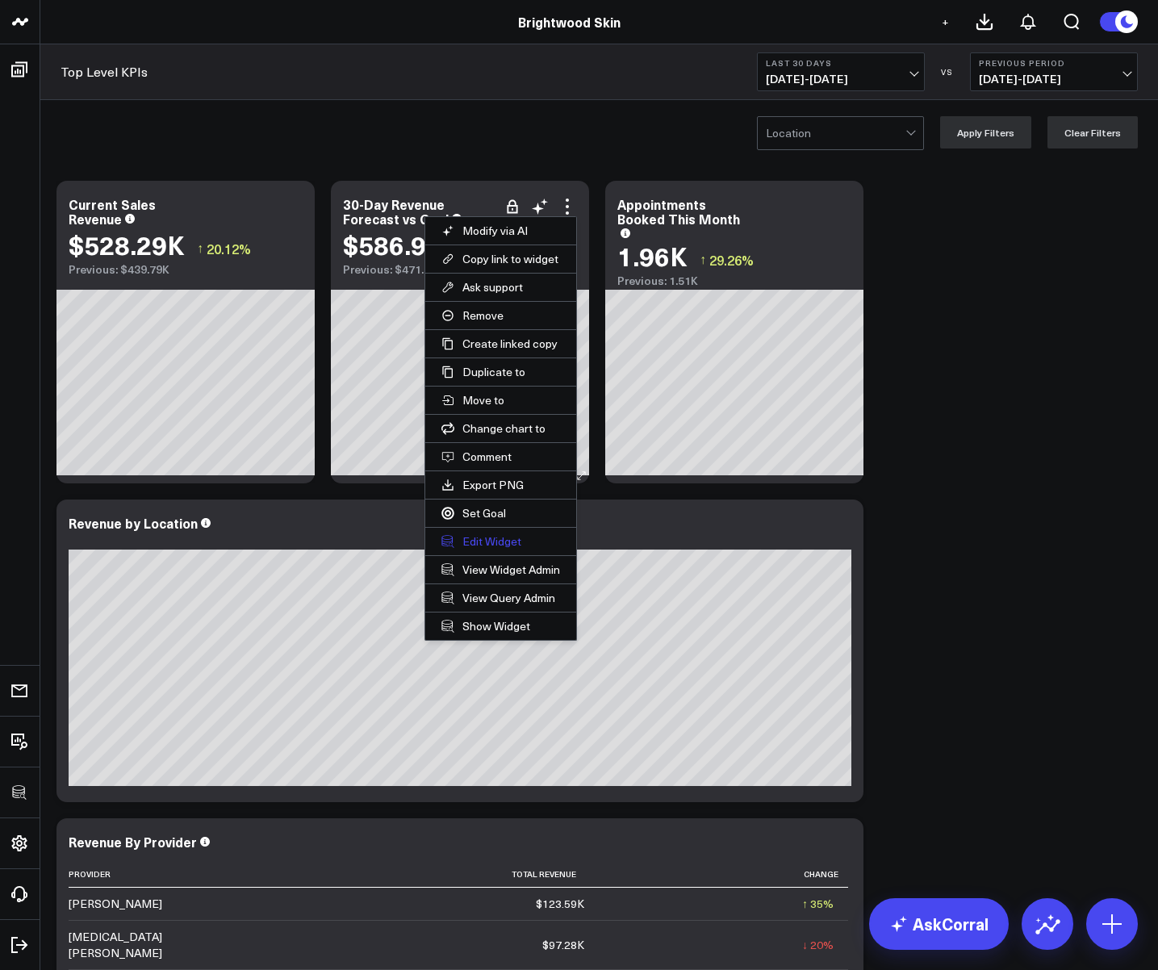
click at [475, 541] on button "Edit Widget" at bounding box center [500, 541] width 151 height 27
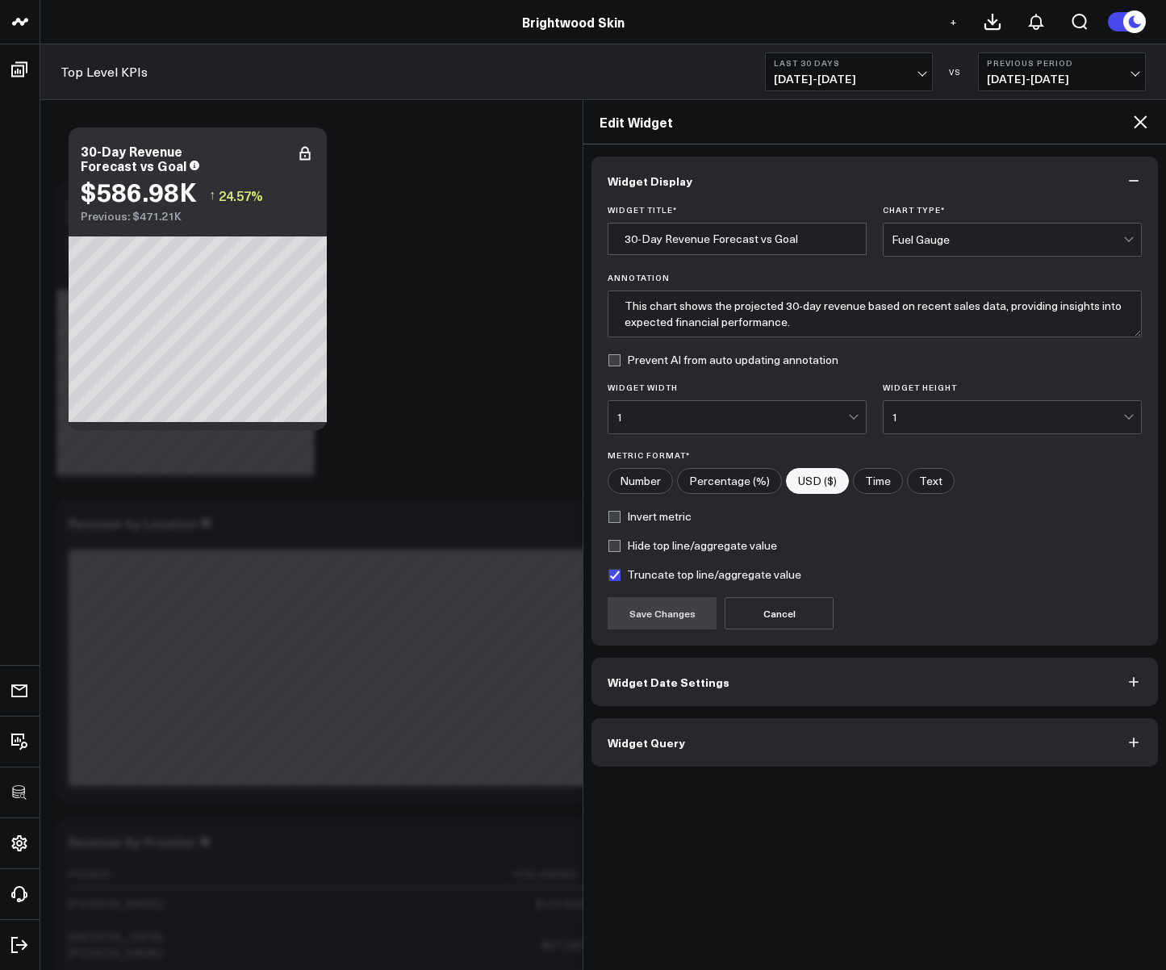
click at [1145, 123] on icon at bounding box center [1140, 121] width 19 height 19
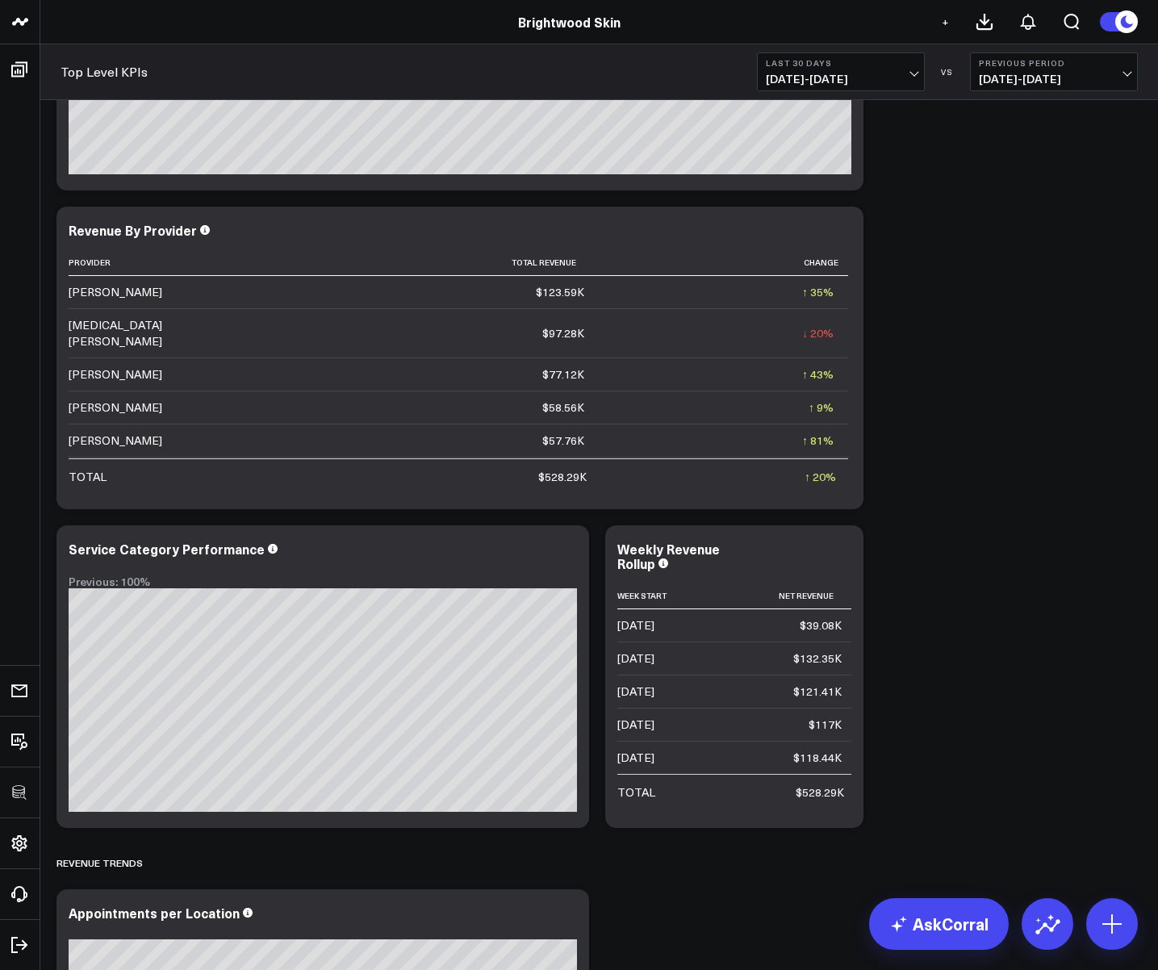
scroll to position [613, 0]
click at [842, 231] on icon at bounding box center [841, 231] width 3 height 3
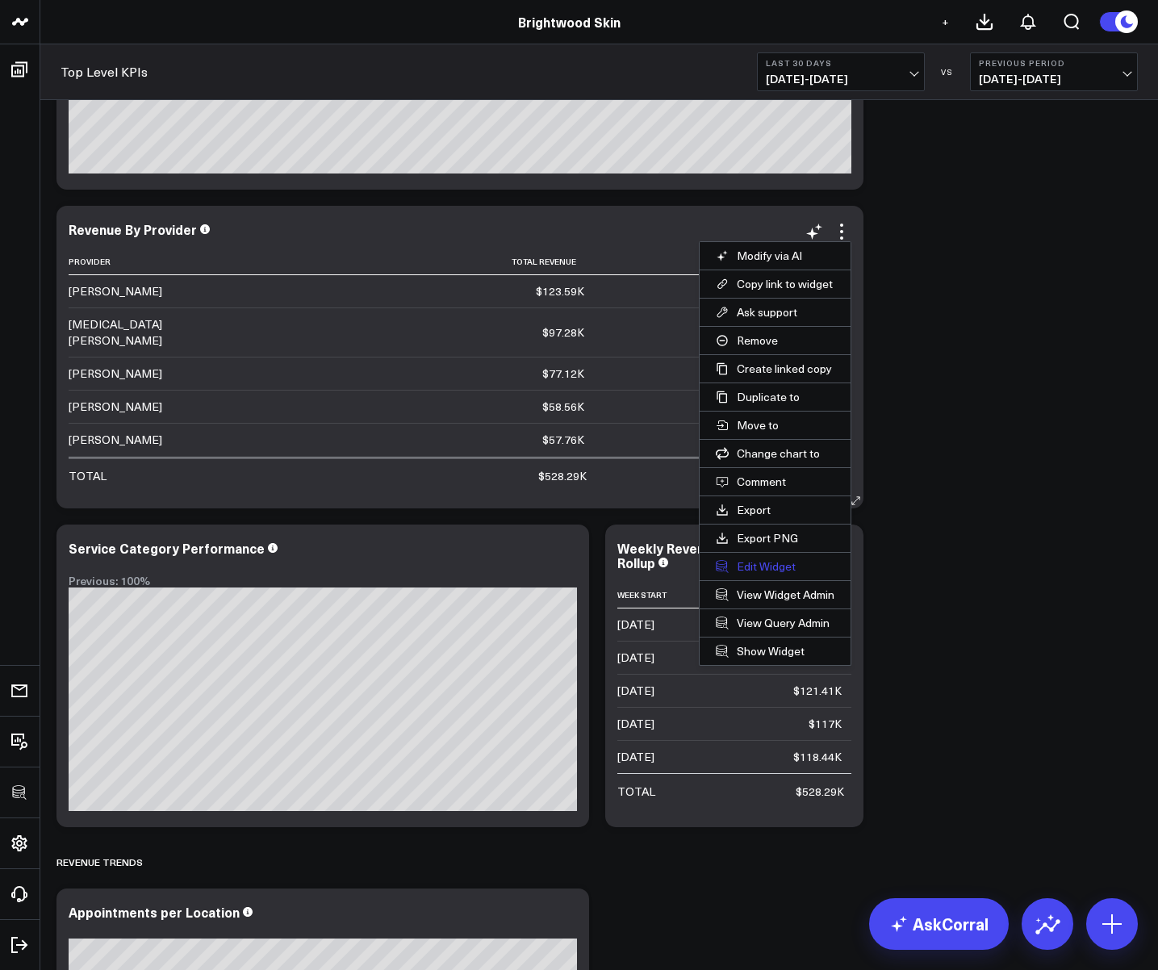
click at [764, 567] on button "Edit Widget" at bounding box center [775, 566] width 151 height 27
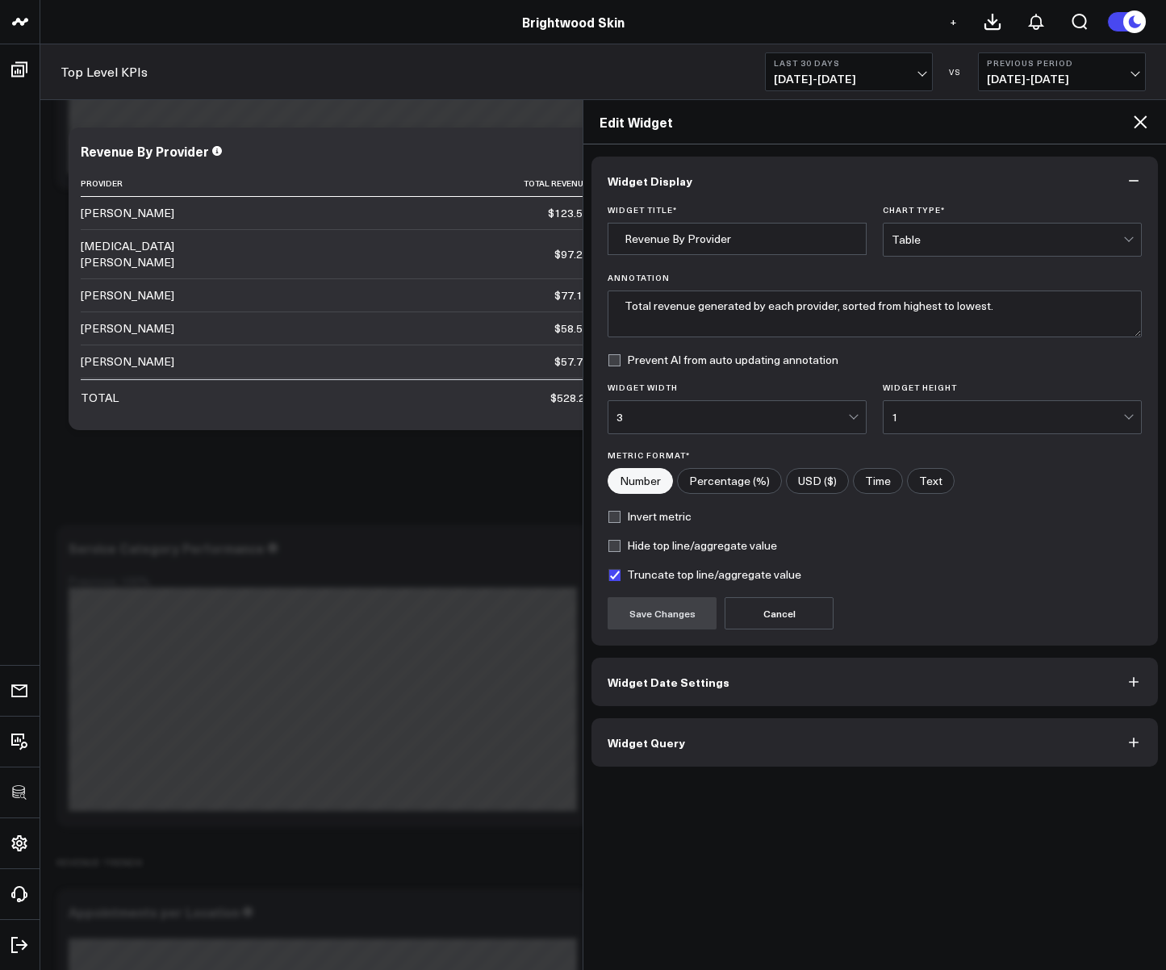
click at [657, 754] on button "Widget Query" at bounding box center [875, 742] width 567 height 48
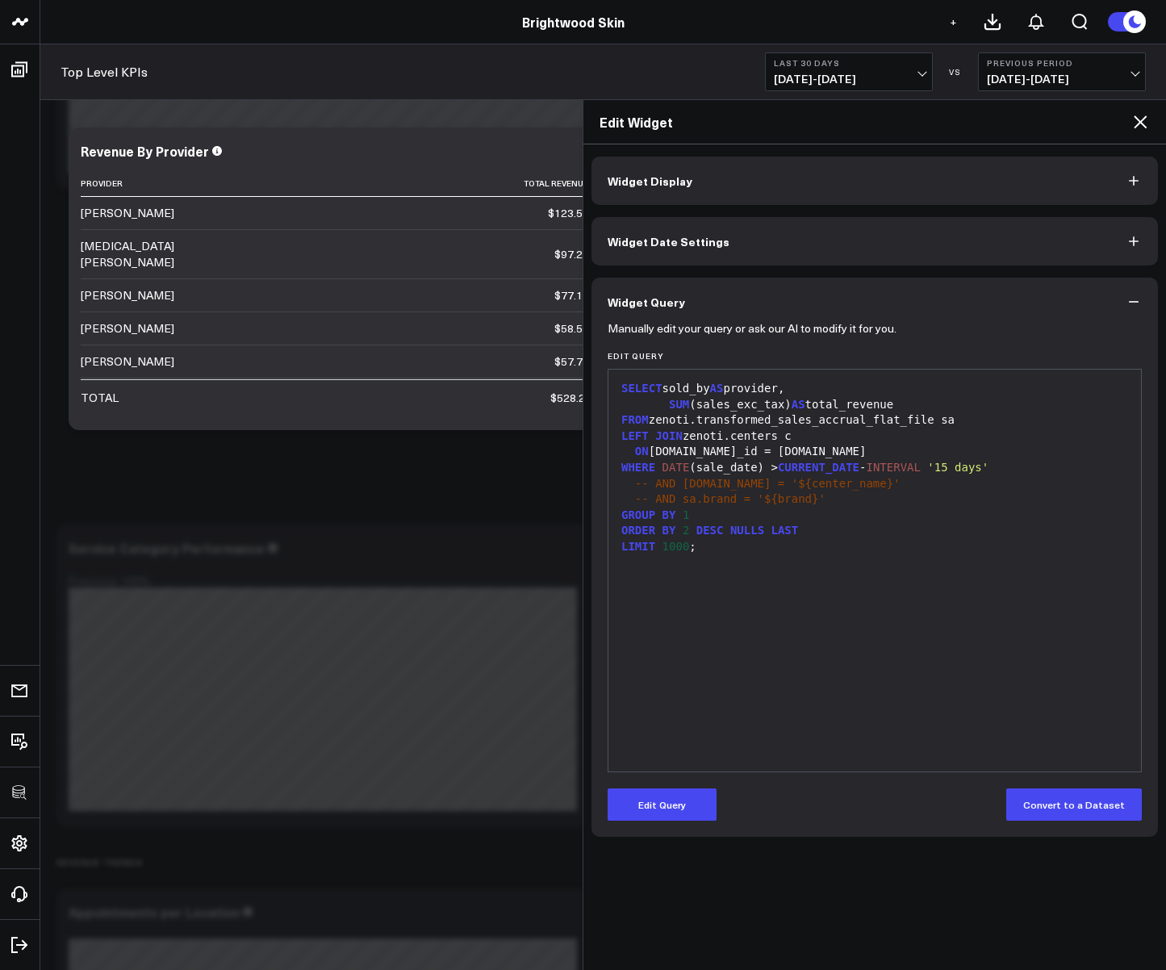
click at [1141, 121] on icon at bounding box center [1140, 121] width 13 height 13
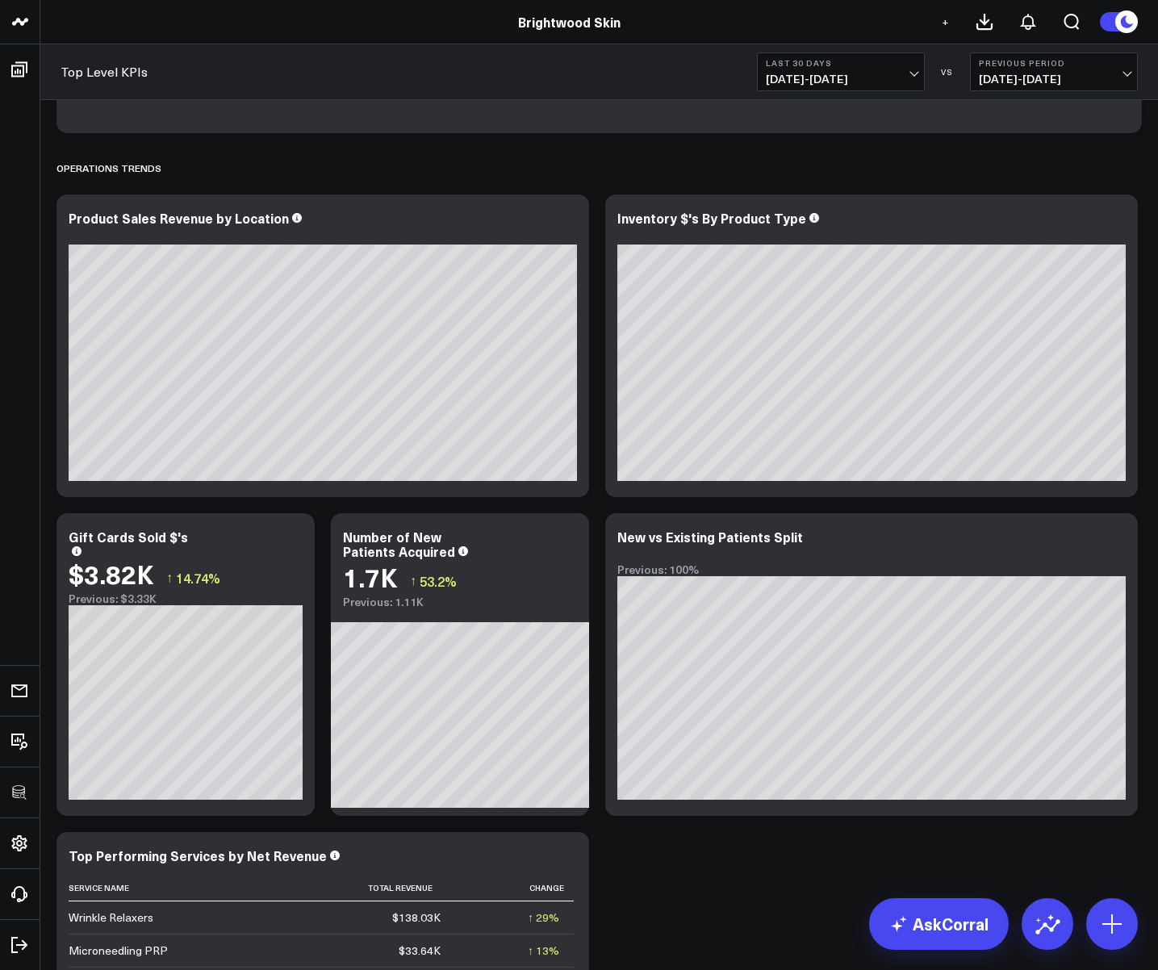
scroll to position [2988, 0]
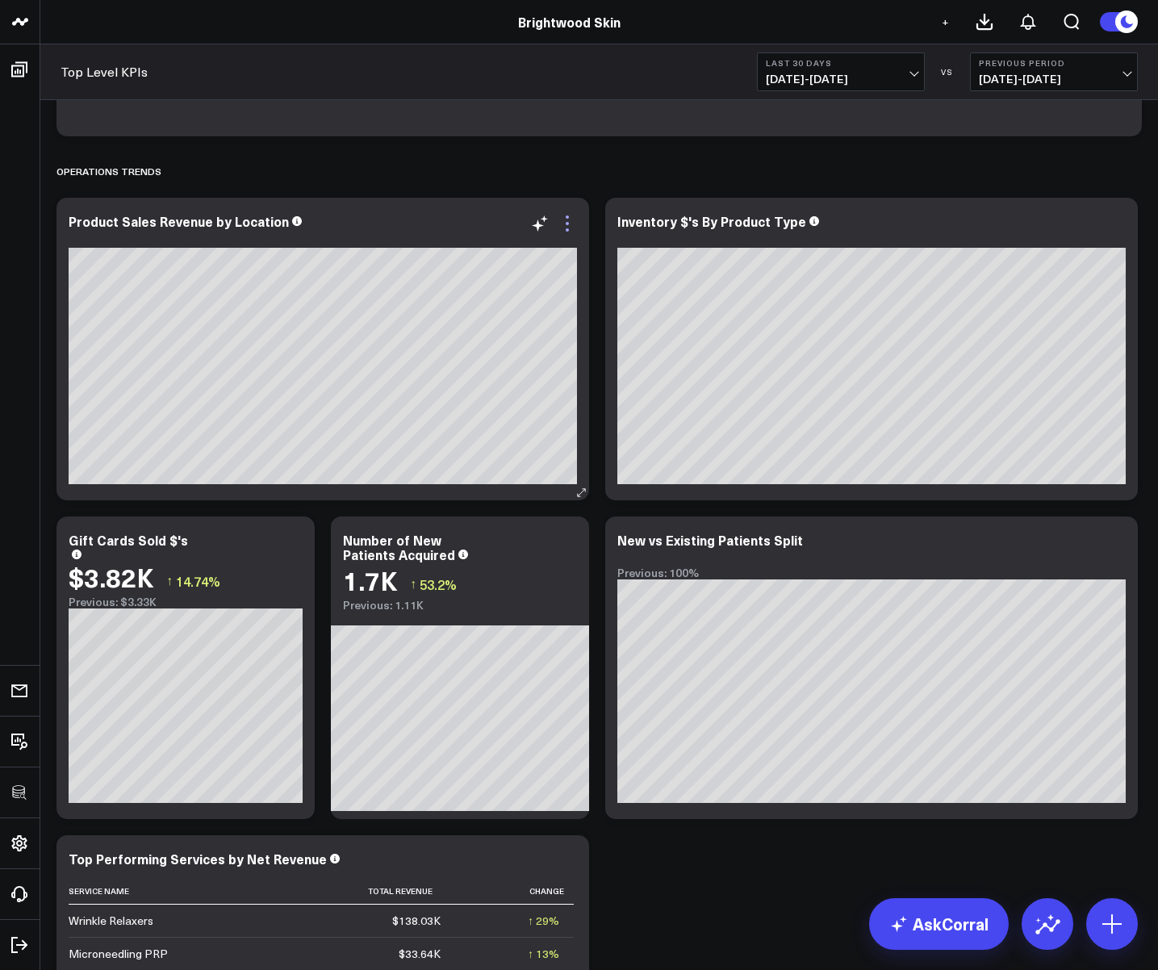
click at [567, 222] on icon at bounding box center [567, 223] width 3 height 3
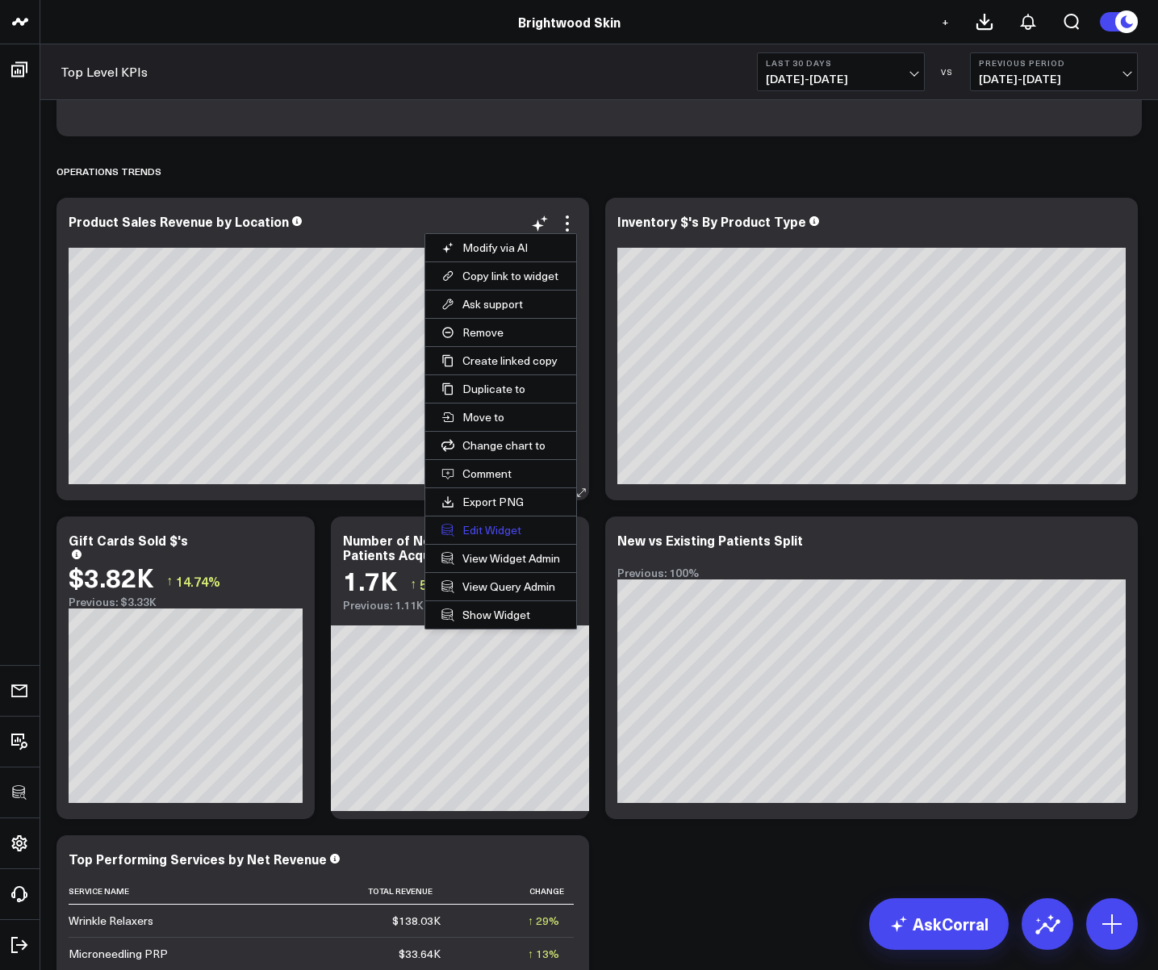
click at [492, 521] on button "Edit Widget" at bounding box center [500, 530] width 151 height 27
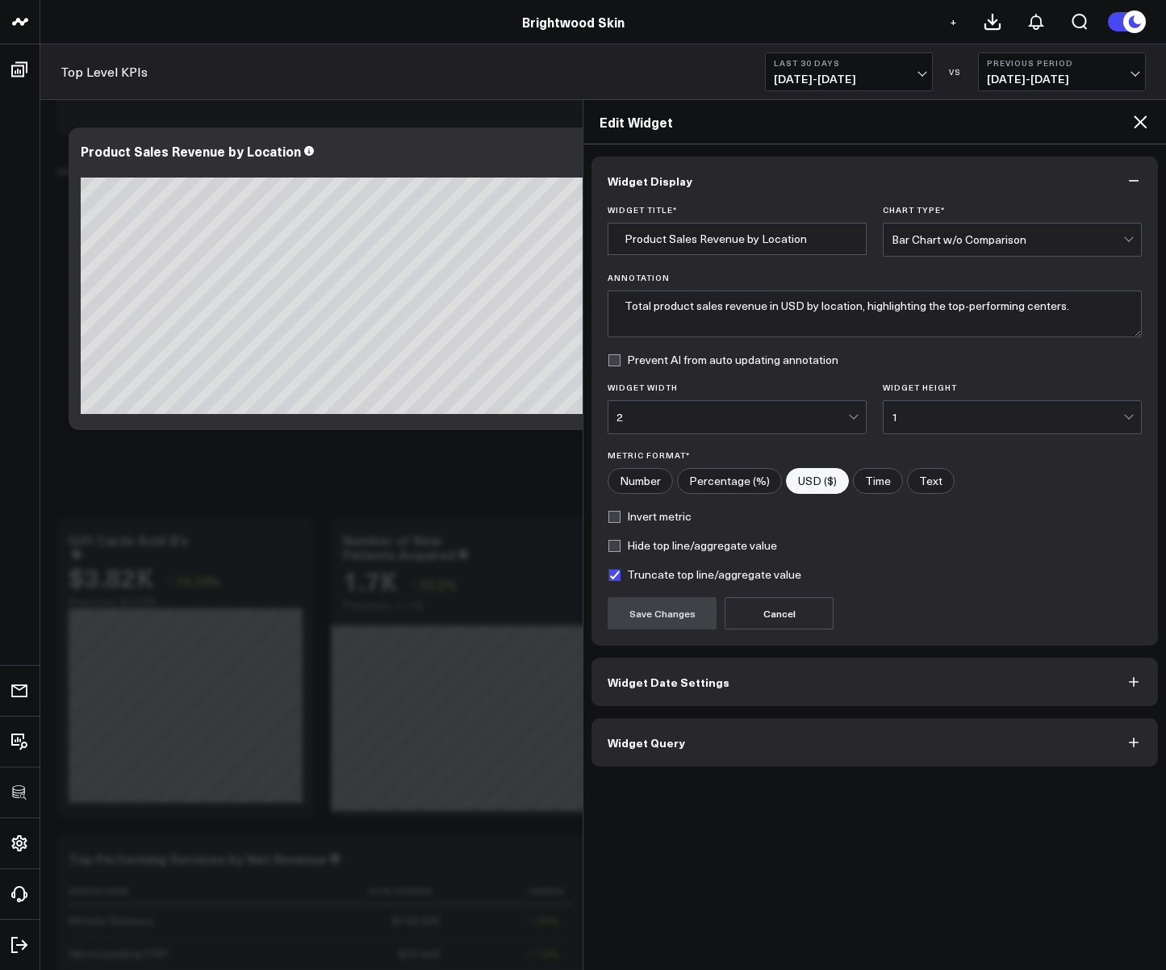
click at [762, 748] on button "Widget Query" at bounding box center [875, 742] width 567 height 48
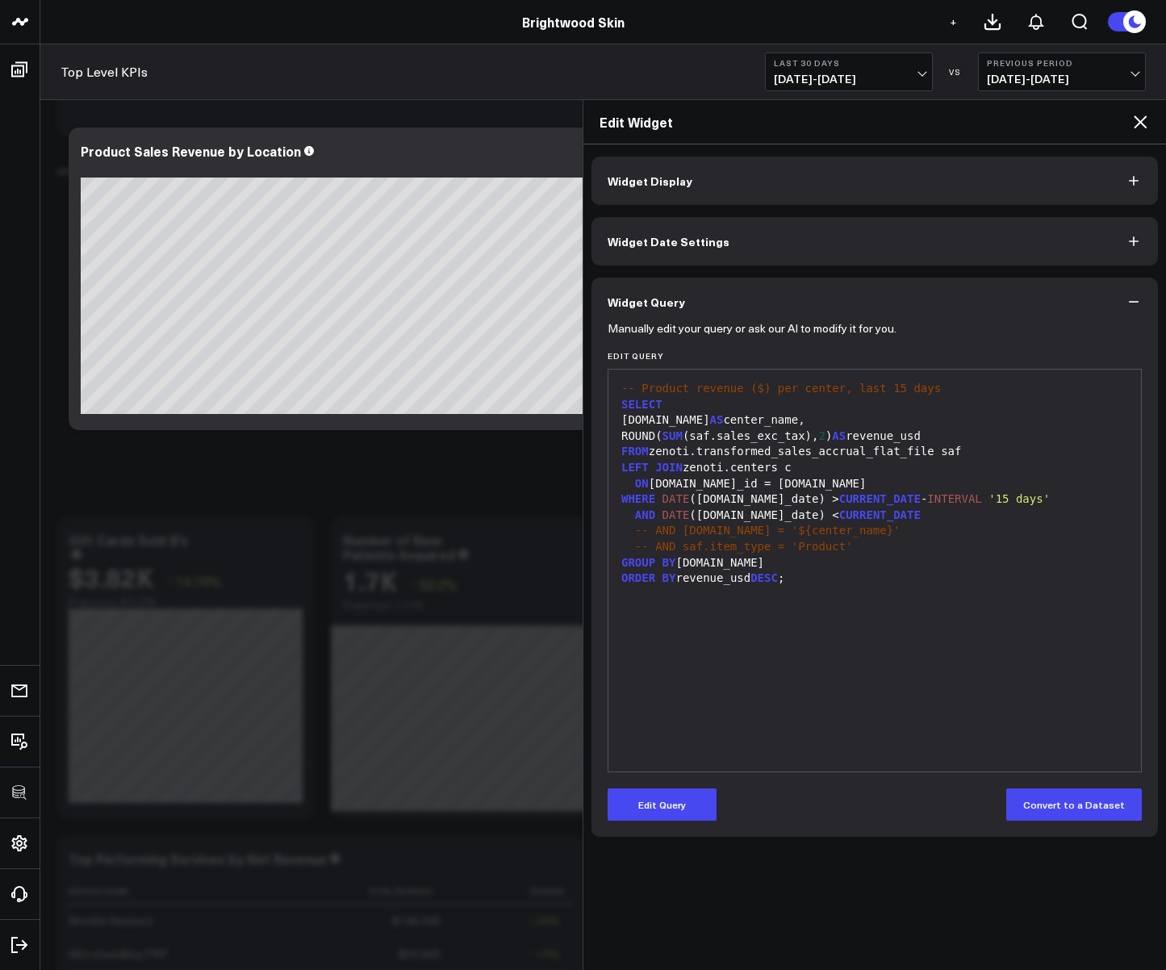
click at [1137, 123] on icon at bounding box center [1140, 121] width 19 height 19
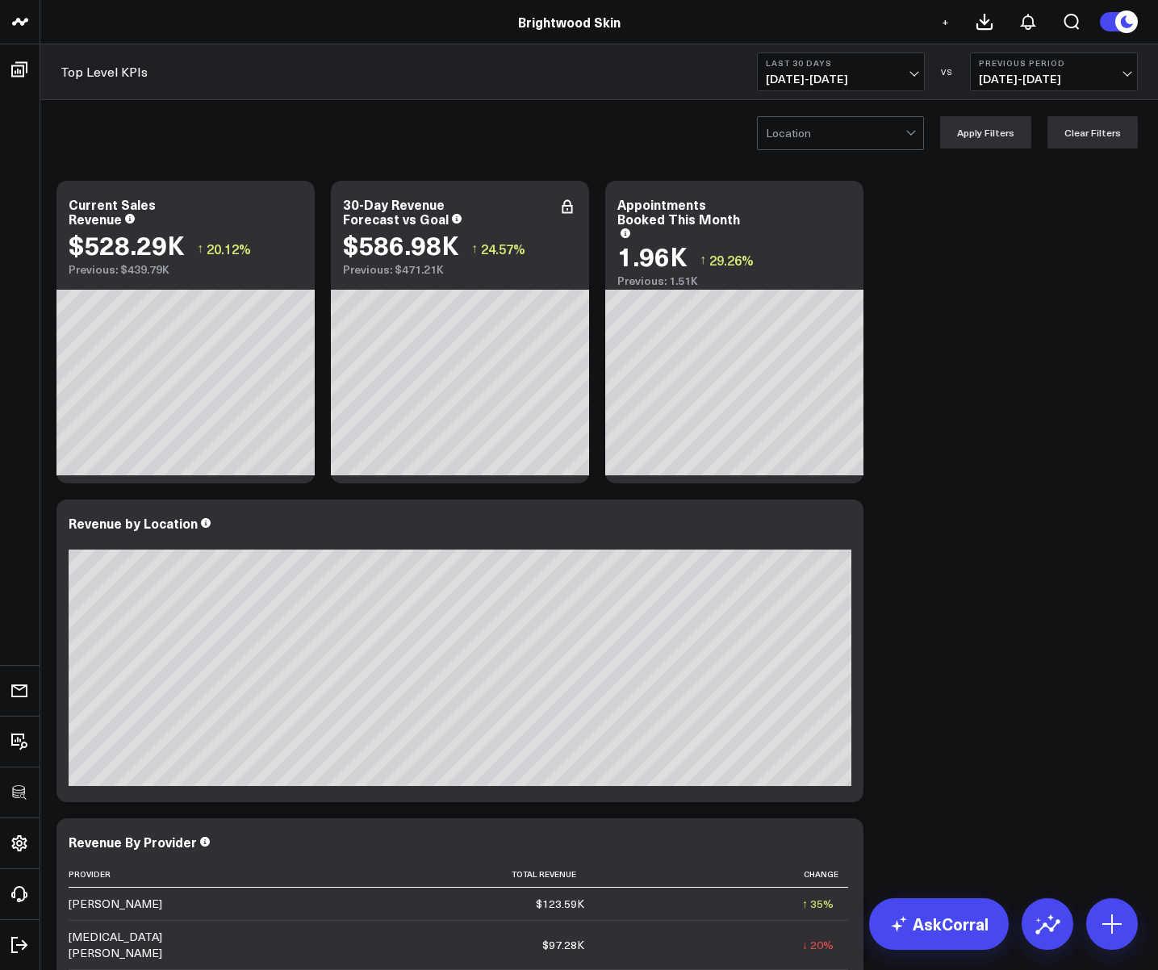
click at [851, 149] on div "Location Apply Filters Clear Filters" at bounding box center [599, 132] width 1118 height 65
click at [841, 145] on div at bounding box center [836, 133] width 140 height 32
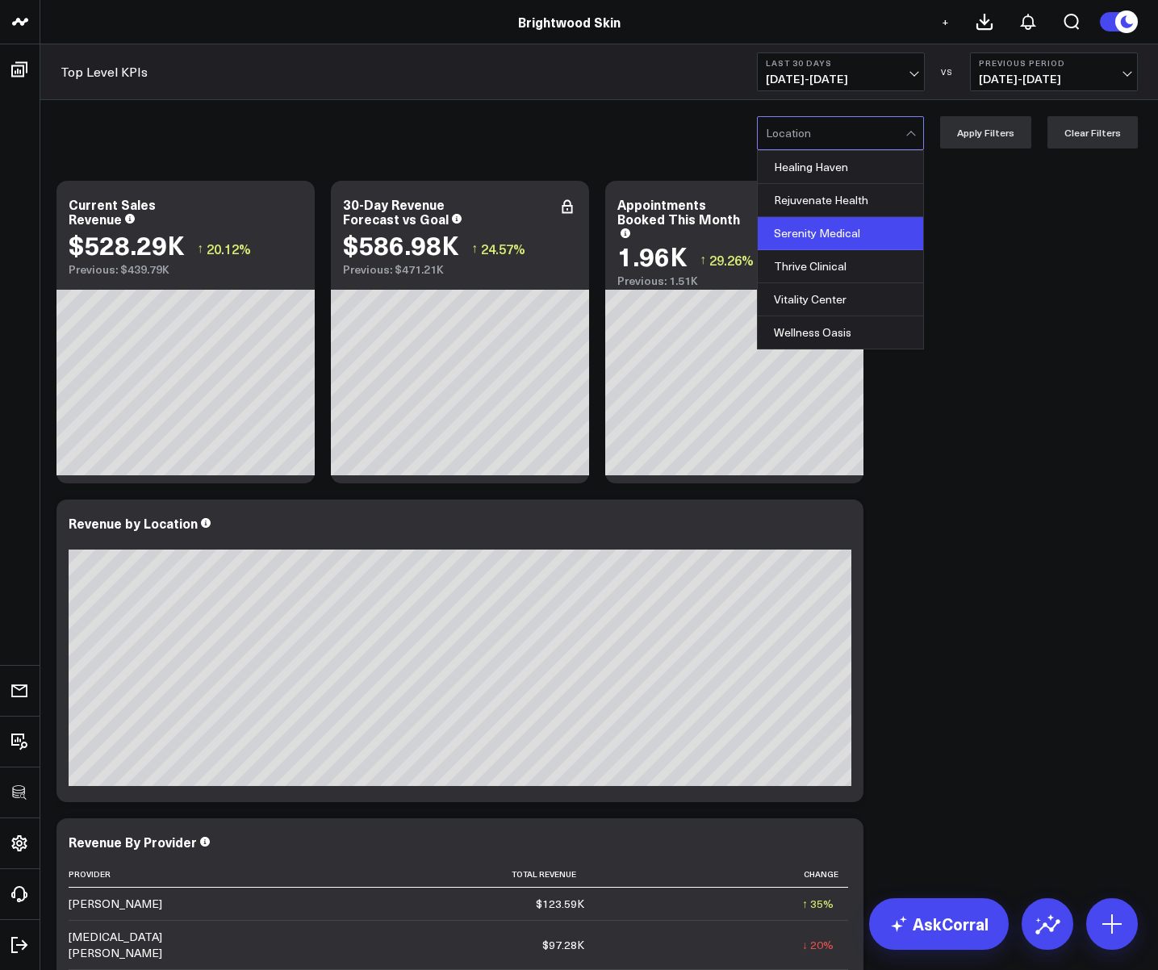
click at [835, 222] on div "Serenity Medical" at bounding box center [840, 233] width 165 height 33
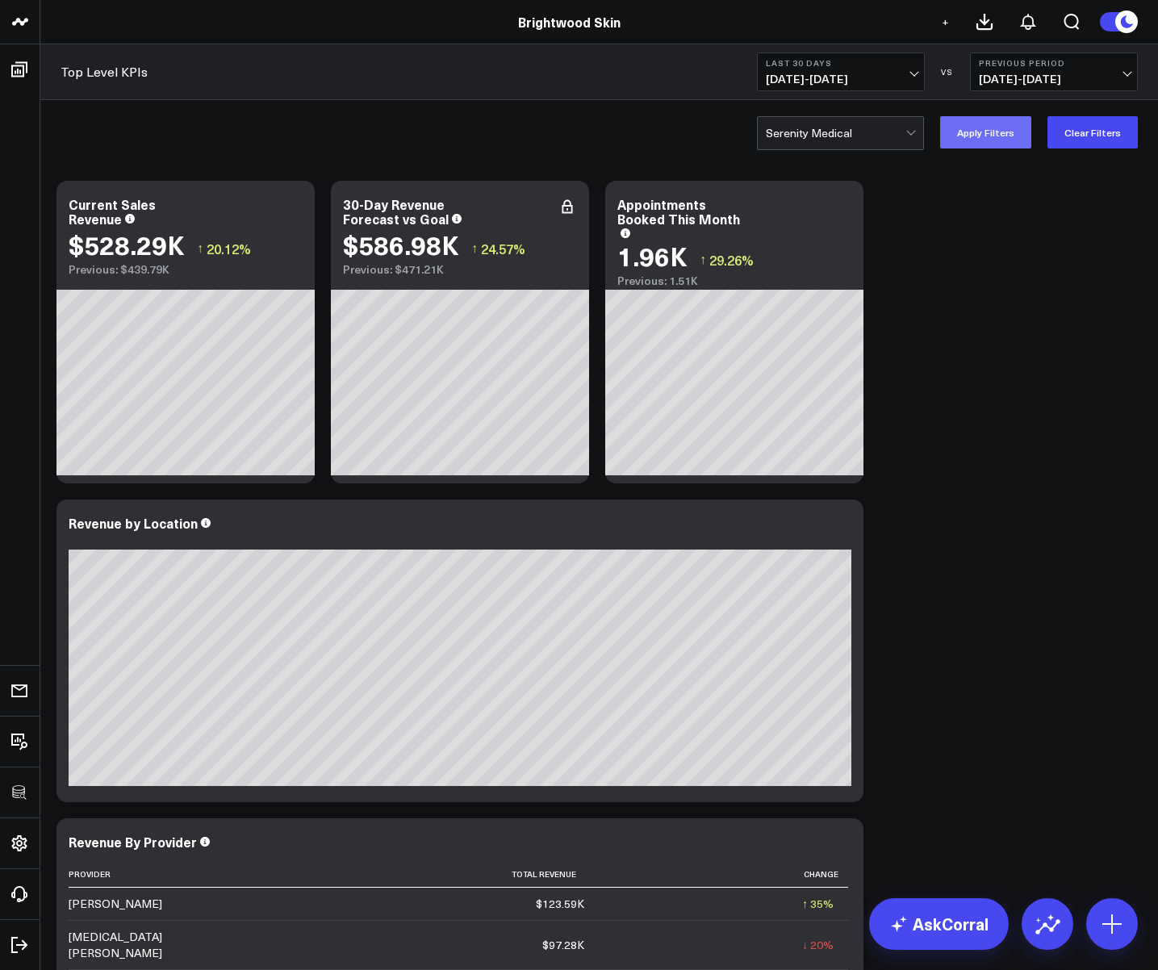
click at [1004, 137] on button "Apply Filters" at bounding box center [985, 132] width 91 height 32
click at [943, 24] on span "+" at bounding box center [945, 21] width 7 height 11
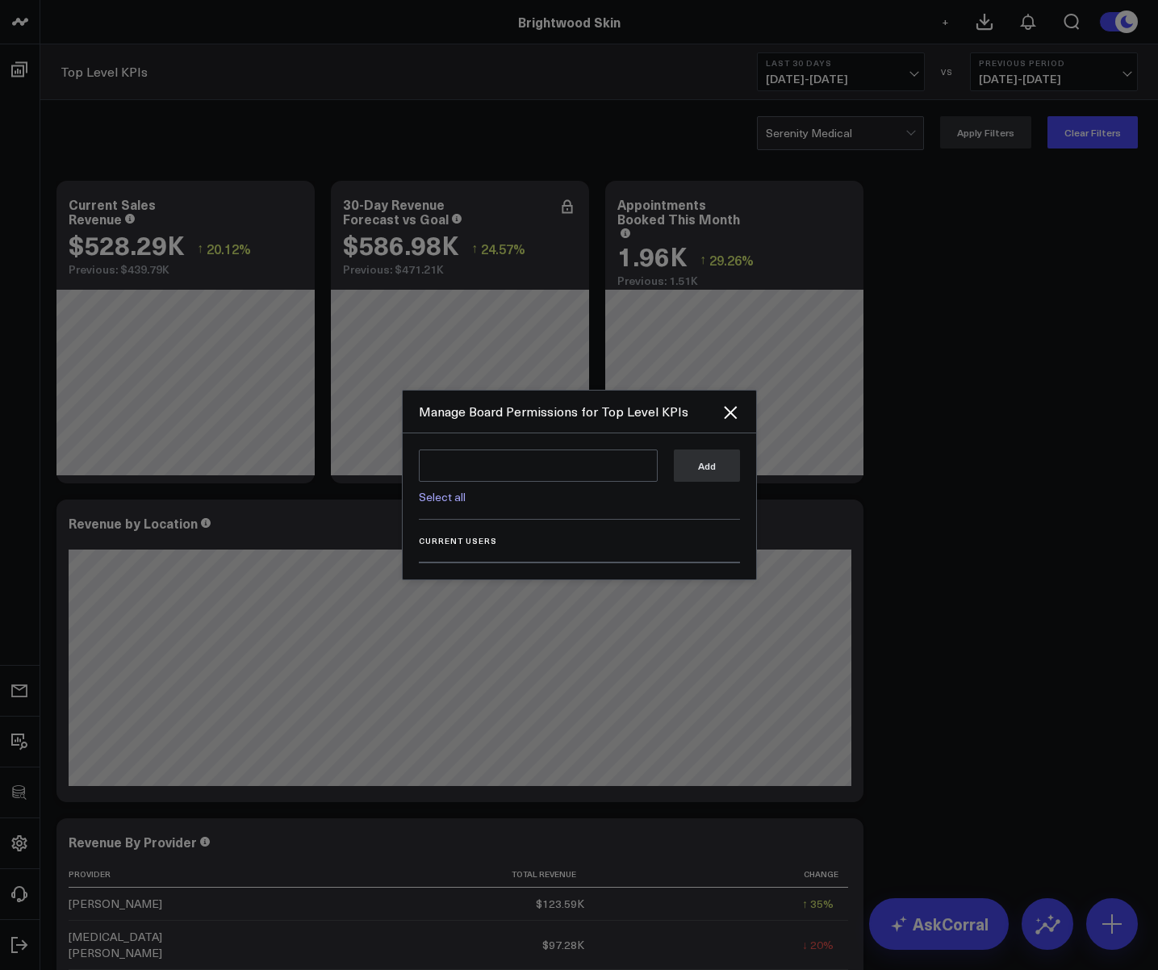
click at [446, 499] on link "Select all" at bounding box center [442, 496] width 47 height 15
type textarea "@Corral Support @Vera Khodasevich @Devon Nagelberg @Paige Walker @Warren Lawsen…"
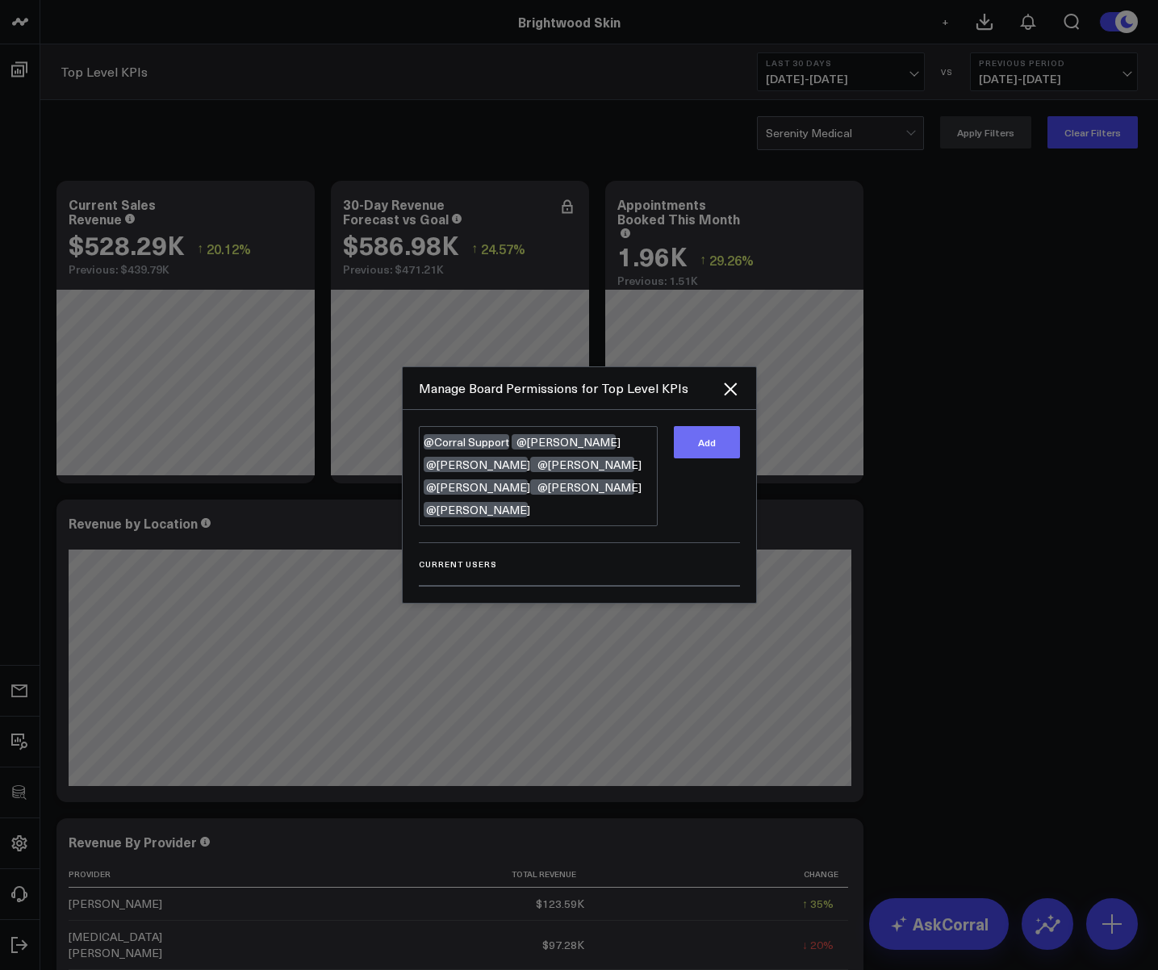
click at [721, 449] on button "Add" at bounding box center [707, 442] width 66 height 32
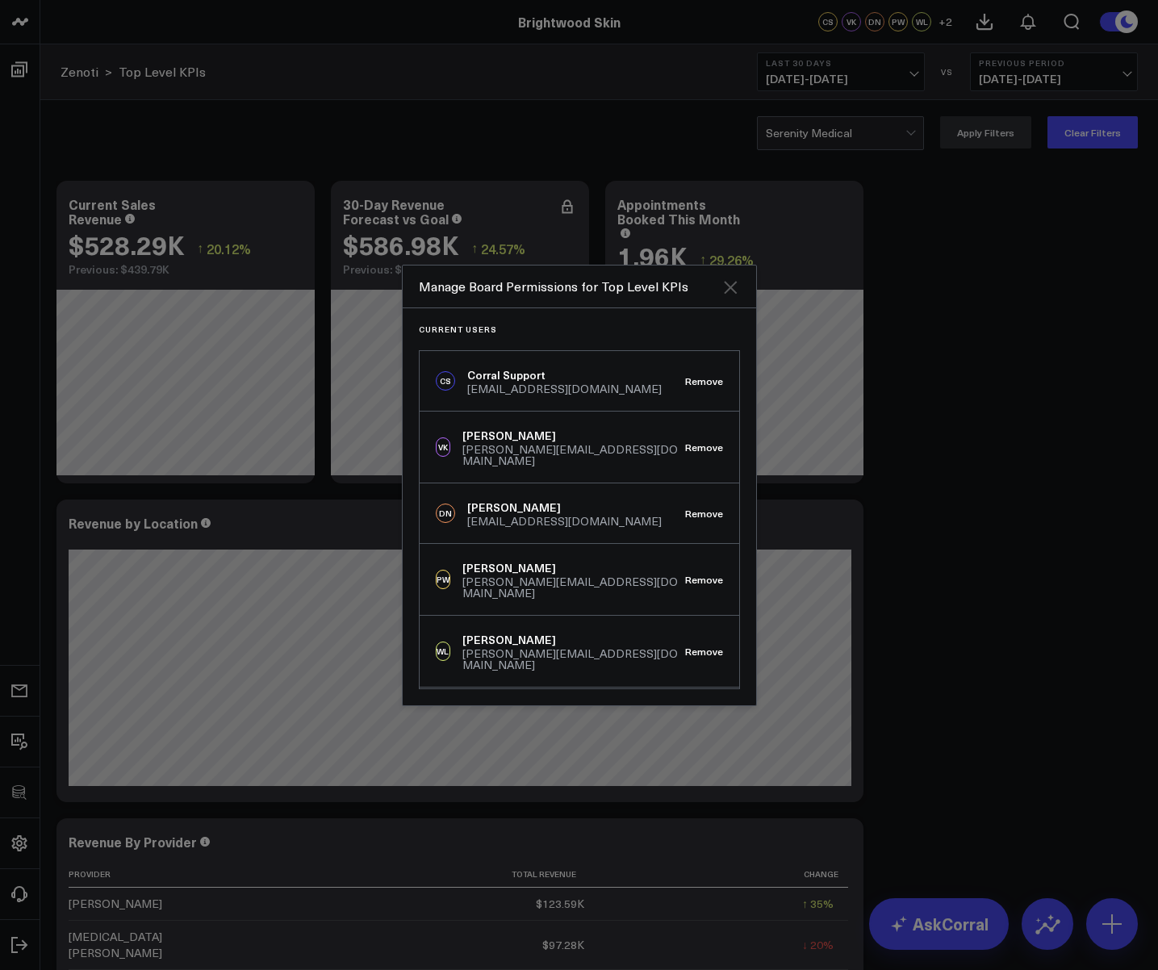
click at [732, 283] on icon "Close" at bounding box center [730, 287] width 19 height 19
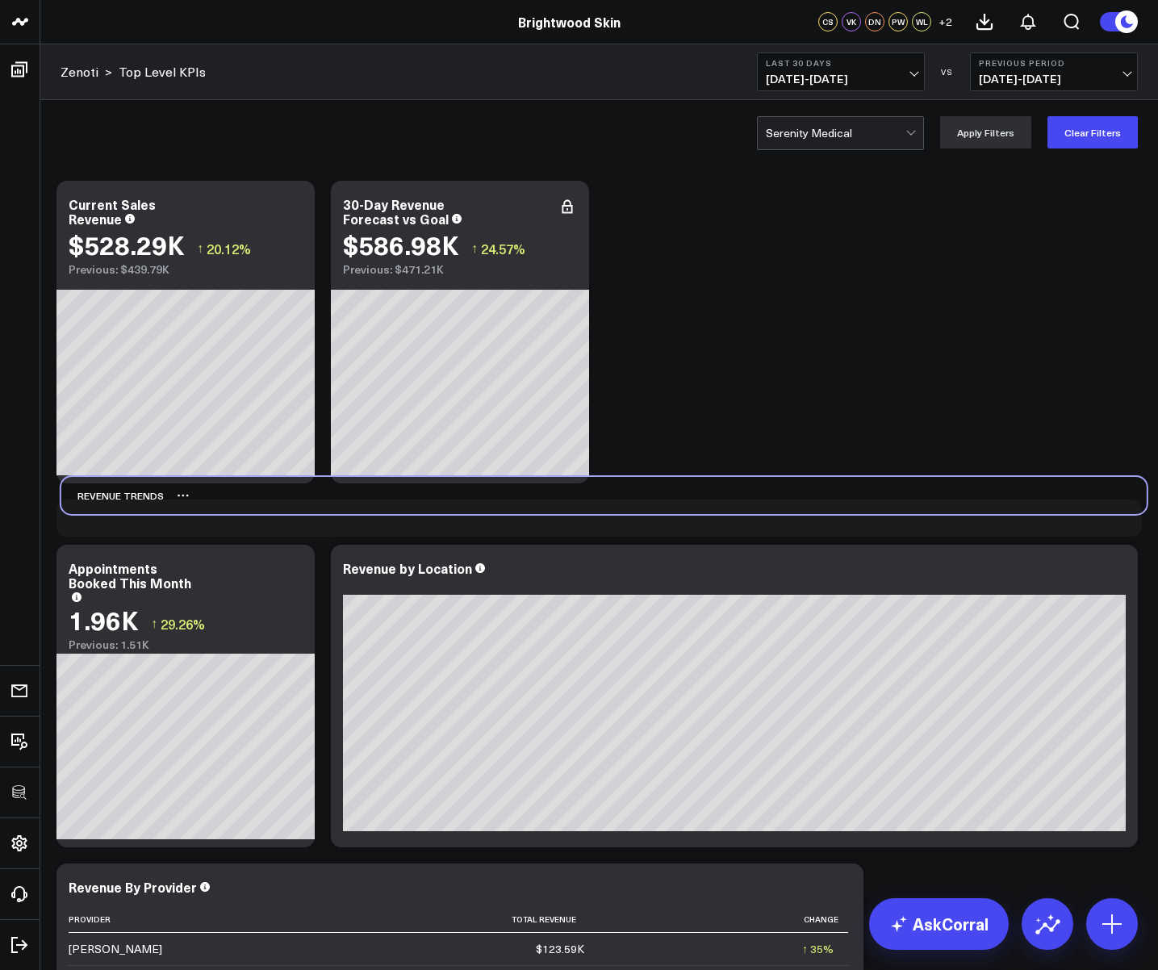
drag, startPoint x: 92, startPoint y: 686, endPoint x: 97, endPoint y: 498, distance: 188.1
click at [97, 498] on div "REVENUE TRENDS" at bounding box center [112, 495] width 102 height 37
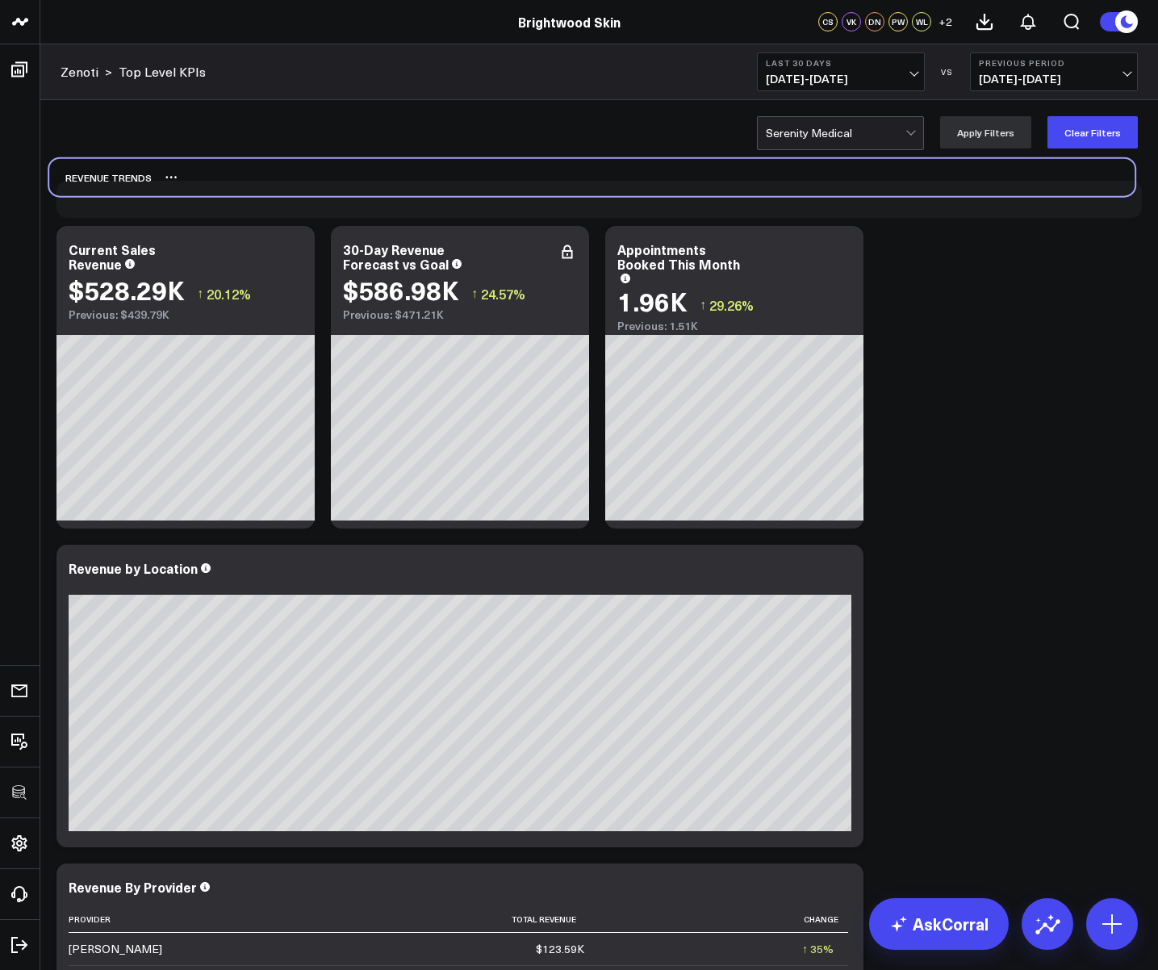
drag, startPoint x: 215, startPoint y: 521, endPoint x: 207, endPoint y: 180, distance: 340.7
click at [207, 180] on div "REVENUE TRENDS" at bounding box center [592, 177] width 1086 height 37
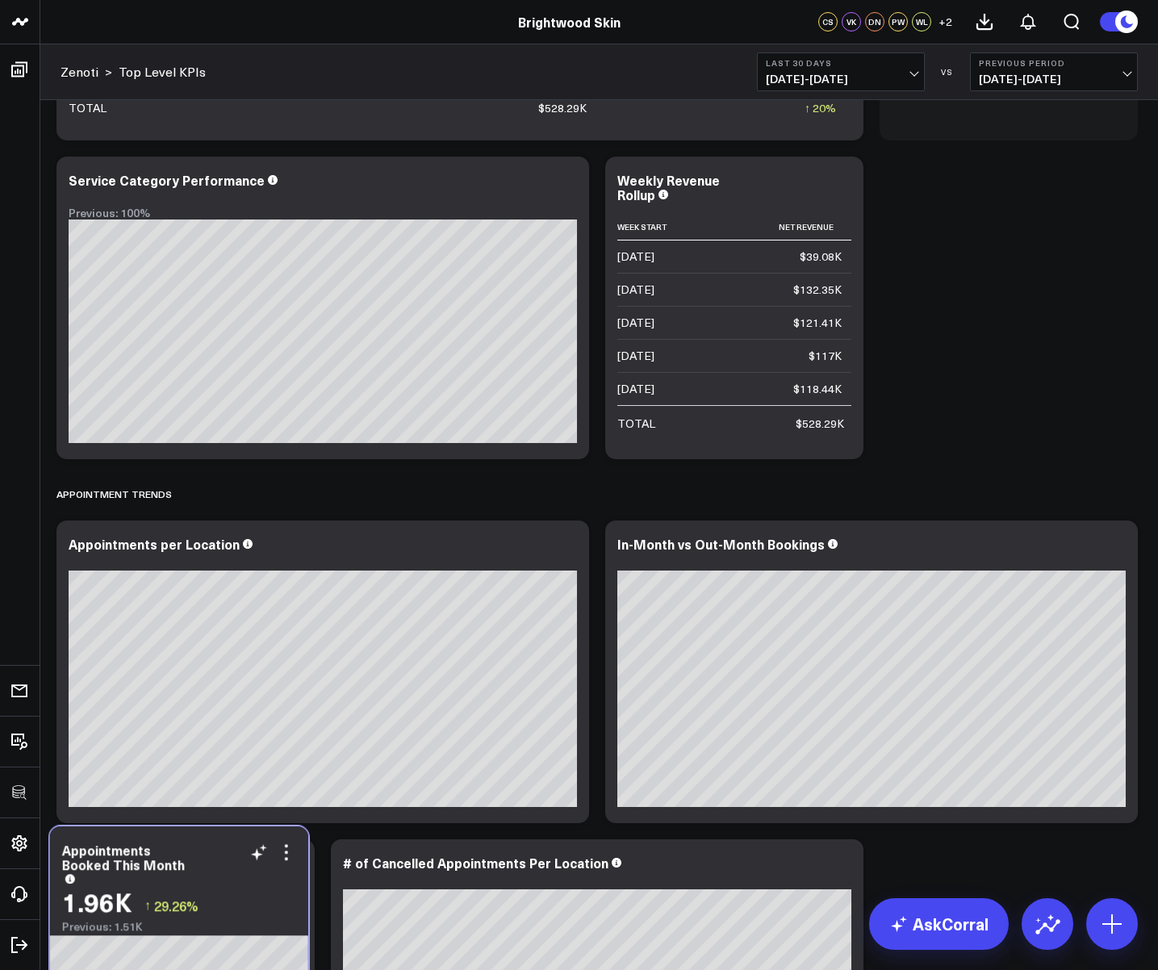
scroll to position [1000, 0]
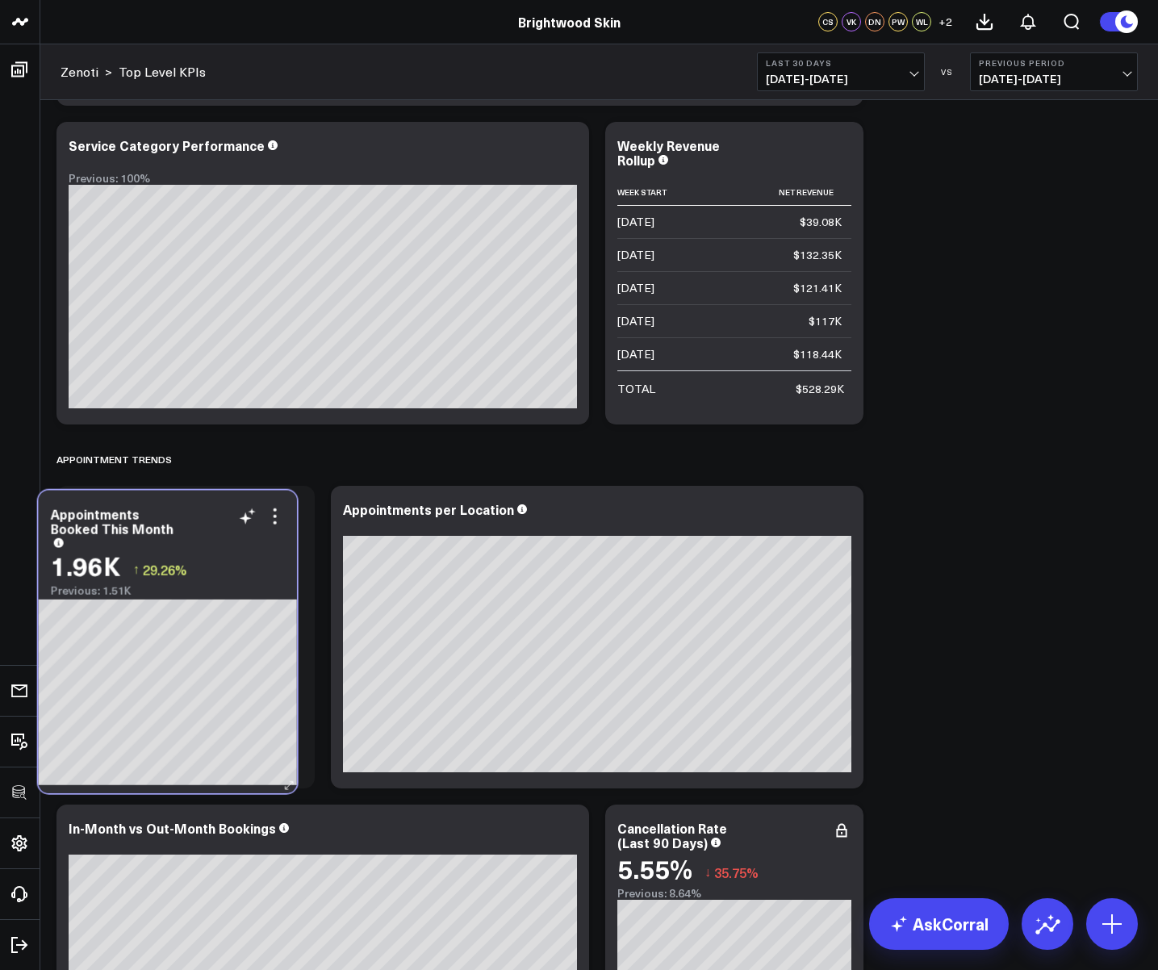
drag, startPoint x: 775, startPoint y: 190, endPoint x: 208, endPoint y: 574, distance: 684.5
click at [208, 574] on div "Appointments Booked This Month 1.96K ↑ 29.26% Previous: 1.51K" at bounding box center [168, 544] width 258 height 107
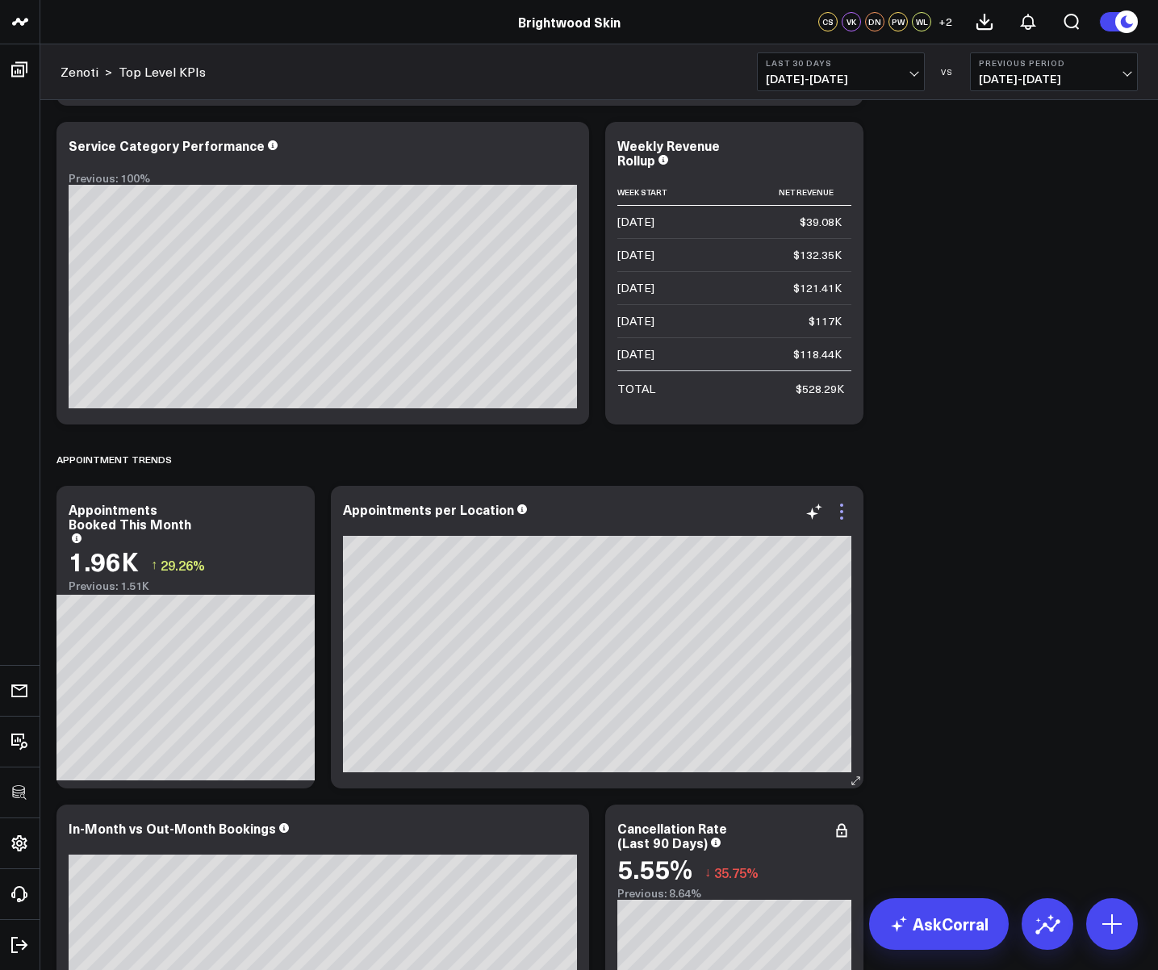
click at [842, 512] on icon at bounding box center [841, 511] width 3 height 3
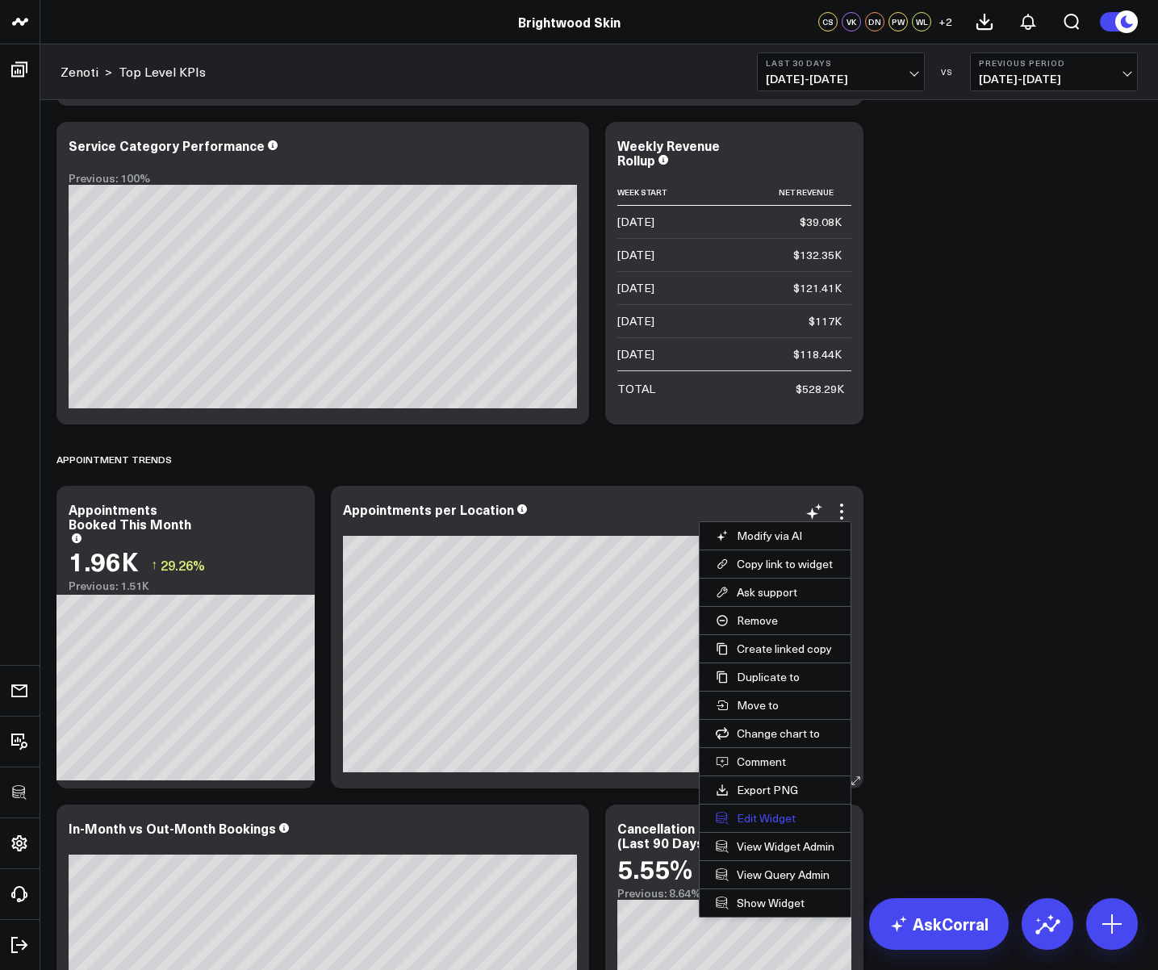
click at [756, 821] on button "Edit Widget" at bounding box center [775, 818] width 151 height 27
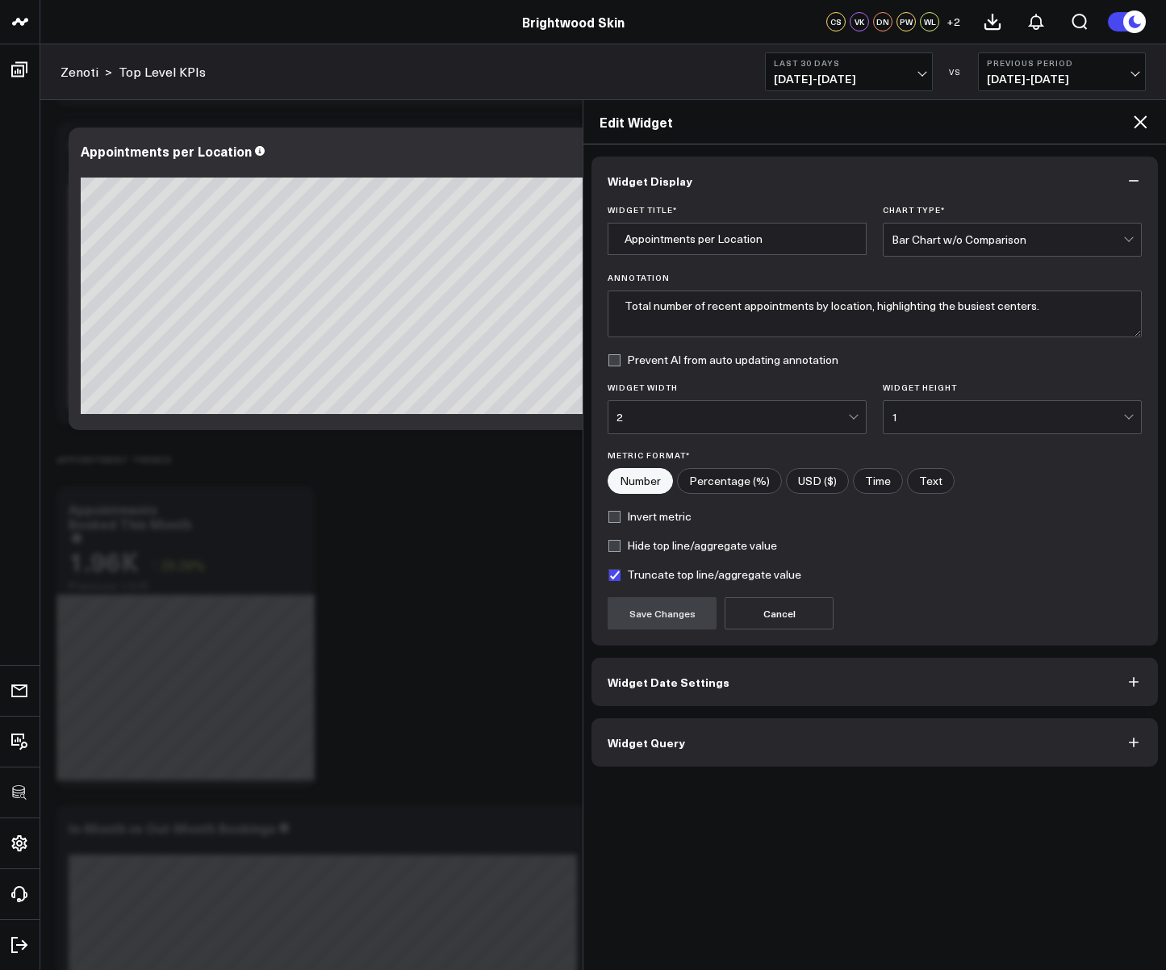
click at [1143, 124] on icon at bounding box center [1140, 121] width 13 height 13
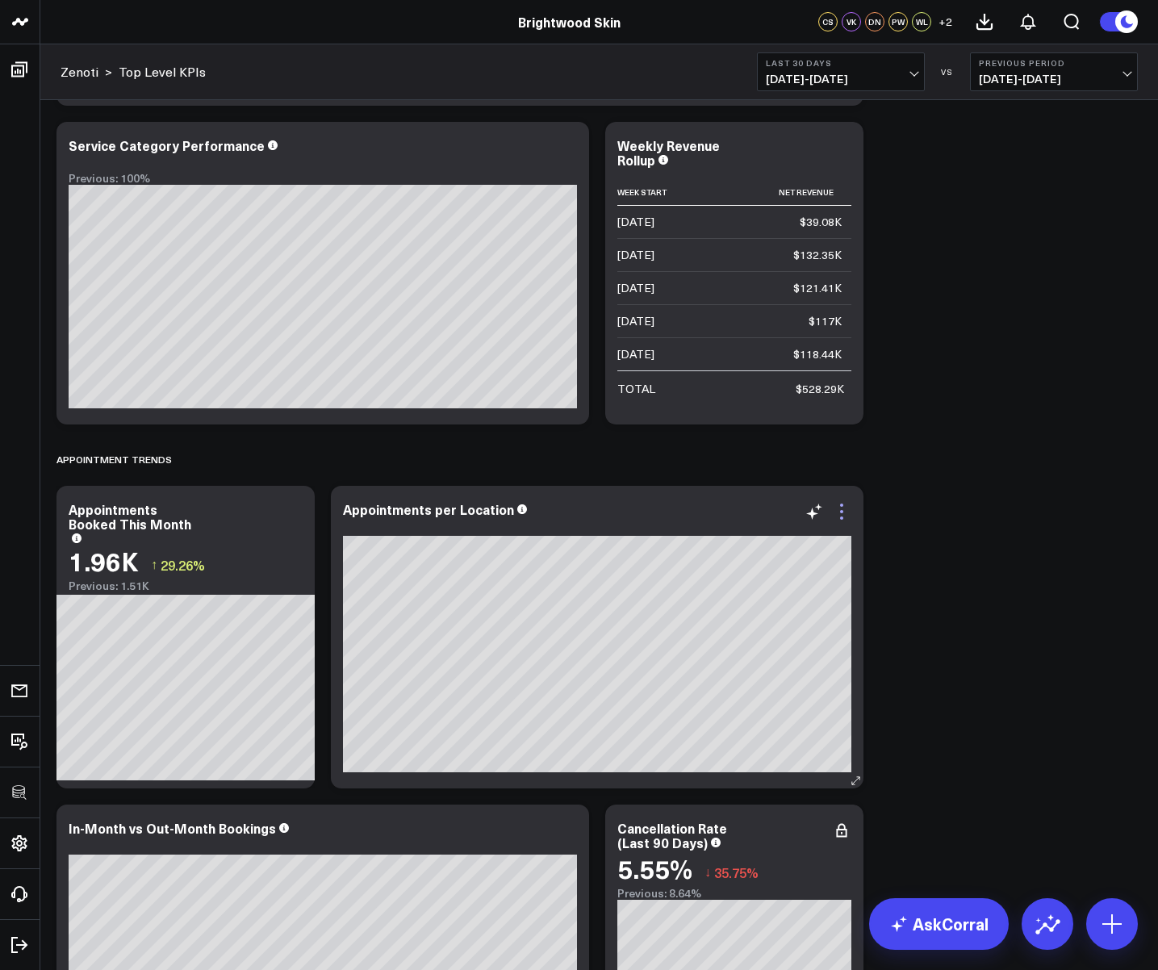
click at [841, 513] on icon at bounding box center [841, 511] width 19 height 19
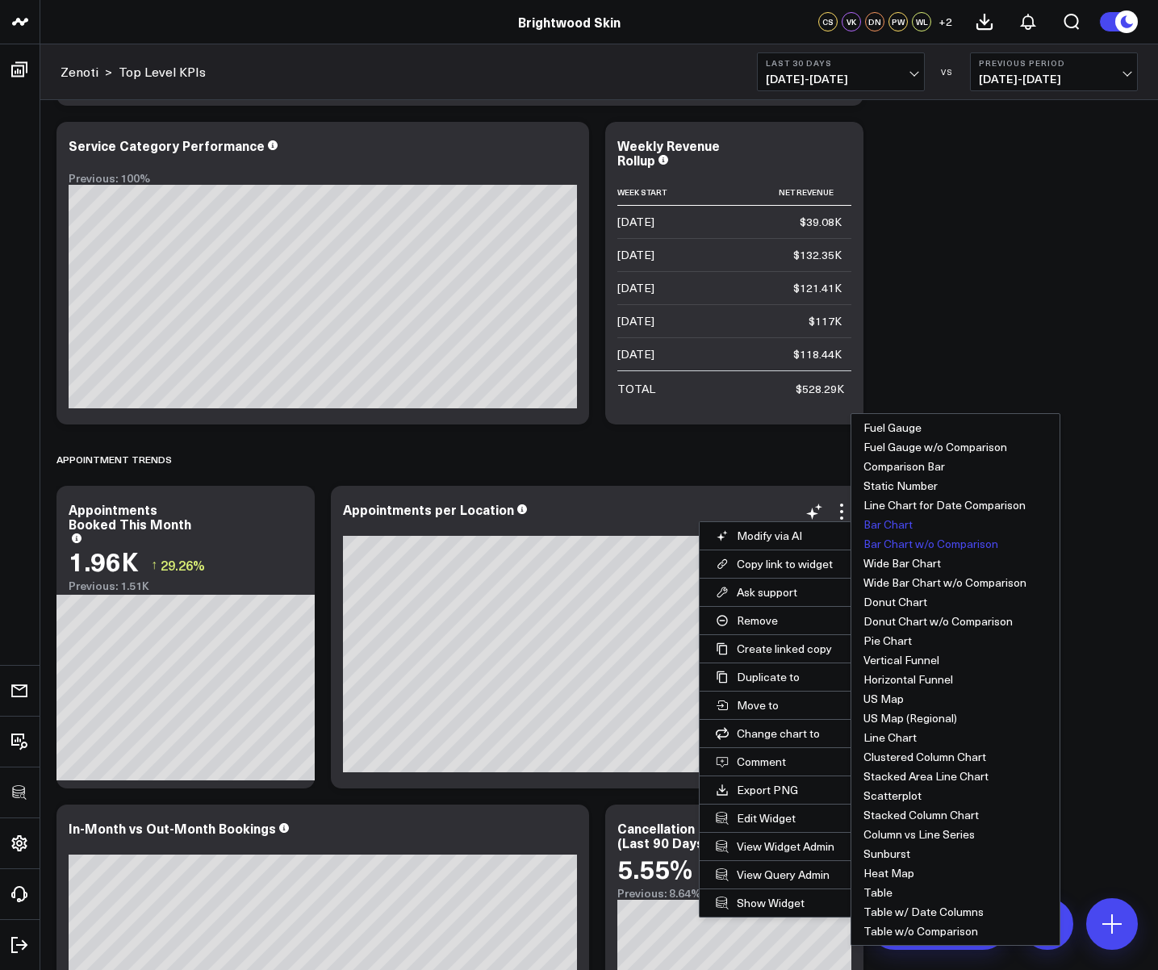
click at [897, 526] on button "Bar Chart" at bounding box center [955, 524] width 208 height 19
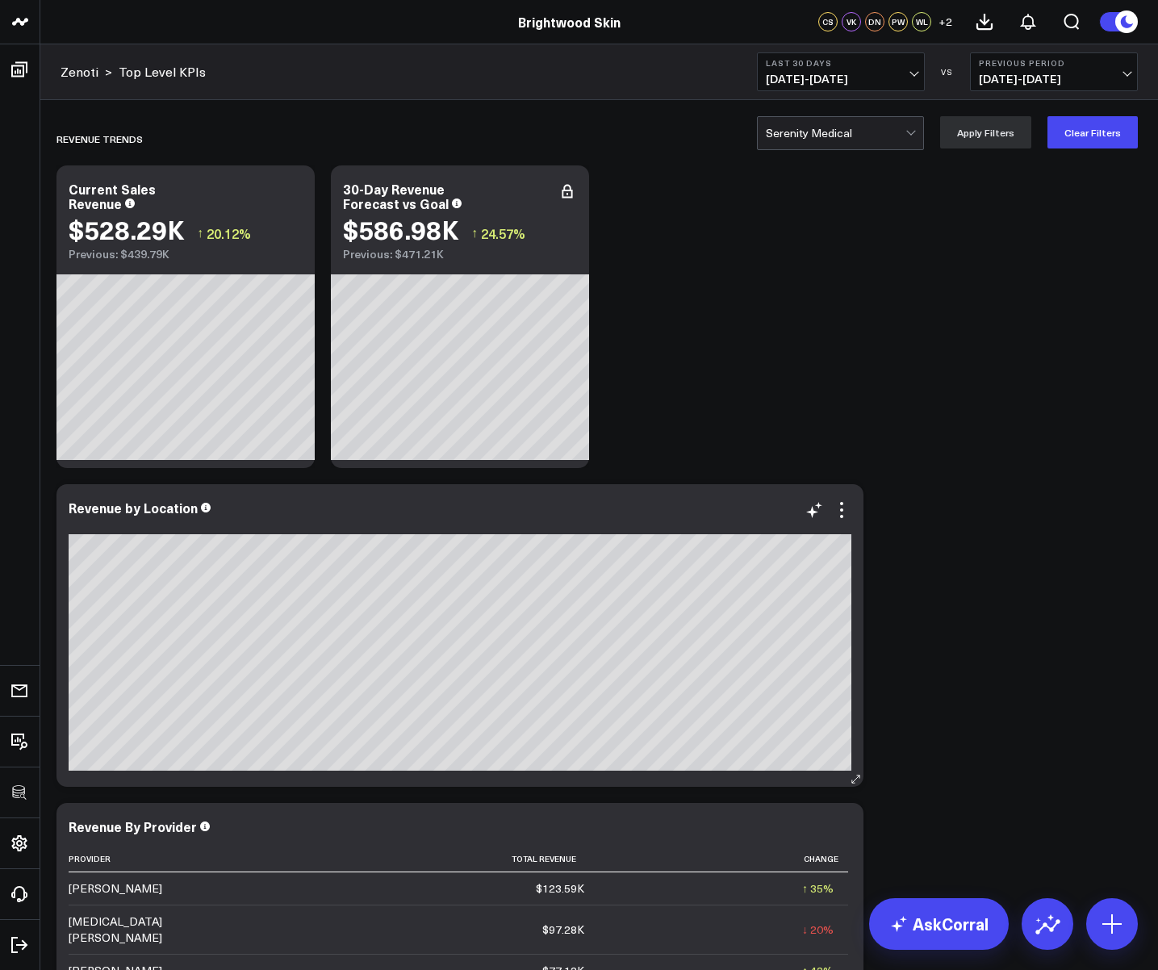
click at [838, 499] on div "Revenue by Location" at bounding box center [459, 635] width 807 height 303
click at [841, 511] on icon at bounding box center [841, 509] width 3 height 3
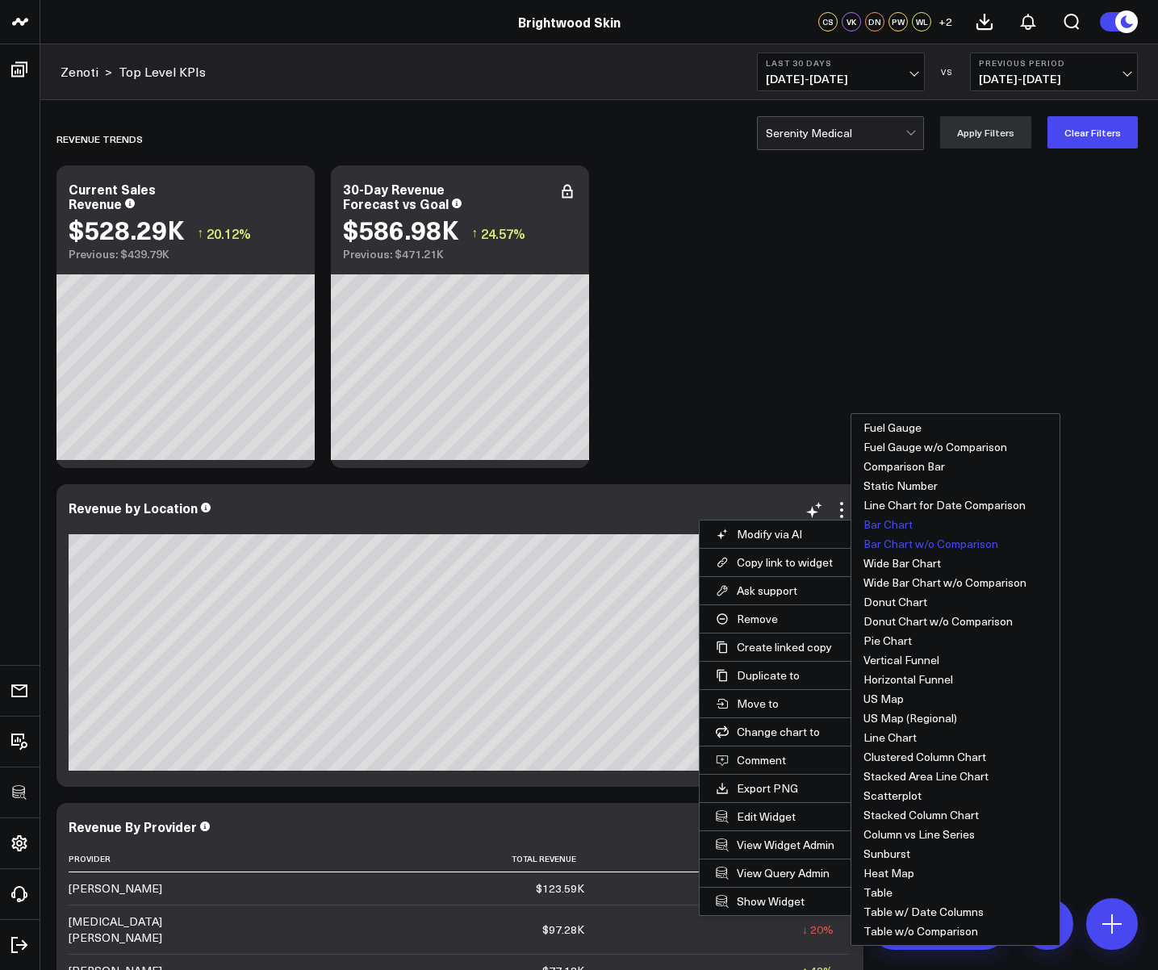
click at [879, 518] on button "Bar Chart" at bounding box center [955, 524] width 208 height 19
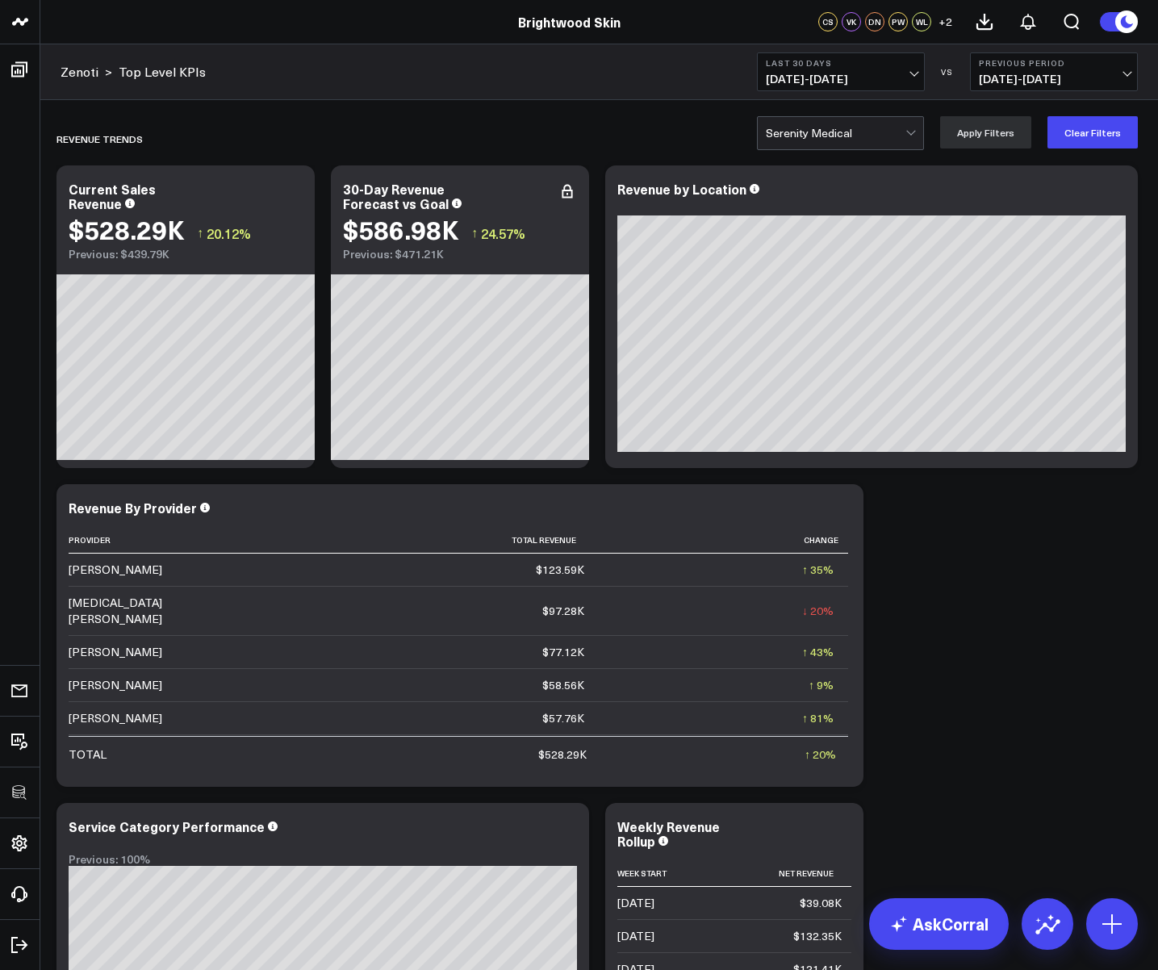
click at [873, 132] on div at bounding box center [836, 133] width 140 height 32
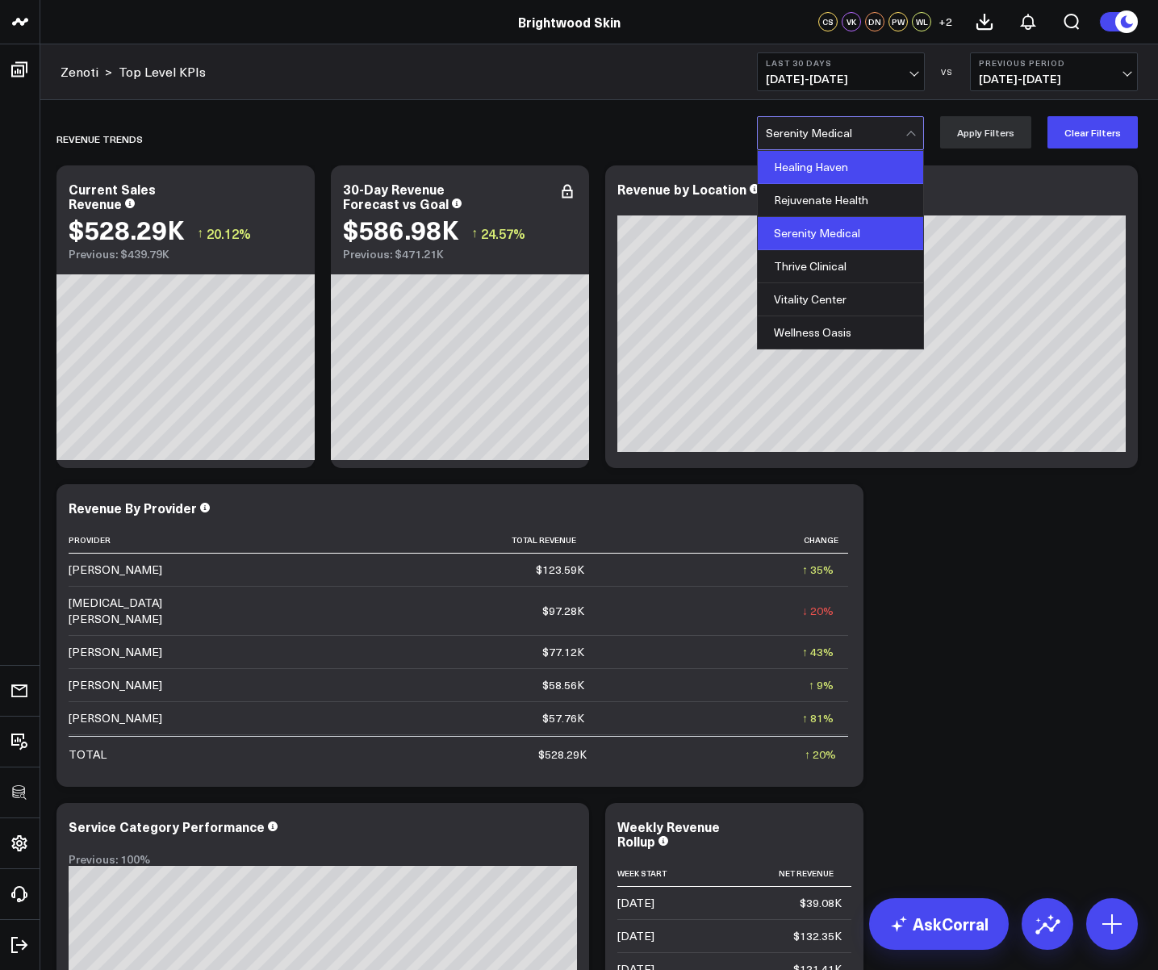
click at [864, 153] on div "Healing Haven" at bounding box center [840, 167] width 165 height 33
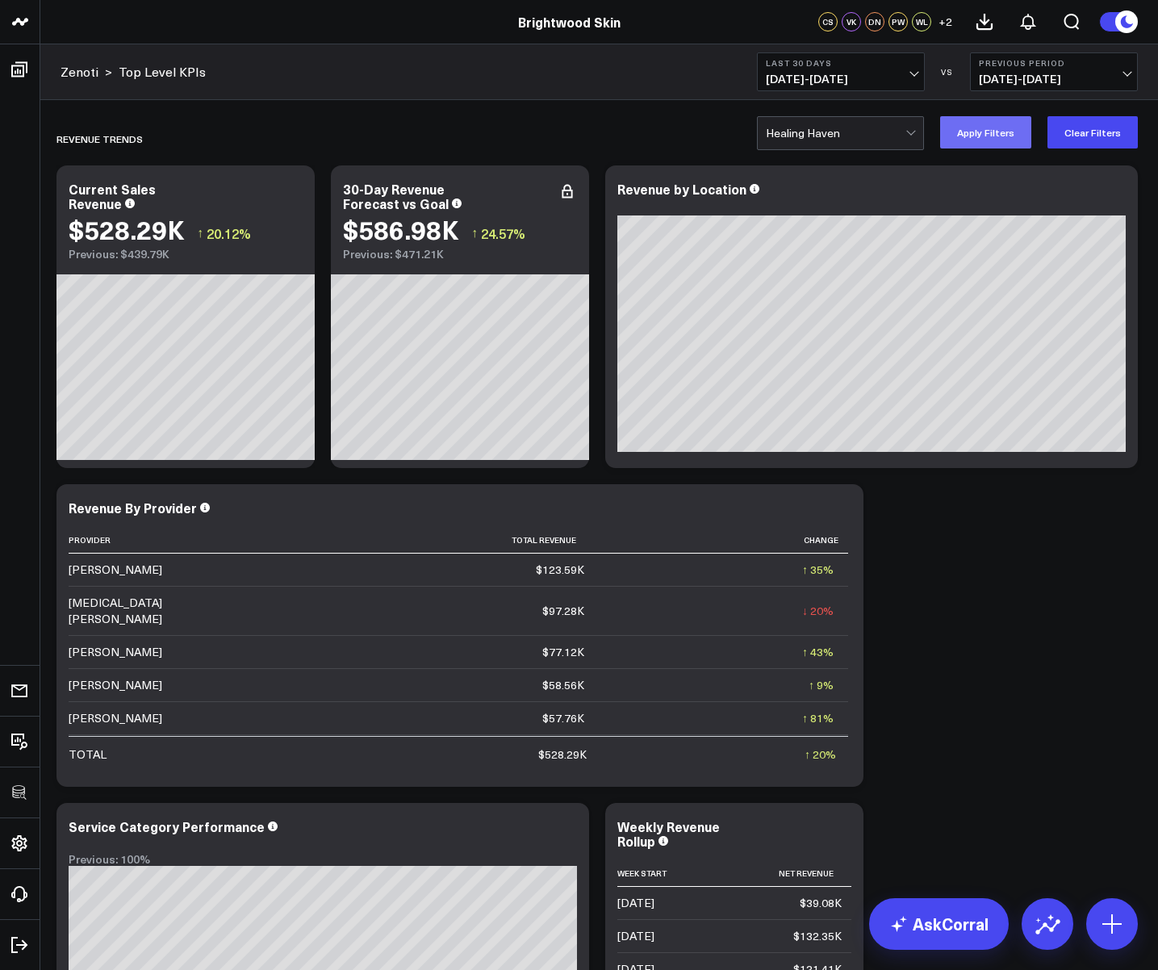
click at [996, 135] on button "Apply Filters" at bounding box center [985, 132] width 91 height 32
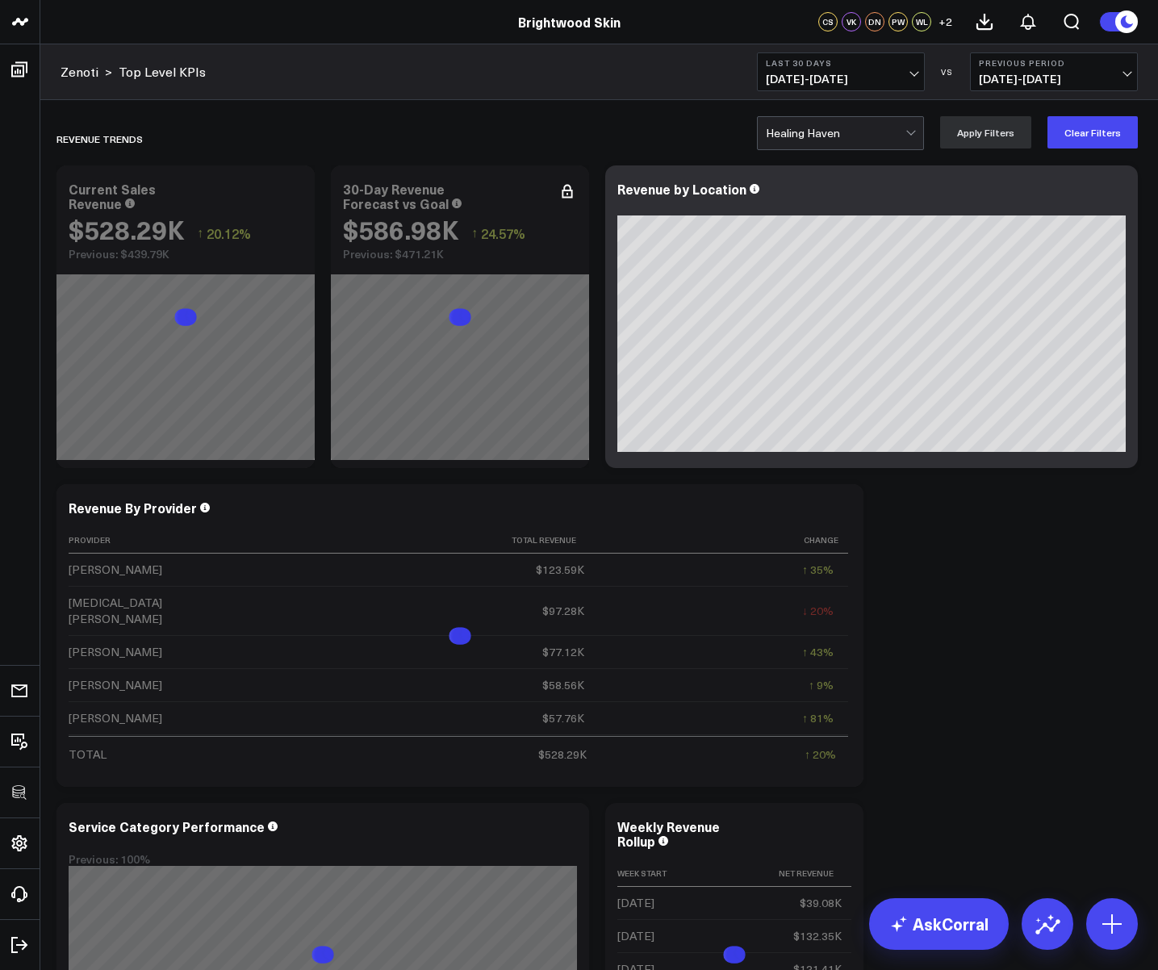
click at [844, 123] on div at bounding box center [836, 133] width 140 height 32
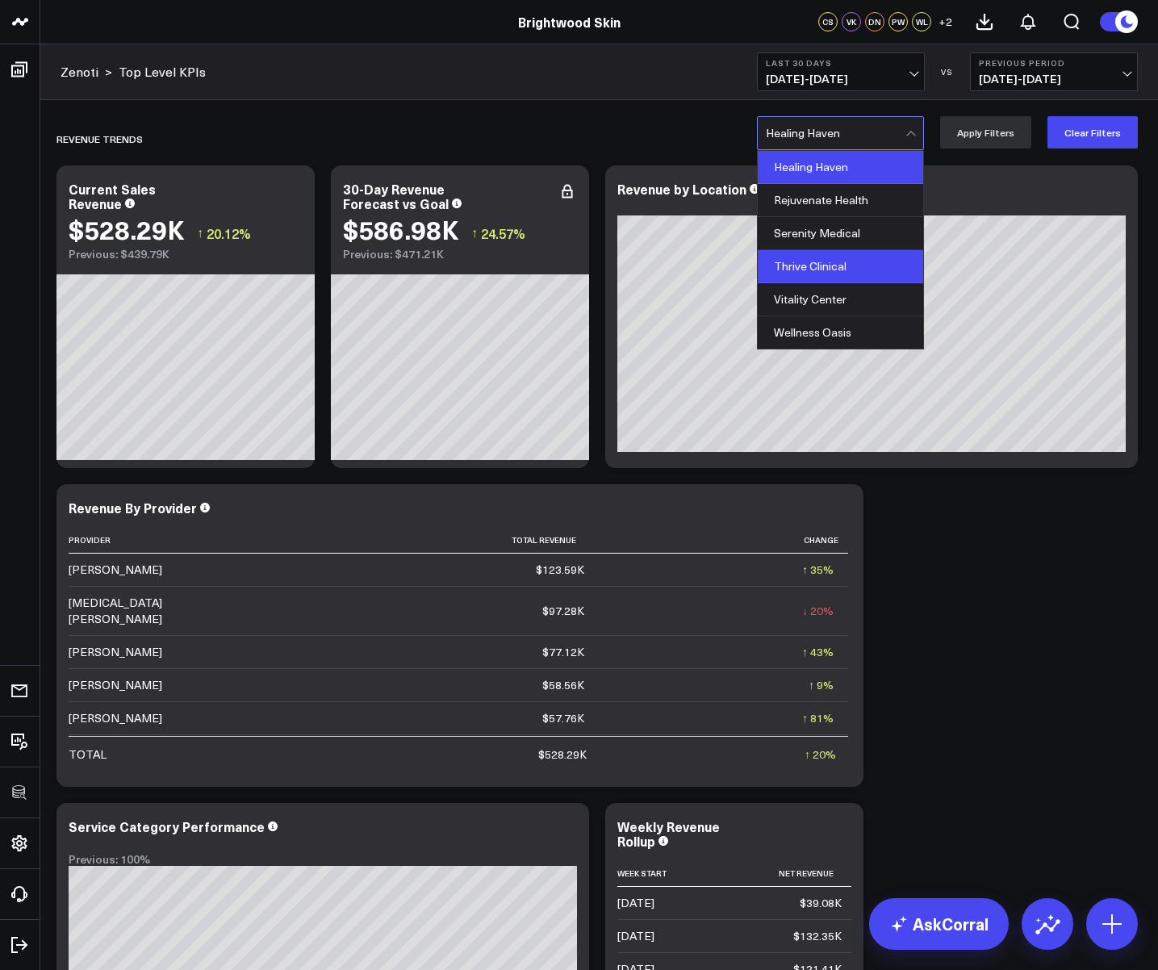
click at [834, 274] on div "Thrive Clinical" at bounding box center [840, 266] width 165 height 33
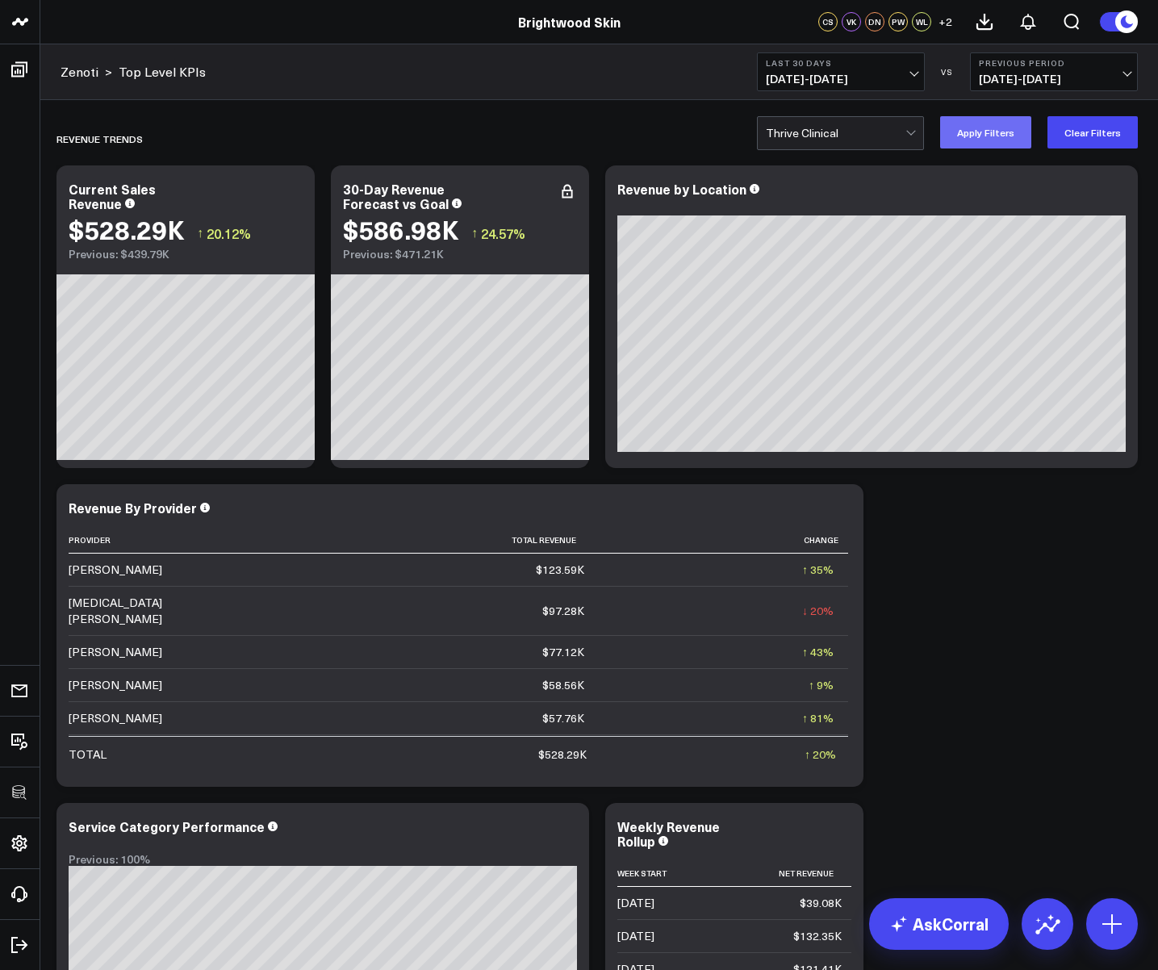
click at [989, 140] on button "Apply Filters" at bounding box center [985, 132] width 91 height 32
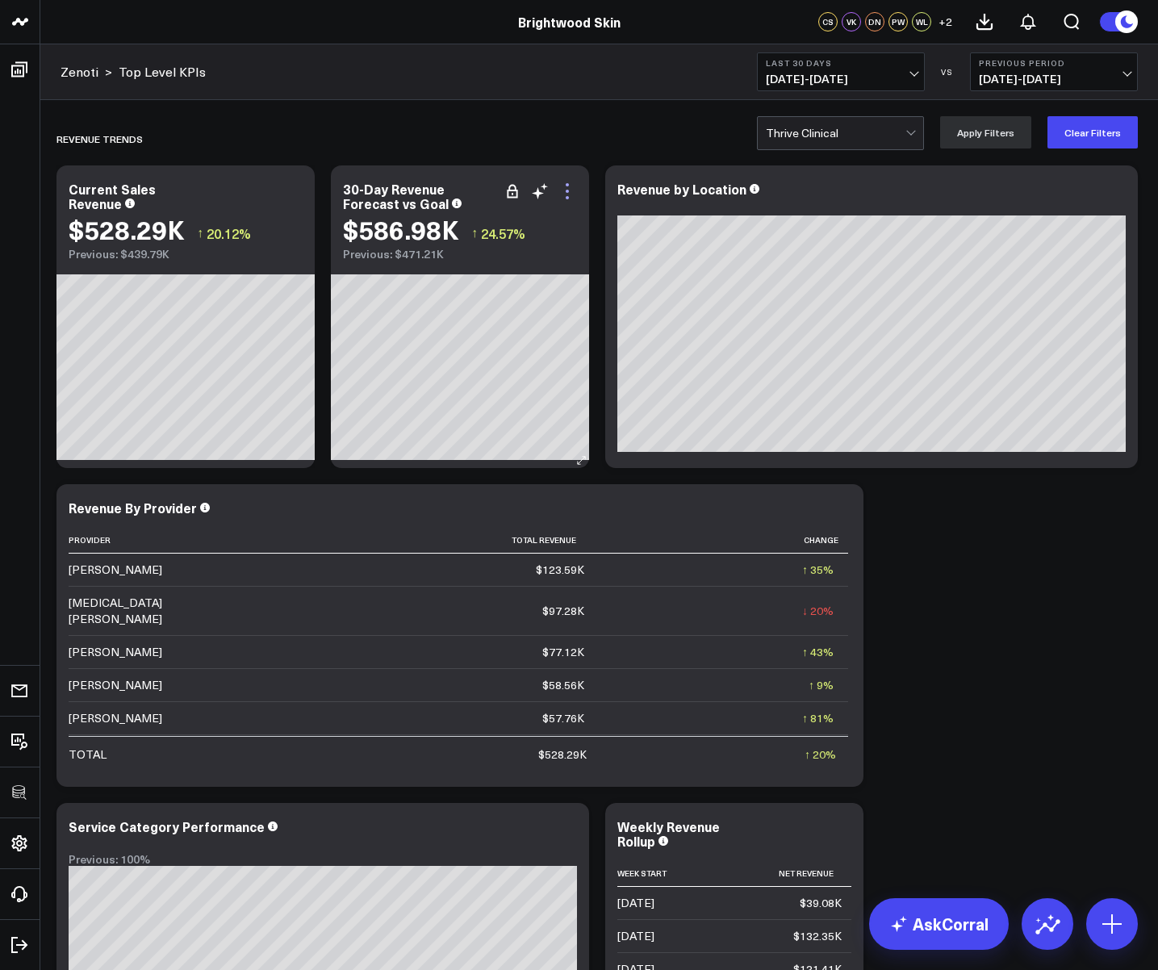
click at [574, 194] on icon at bounding box center [567, 191] width 19 height 19
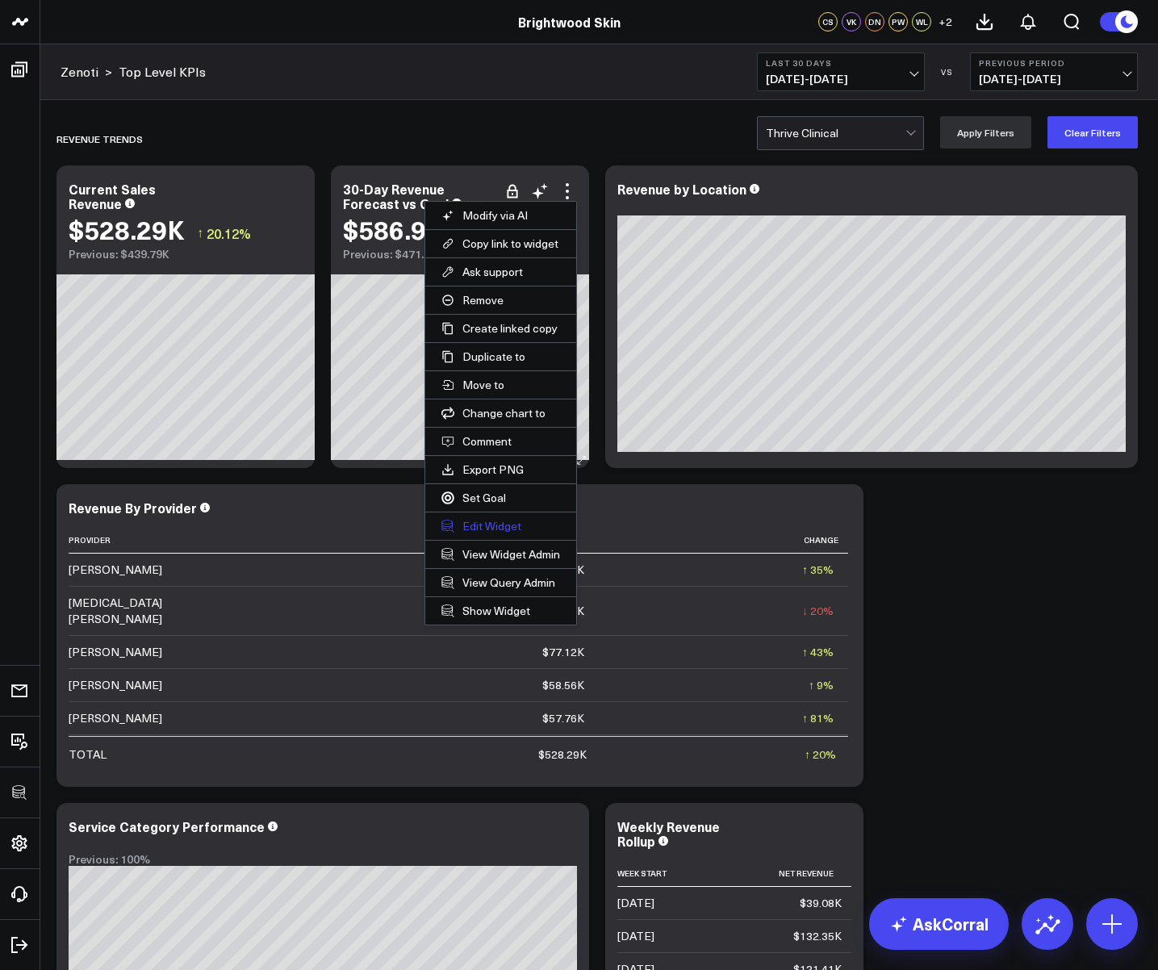
click at [480, 524] on button "Edit Widget" at bounding box center [500, 525] width 151 height 27
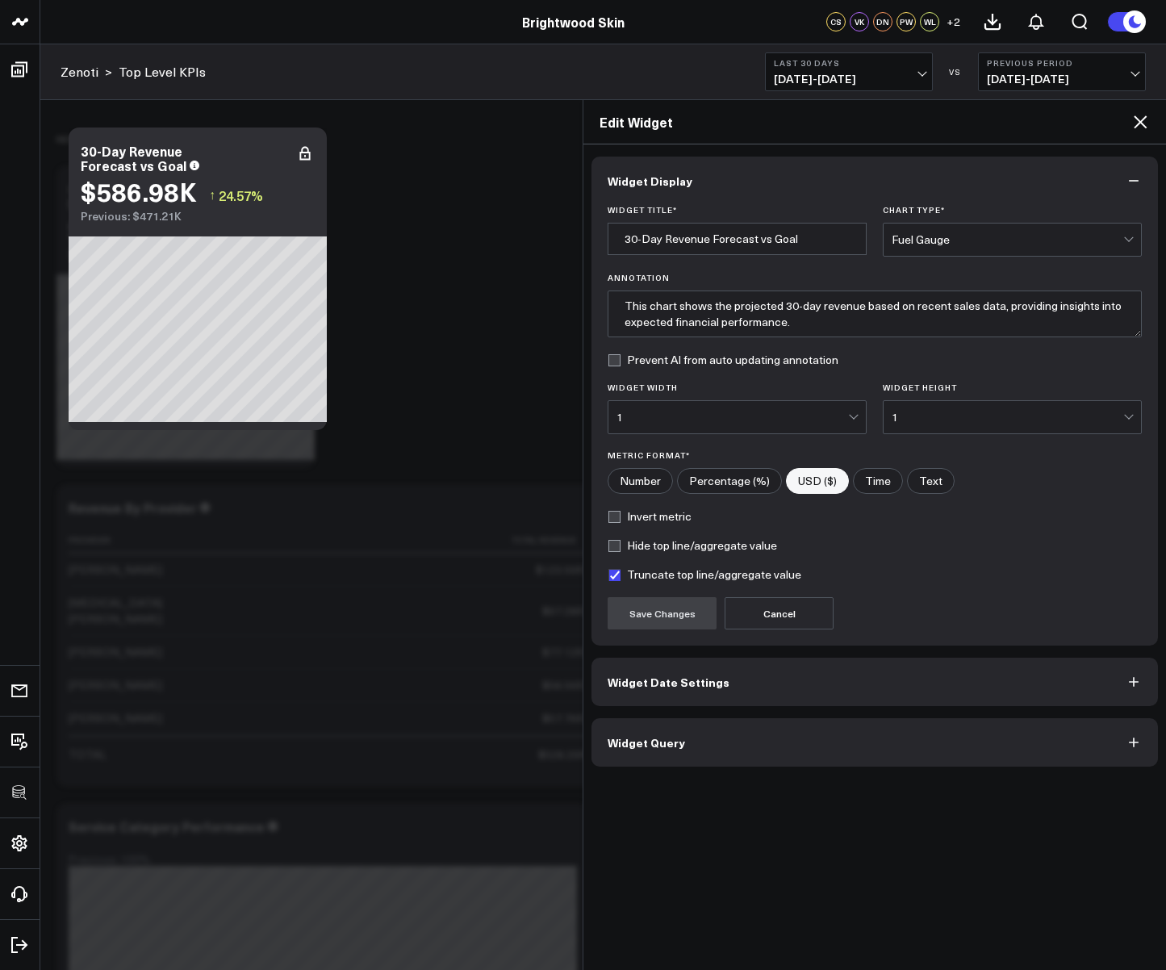
click at [653, 756] on button "Widget Query" at bounding box center [875, 742] width 567 height 48
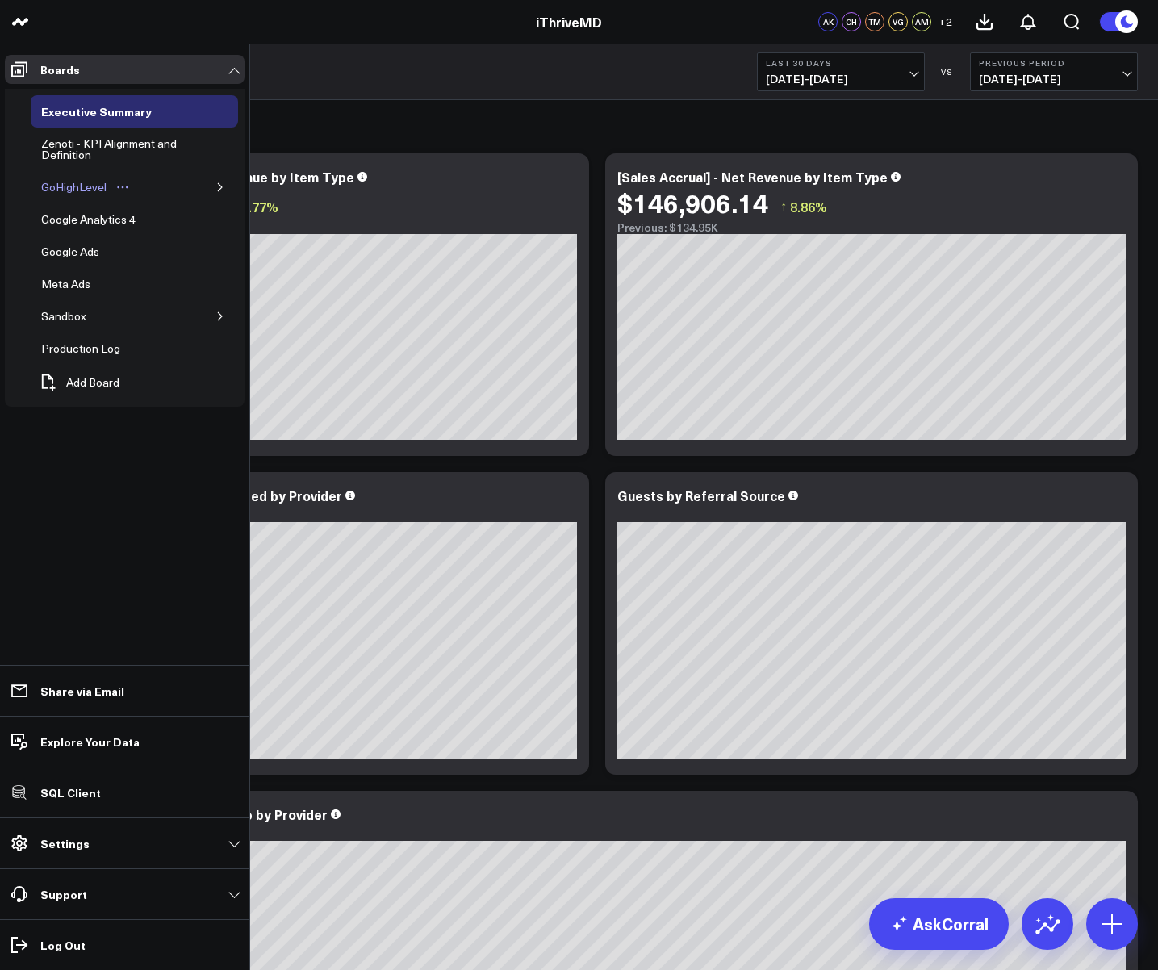
click at [54, 187] on div "GoHighLevel" at bounding box center [73, 187] width 73 height 19
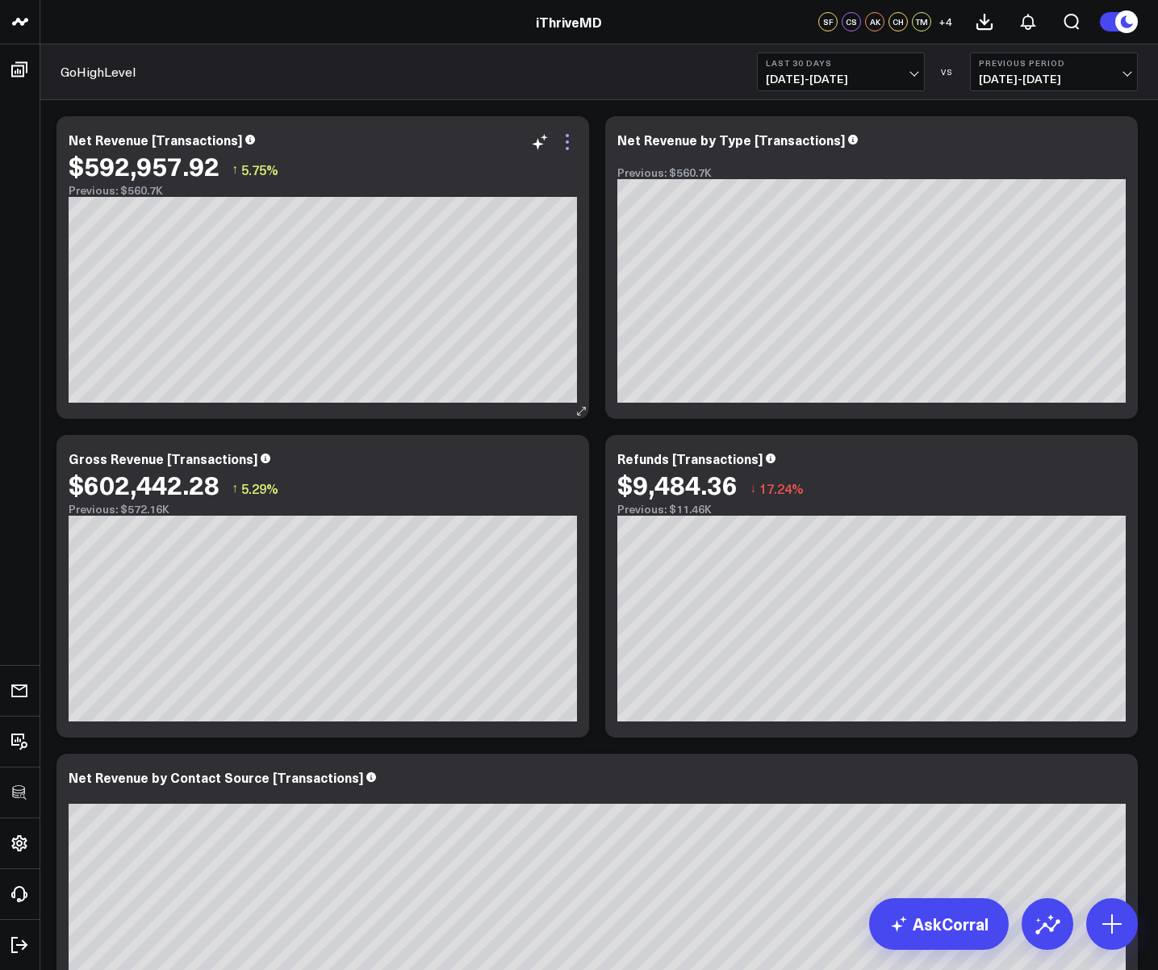
click at [571, 137] on icon at bounding box center [567, 141] width 19 height 19
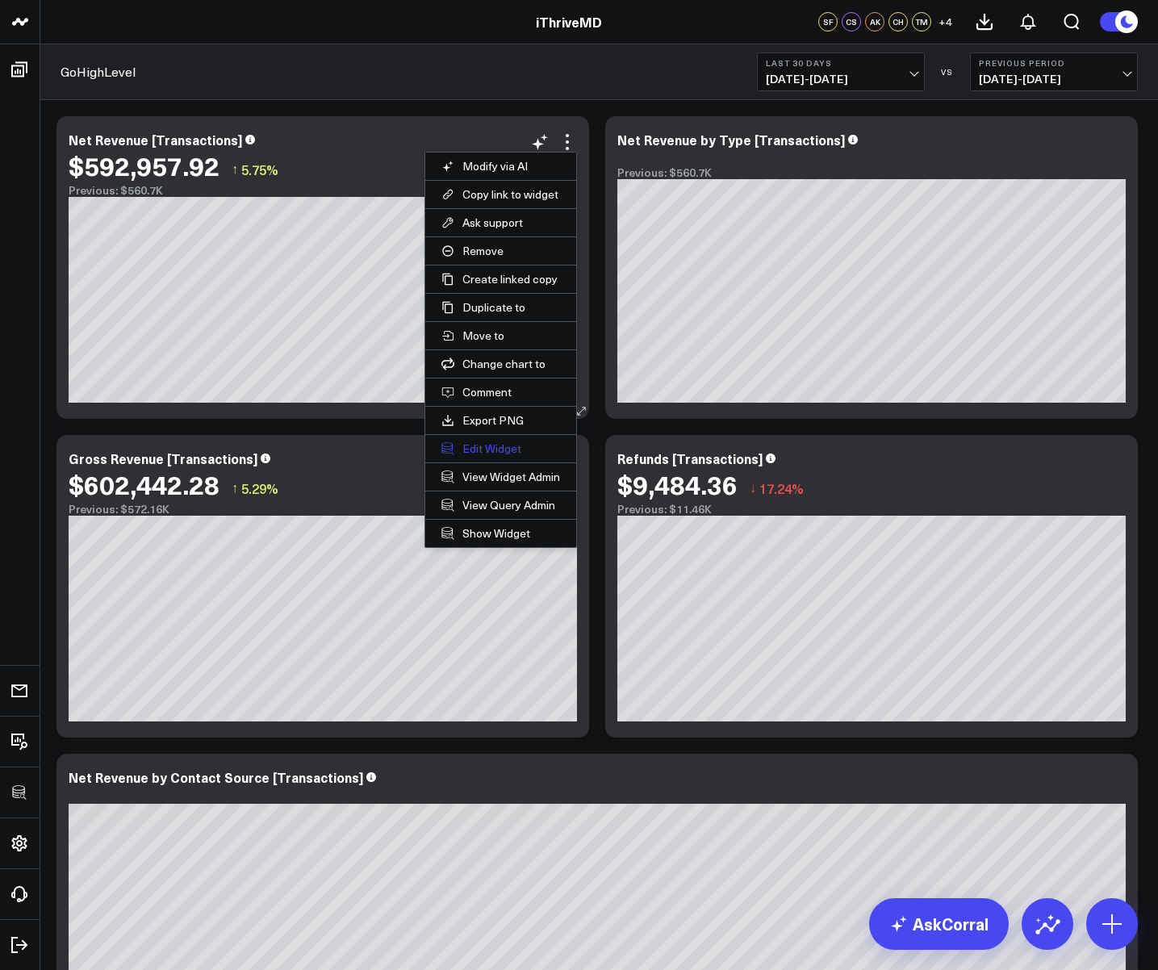
click at [468, 443] on button "Edit Widget" at bounding box center [500, 448] width 151 height 27
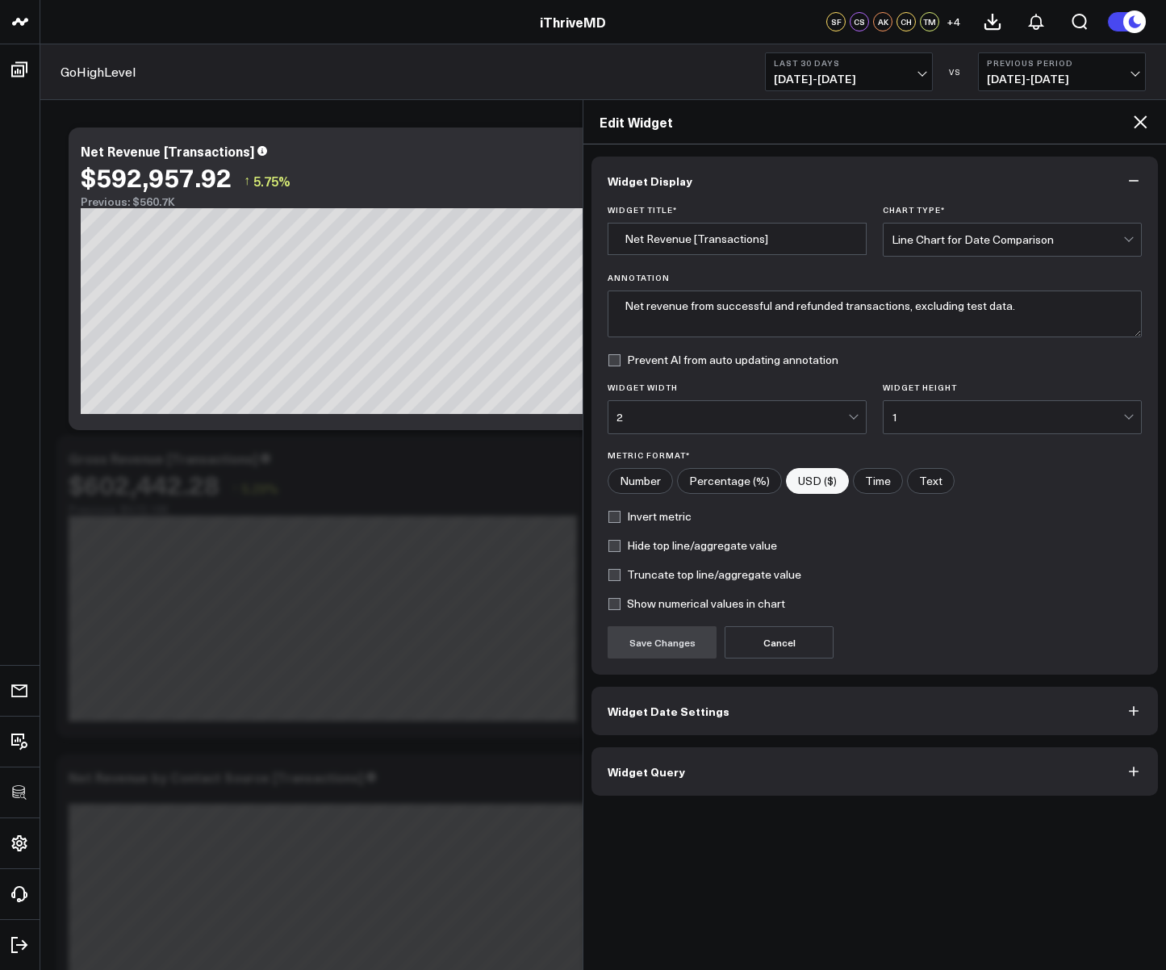
click at [634, 749] on button "Widget Query" at bounding box center [875, 771] width 567 height 48
